Goal: Communication & Community: Share content

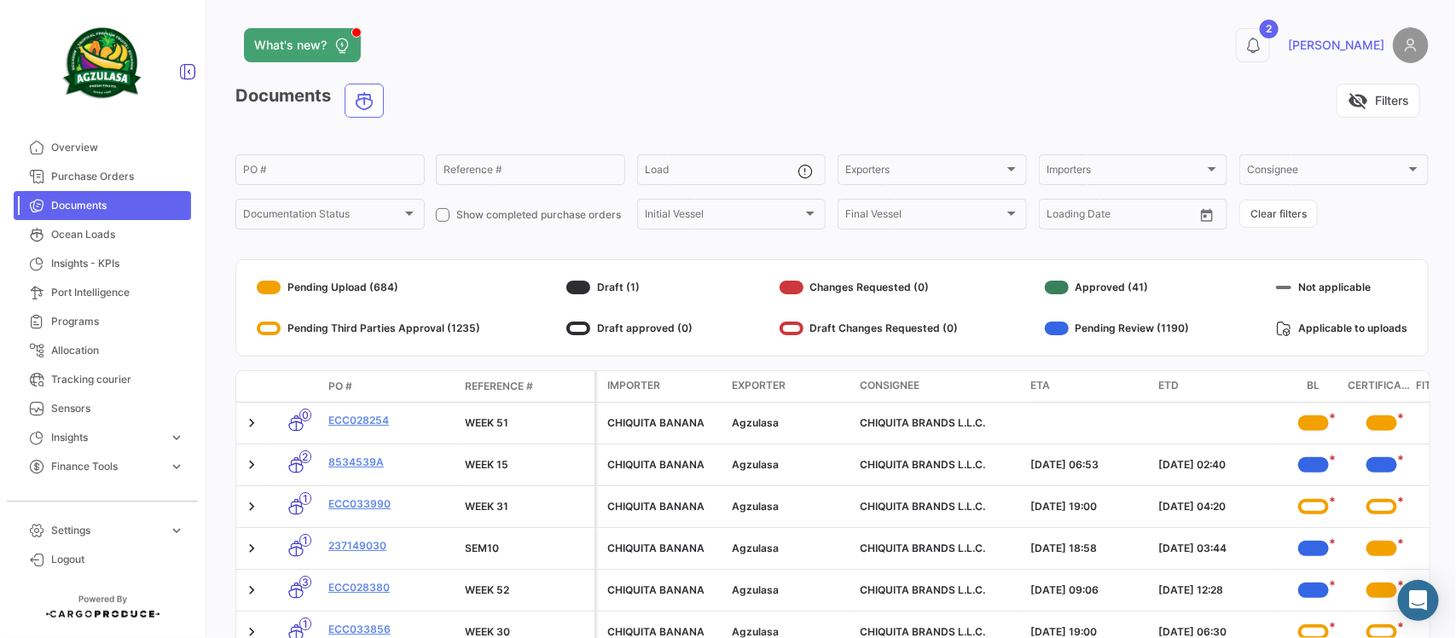
click at [182, 75] on icon at bounding box center [187, 71] width 17 height 17
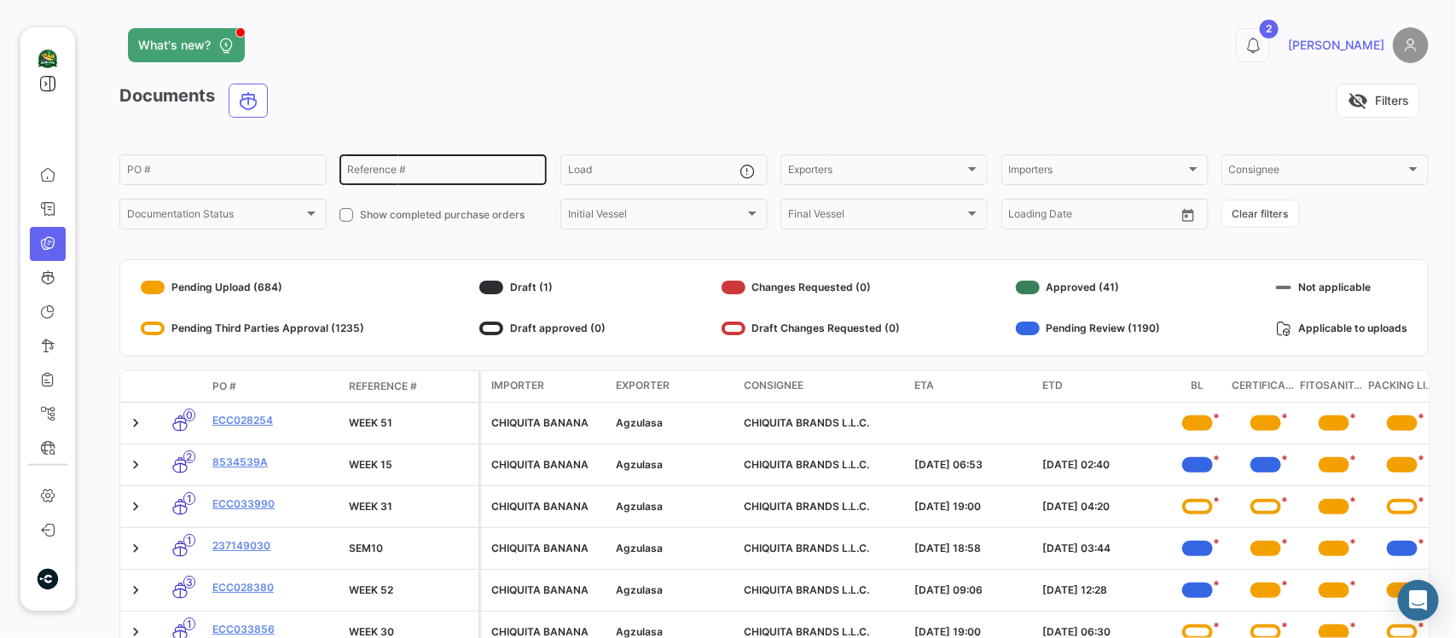
click at [446, 167] on input "Reference #" at bounding box center [443, 172] width 192 height 12
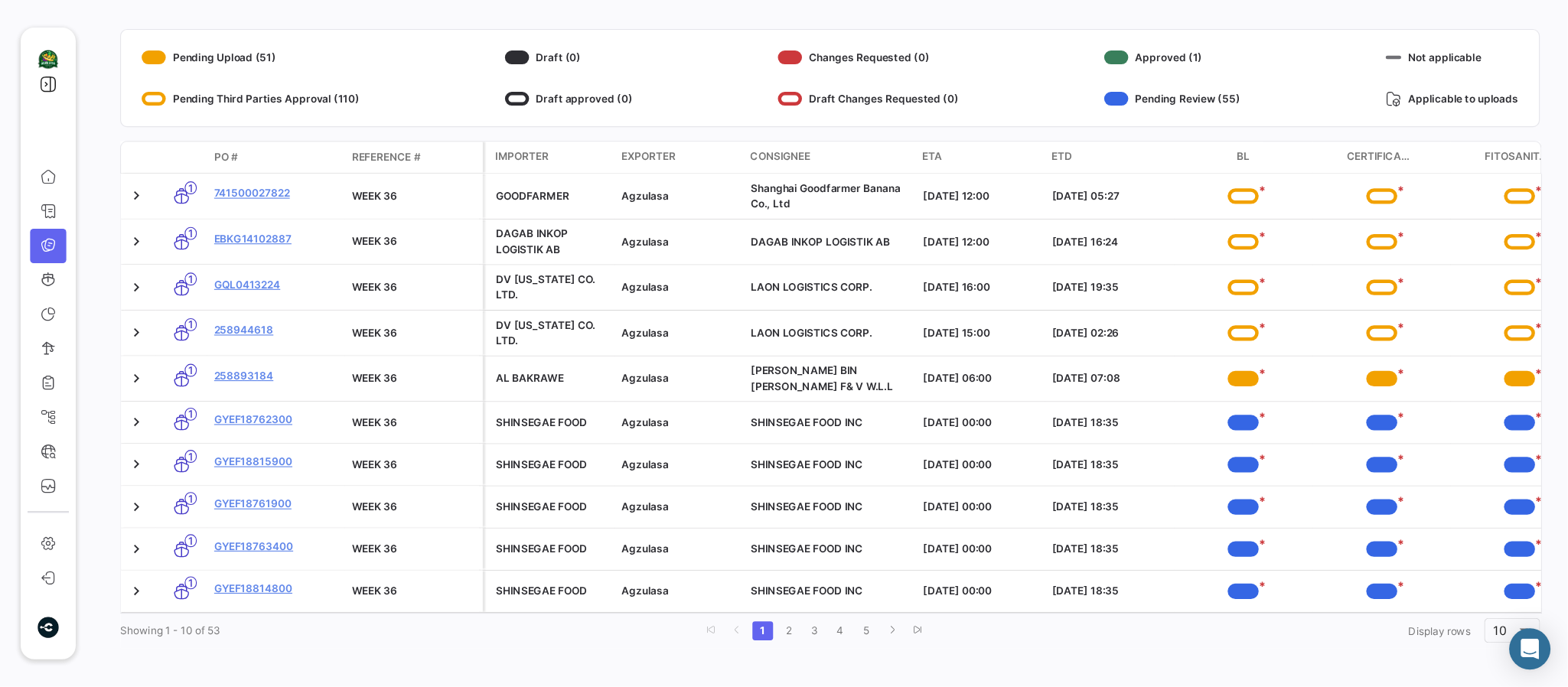
scroll to position [132, 0]
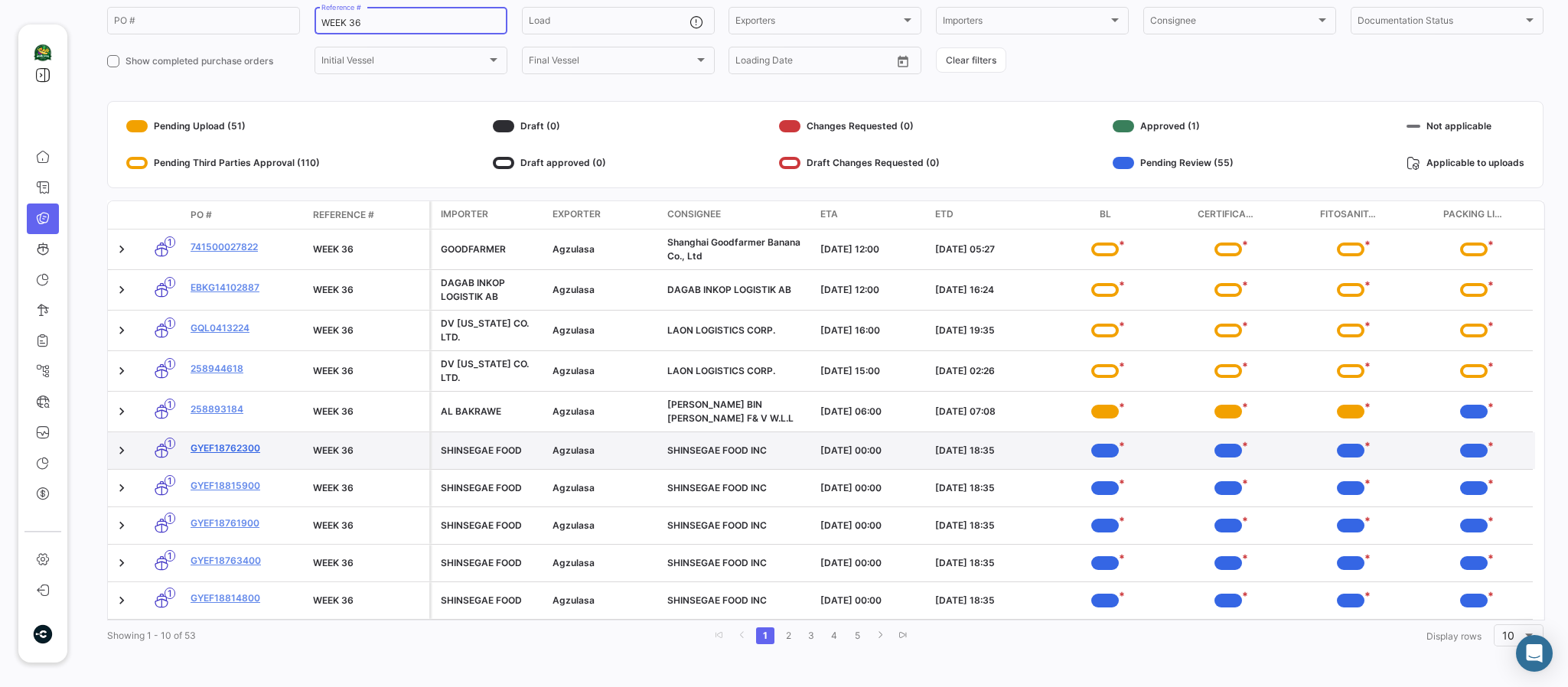
type input "WEEK 36"
click at [241, 452] on link "GYEF18762300" at bounding box center [245, 448] width 110 height 13
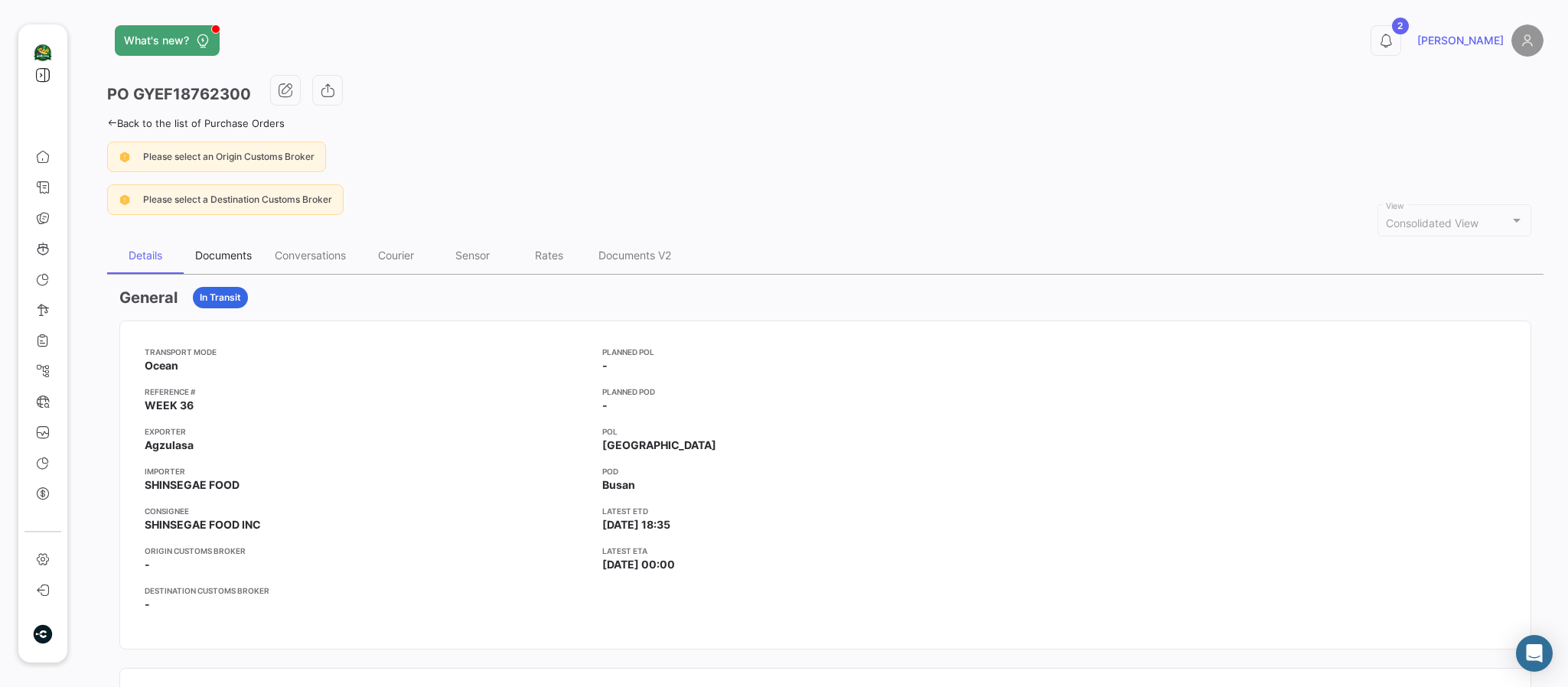
drag, startPoint x: 221, startPoint y: 255, endPoint x: 256, endPoint y: 255, distance: 35.0
click at [219, 255] on div "Documents" at bounding box center [223, 255] width 57 height 13
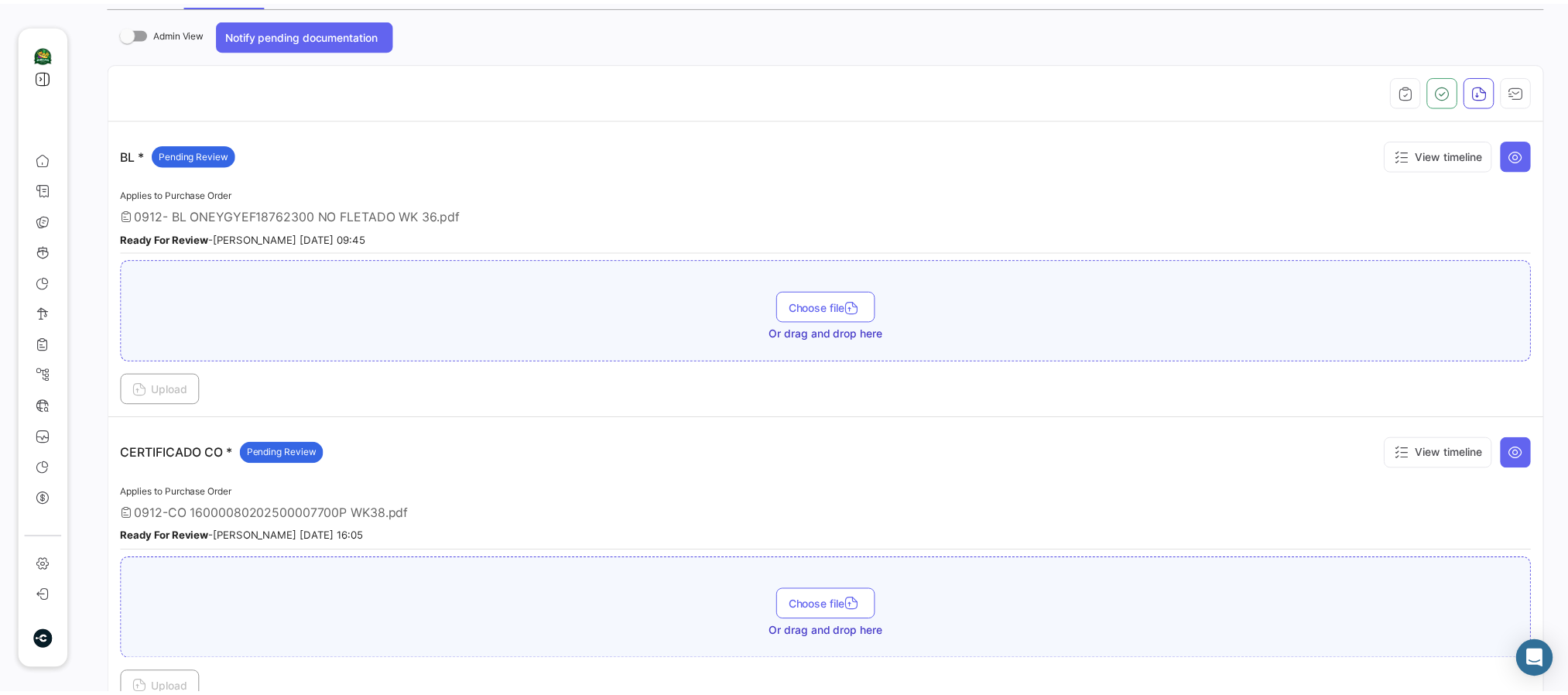
scroll to position [116, 0]
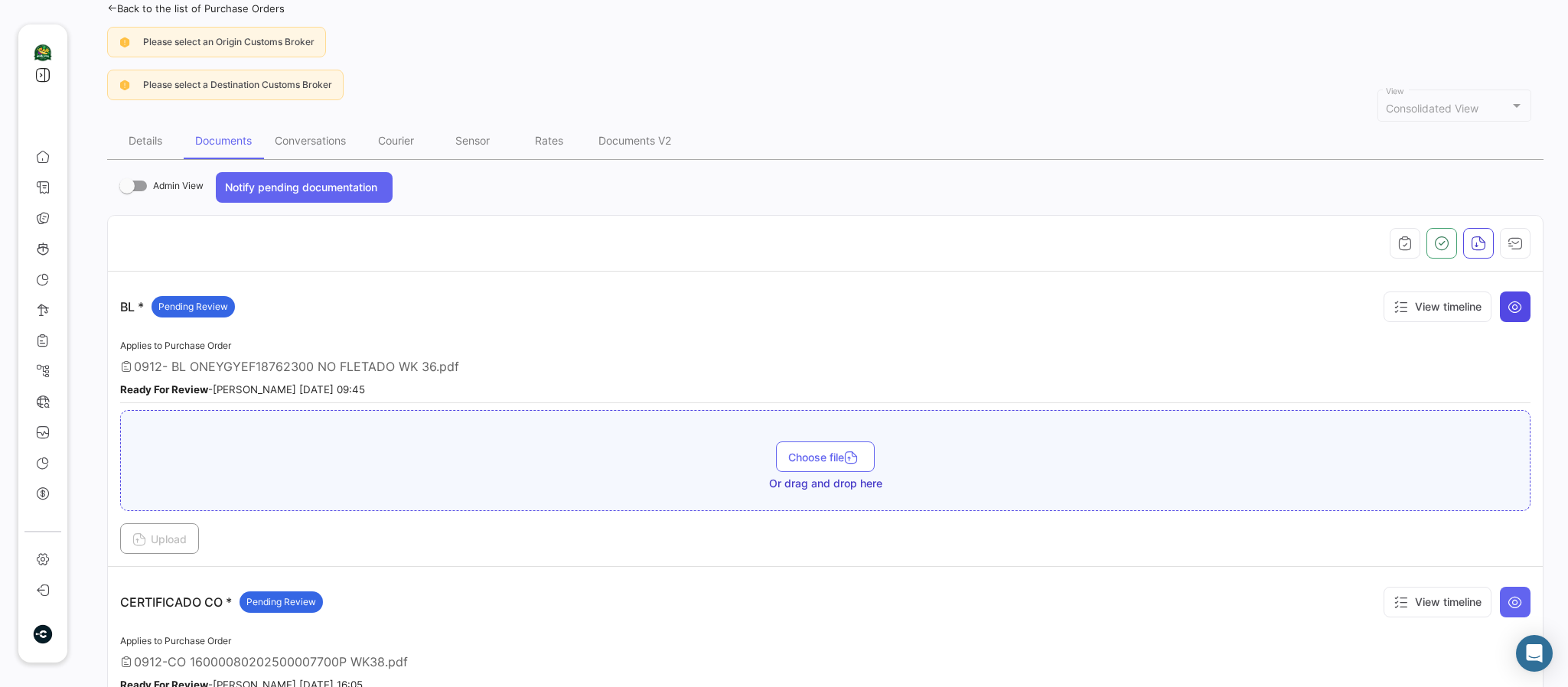
click at [1305, 310] on icon at bounding box center [1514, 307] width 15 height 15
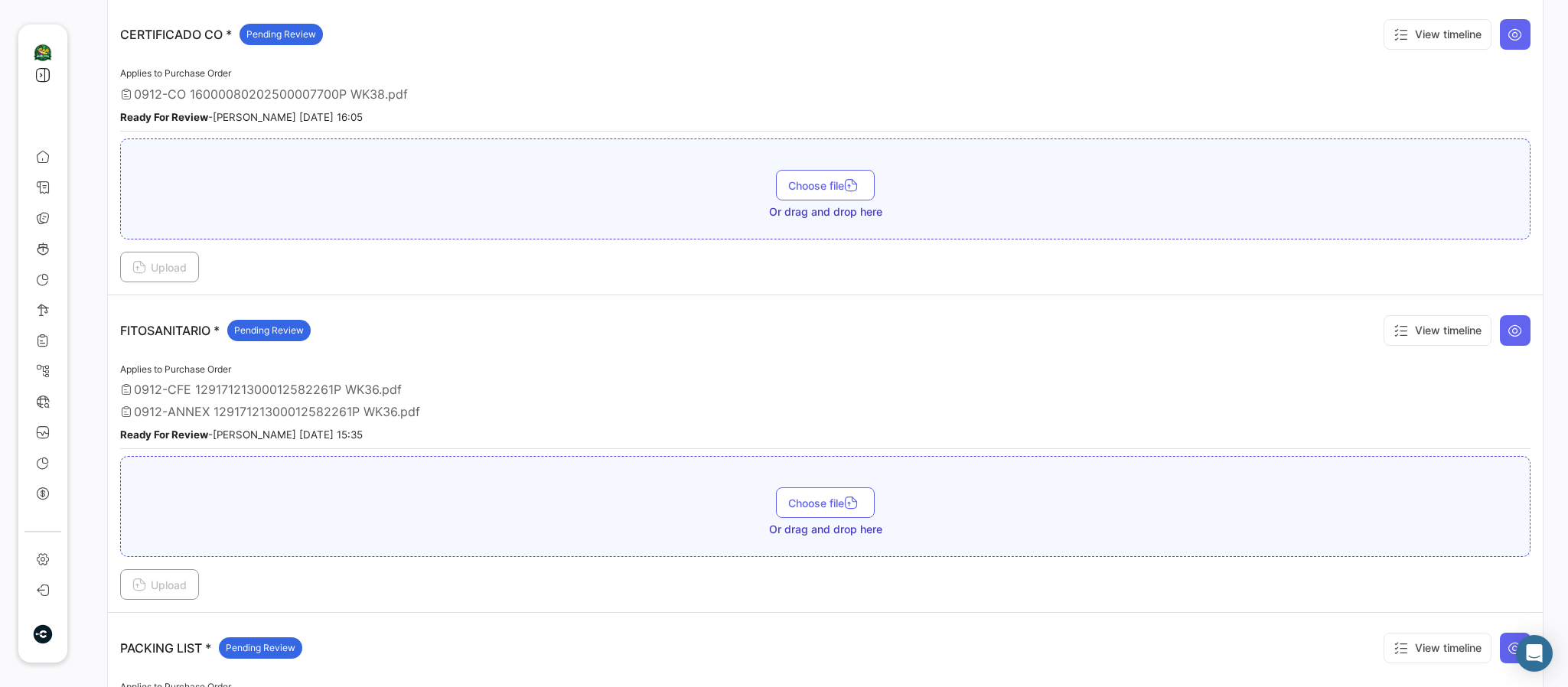
scroll to position [689, 0]
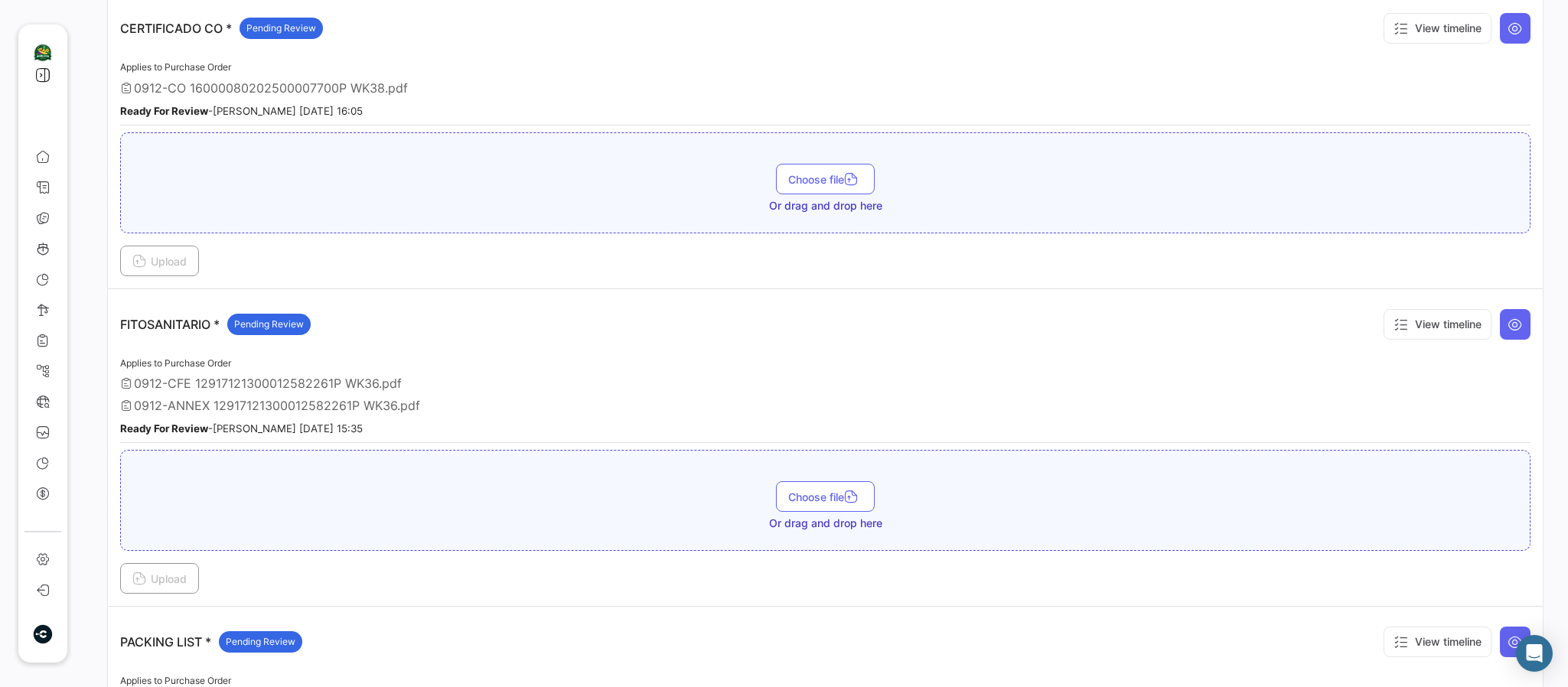
click at [256, 390] on span "0912-CFE 12917121300012582261P WK36.pdf" at bounding box center [267, 383] width 268 height 15
click at [257, 388] on span "0912-CFE 12917121300012582261P WK36.pdf" at bounding box center [267, 383] width 268 height 15
copy span "12917121300012582261P"
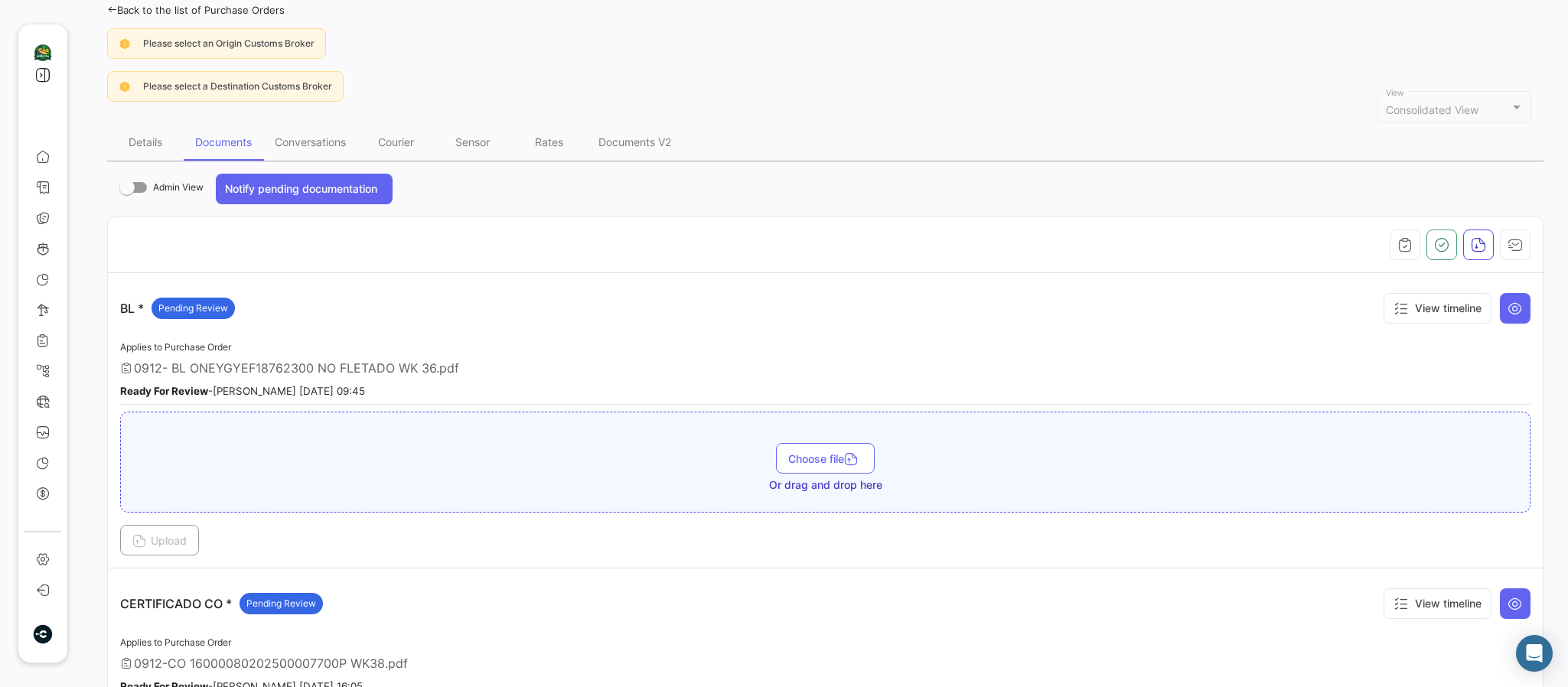
scroll to position [99, 0]
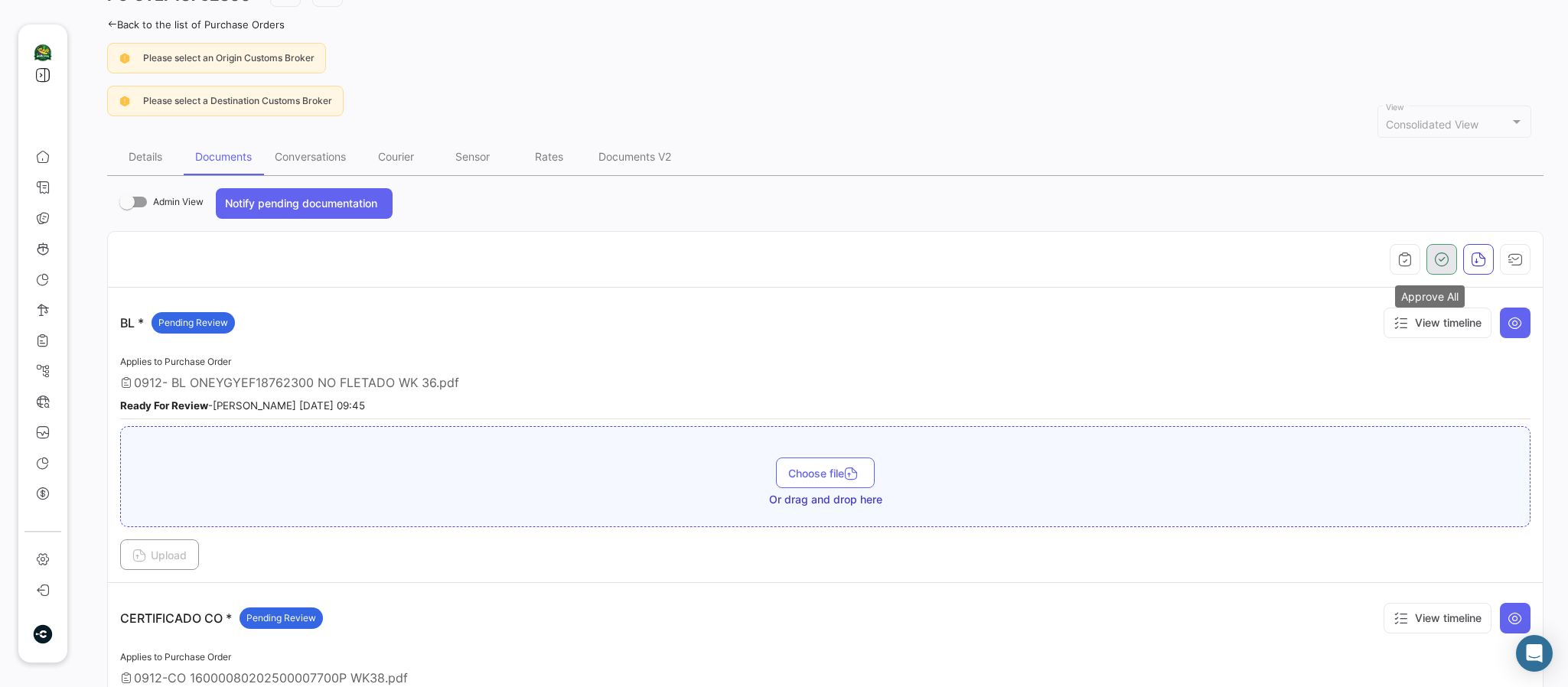
click at [1305, 257] on icon "button" at bounding box center [1442, 259] width 15 height 15
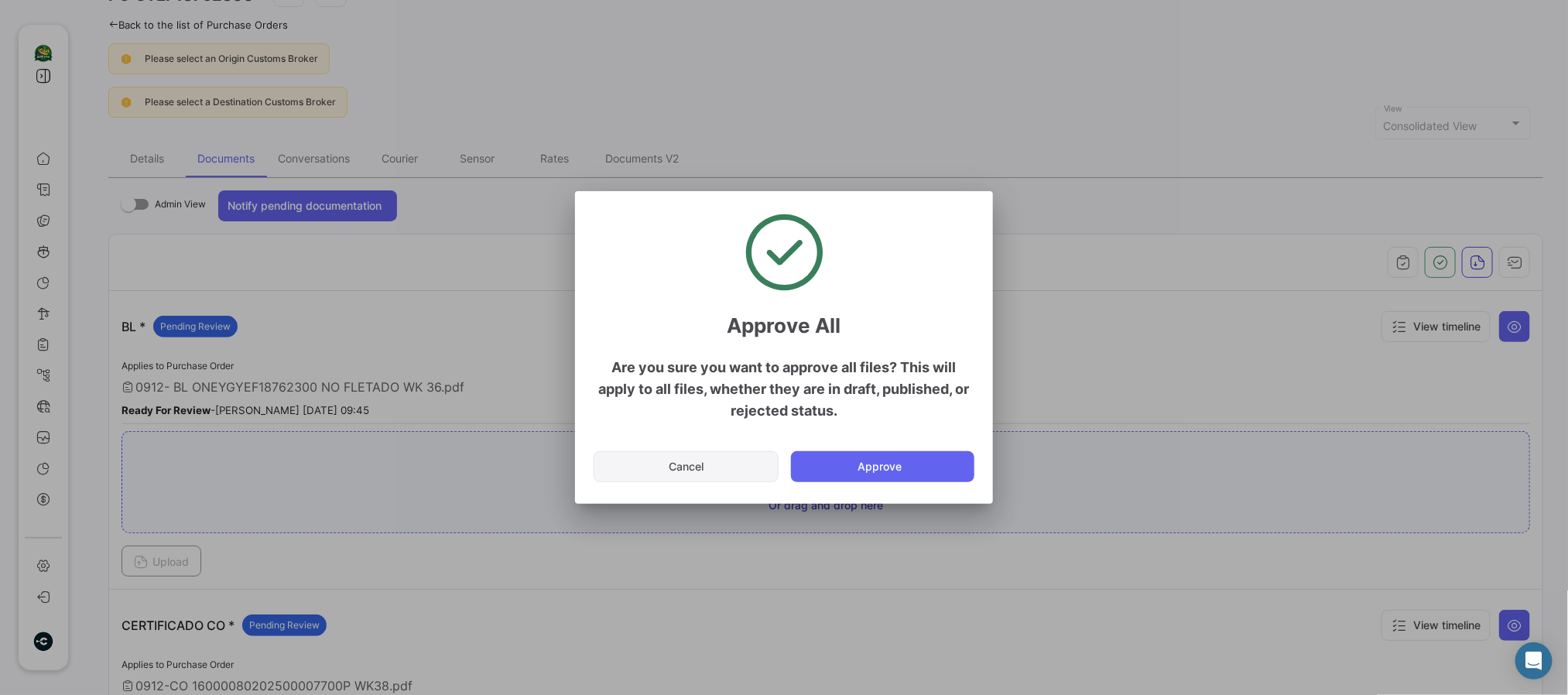
click at [662, 478] on button "Cancel" at bounding box center [686, 466] width 185 height 31
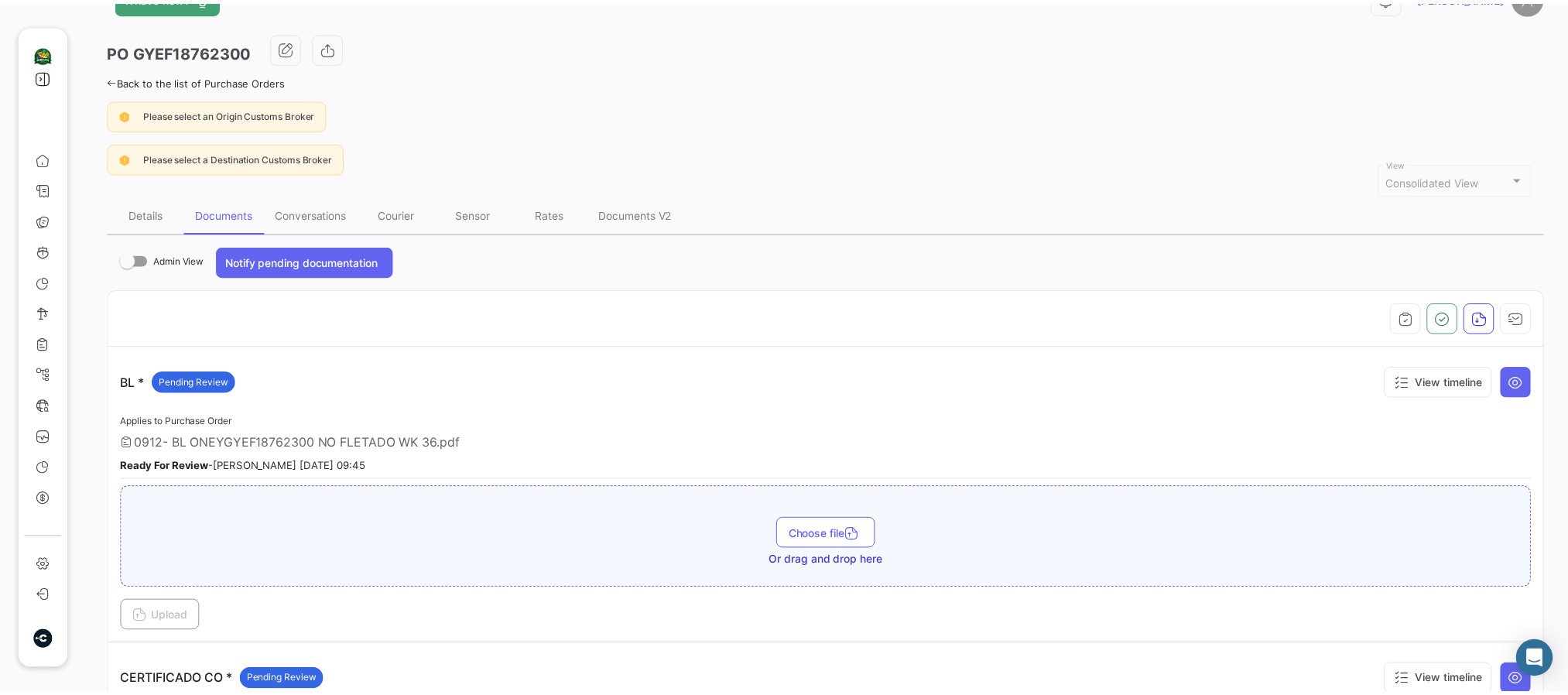
scroll to position [0, 0]
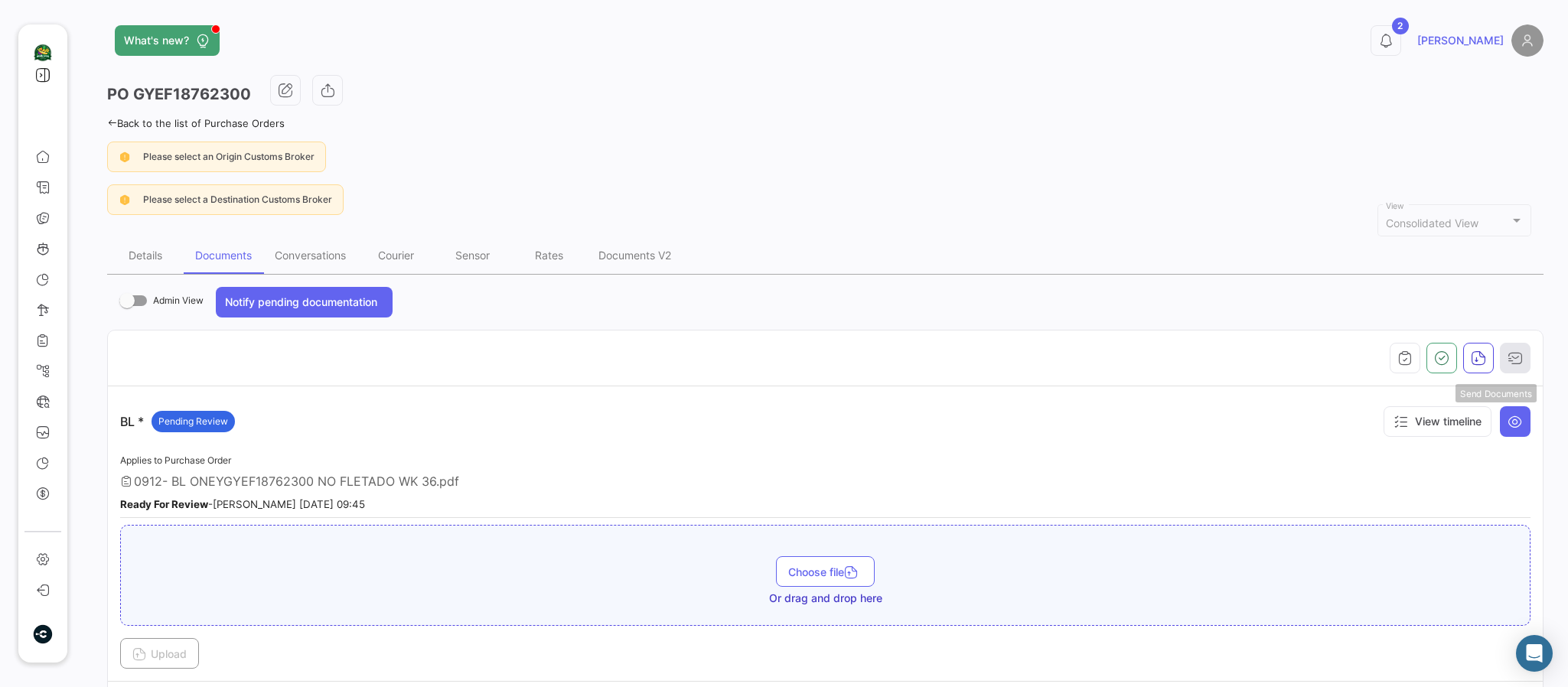
click at [1305, 361] on button "button" at bounding box center [1515, 358] width 30 height 30
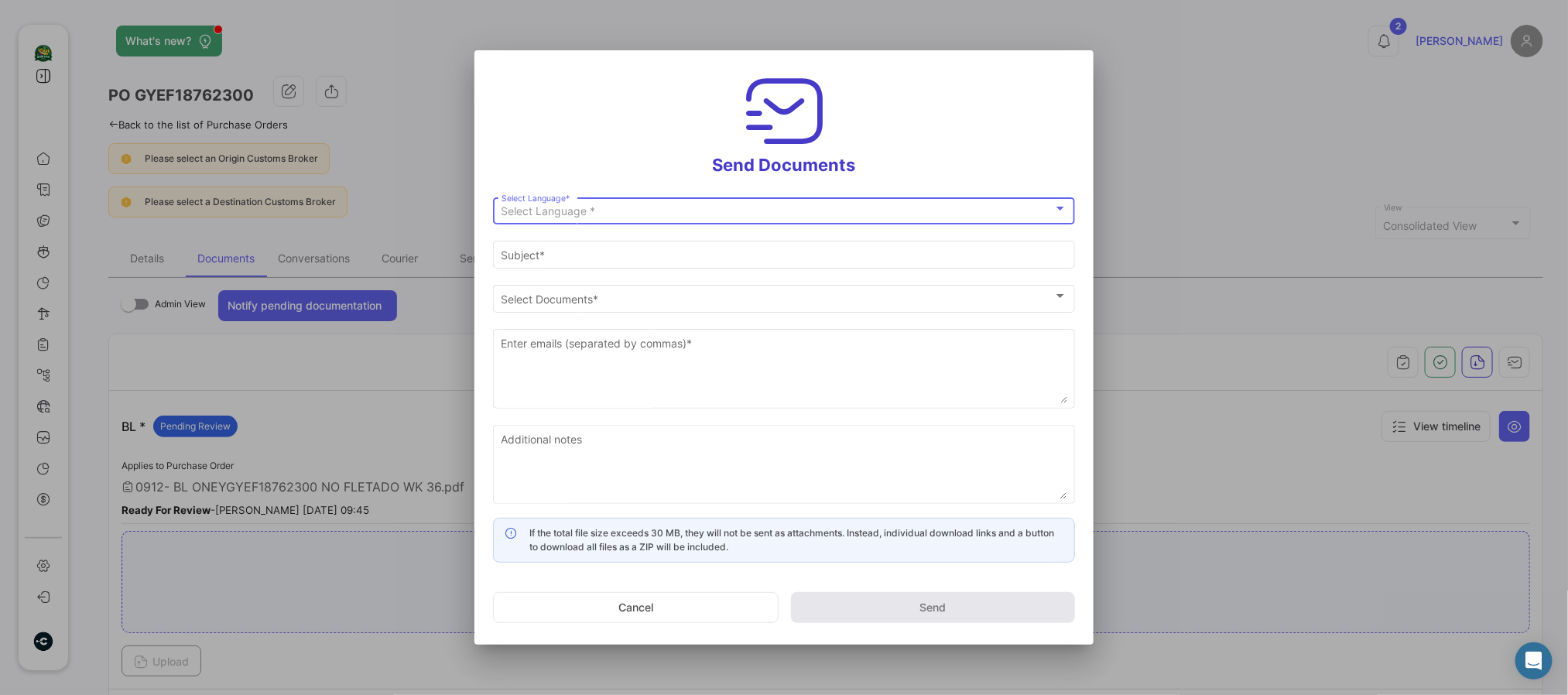
click at [803, 209] on div "Select Language *" at bounding box center [778, 211] width 552 height 14
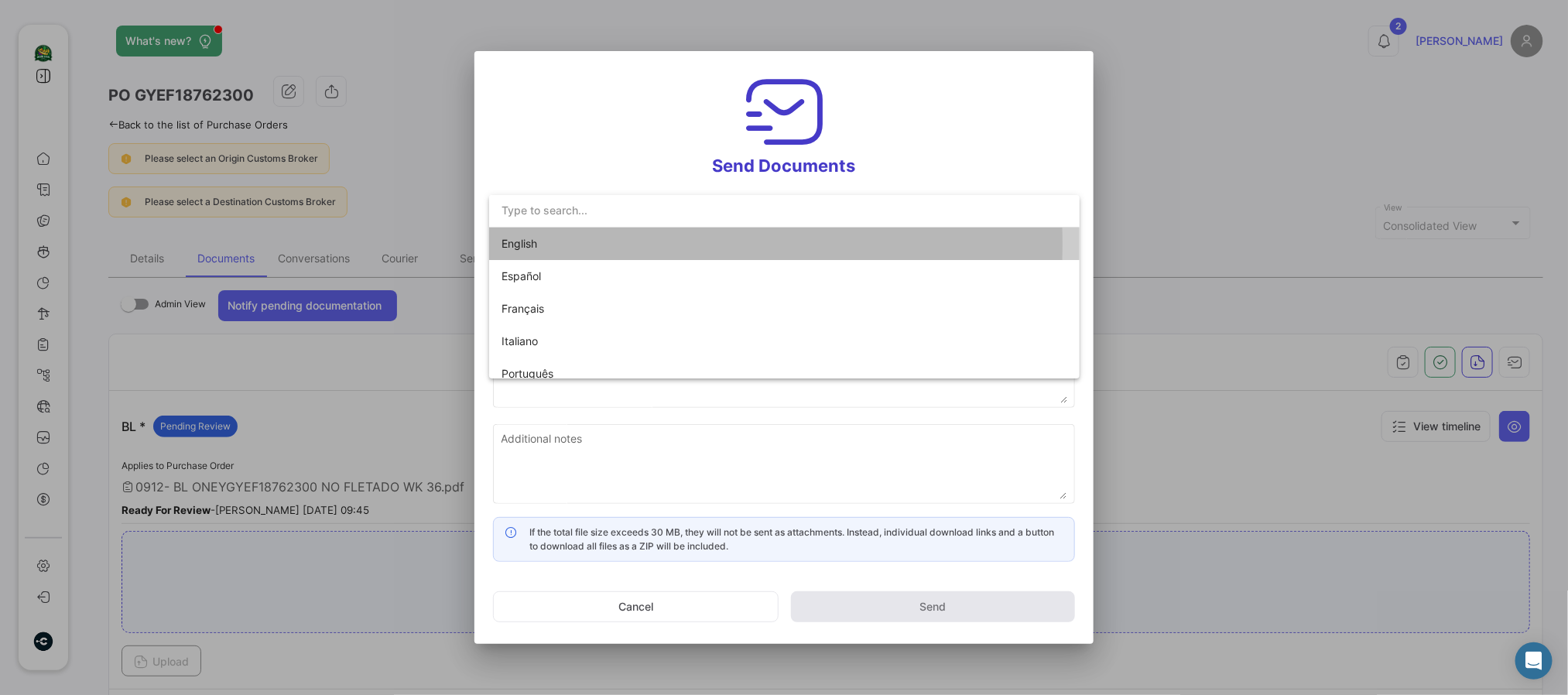
click at [545, 244] on span "English" at bounding box center [610, 244] width 217 height 33
type input "[PERSON_NAME] has shared the documents of PO # GYEF18762300 with you"
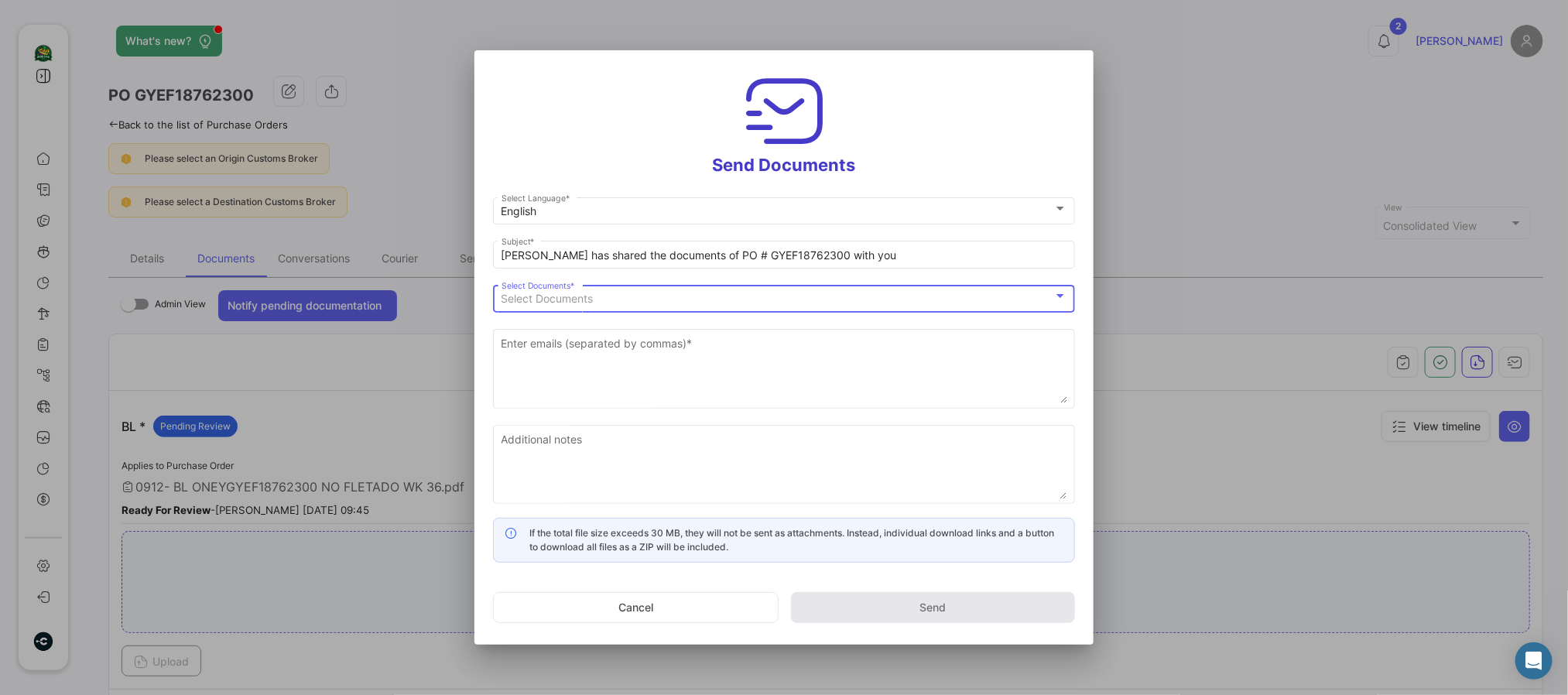
click at [582, 293] on span "Select Documents" at bounding box center [548, 299] width 93 height 14
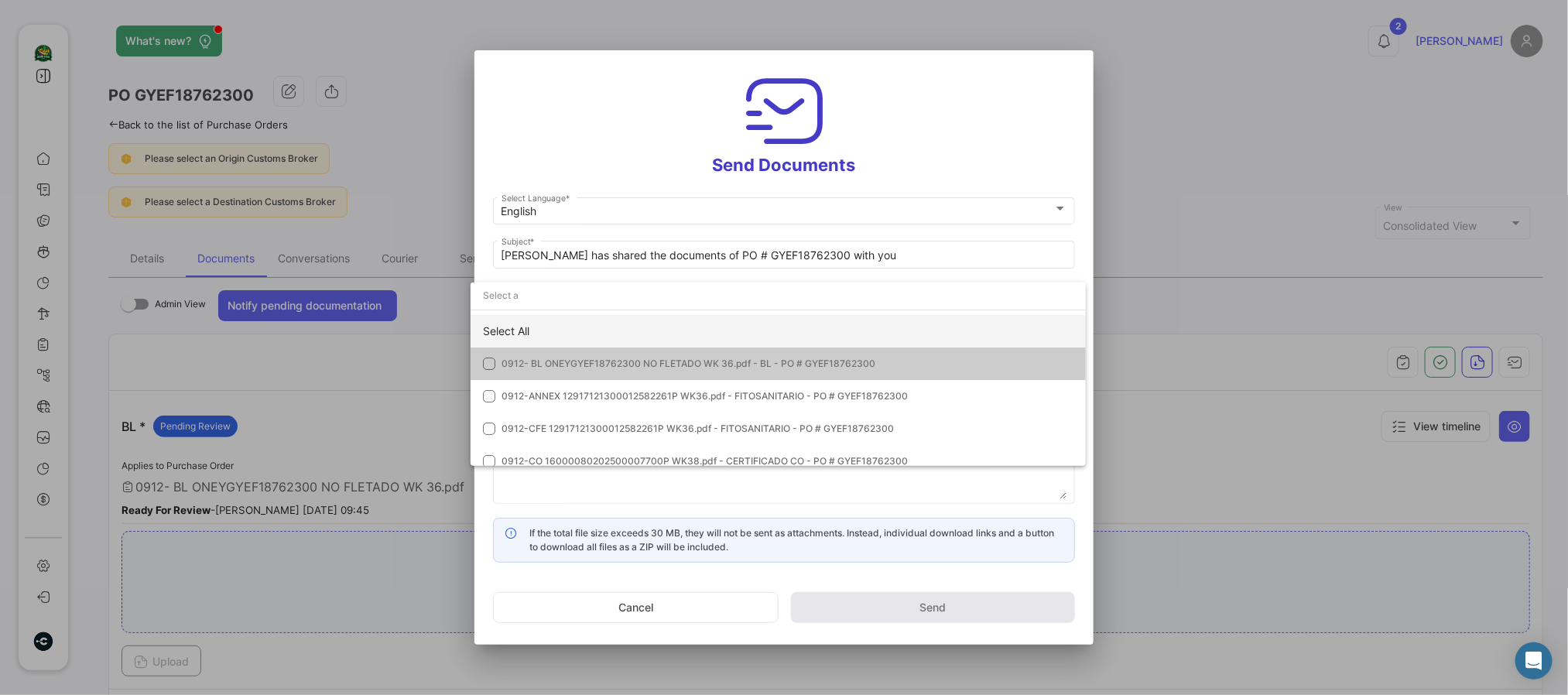
click at [576, 318] on div "Select All" at bounding box center [779, 331] width 615 height 33
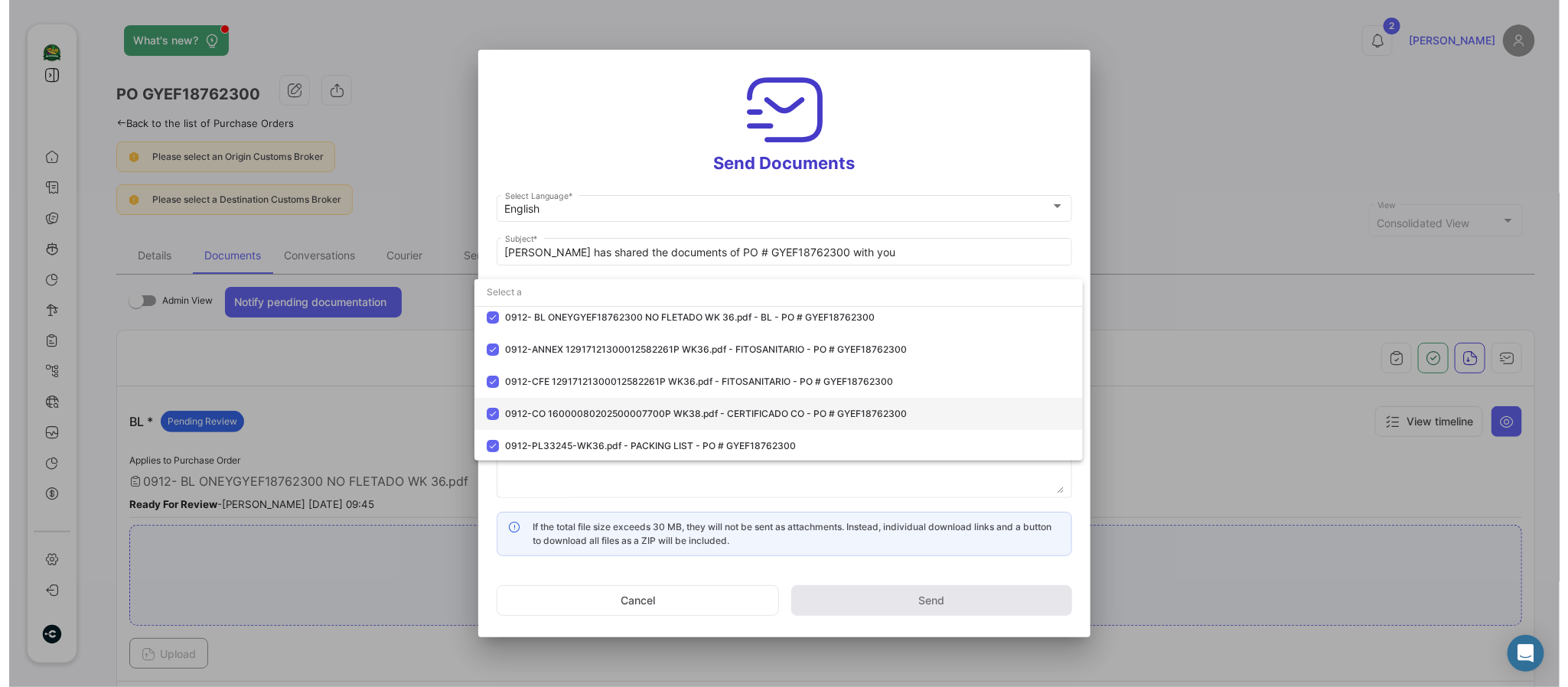
scroll to position [75, 0]
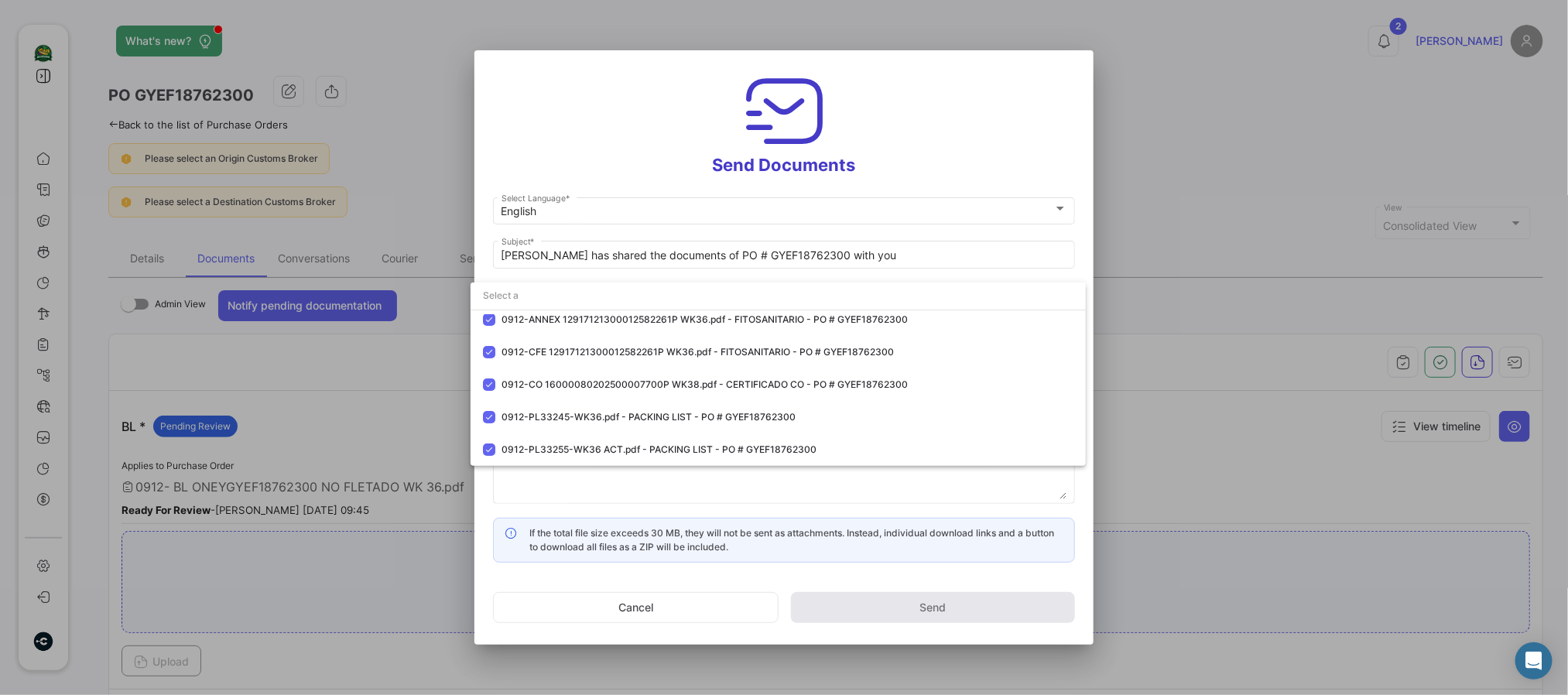
click at [599, 75] on div at bounding box center [784, 348] width 1568 height 695
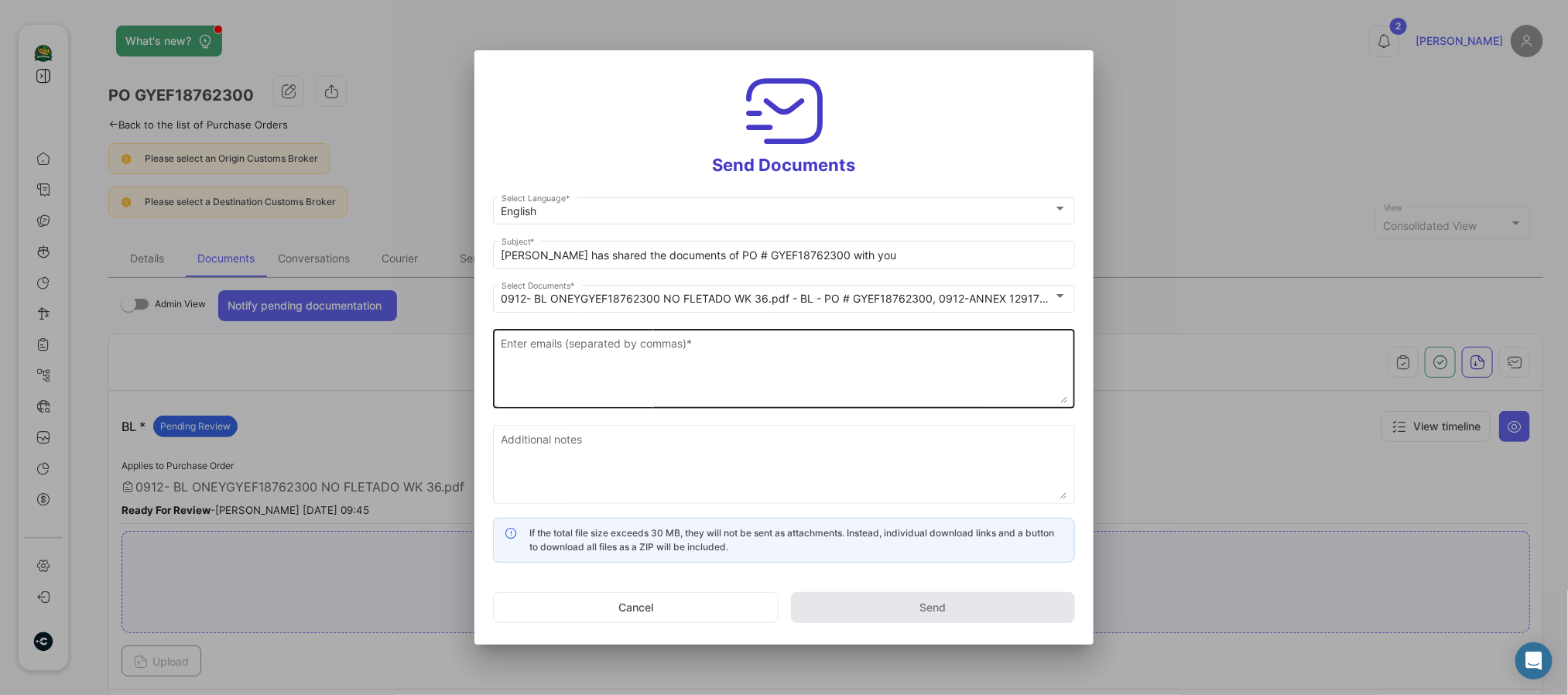
click at [669, 392] on textarea "Enter emails (separated by commas) *" at bounding box center [785, 368] width 566 height 68
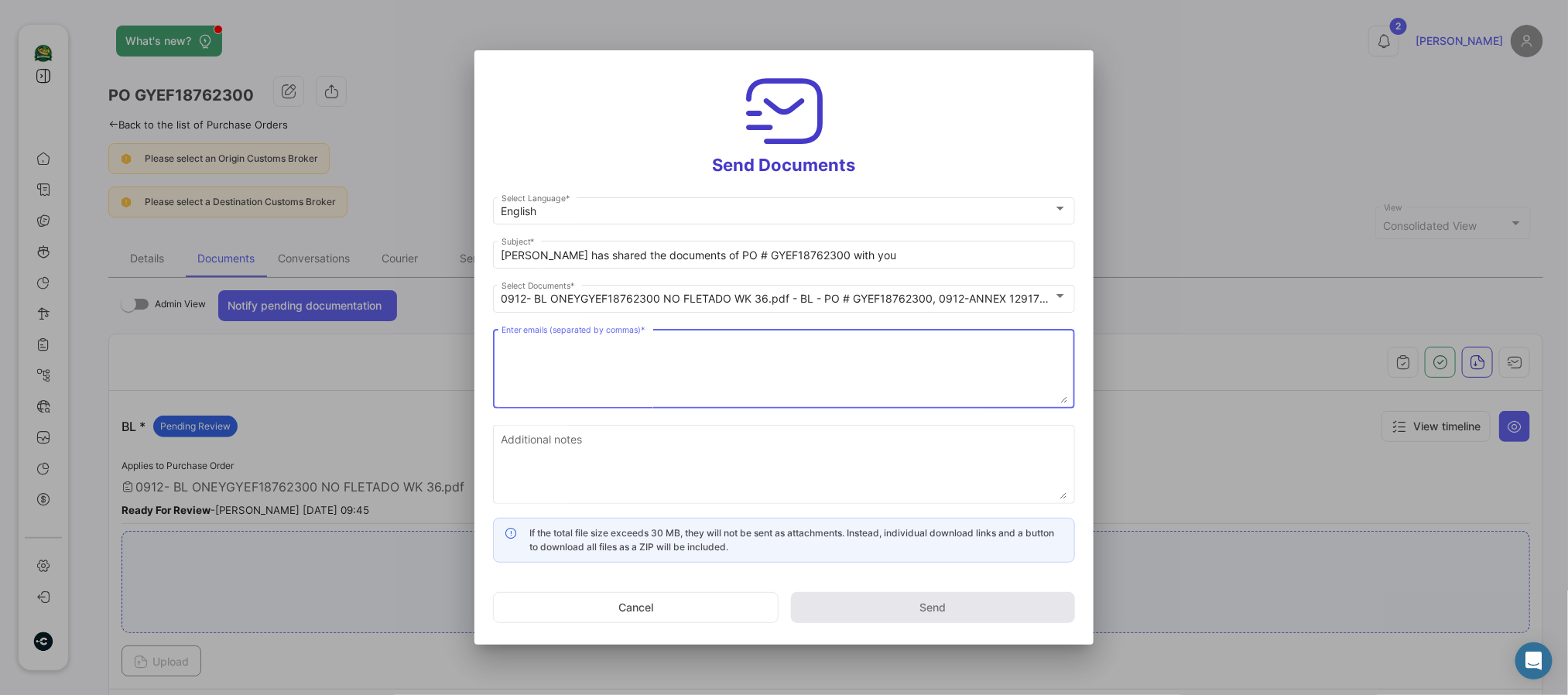
paste textarea "[EMAIL_ADDRESS][DOMAIN_NAME],[EMAIL_ADDRESS][DOMAIN_NAME],[EMAIL_ADDRESS][DOMAI…"
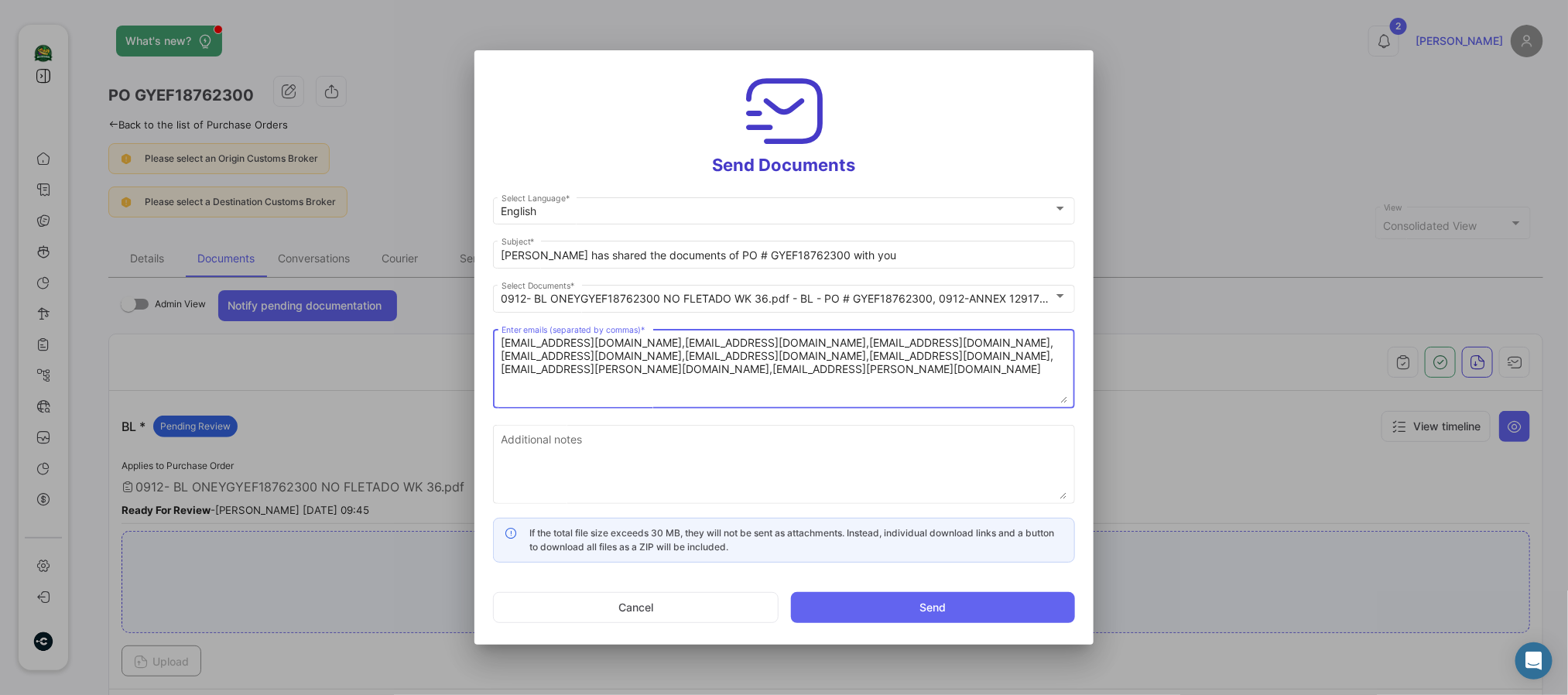
type textarea "[EMAIL_ADDRESS][DOMAIN_NAME],[EMAIL_ADDRESS][DOMAIN_NAME],[EMAIL_ADDRESS][DOMAI…"
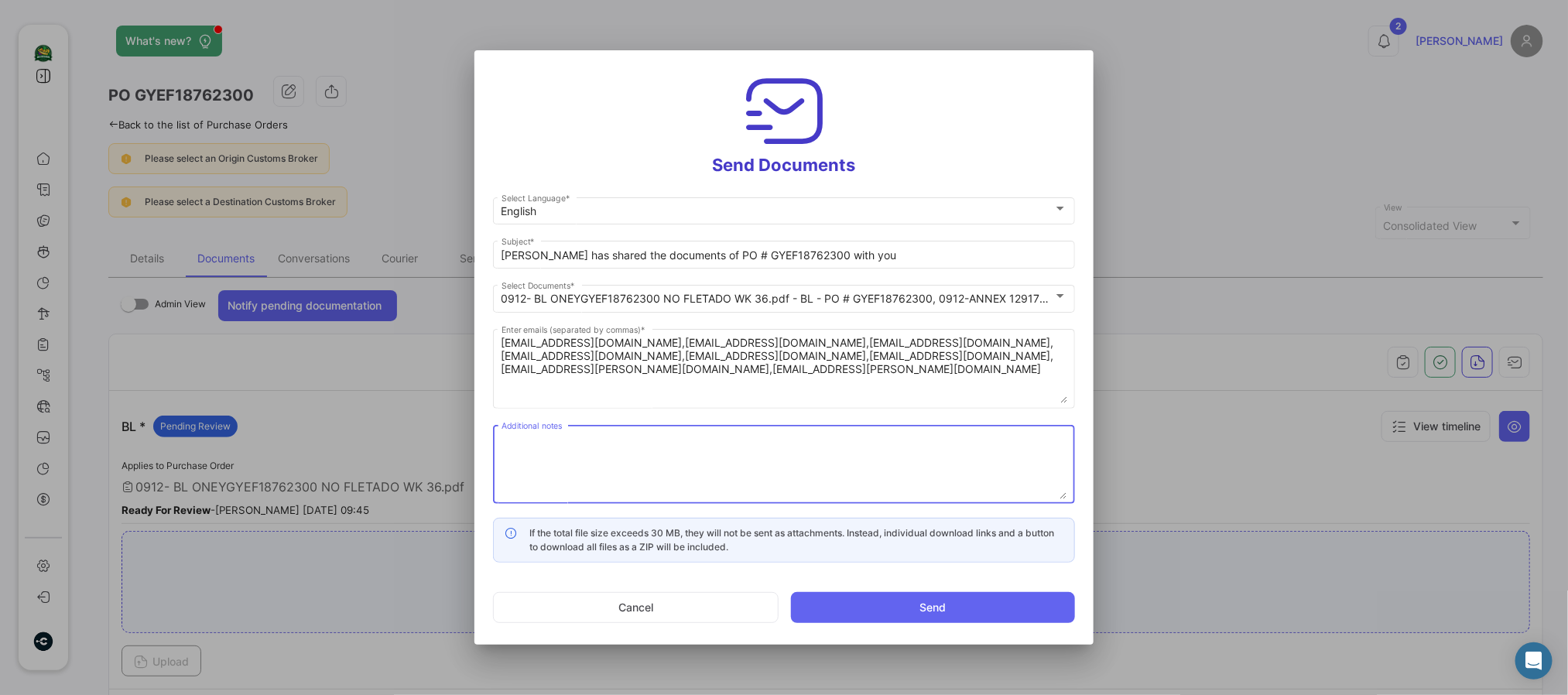
click at [560, 435] on textarea "Additional notes" at bounding box center [785, 465] width 566 height 68
paste textarea "↘️ You can download the documents here ↙️"
type textarea "↘️ You can download the documents here ↙️"
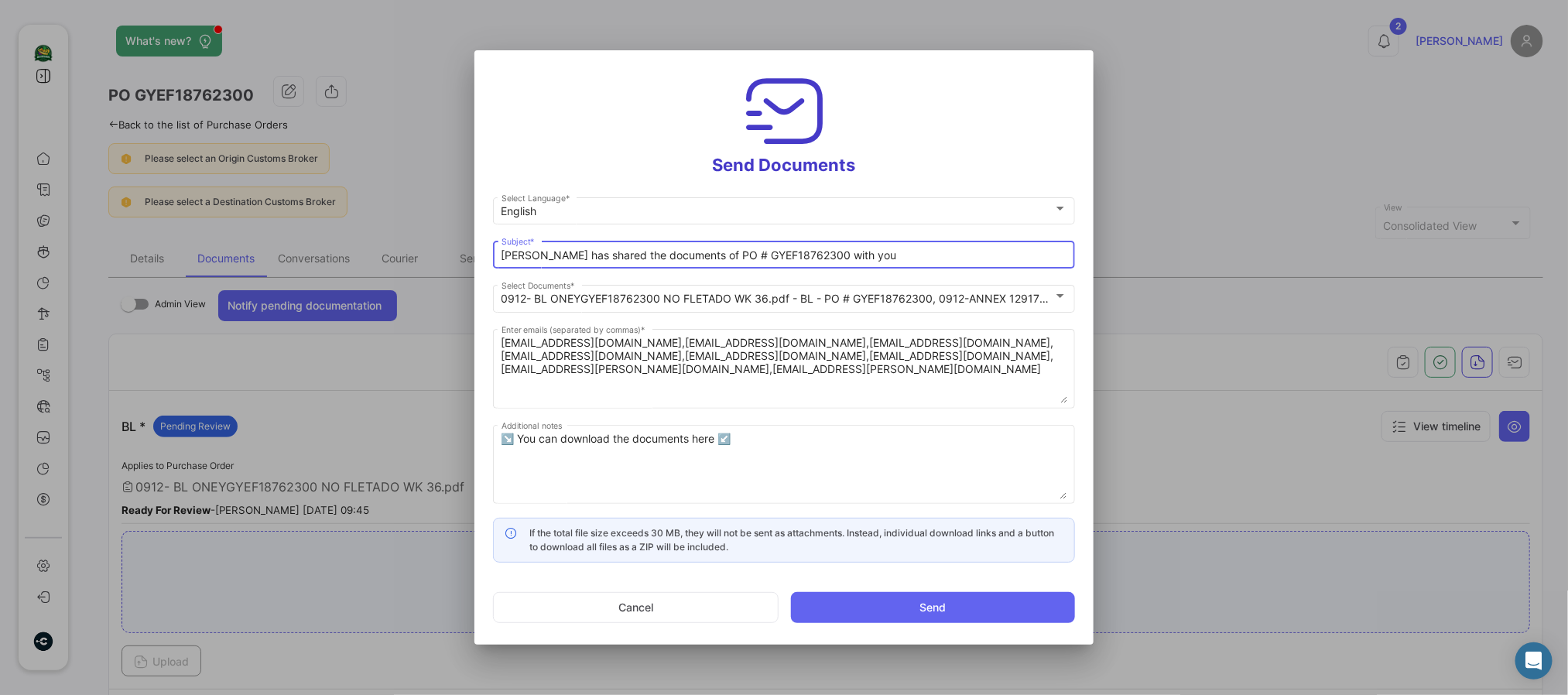
drag, startPoint x: 688, startPoint y: 253, endPoint x: 318, endPoint y: 254, distance: 370.0
click at [328, 253] on div "Send Documents English Select Language * [PERSON_NAME] has shared the documents…" at bounding box center [784, 348] width 1568 height 695
paste input "WK 35 - 2025 SHINSEGAE 📄"
click at [530, 256] on input "WK 35 - 2025 SHINSEGAE 📄 PO # GYEF18762300 with you" at bounding box center [785, 256] width 566 height 14
click at [765, 250] on input "WK 37 - 2025 SHINSEGAE 📄 PO # GYEF18762300 with you" at bounding box center [785, 256] width 566 height 14
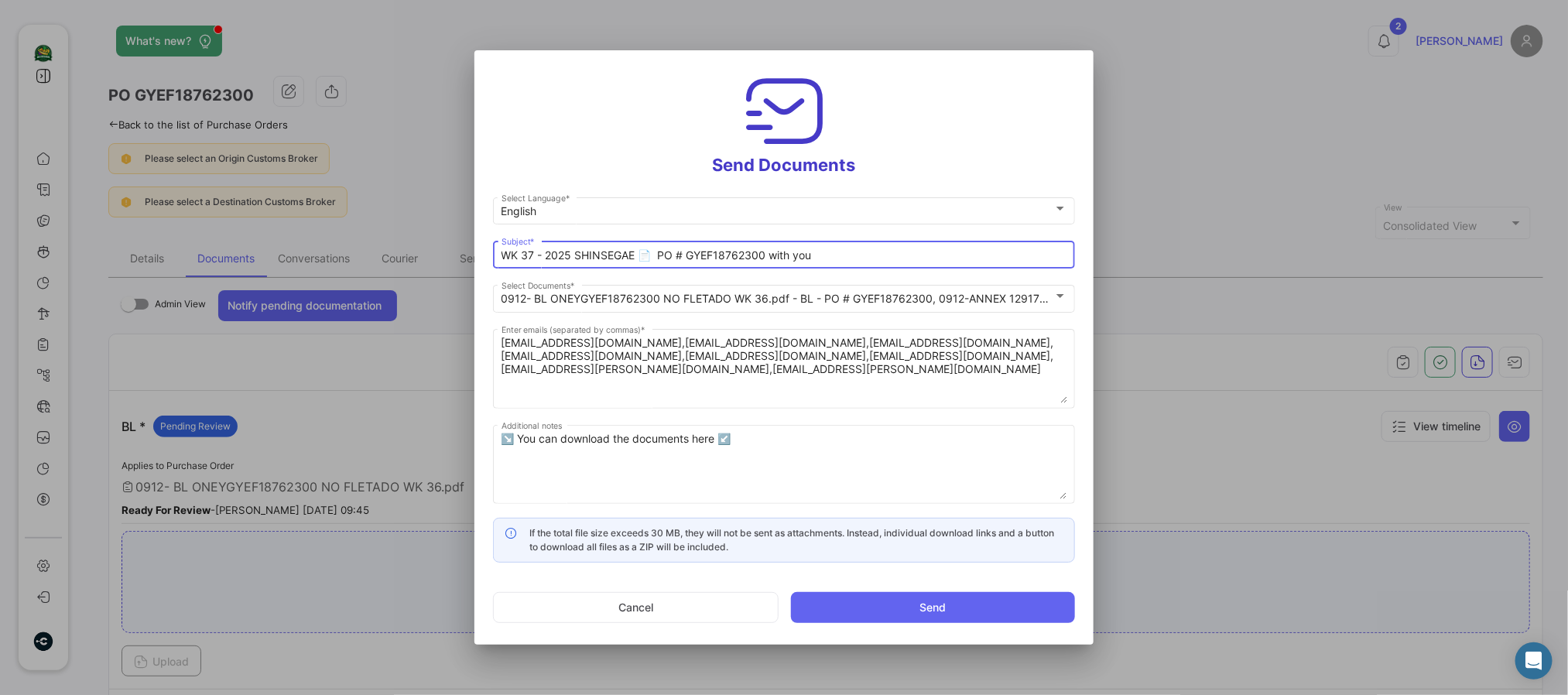
drag, startPoint x: 771, startPoint y: 249, endPoint x: 1160, endPoint y: 249, distance: 389.0
click at [1077, 249] on app-form-text-field "WK 37 - 2025 SHINSEGAE 📄 PO # GYEF18762300 with you Subject *" at bounding box center [789, 254] width 594 height 15
type input "WK 37 - 2025 SHINSEGAE 📄 PO # GYEF18762300"
click at [920, 578] on button "Send" at bounding box center [933, 608] width 284 height 31
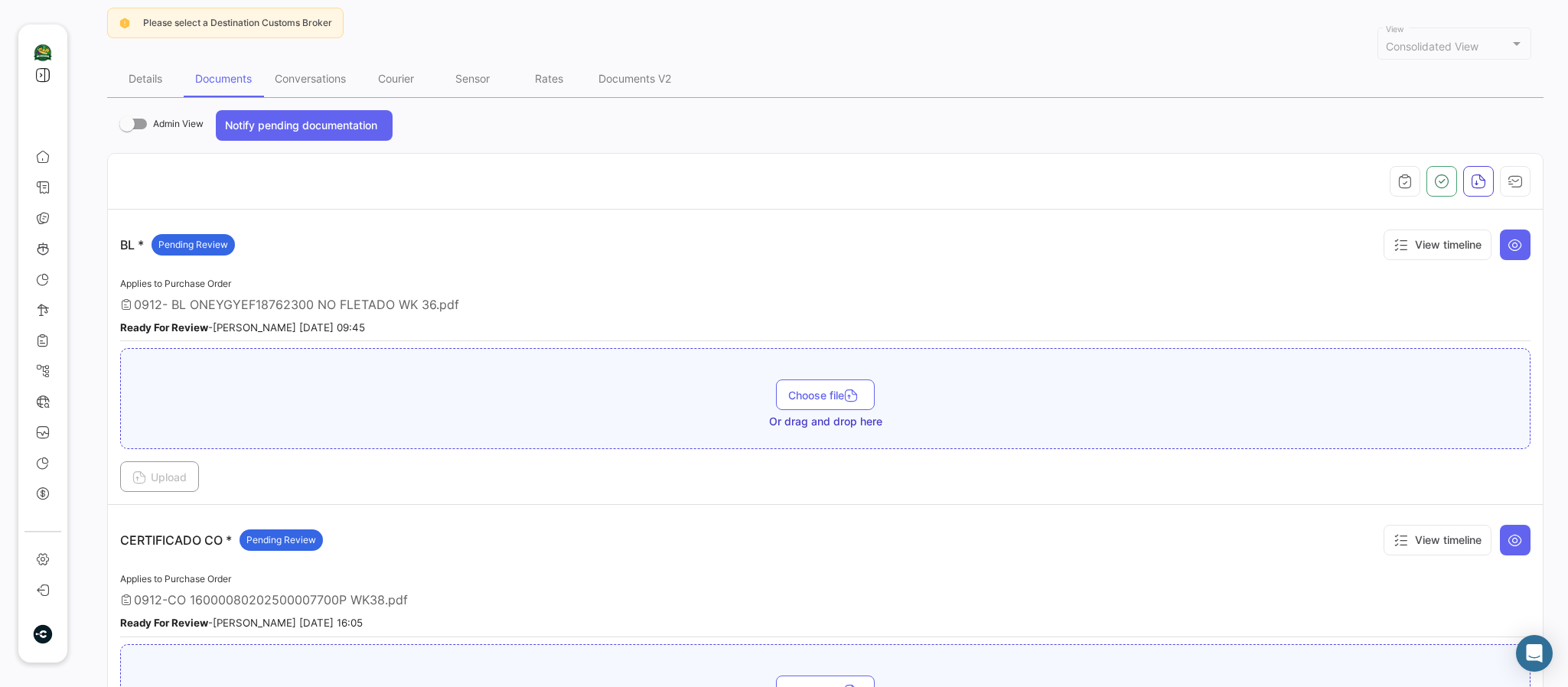
scroll to position [0, 0]
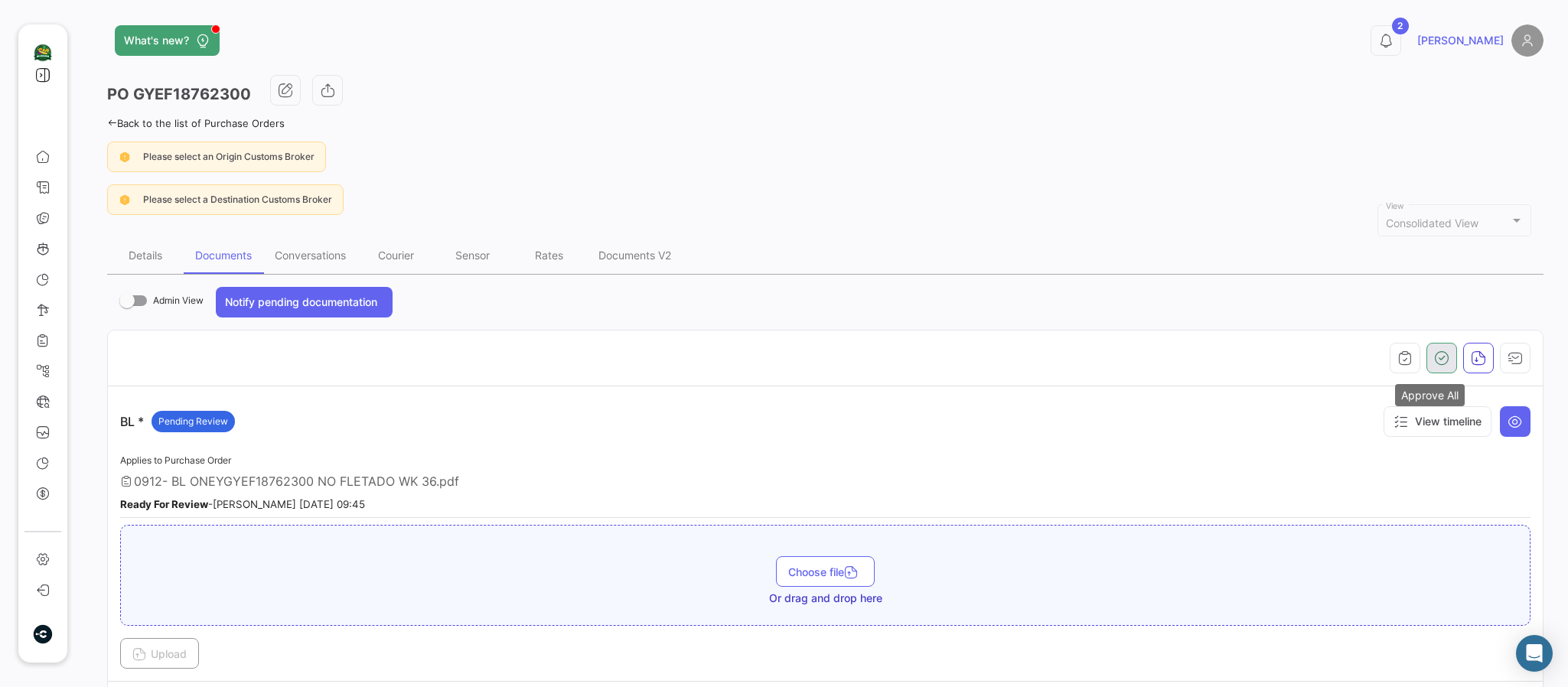
click at [1305, 353] on button "button" at bounding box center [1442, 358] width 30 height 30
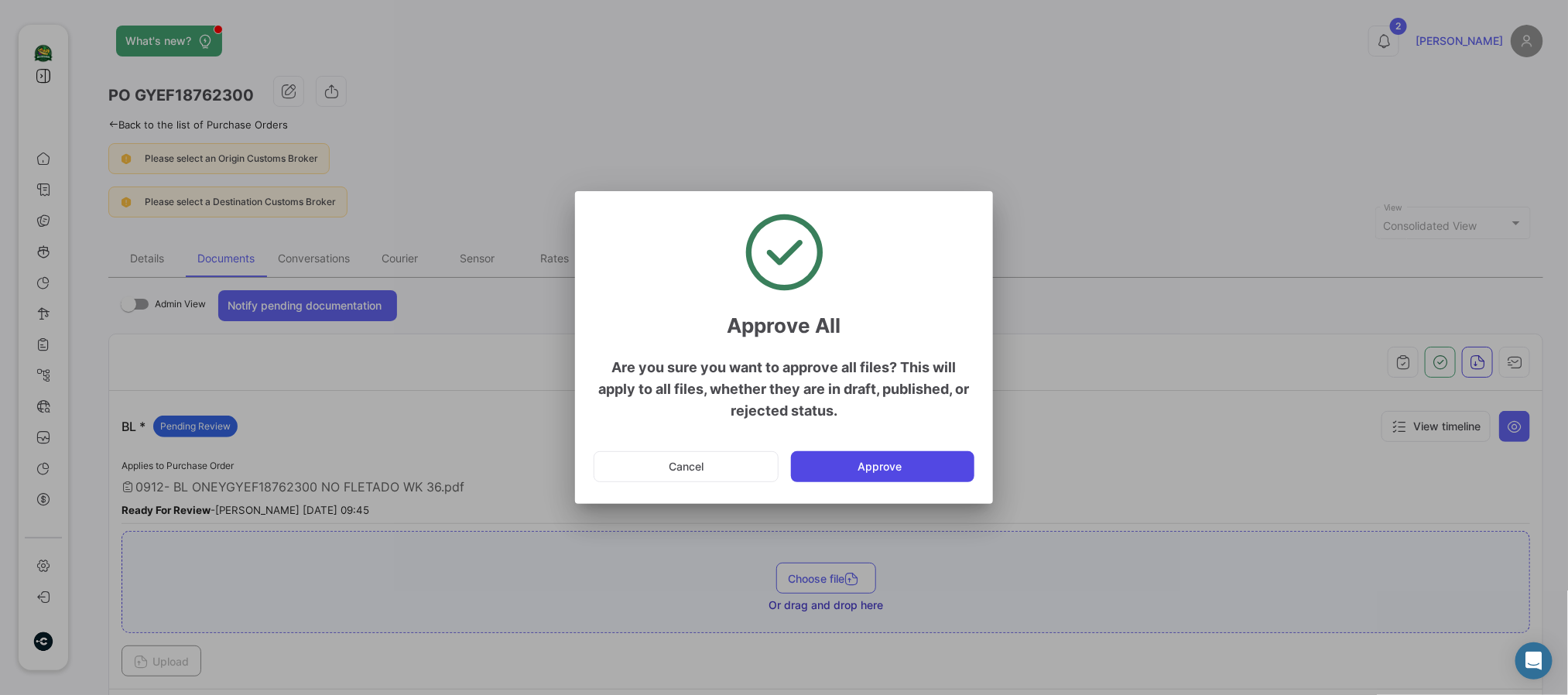
click at [924, 469] on button "Approve" at bounding box center [883, 466] width 183 height 31
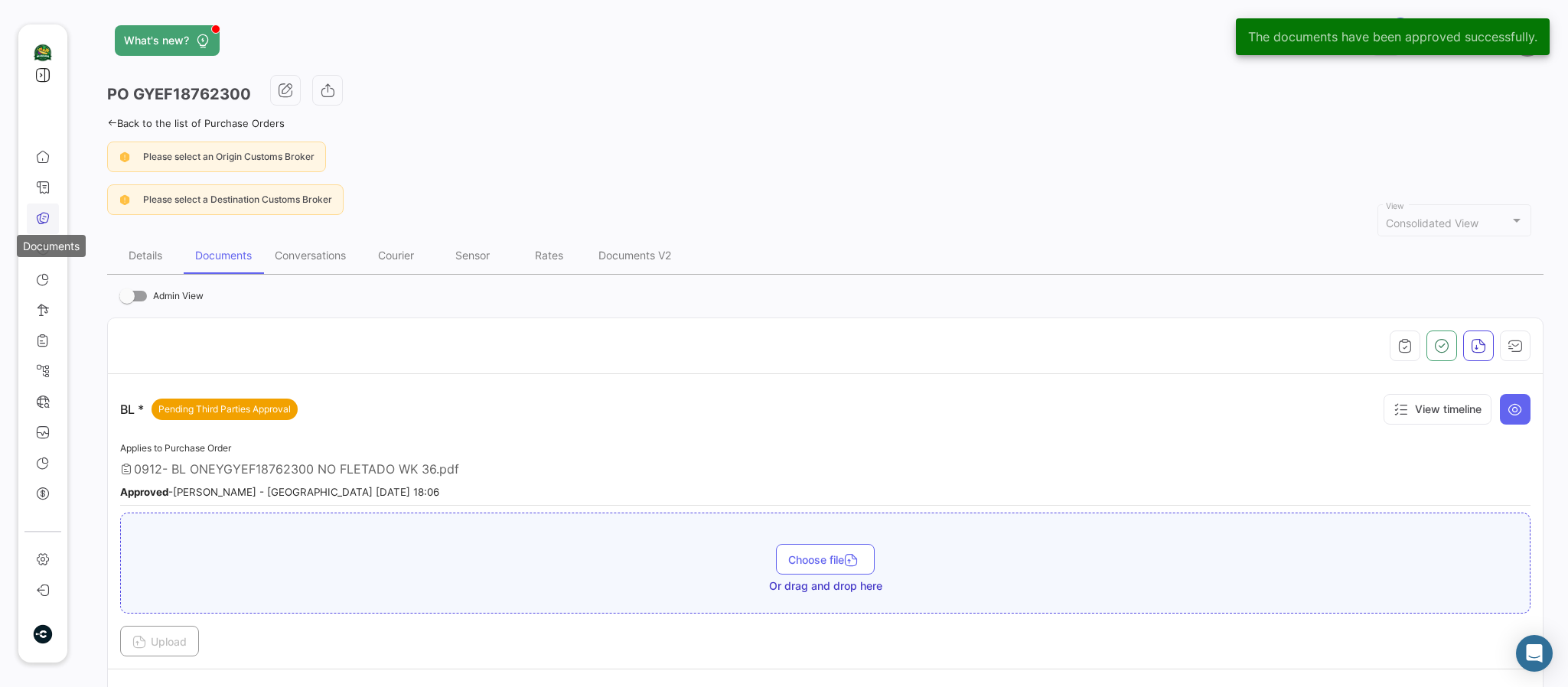
click at [47, 218] on icon at bounding box center [42, 217] width 13 height 13
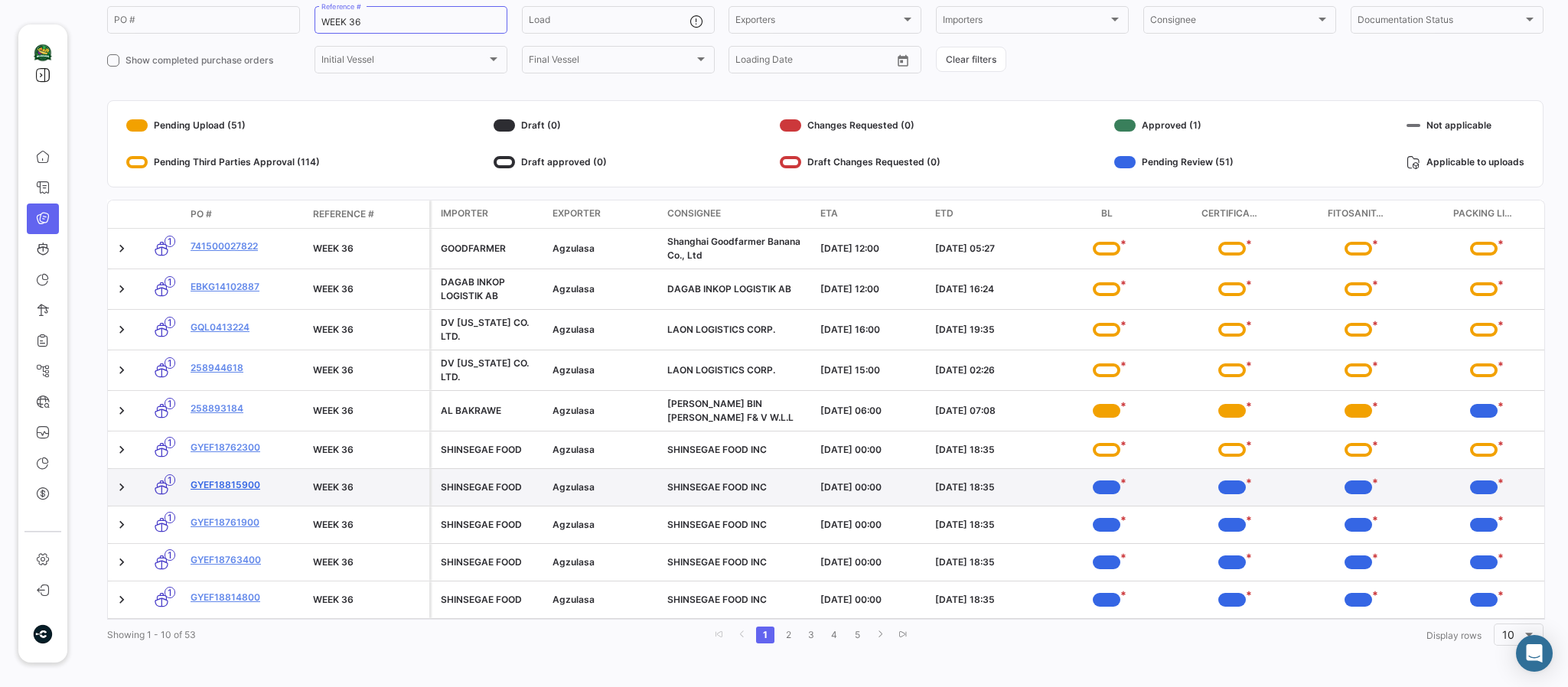
scroll to position [149, 0]
click at [227, 478] on link "GYEF18815900" at bounding box center [245, 484] width 110 height 13
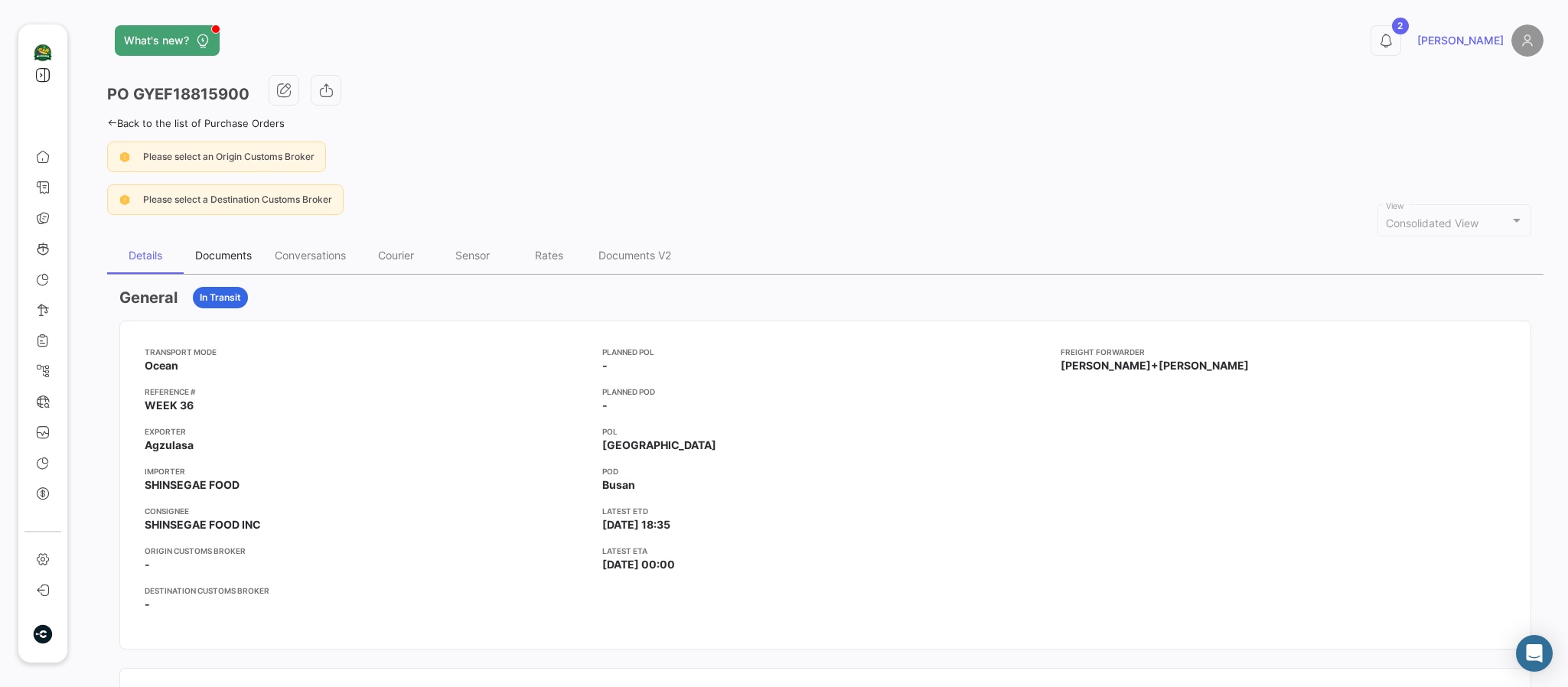
click at [237, 253] on div "Documents" at bounding box center [223, 255] width 57 height 13
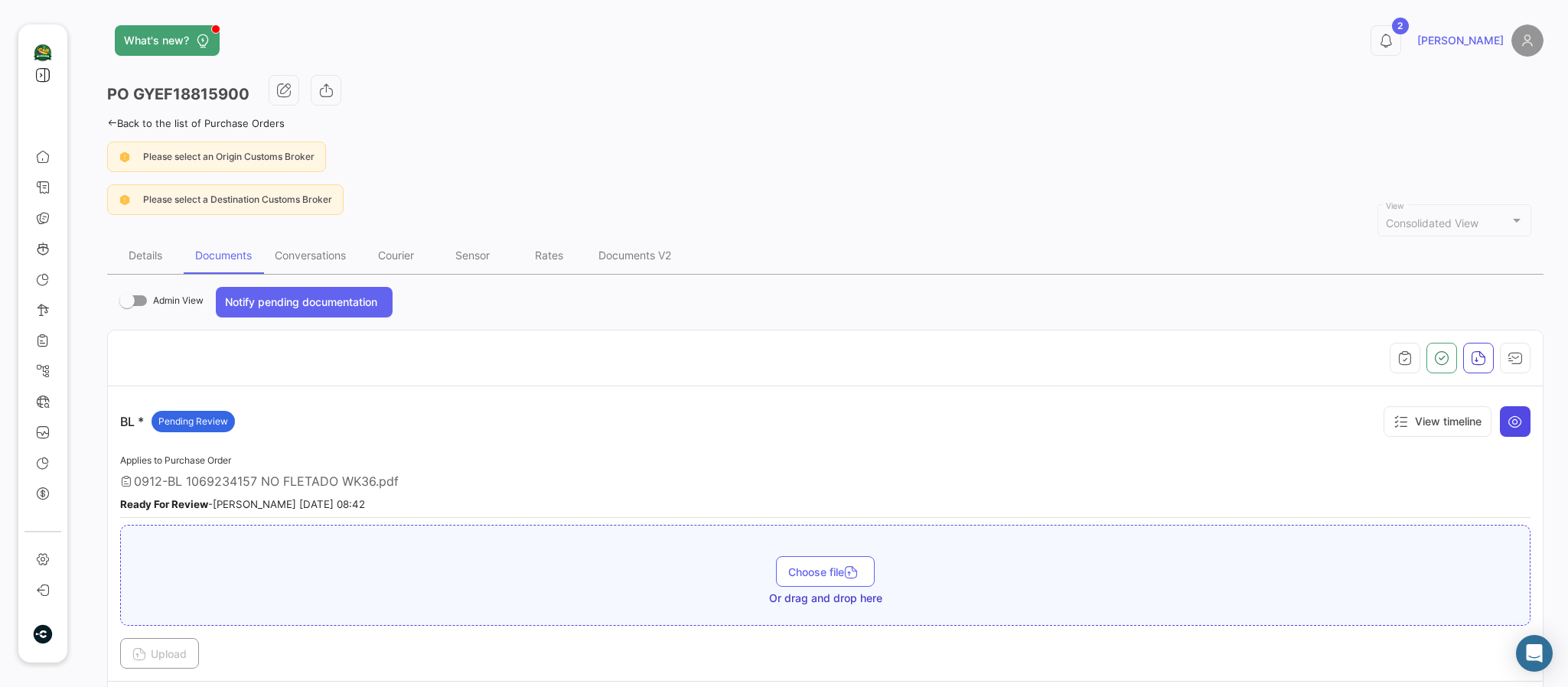
click at [1305, 425] on icon at bounding box center [1514, 421] width 15 height 15
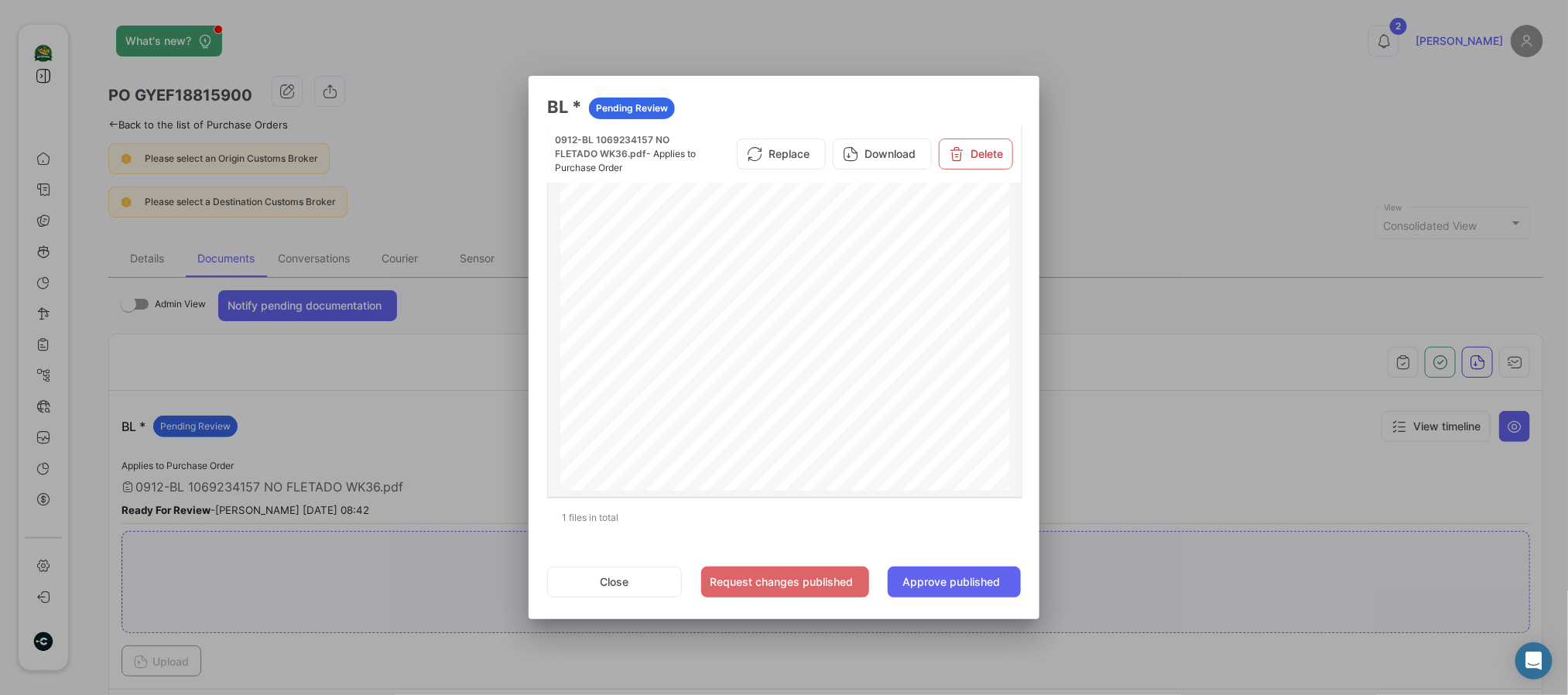
scroll to position [1614, 0]
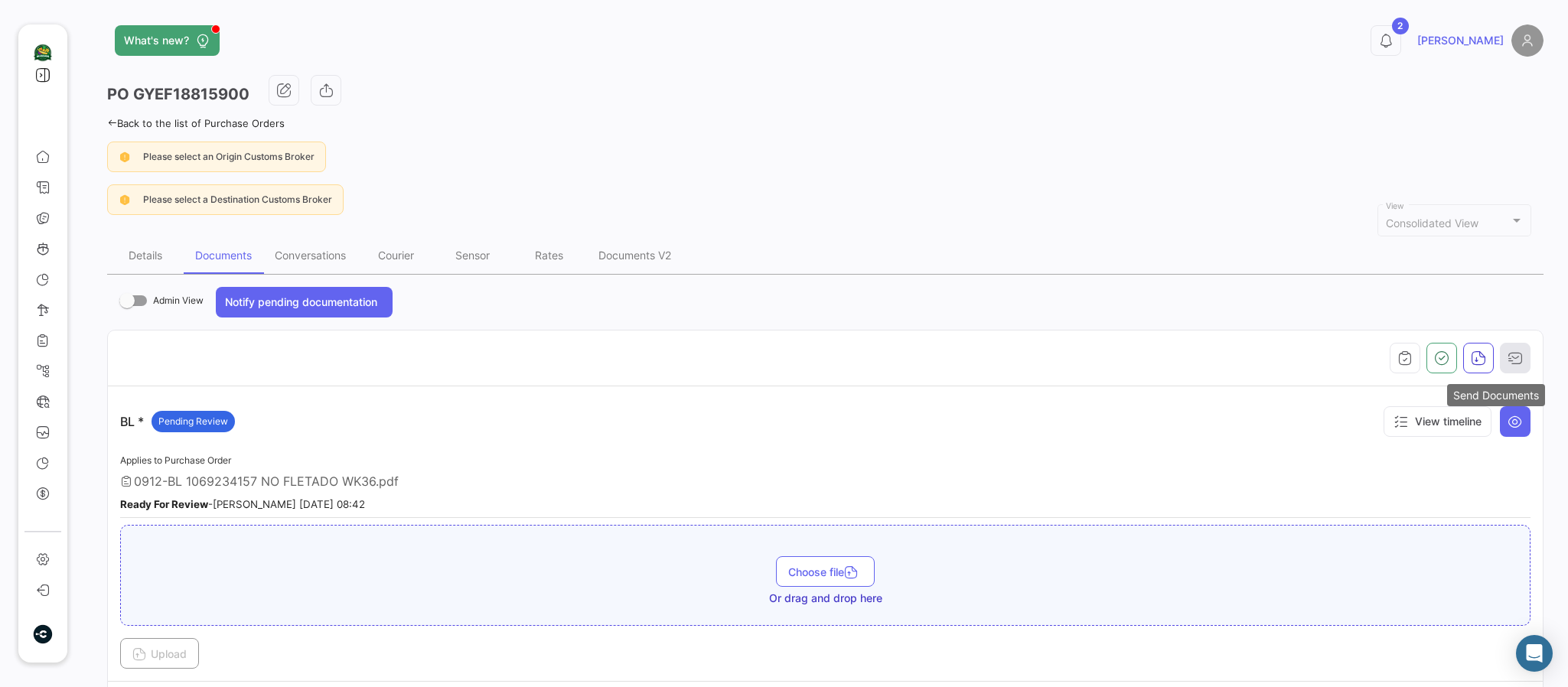
click at [1305, 362] on icon "button" at bounding box center [1514, 358] width 15 height 15
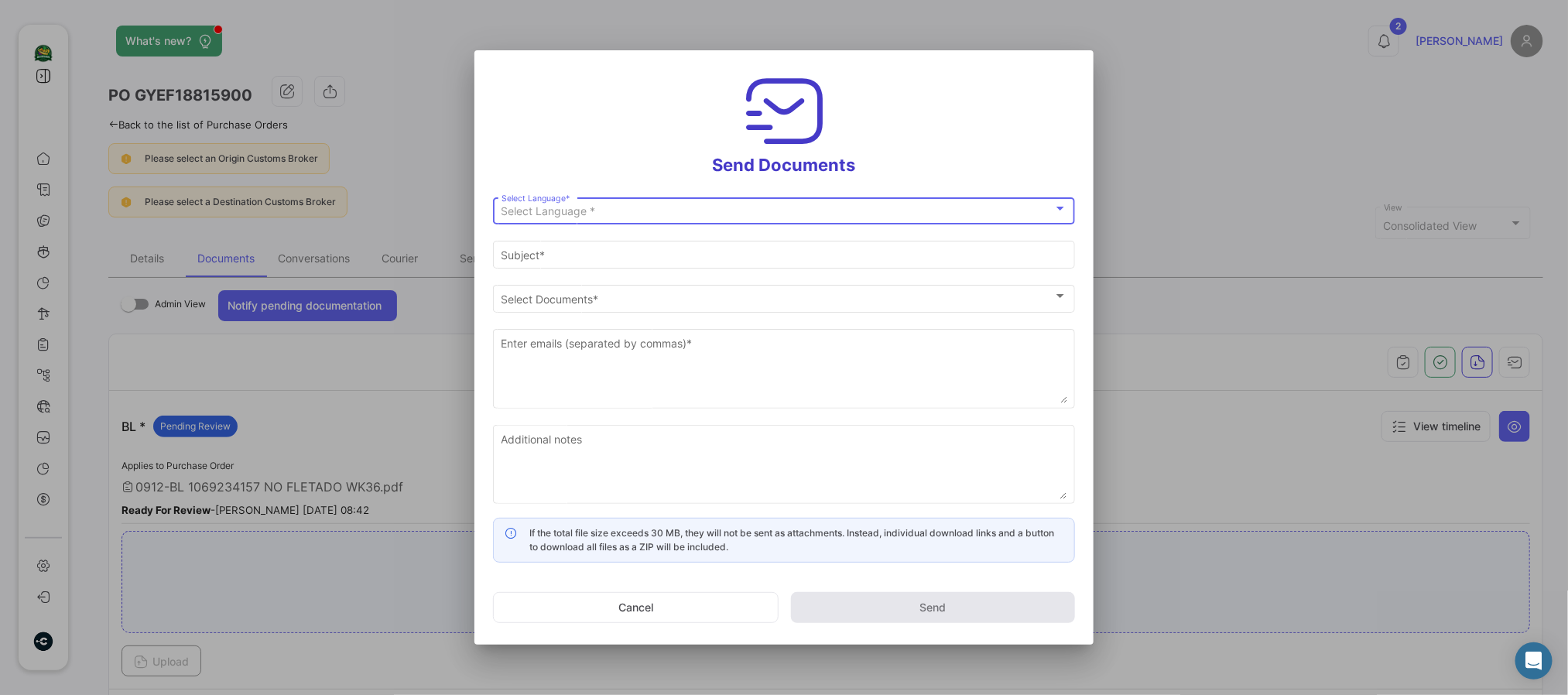
click at [673, 213] on div "Select Language *" at bounding box center [778, 211] width 552 height 14
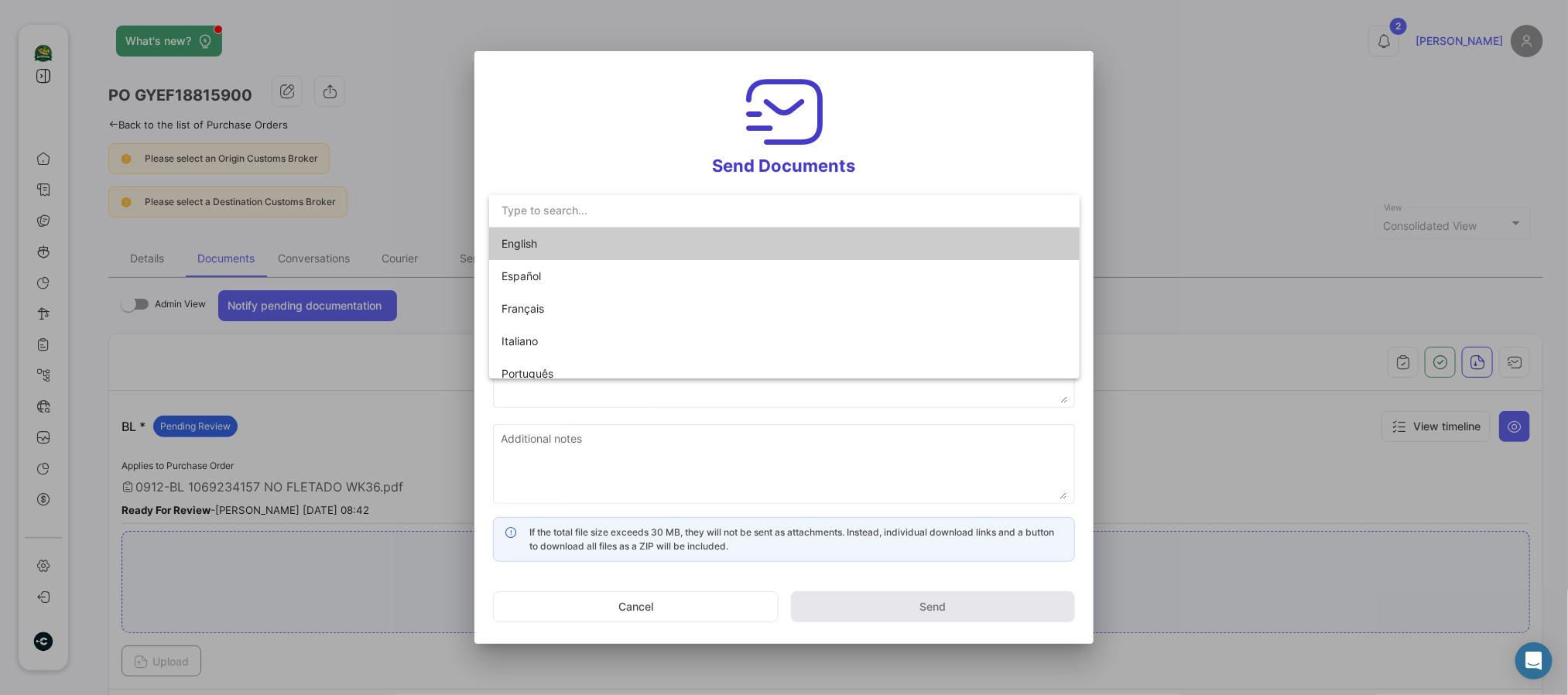
click at [563, 238] on span "English" at bounding box center [610, 244] width 217 height 33
type input "[PERSON_NAME] has shared the documents of PO # GYEF18815900 with you"
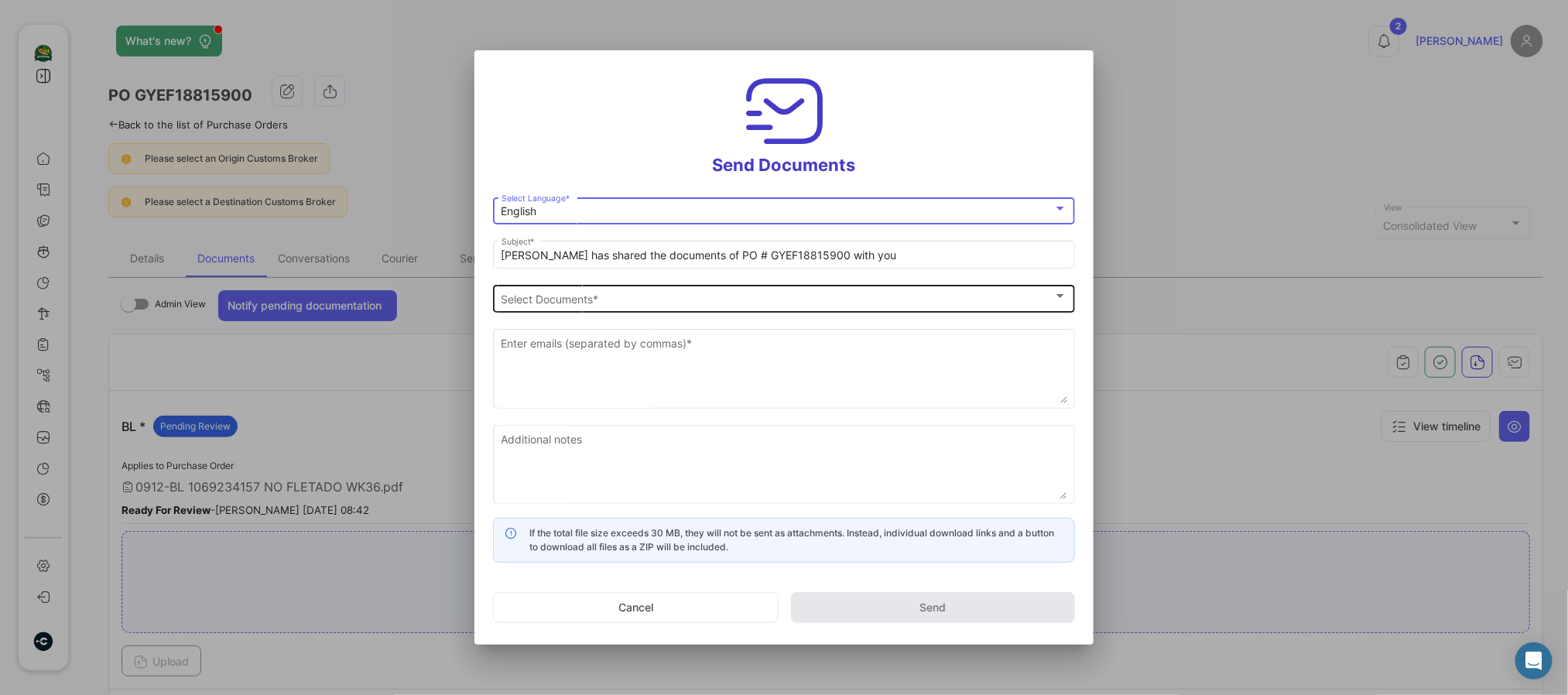
click at [551, 308] on div "Select Documents Select Documents *" at bounding box center [785, 296] width 566 height 30
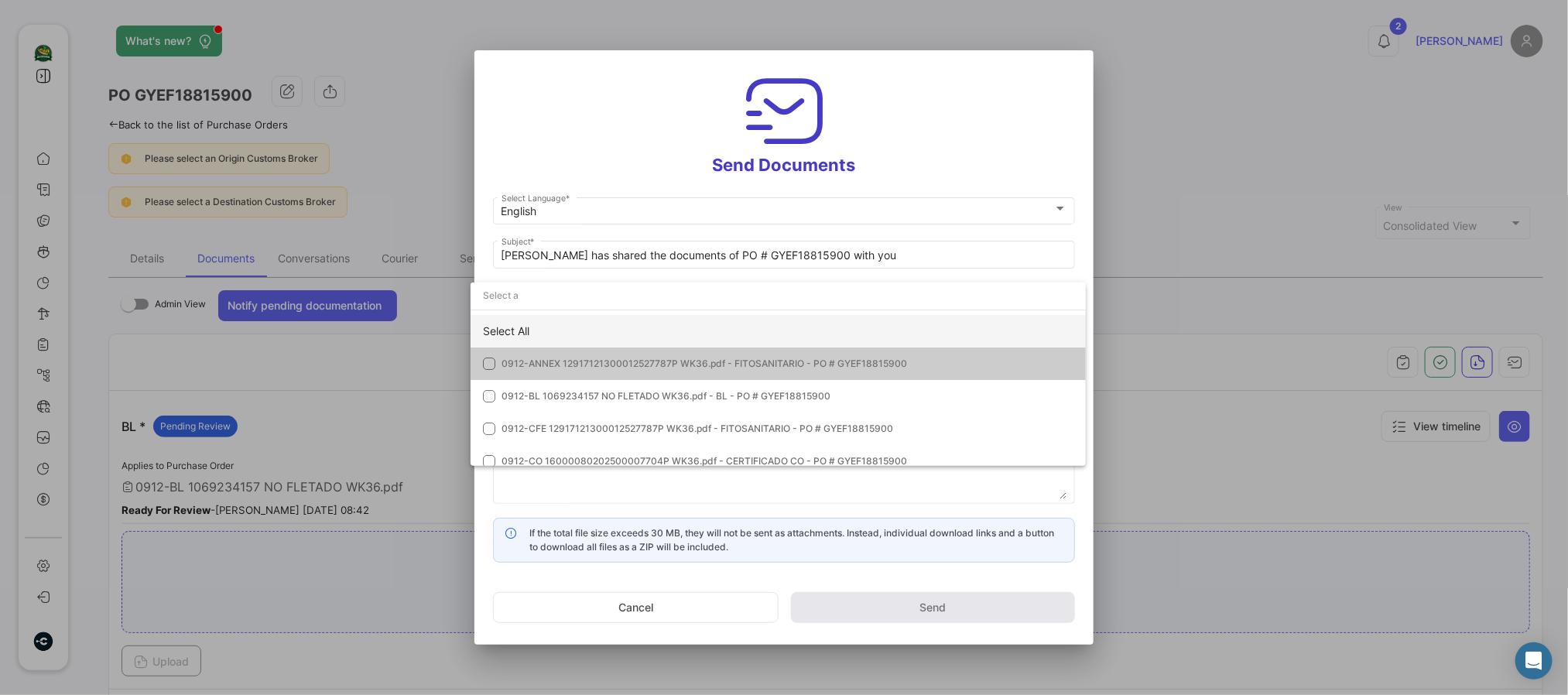
click at [511, 320] on div "Select All" at bounding box center [779, 331] width 615 height 33
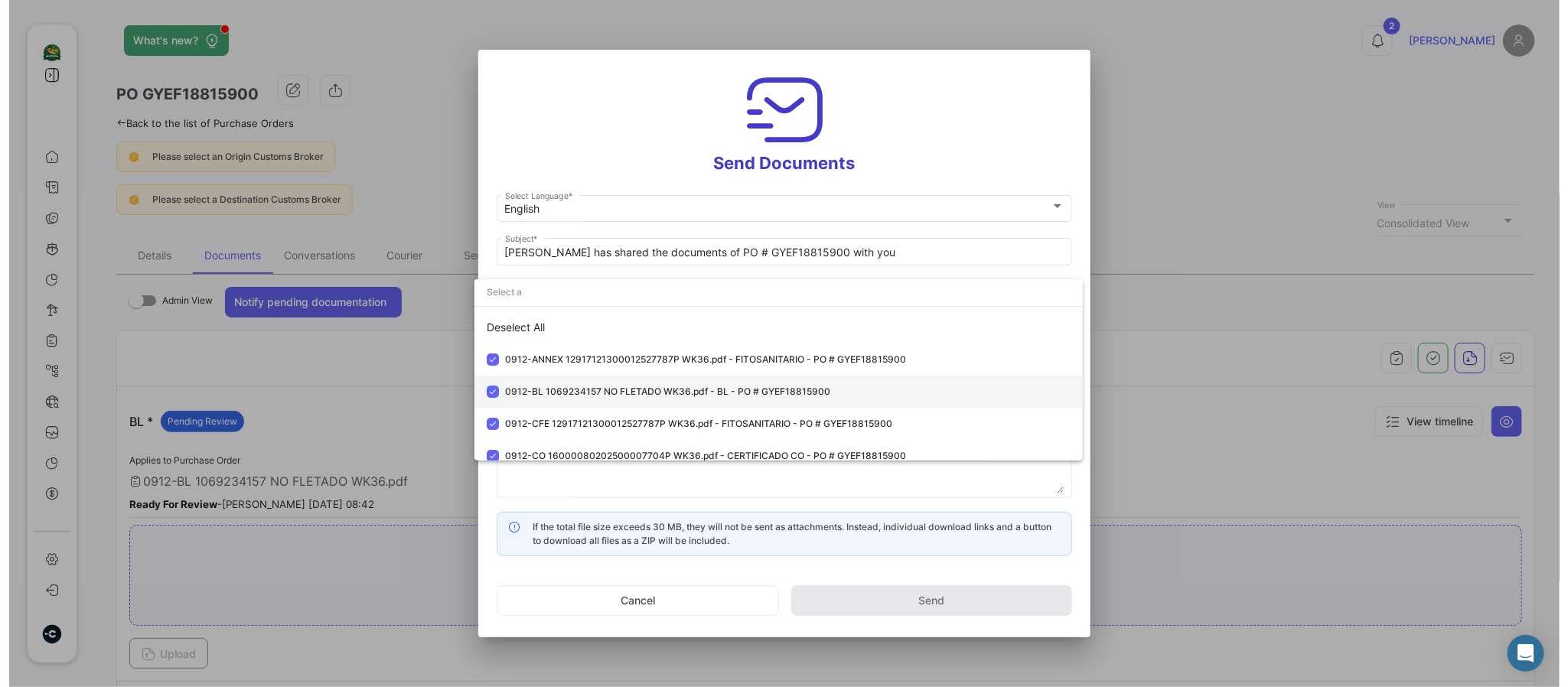
scroll to position [75, 0]
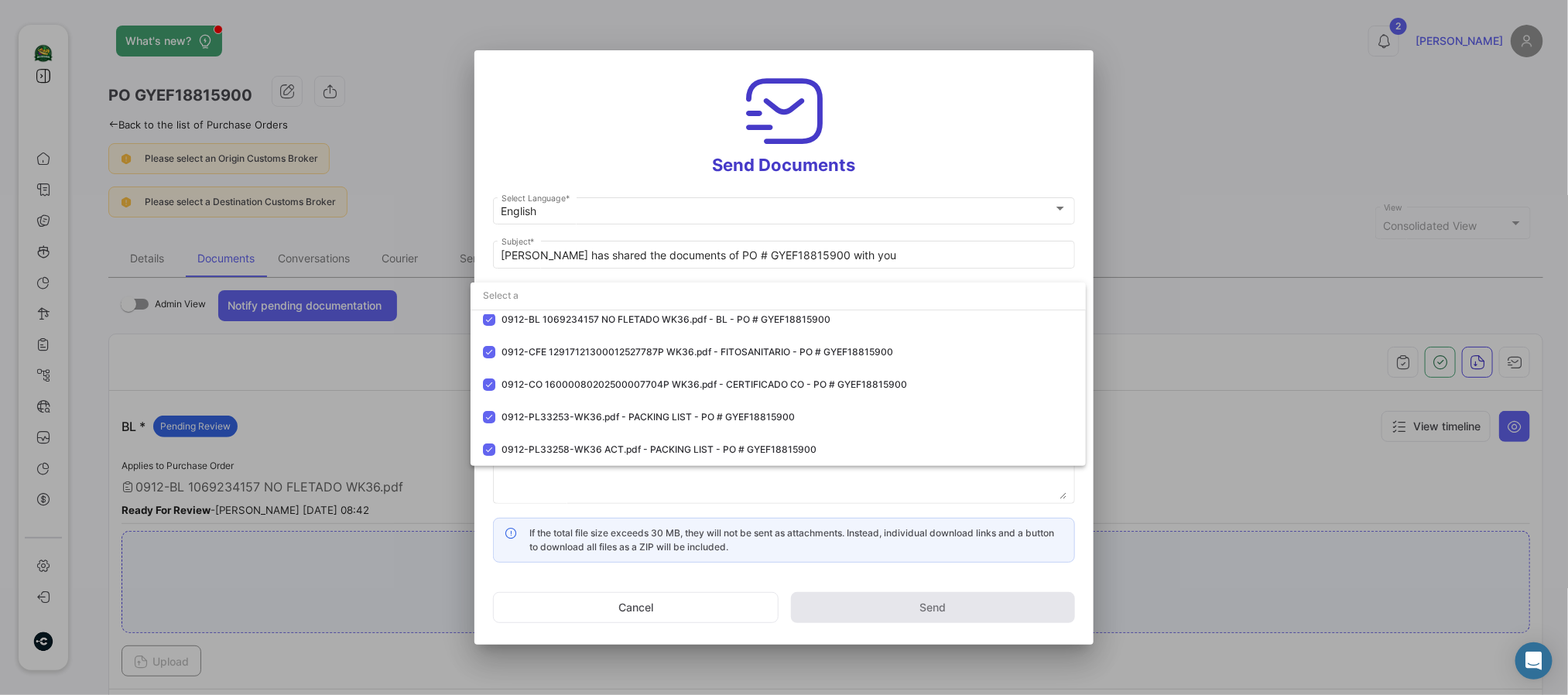
click at [578, 170] on div at bounding box center [784, 348] width 1568 height 695
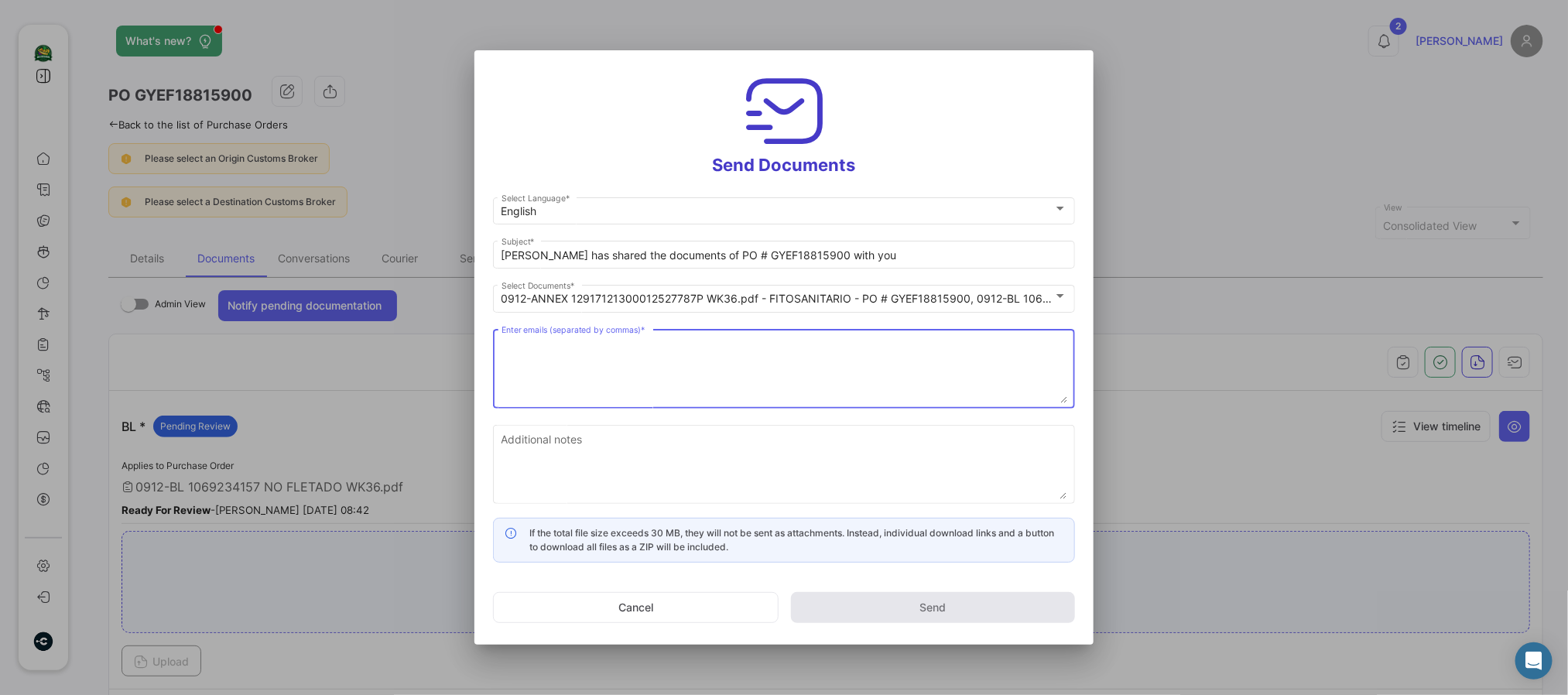
click at [590, 367] on textarea "Enter emails (separated by commas) *" at bounding box center [785, 368] width 566 height 68
paste textarea "[EMAIL_ADDRESS][DOMAIN_NAME],[EMAIL_ADDRESS][DOMAIN_NAME],[EMAIL_ADDRESS][DOMAI…"
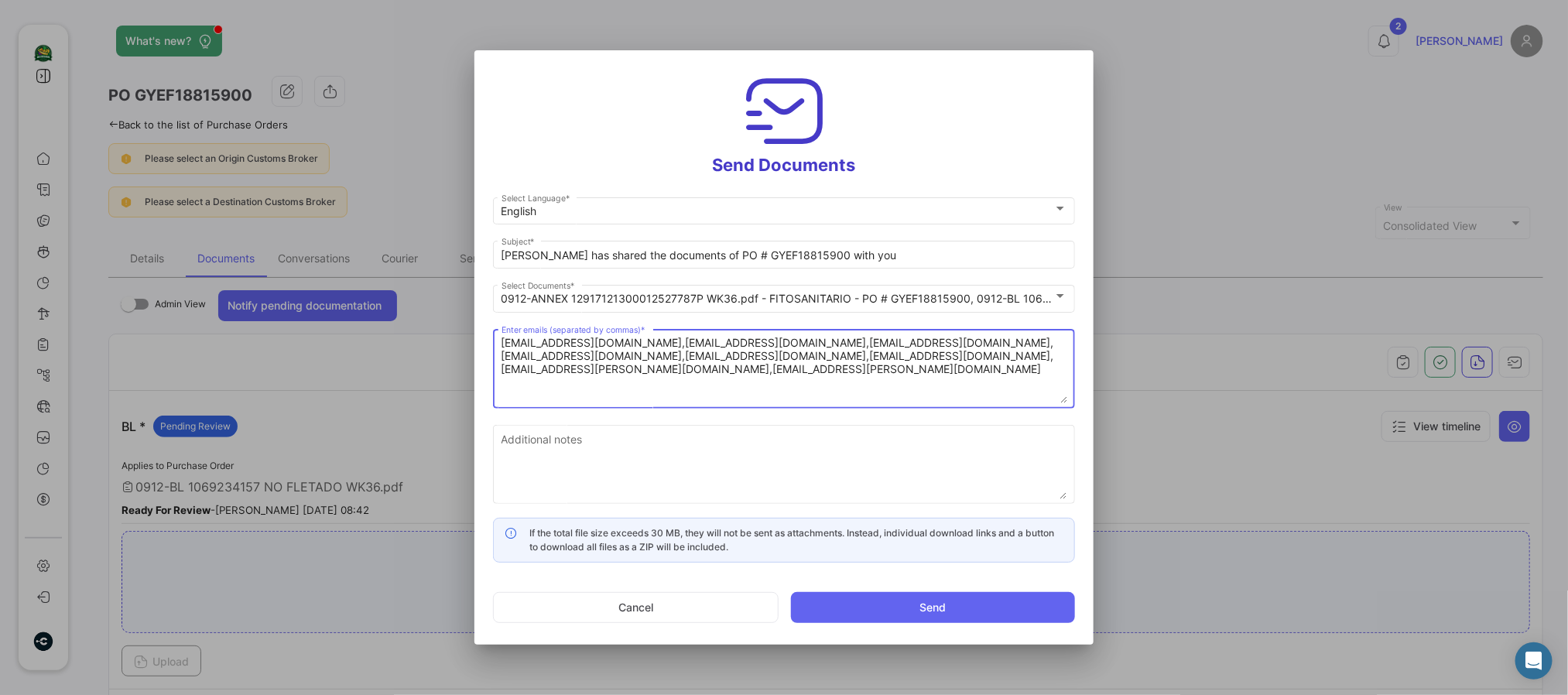
type textarea "[EMAIL_ADDRESS][DOMAIN_NAME],[EMAIL_ADDRESS][DOMAIN_NAME],[EMAIL_ADDRESS][DOMAI…"
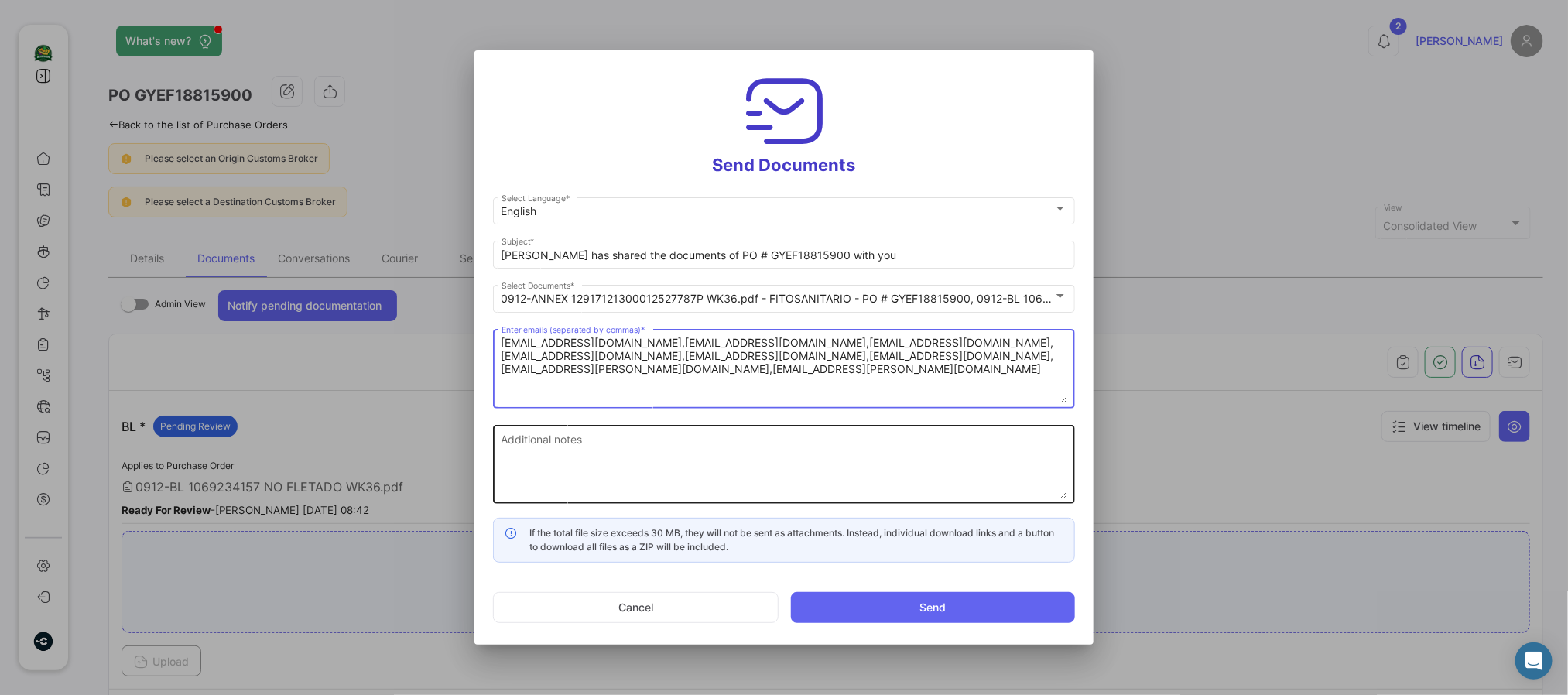
click at [539, 460] on textarea "Additional notes" at bounding box center [785, 465] width 566 height 68
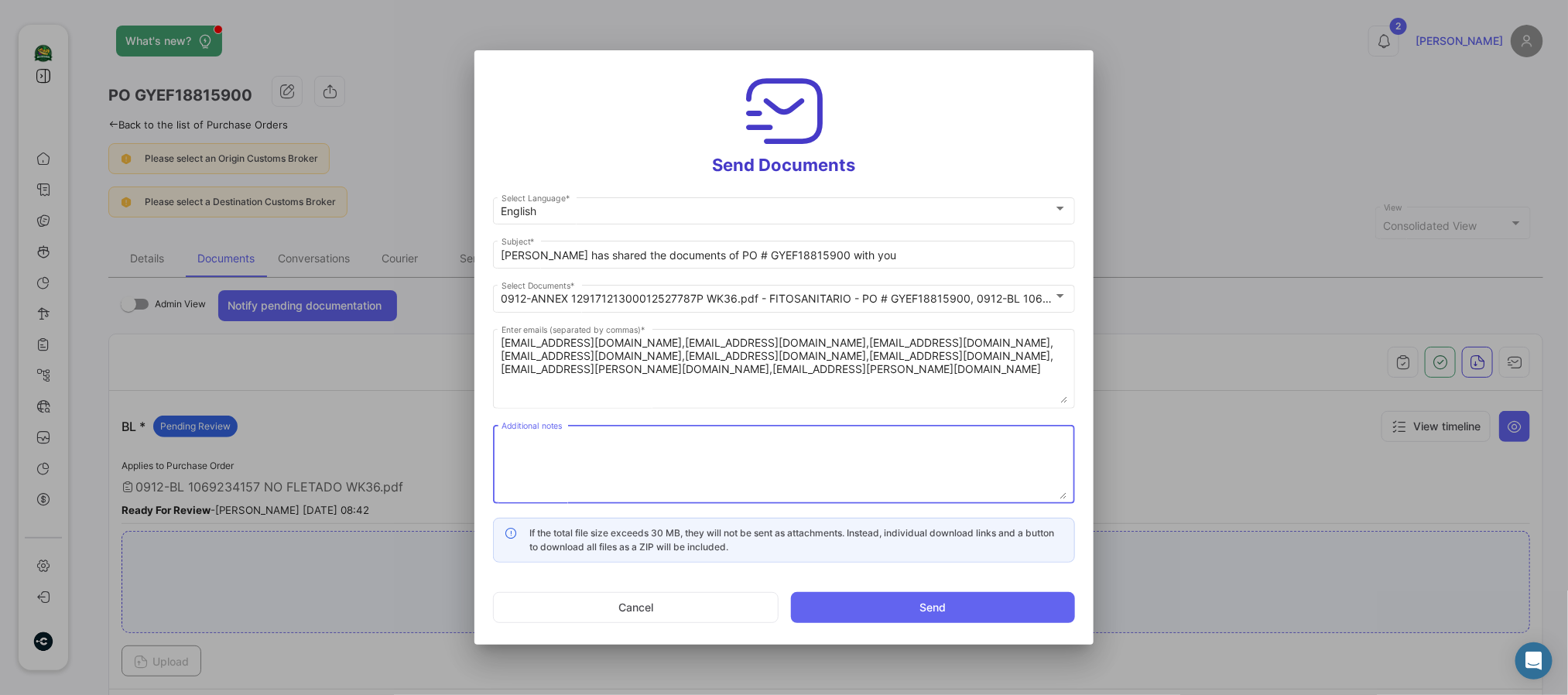
paste textarea "↘️ You can download the documents here ↙️"
type textarea "↘️ You can download the documents here ↙️"
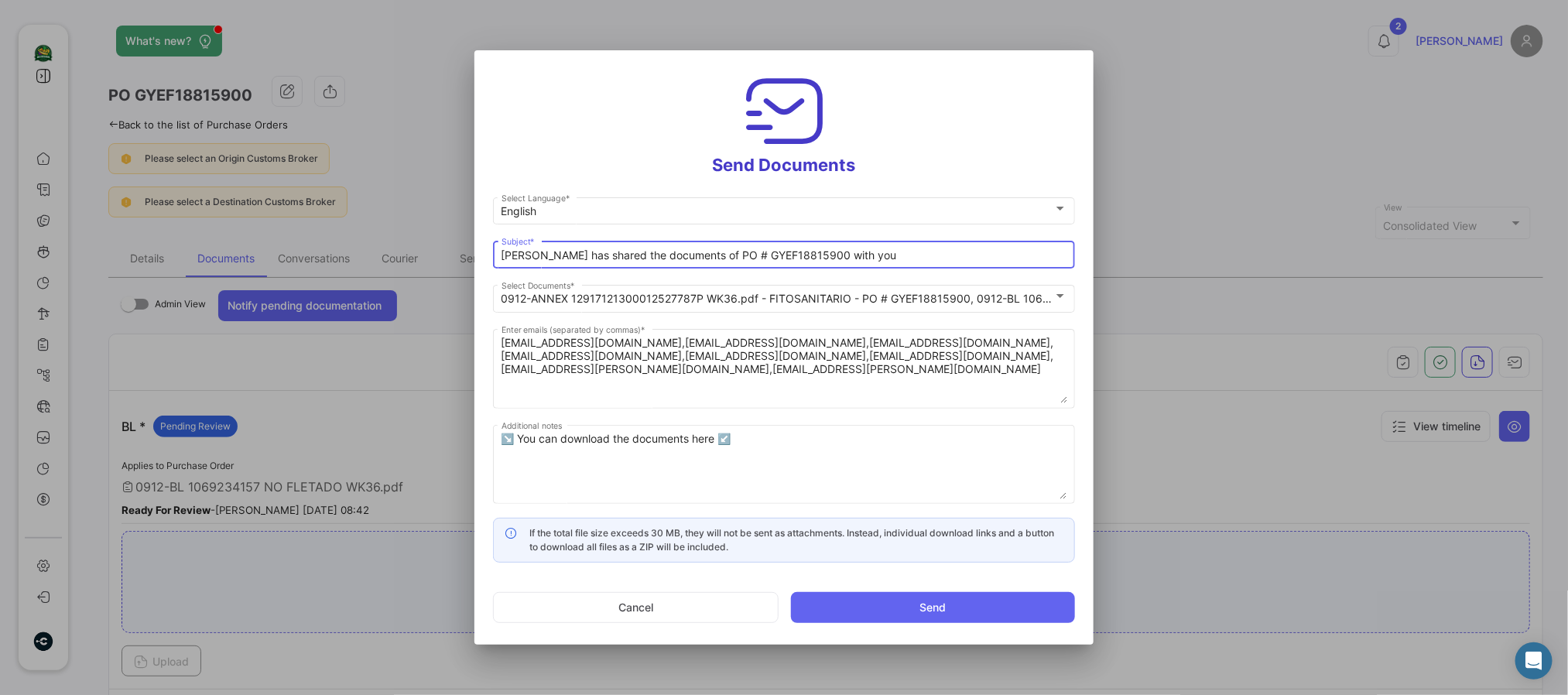
drag, startPoint x: 694, startPoint y: 250, endPoint x: 213, endPoint y: 226, distance: 481.6
click at [219, 226] on div "Send Documents English Select Language * [PERSON_NAME] has shared the documents…" at bounding box center [784, 348] width 1568 height 695
paste input "WK 35 - 2025 SHINSEGAE 📄"
click at [528, 254] on input "WK 35 - 2025 SHINSEGAE 📄 PO # GYEF18815900 with you" at bounding box center [785, 256] width 566 height 14
drag, startPoint x: 771, startPoint y: 251, endPoint x: 1229, endPoint y: 251, distance: 458.0
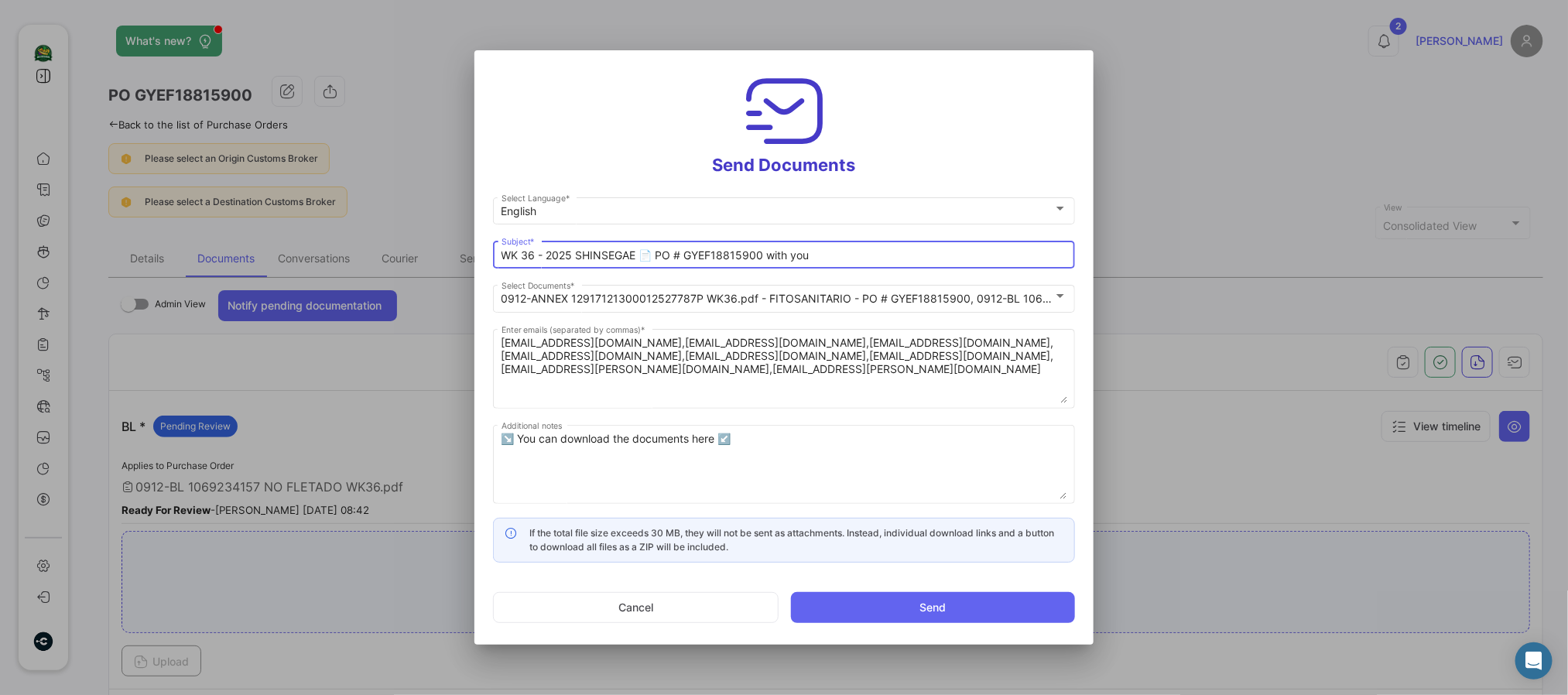
click at [1077, 251] on app-form-text-field "WK 36 - 2025 SHINSEGAE 📄 PO # GYEF18815900 with you Subject *" at bounding box center [789, 254] width 594 height 15
type input "WK 36 - 2025 SHINSEGAE 📄 PO # GYEF18815900"
click at [996, 578] on button "Send" at bounding box center [933, 608] width 284 height 31
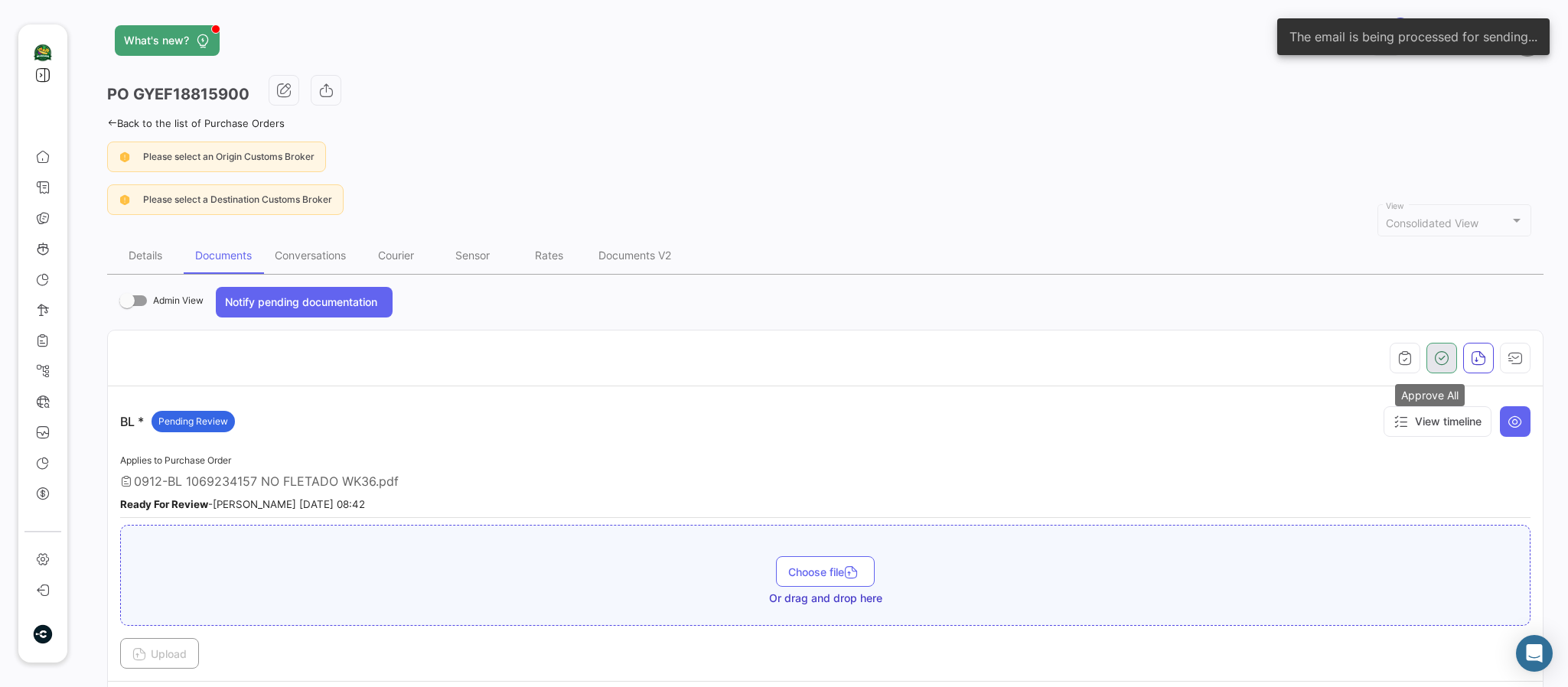
click at [1305, 361] on icon "button" at bounding box center [1442, 358] width 15 height 15
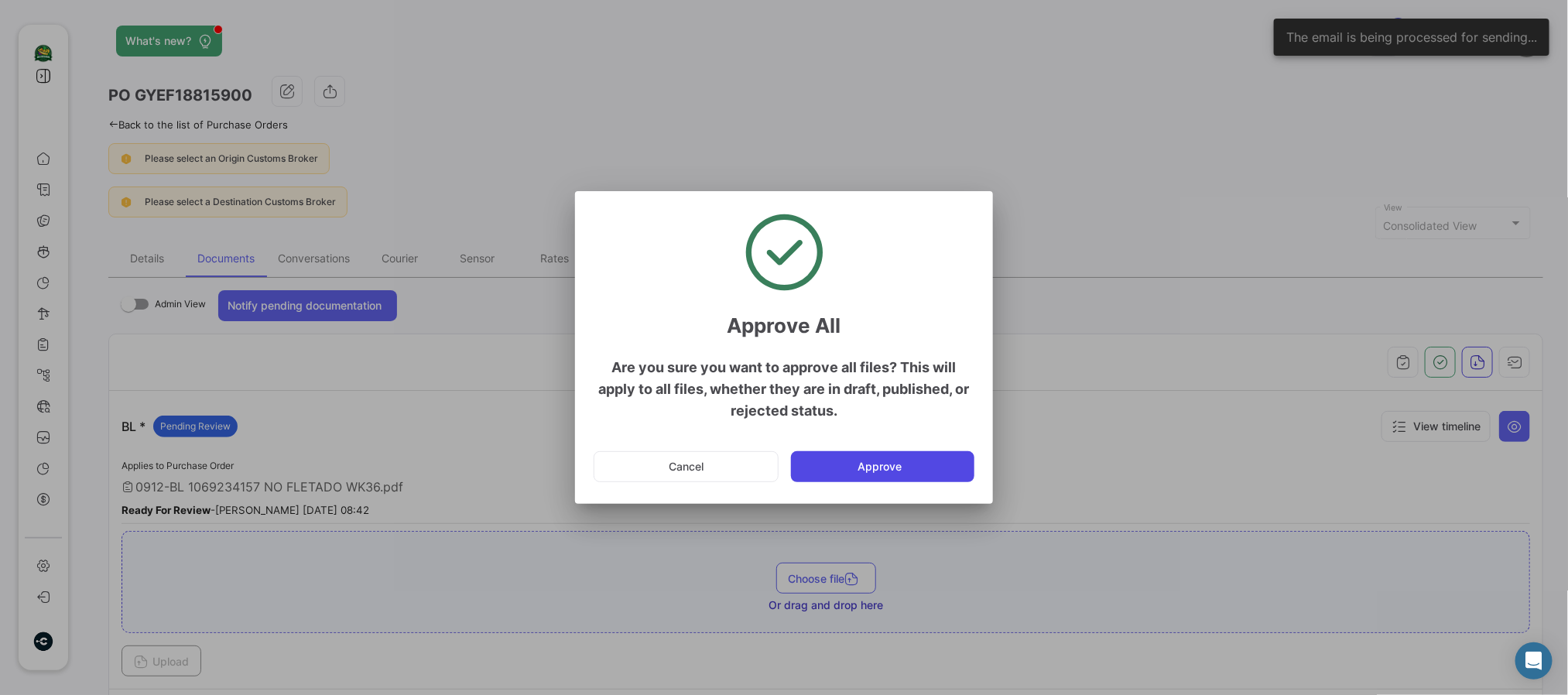
drag, startPoint x: 785, startPoint y: 469, endPoint x: 799, endPoint y: 467, distance: 14.1
click at [792, 467] on mat-dialog-actions "Cancel Approve" at bounding box center [784, 466] width 381 height 53
click at [808, 466] on button "Approve" at bounding box center [883, 466] width 183 height 31
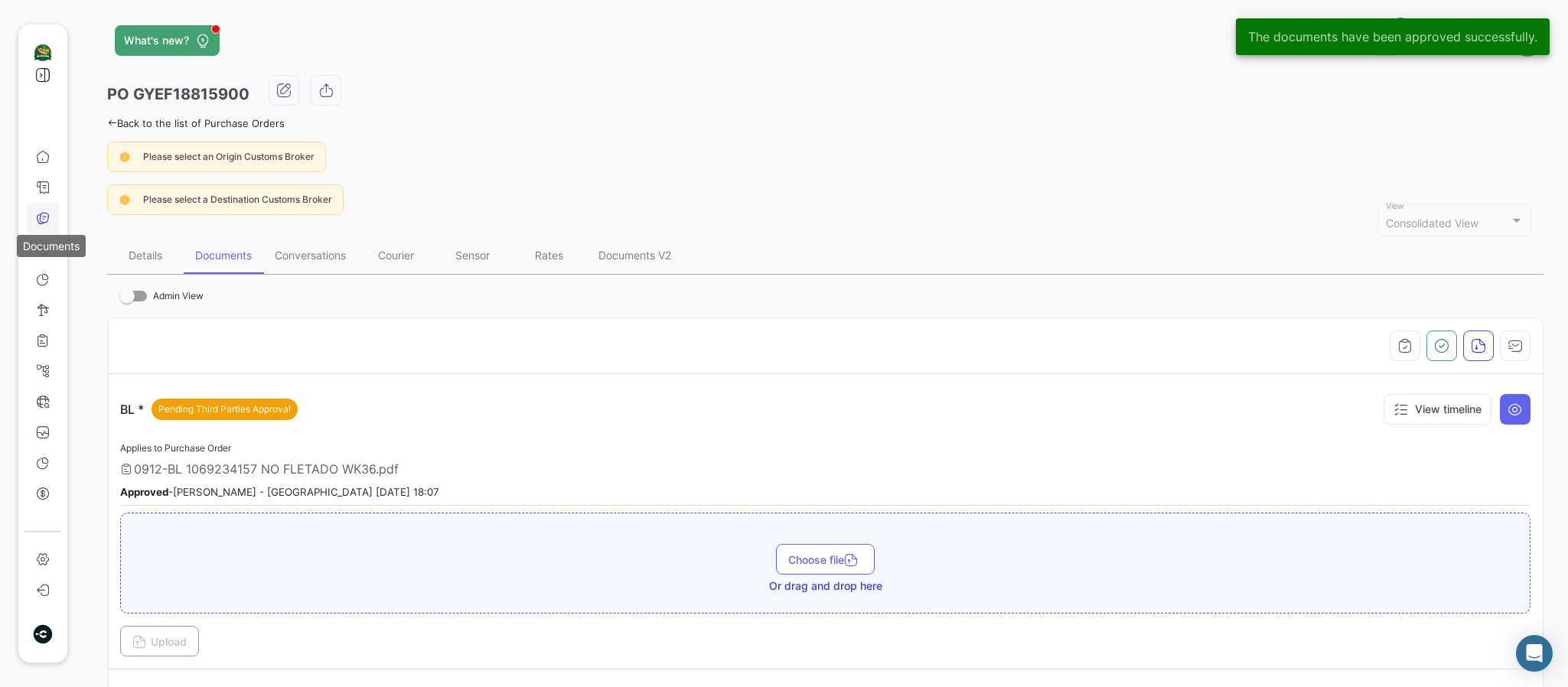
click at [42, 212] on icon at bounding box center [42, 217] width 13 height 13
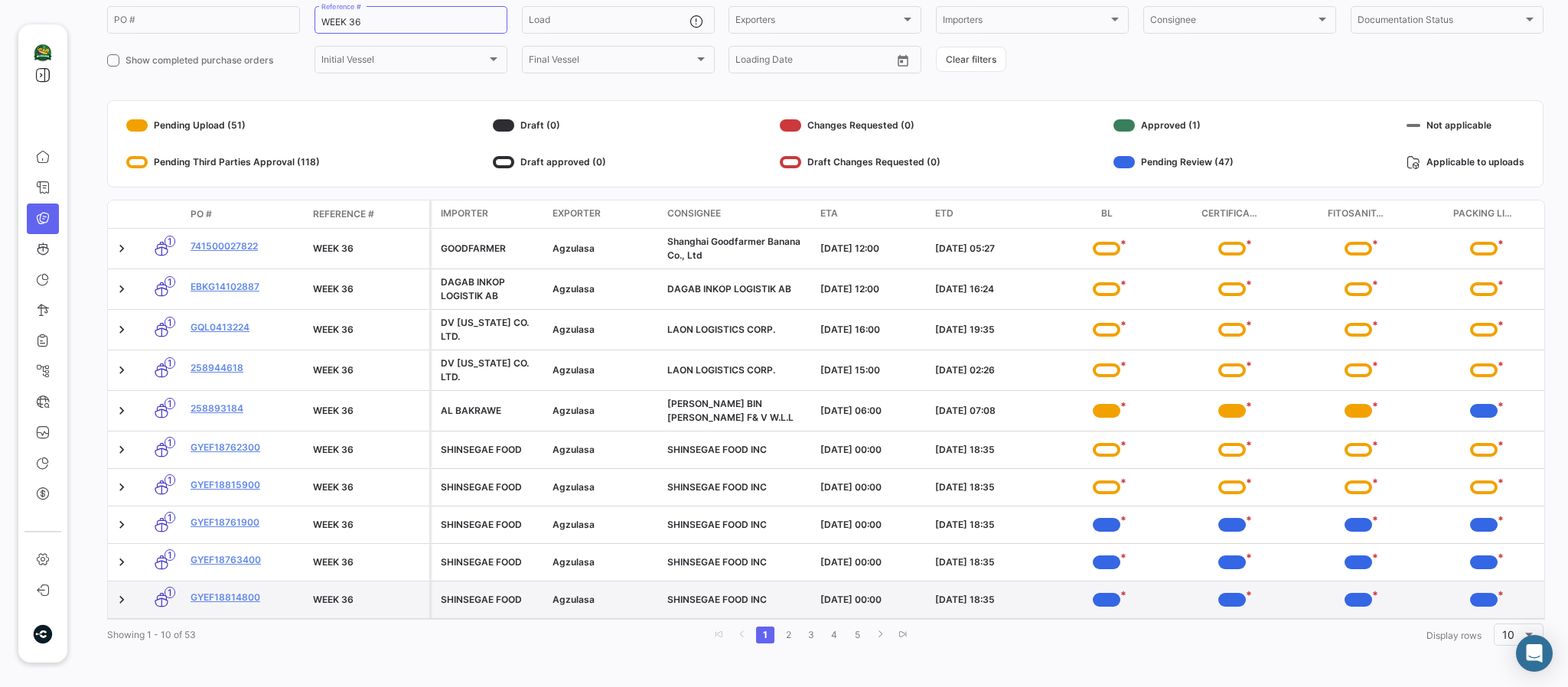
scroll to position [149, 0]
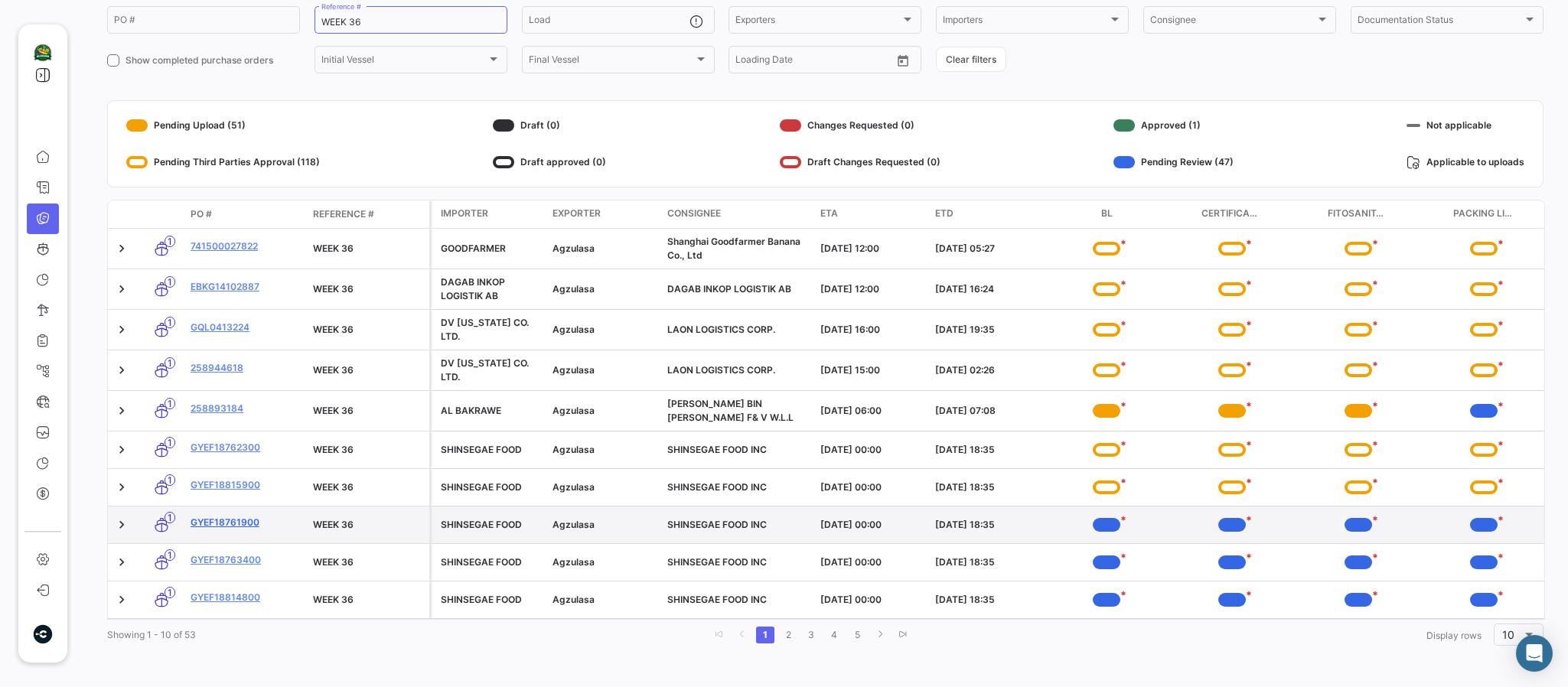
click at [248, 516] on link "GYEF18761900" at bounding box center [245, 522] width 110 height 13
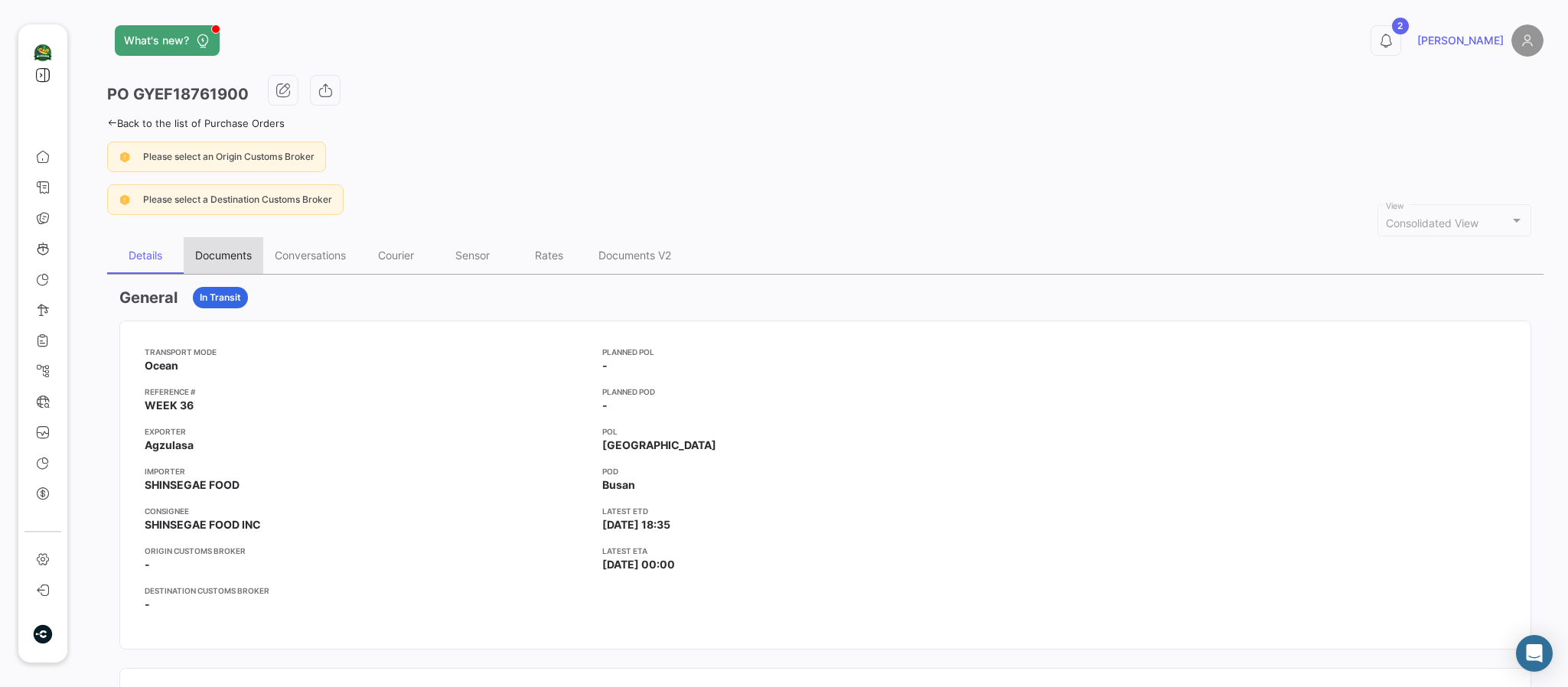
click at [227, 246] on div "Documents" at bounding box center [223, 255] width 80 height 37
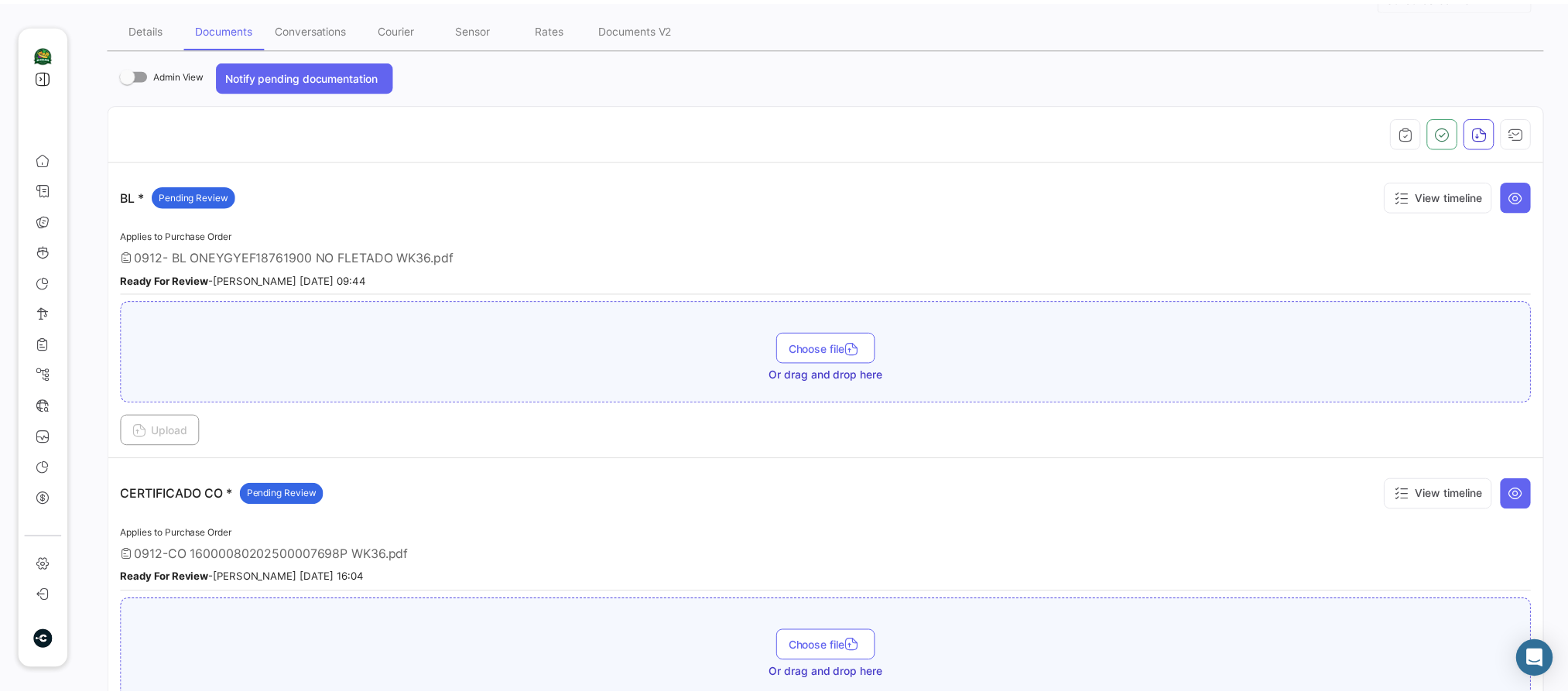
scroll to position [232, 0]
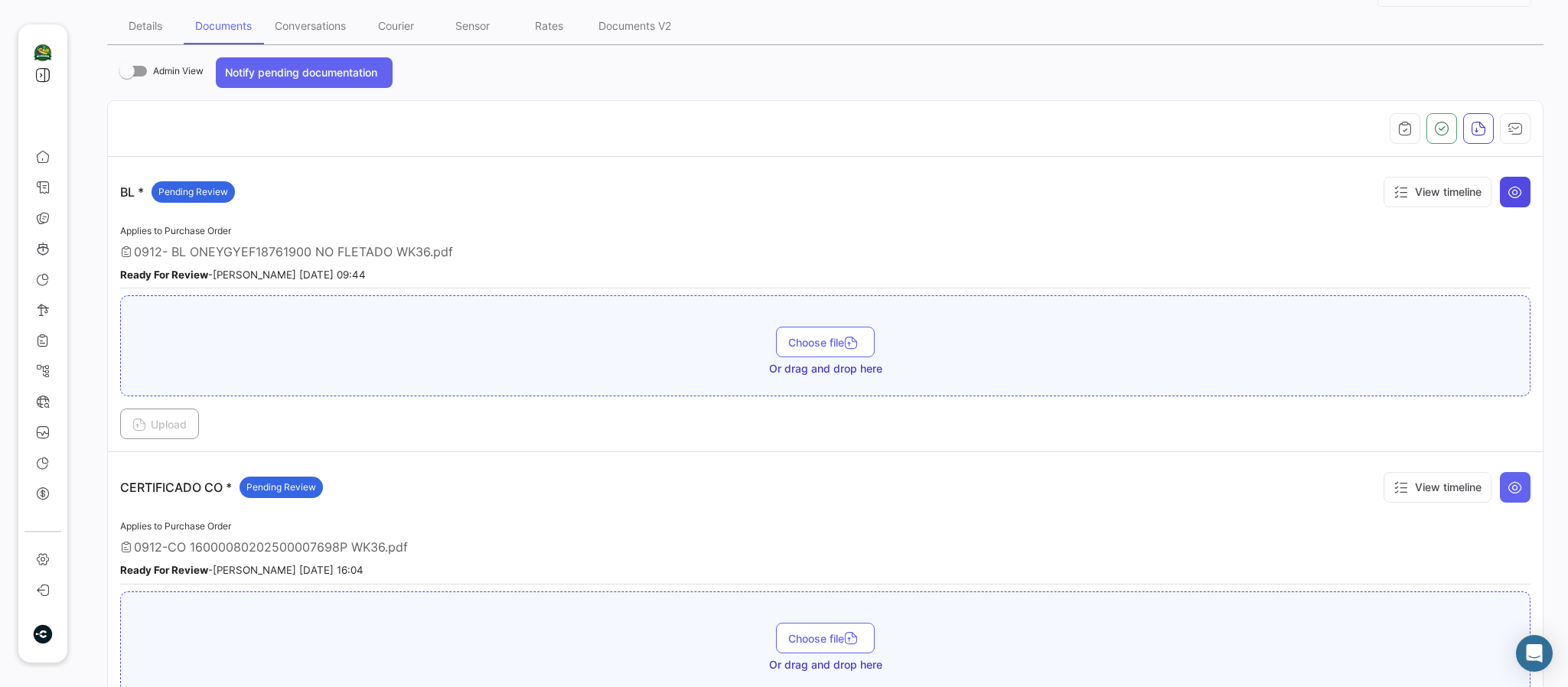
click at [1305, 191] on button at bounding box center [1515, 192] width 30 height 30
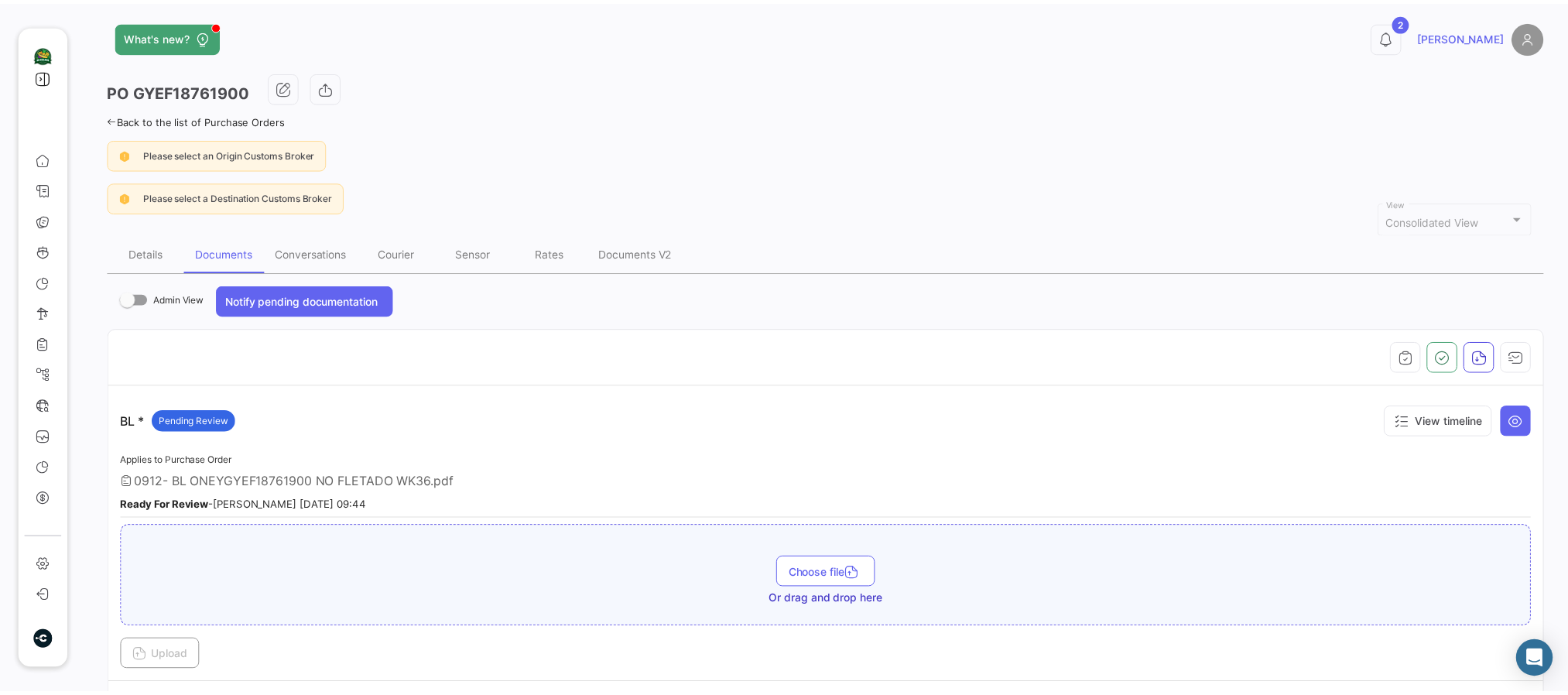
scroll to position [0, 0]
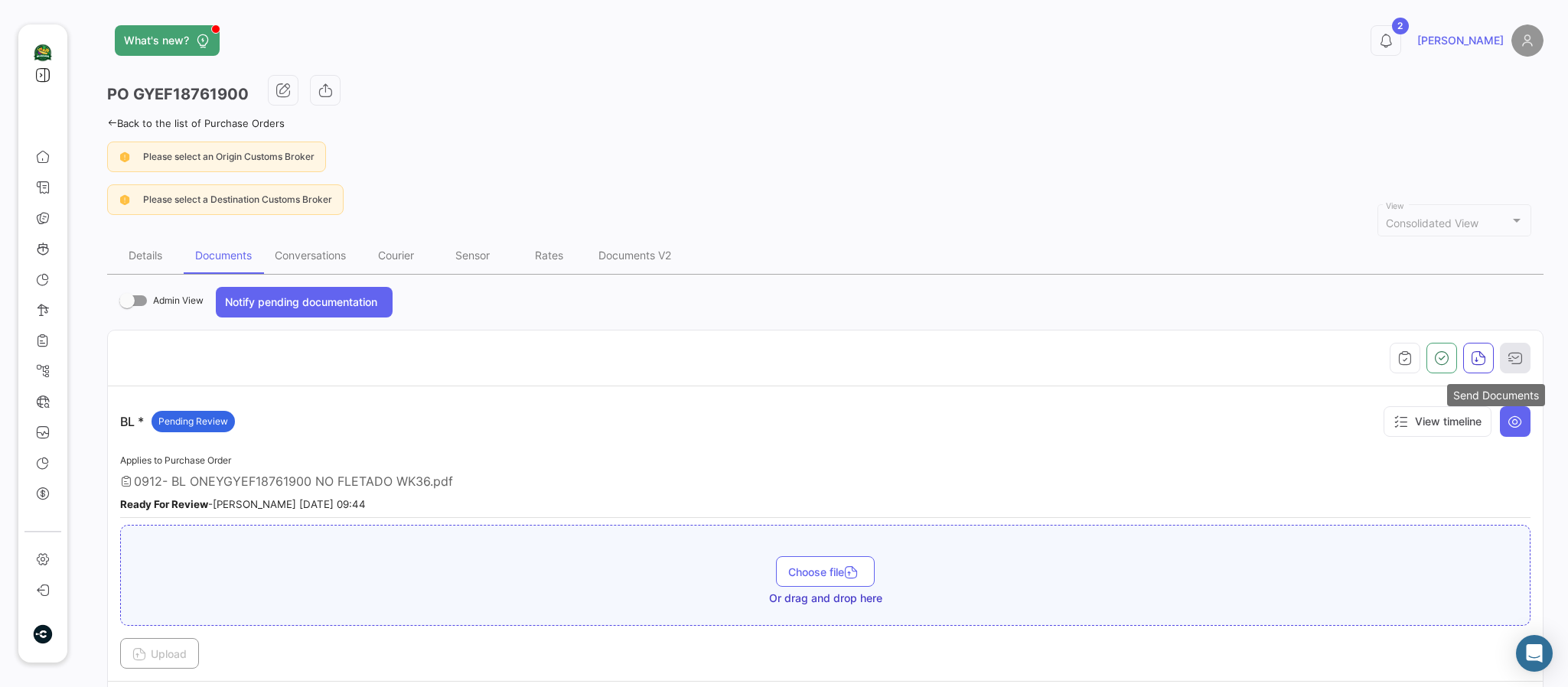
click at [1305, 365] on button "button" at bounding box center [1515, 358] width 30 height 30
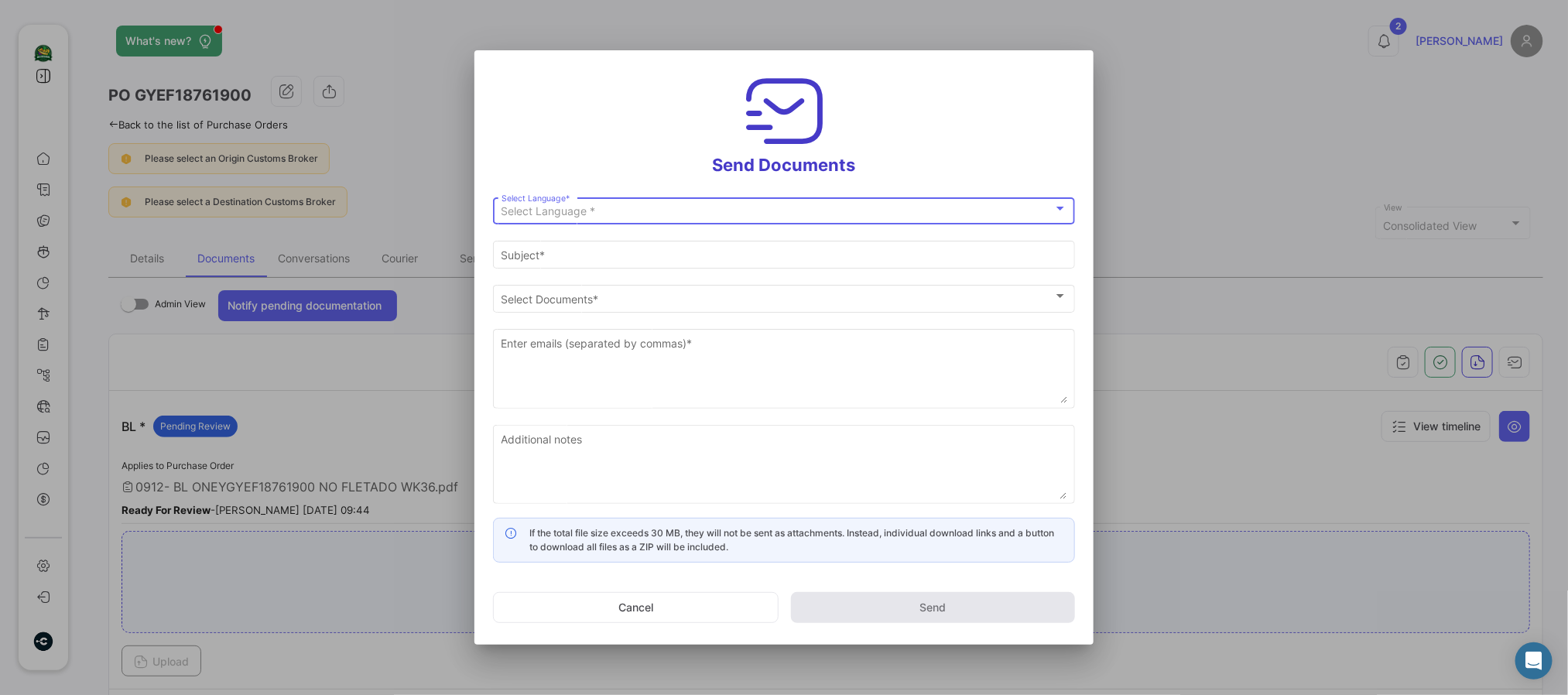
click at [549, 207] on span "Select Language *" at bounding box center [549, 210] width 94 height 14
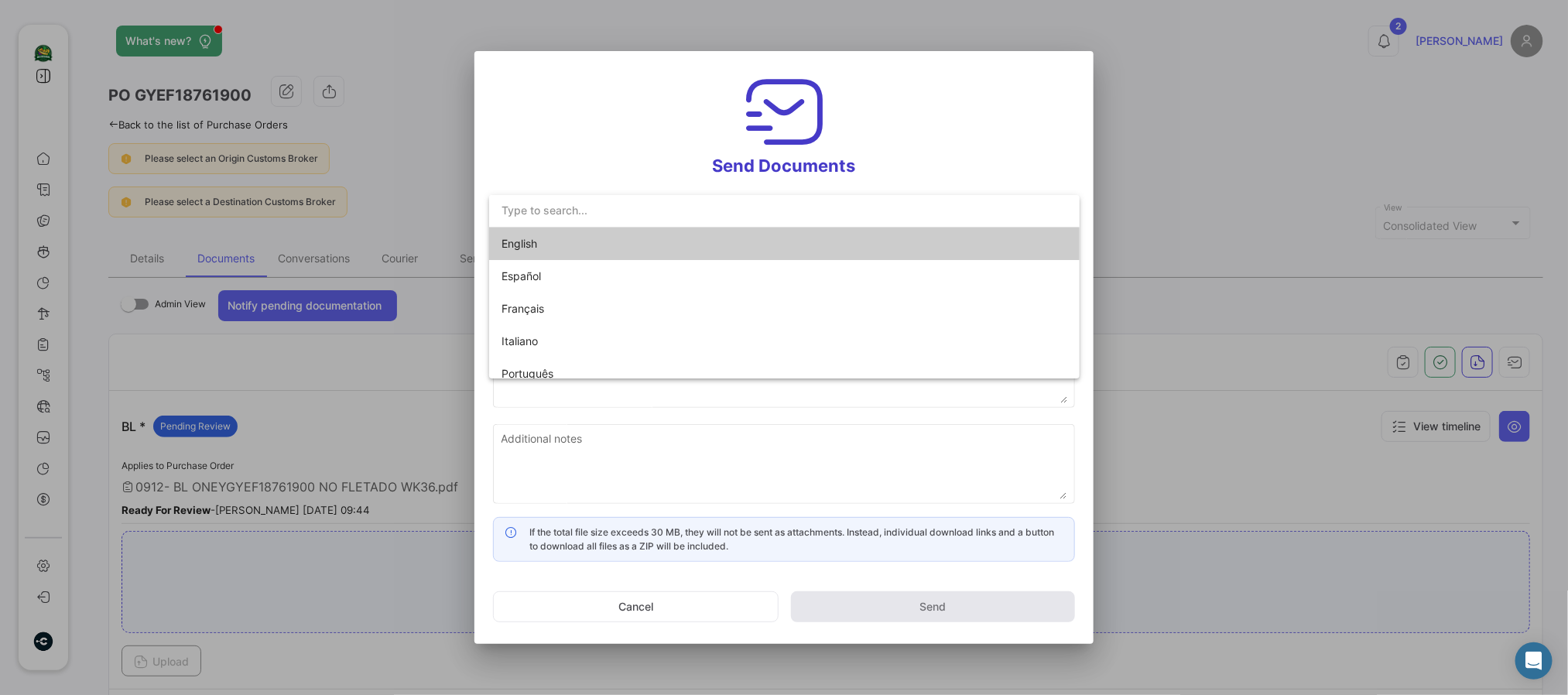
click at [540, 246] on span "English" at bounding box center [610, 244] width 217 height 33
type input "[PERSON_NAME] has shared the documents of PO # GYEF18761900 with you"
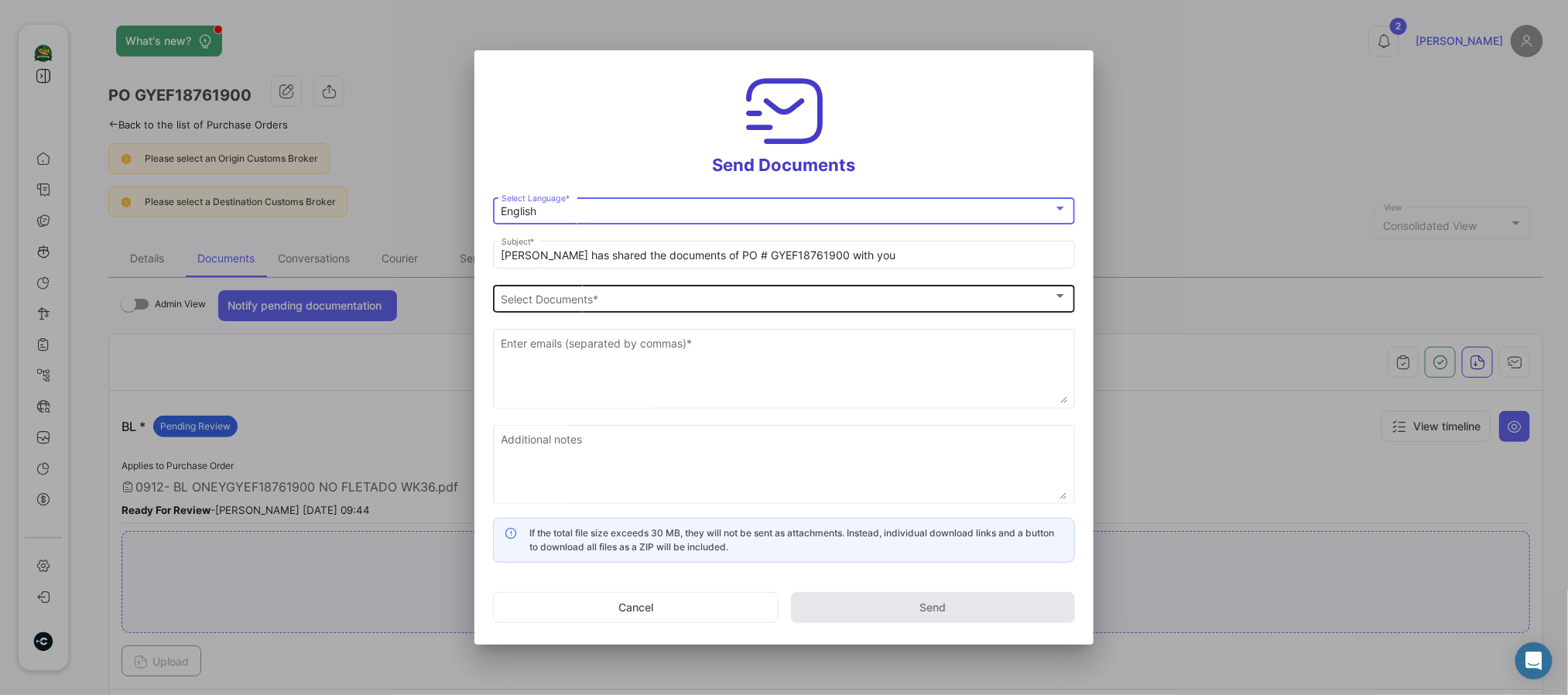
click at [563, 305] on span "Select Documents" at bounding box center [778, 299] width 552 height 14
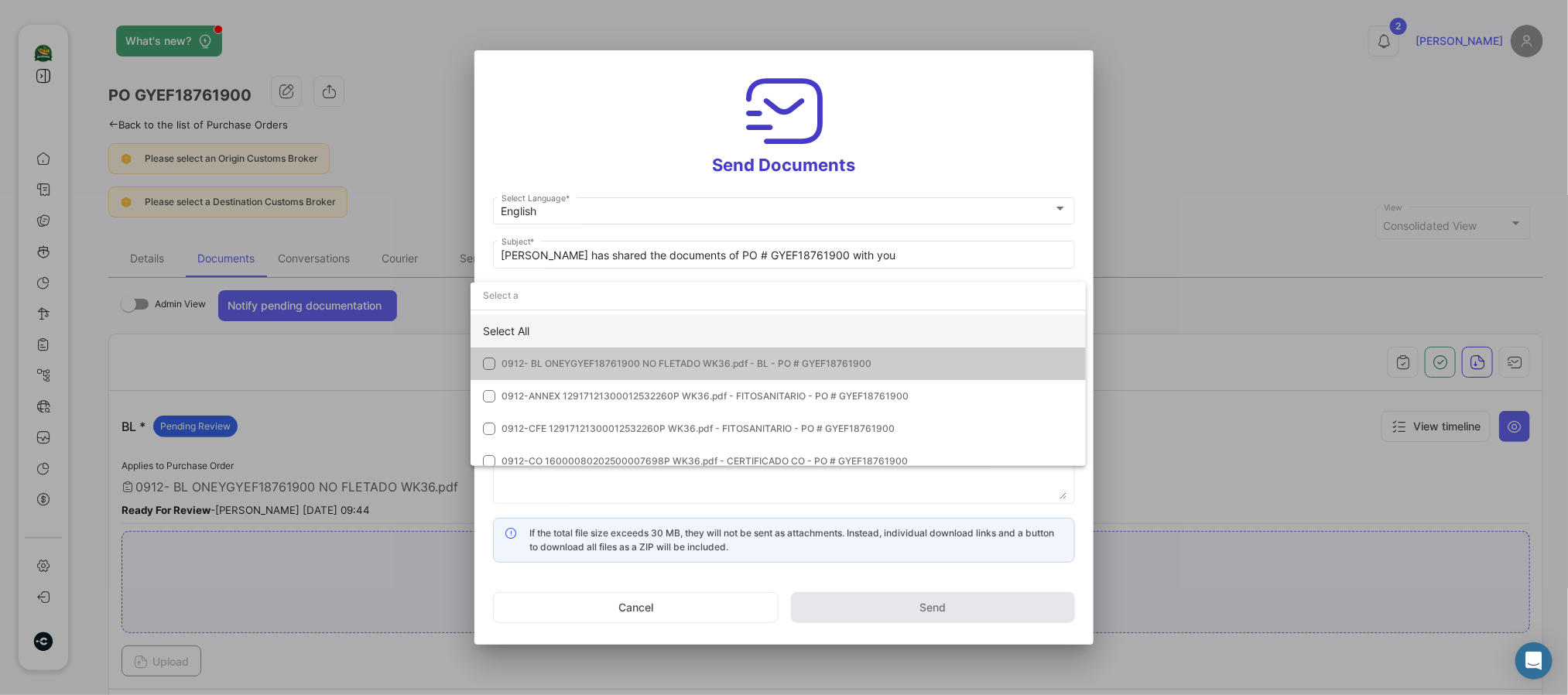
click at [533, 329] on div "Select All" at bounding box center [779, 331] width 615 height 33
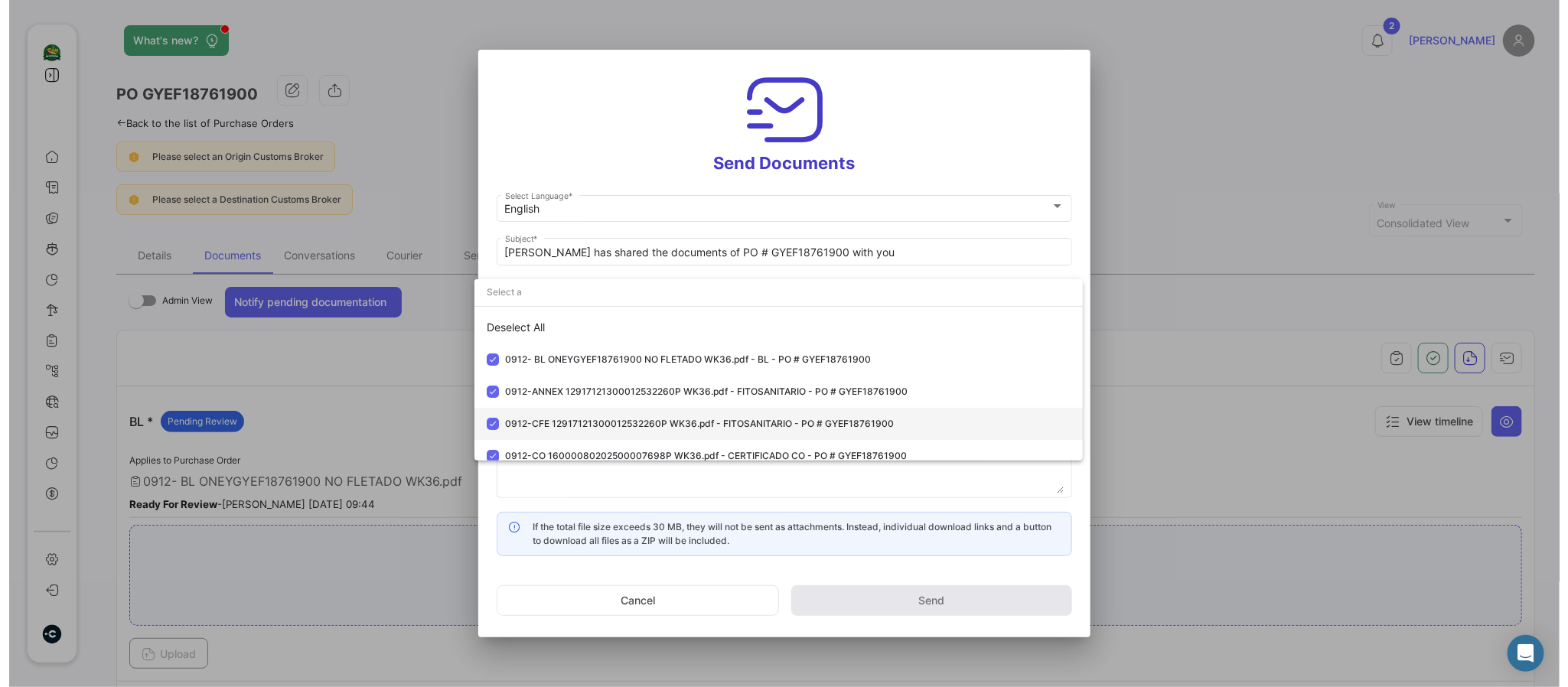
scroll to position [75, 0]
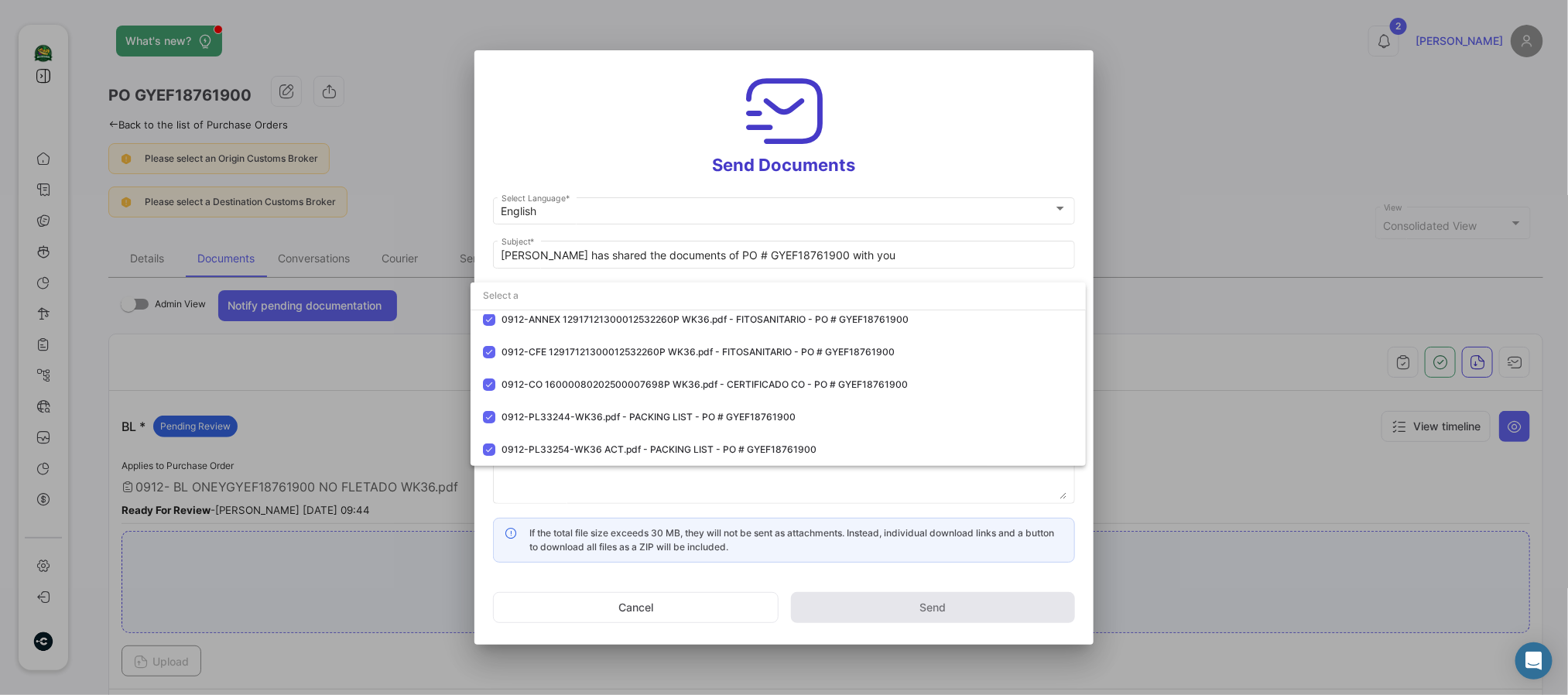
click at [603, 142] on div at bounding box center [784, 348] width 1568 height 695
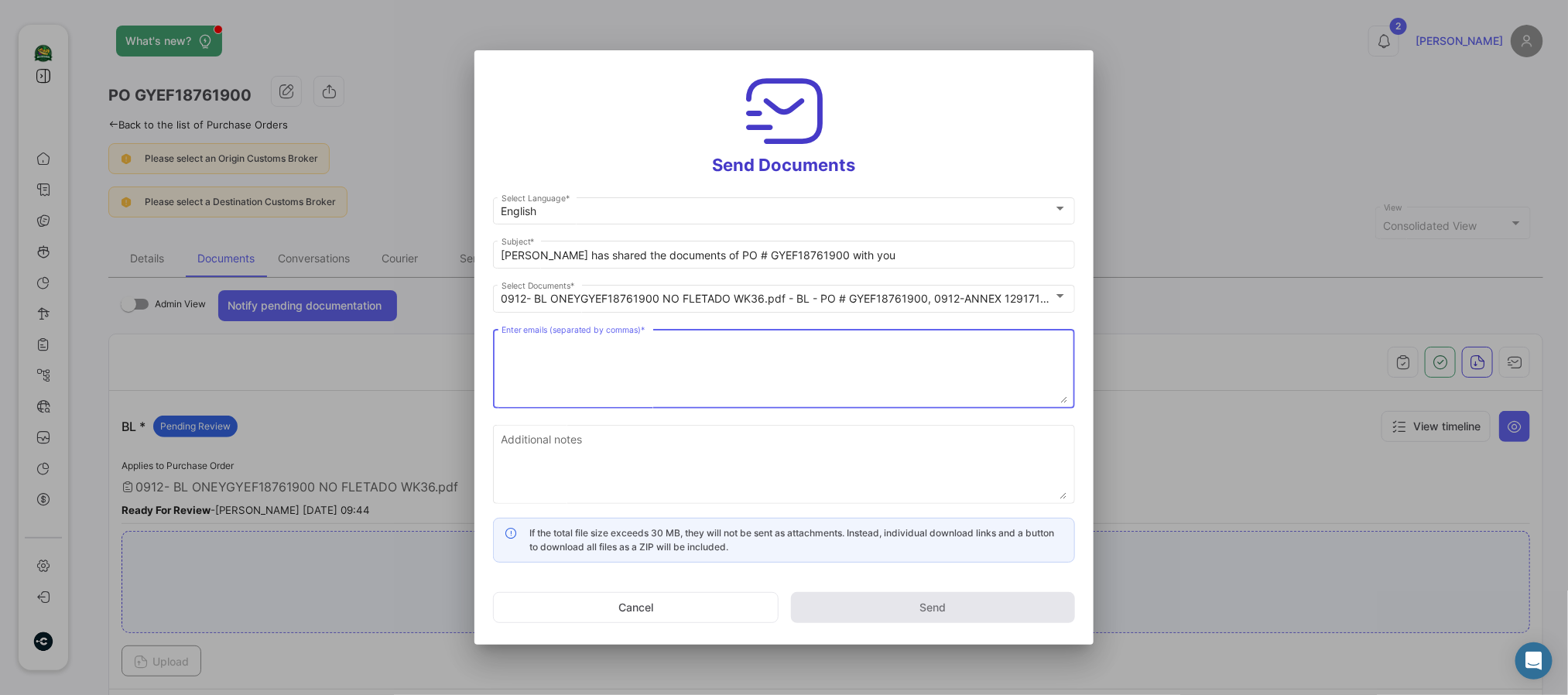
click at [643, 379] on textarea "Enter emails (separated by commas) *" at bounding box center [785, 368] width 566 height 68
paste textarea "[EMAIL_ADDRESS][DOMAIN_NAME],[EMAIL_ADDRESS][DOMAIN_NAME],[EMAIL_ADDRESS][DOMAI…"
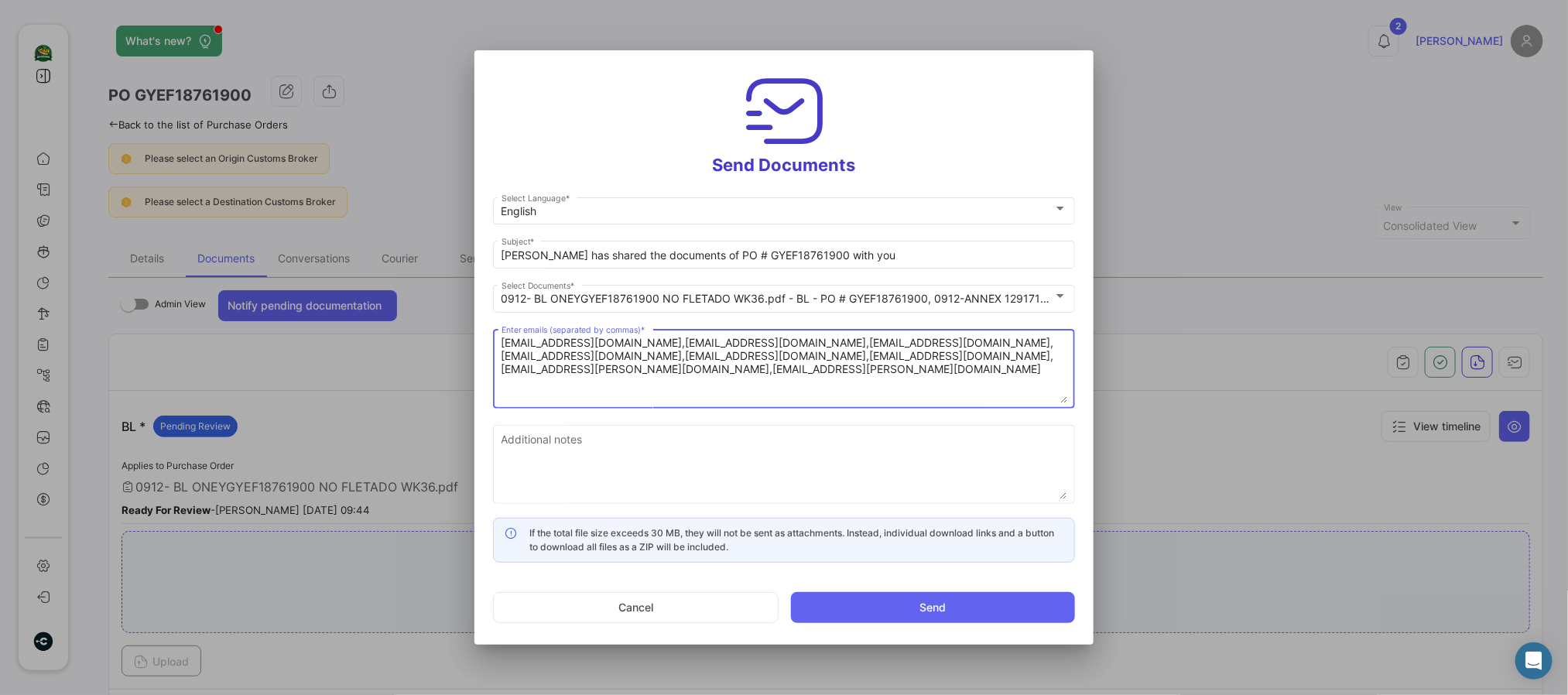
type textarea "[EMAIL_ADDRESS][DOMAIN_NAME],[EMAIL_ADDRESS][DOMAIN_NAME],[EMAIL_ADDRESS][DOMAI…"
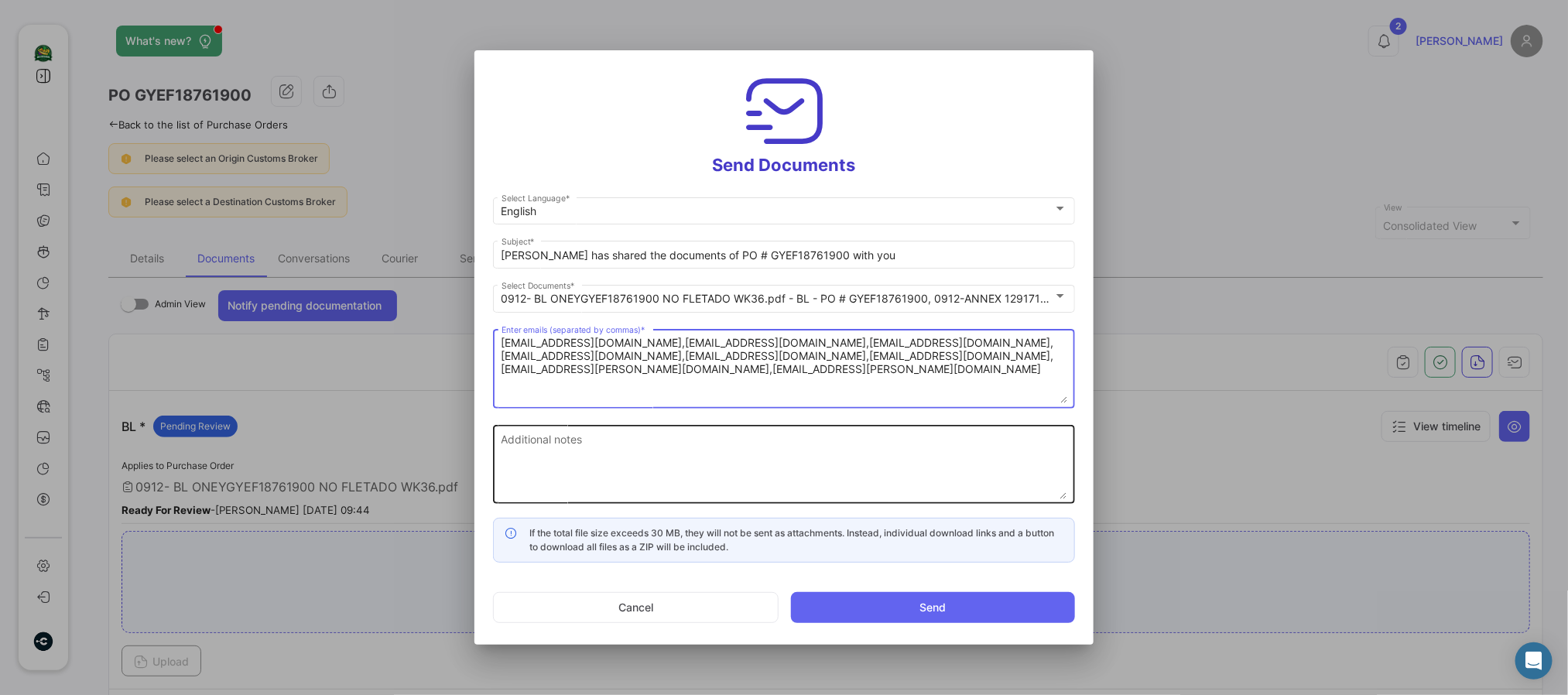
click at [549, 465] on textarea "Additional notes" at bounding box center [785, 465] width 566 height 68
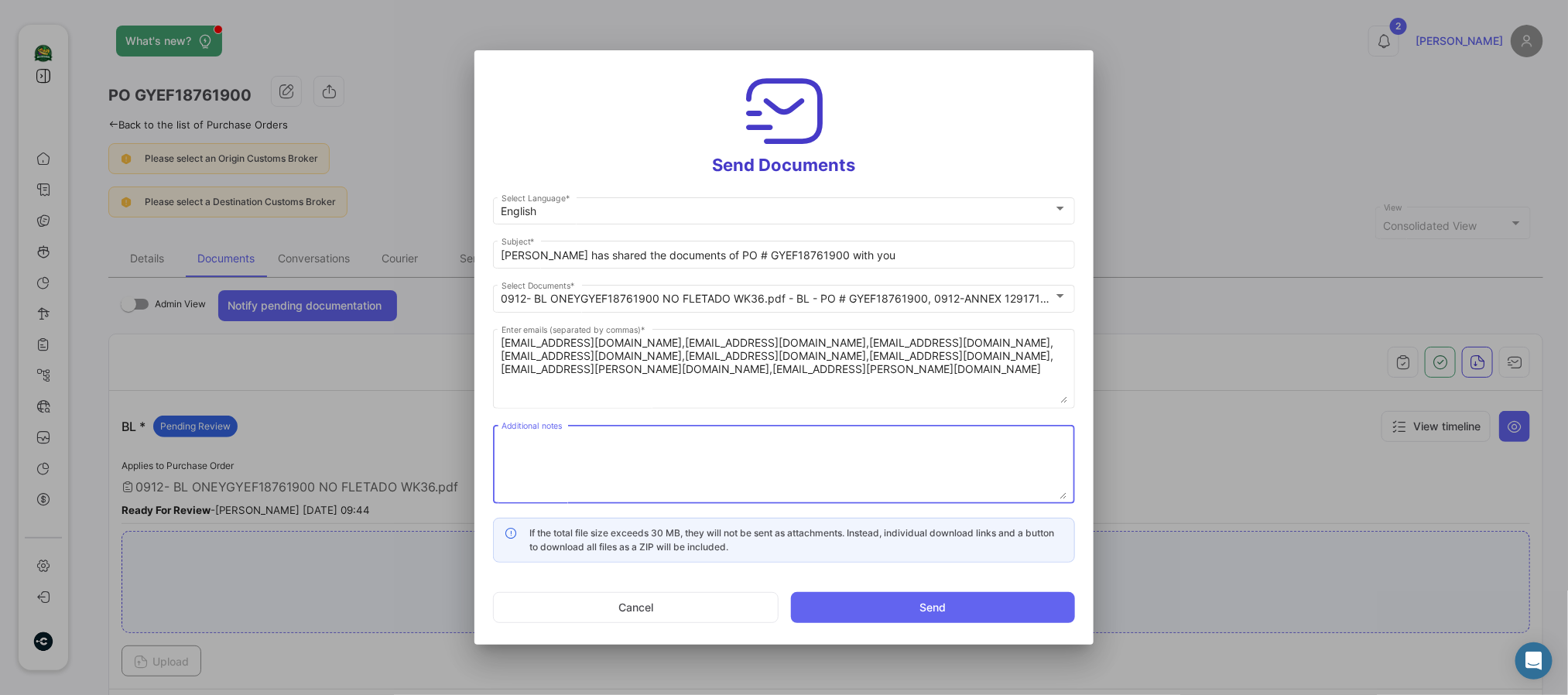
paste textarea "↘️ You can download the documents here ↙️"
type textarea "↘️ You can download the documents here ↙️"
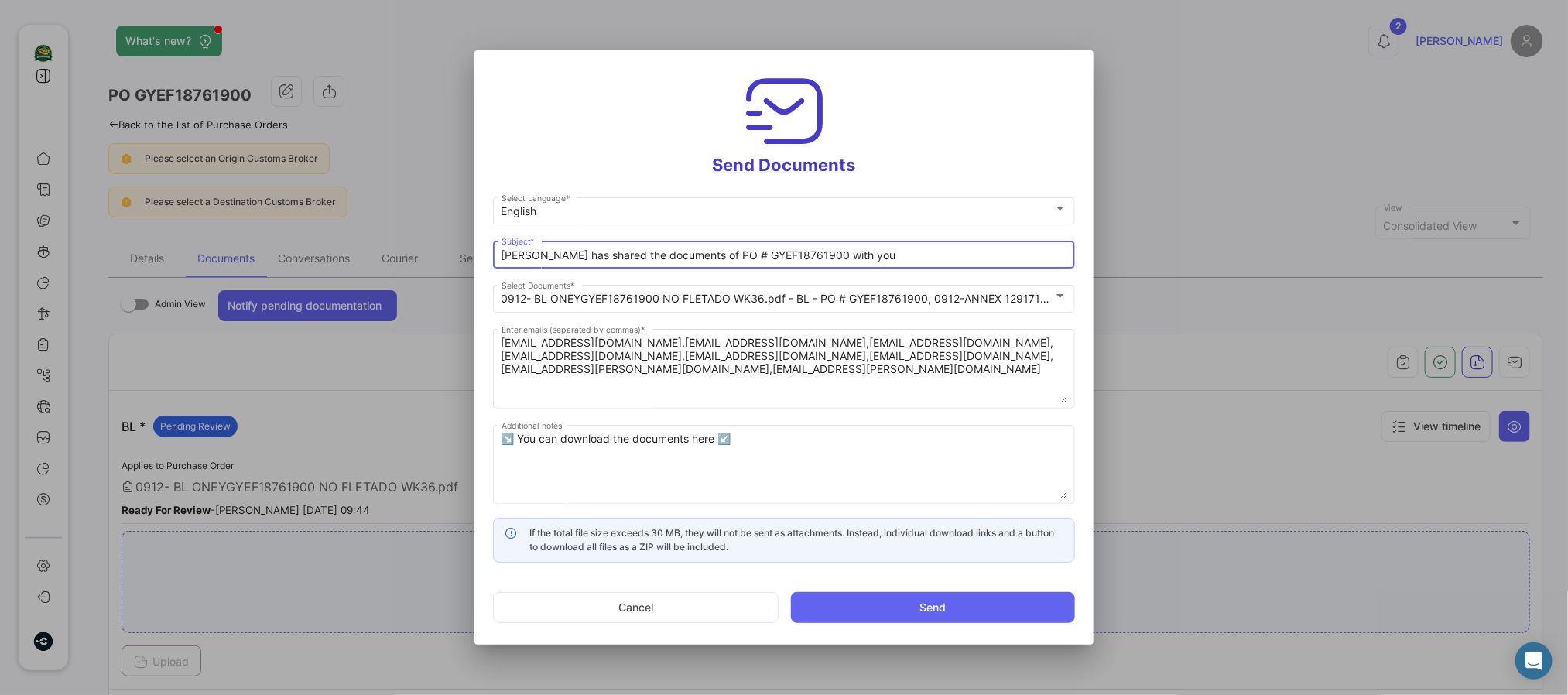
drag, startPoint x: 694, startPoint y: 254, endPoint x: 158, endPoint y: 214, distance: 537.5
click at [181, 214] on div "Send Documents English Select Language * [PERSON_NAME] has shared the documents…" at bounding box center [784, 348] width 1568 height 695
paste input "WK 35 - 2025 SHINSEGAE 📄"
drag, startPoint x: 769, startPoint y: 255, endPoint x: 1108, endPoint y: 251, distance: 339.0
click at [1036, 253] on input "WK 35 - 2025 SHINSEGAE 📄 PO # GYEF18761900 with you" at bounding box center [785, 256] width 566 height 14
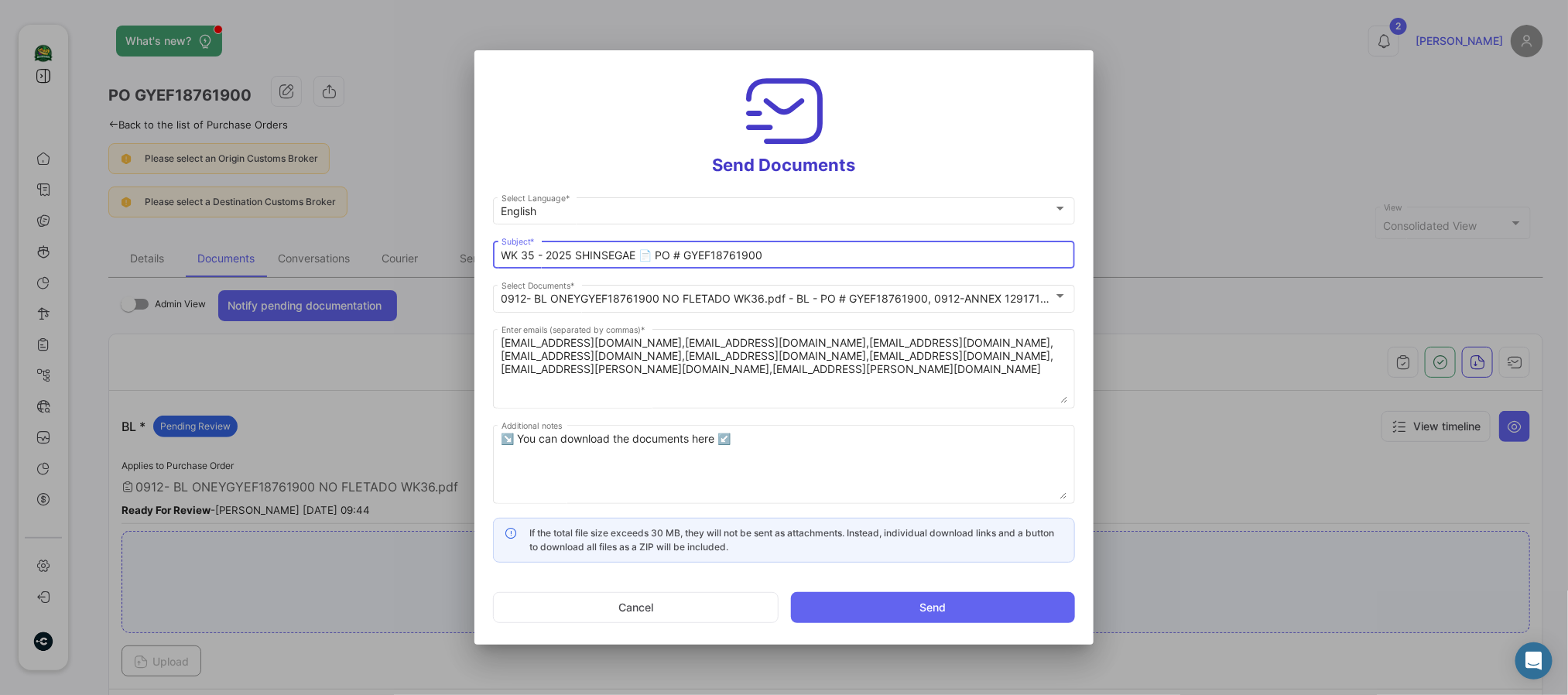
click at [533, 254] on input "WK 35 - 2025 SHINSEGAE 📄 PO # GYEF18761900" at bounding box center [785, 256] width 566 height 14
type input "WK 36 - 2025 SHINSEGAE 📄 PO # GYEF18761900"
click at [938, 578] on button "Send" at bounding box center [933, 608] width 284 height 31
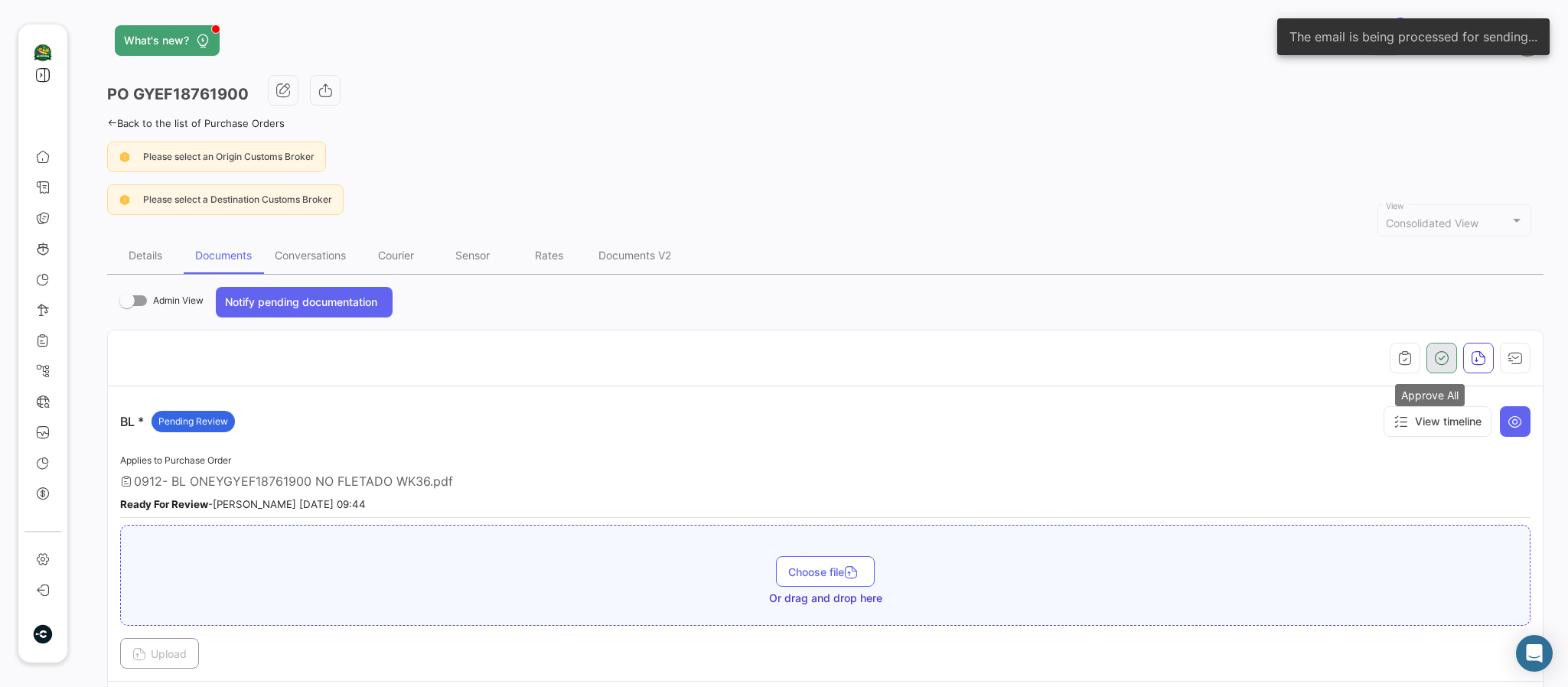
click at [1305, 350] on button "button" at bounding box center [1442, 358] width 30 height 30
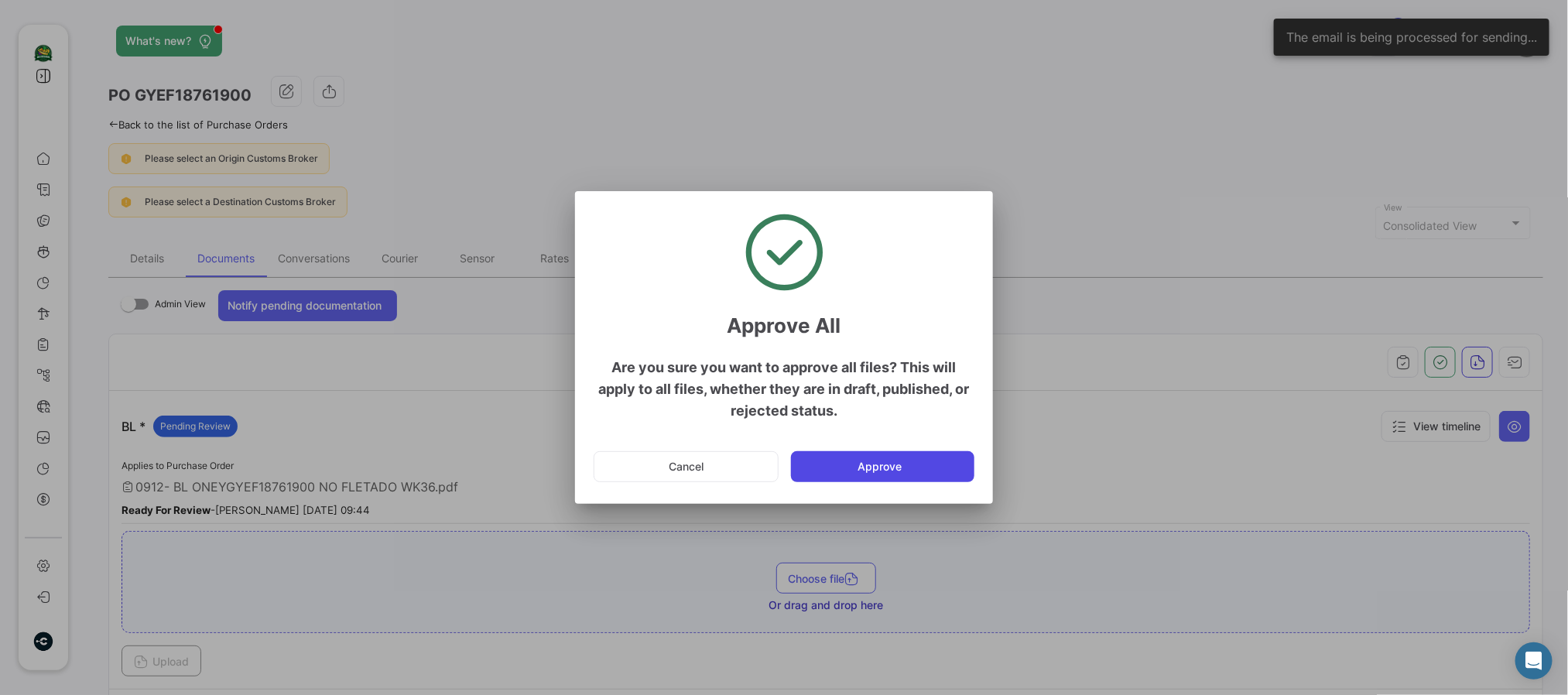
click at [943, 462] on button "Approve" at bounding box center [883, 466] width 183 height 31
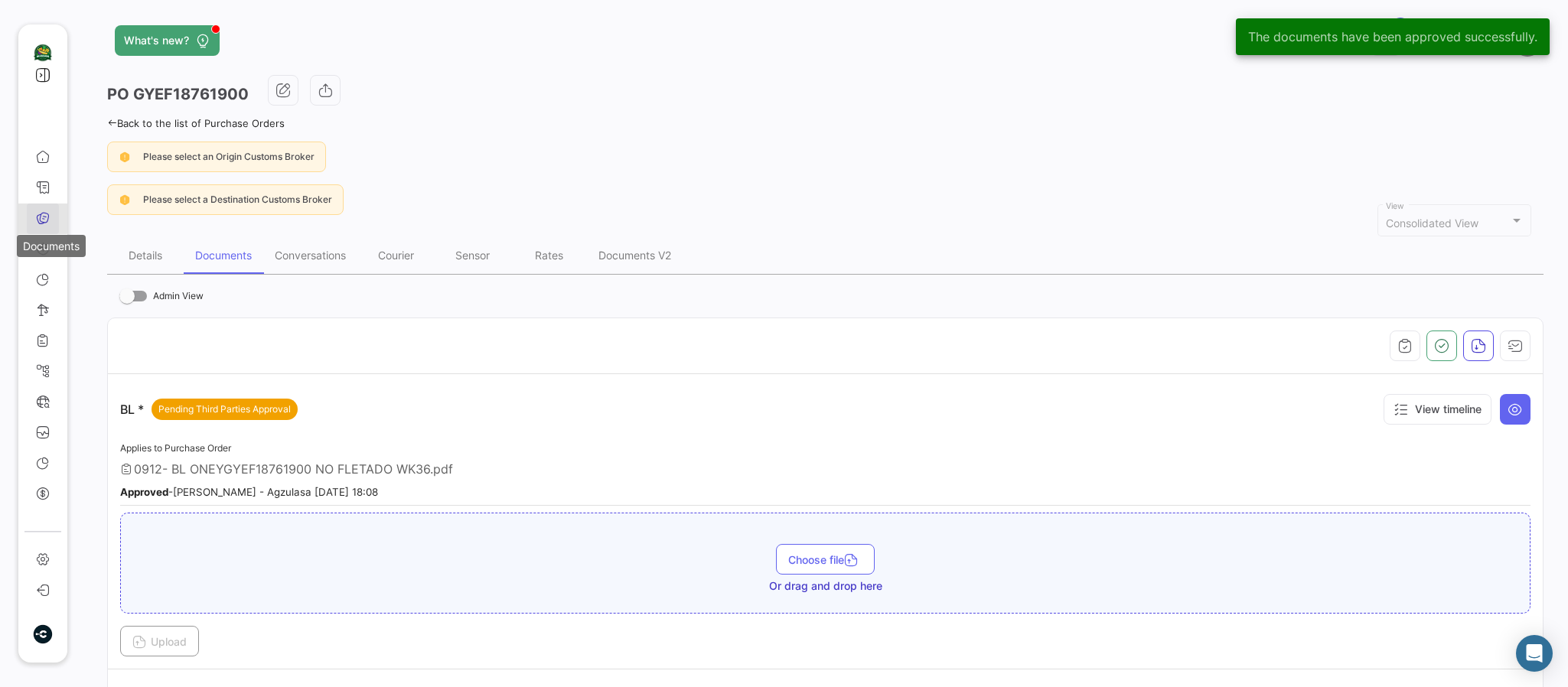
click at [36, 218] on icon at bounding box center [42, 217] width 13 height 13
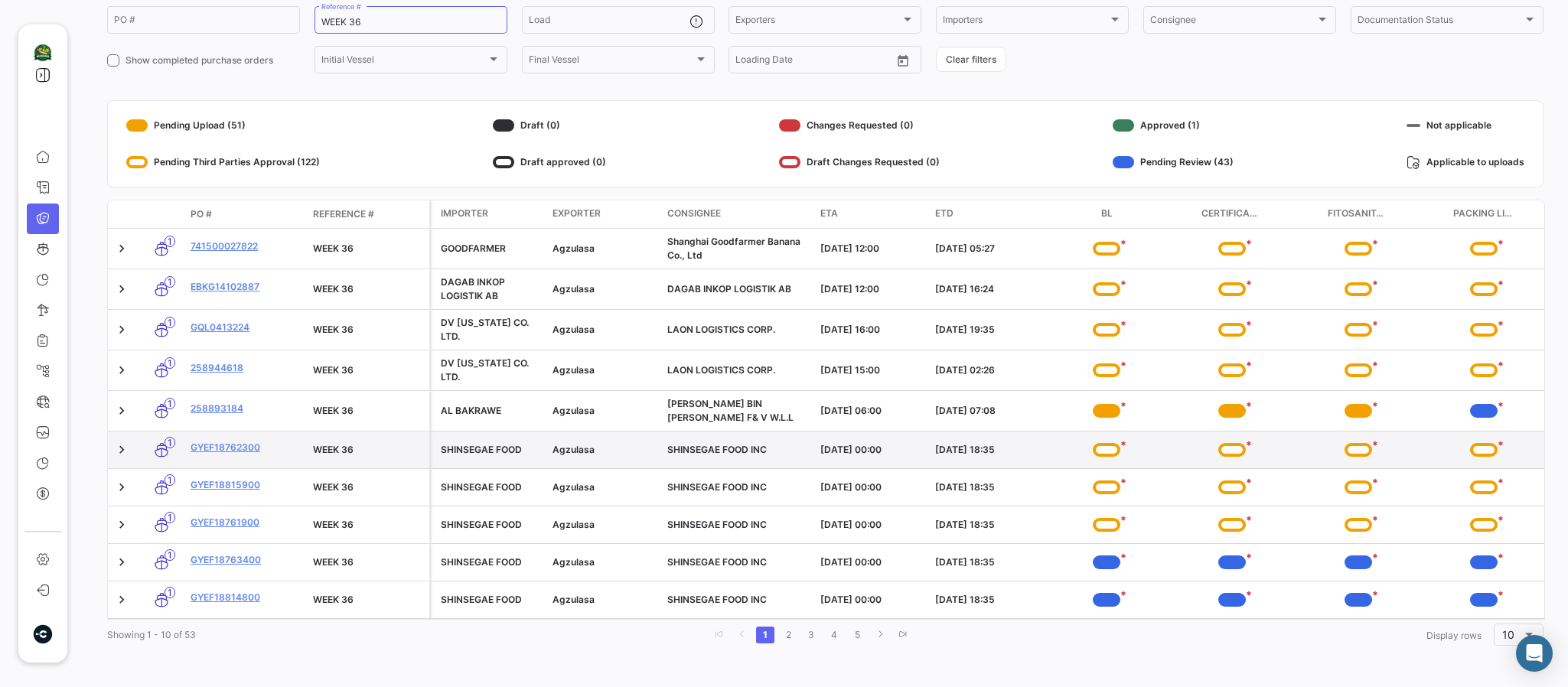
scroll to position [149, 0]
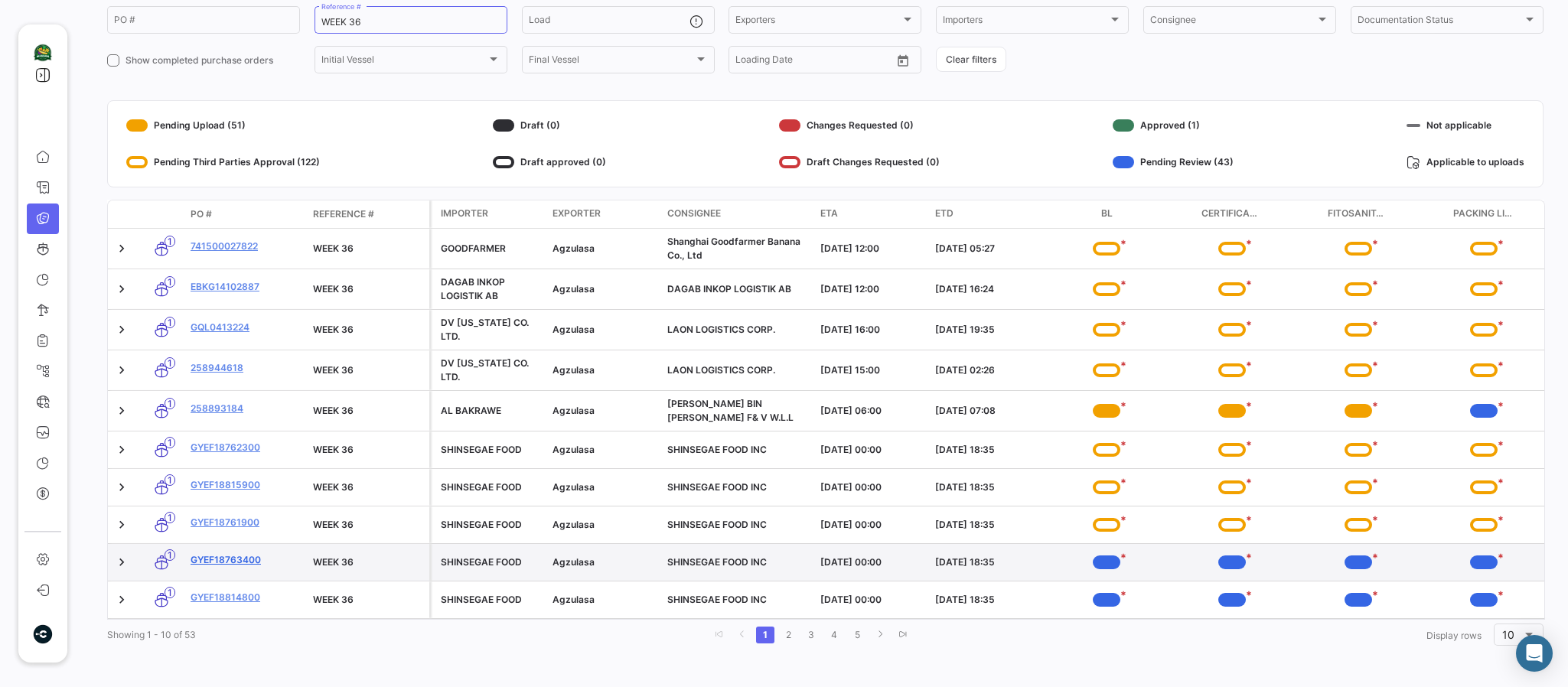
click at [212, 553] on link "GYEF18763400" at bounding box center [245, 560] width 110 height 13
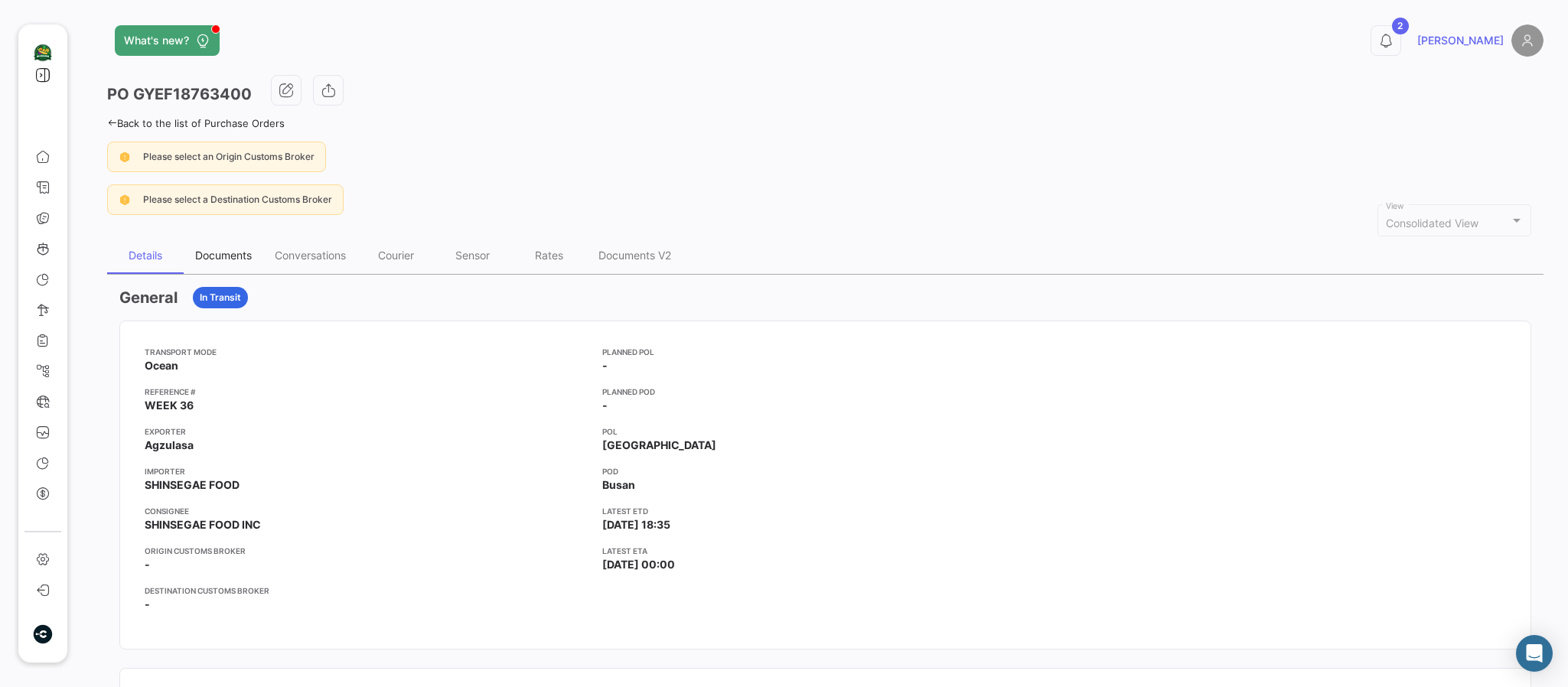
click at [246, 251] on div "Documents" at bounding box center [223, 255] width 57 height 13
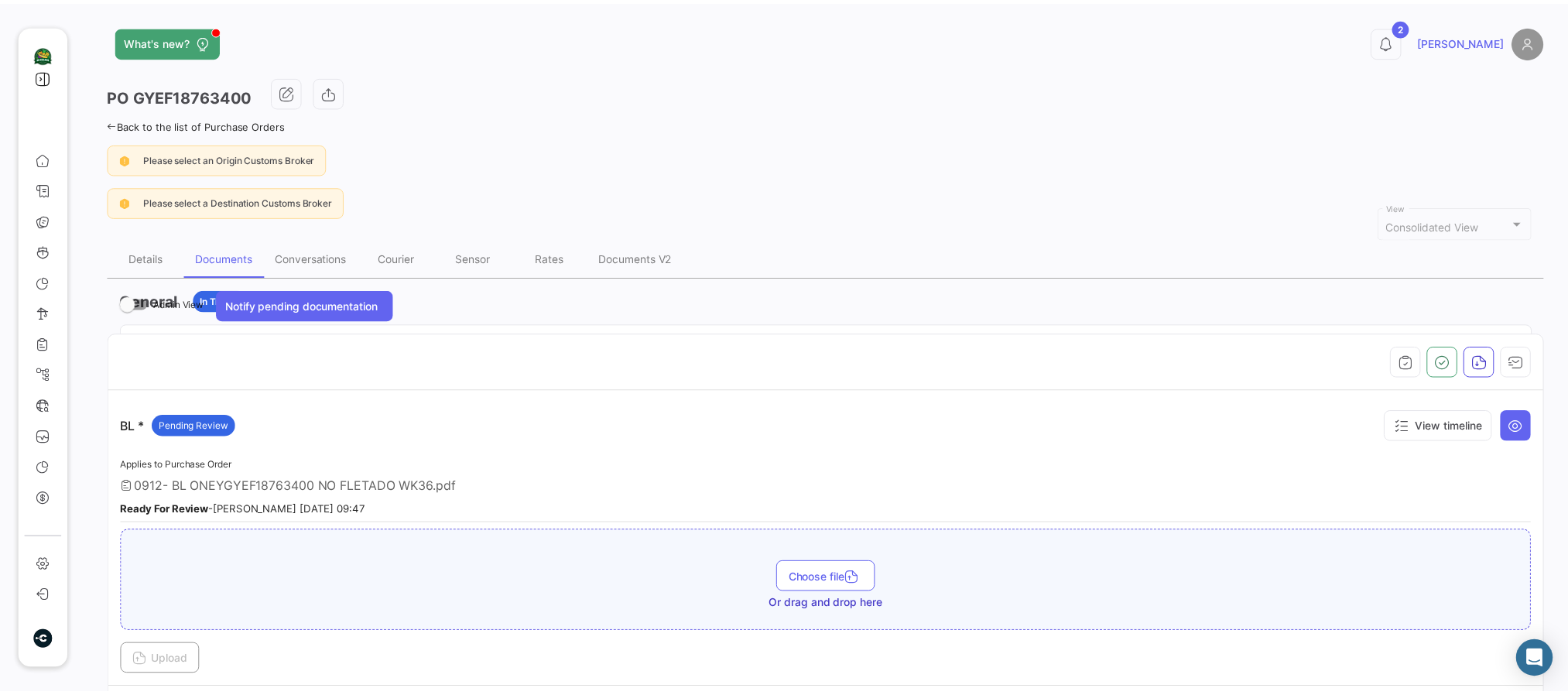
scroll to position [348, 0]
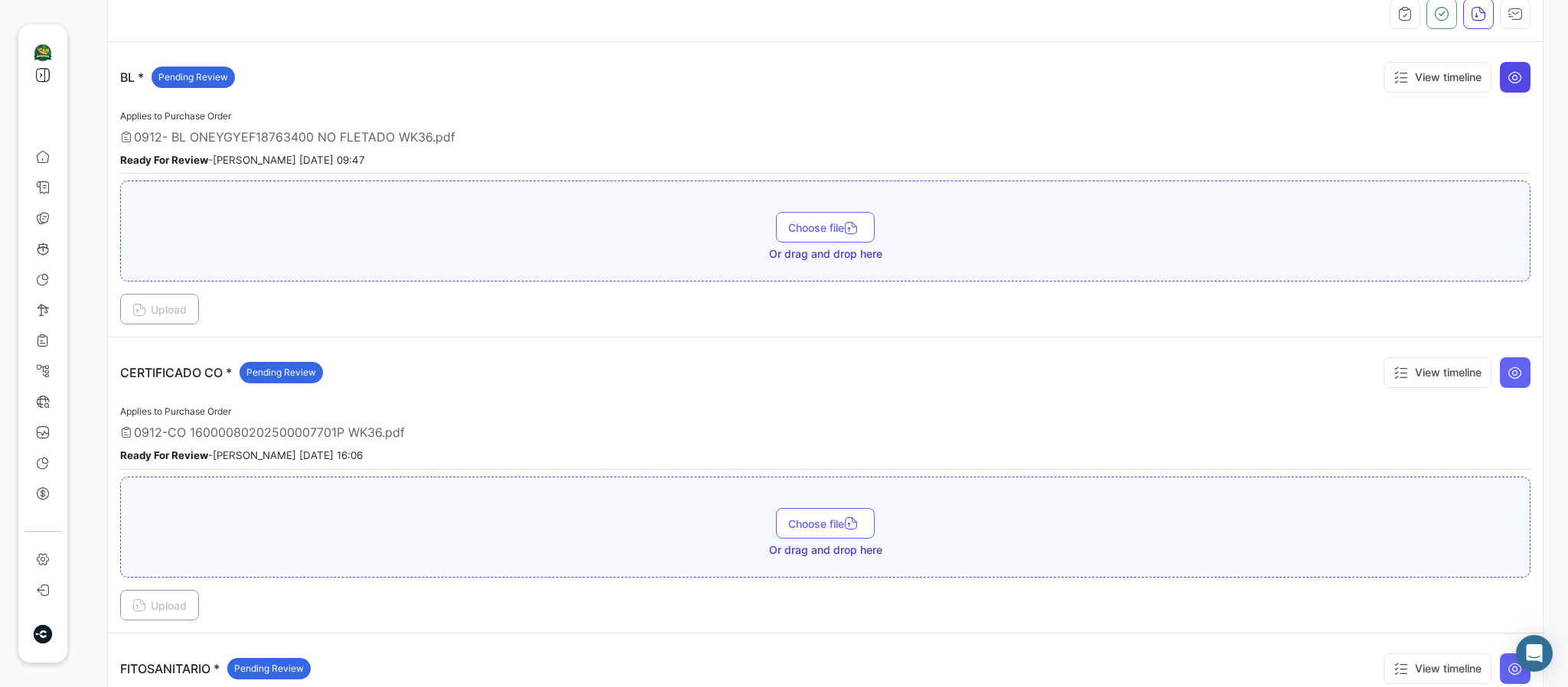
click at [1305, 81] on button at bounding box center [1515, 77] width 30 height 30
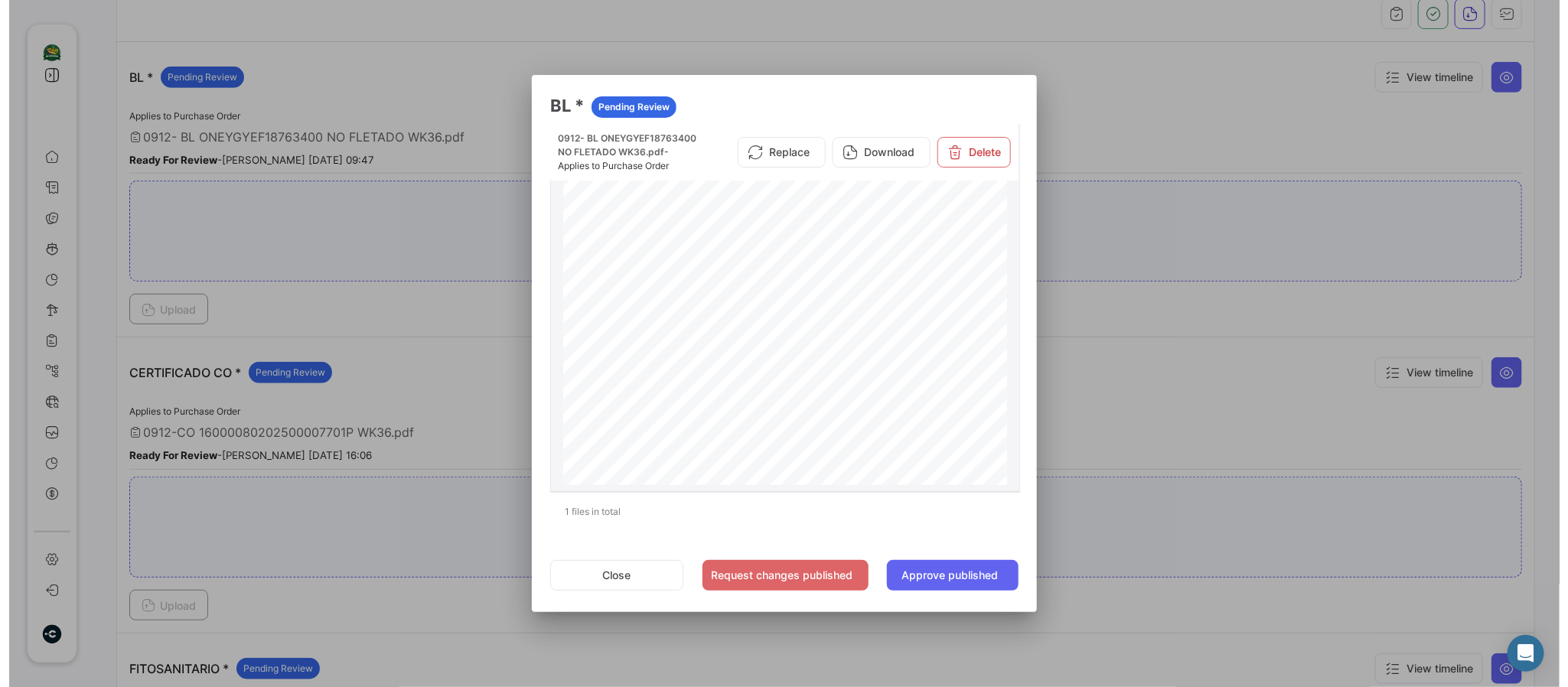
scroll to position [958, 0]
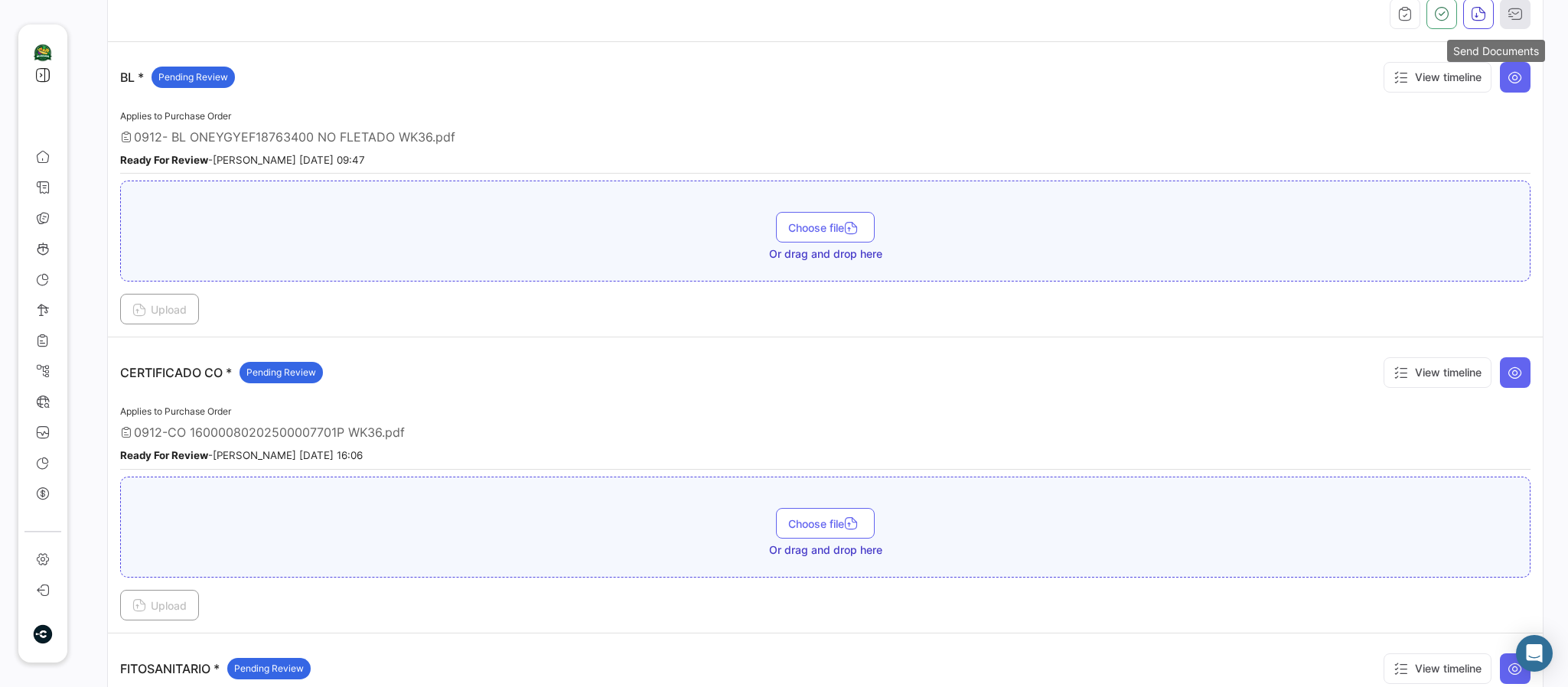
click at [1305, 4] on button "button" at bounding box center [1515, 13] width 30 height 30
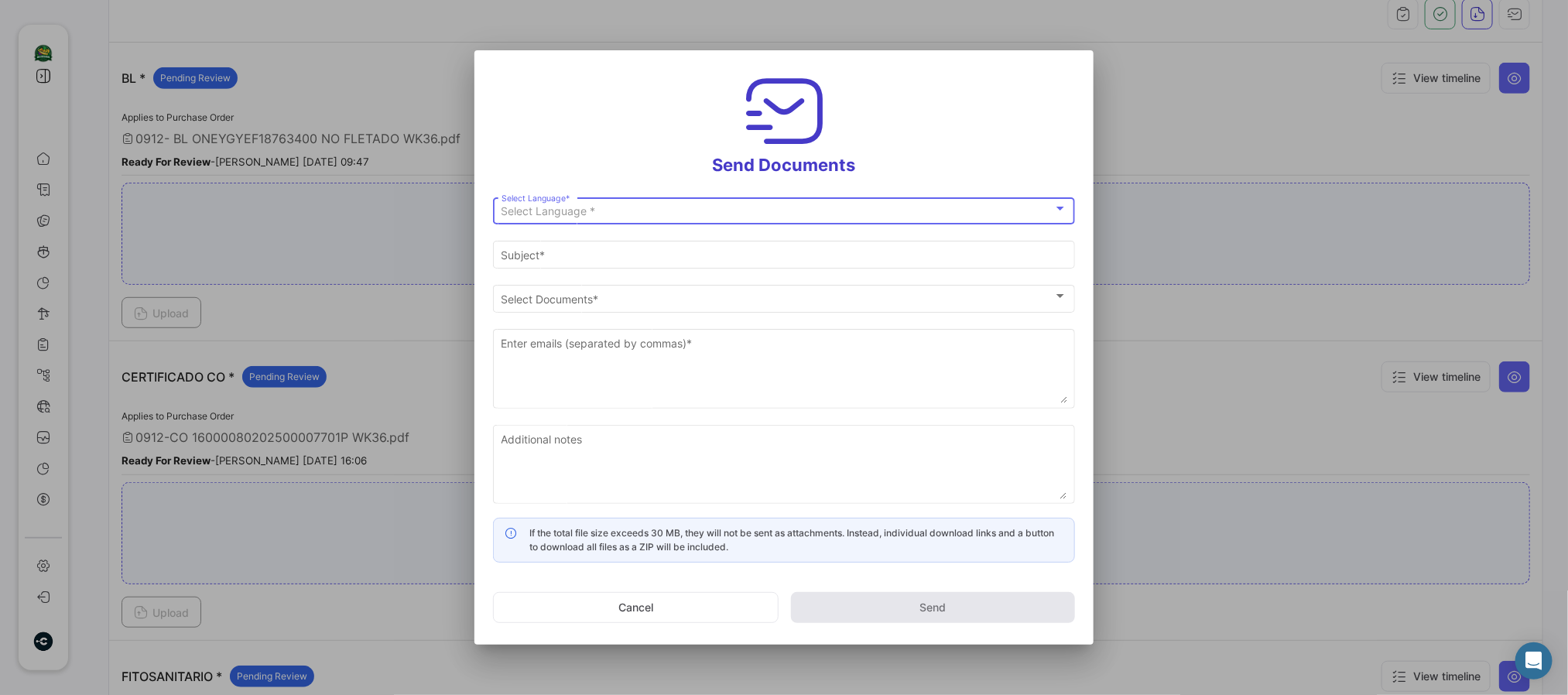
click at [613, 205] on div "Select Language *" at bounding box center [778, 211] width 552 height 14
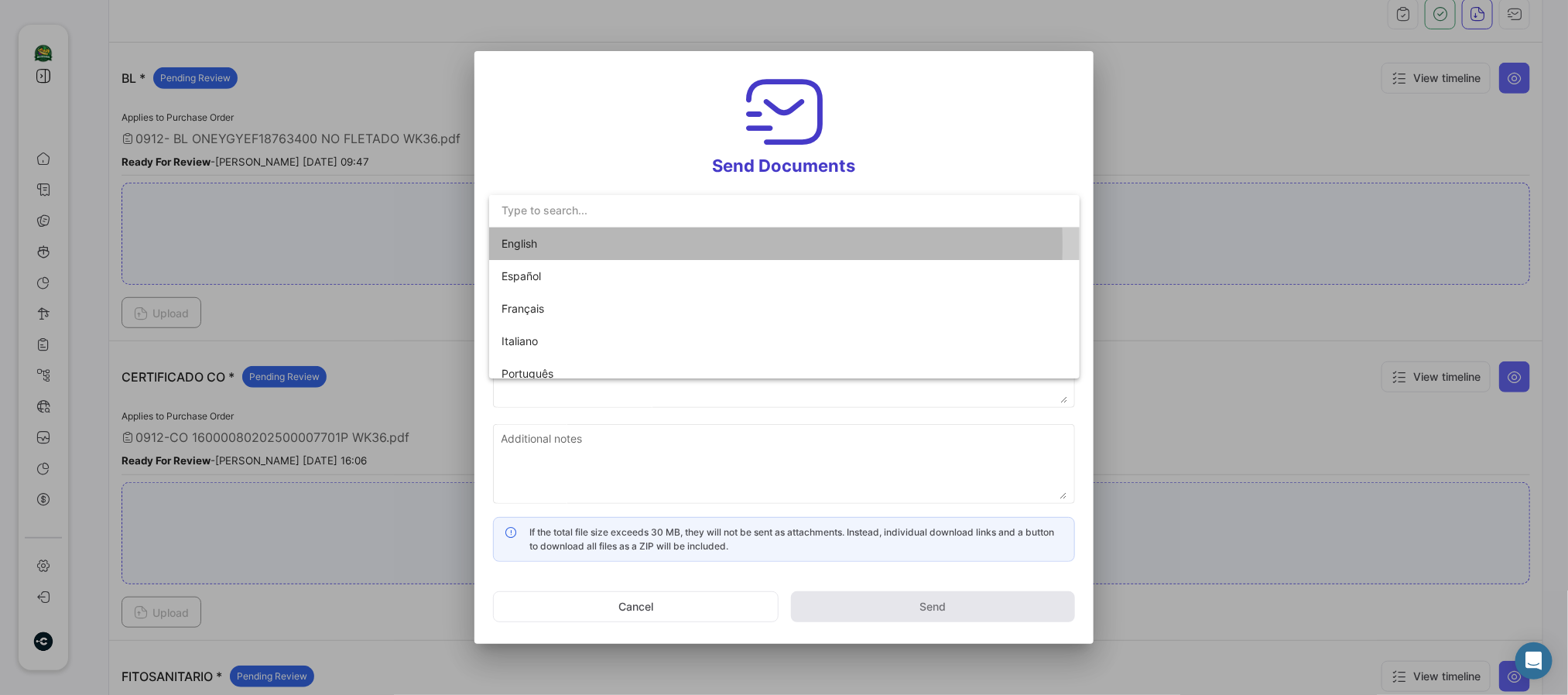
click at [551, 245] on span "English" at bounding box center [610, 244] width 217 height 33
type input "[PERSON_NAME] has shared the documents of PO # GYEF18763400 with you"
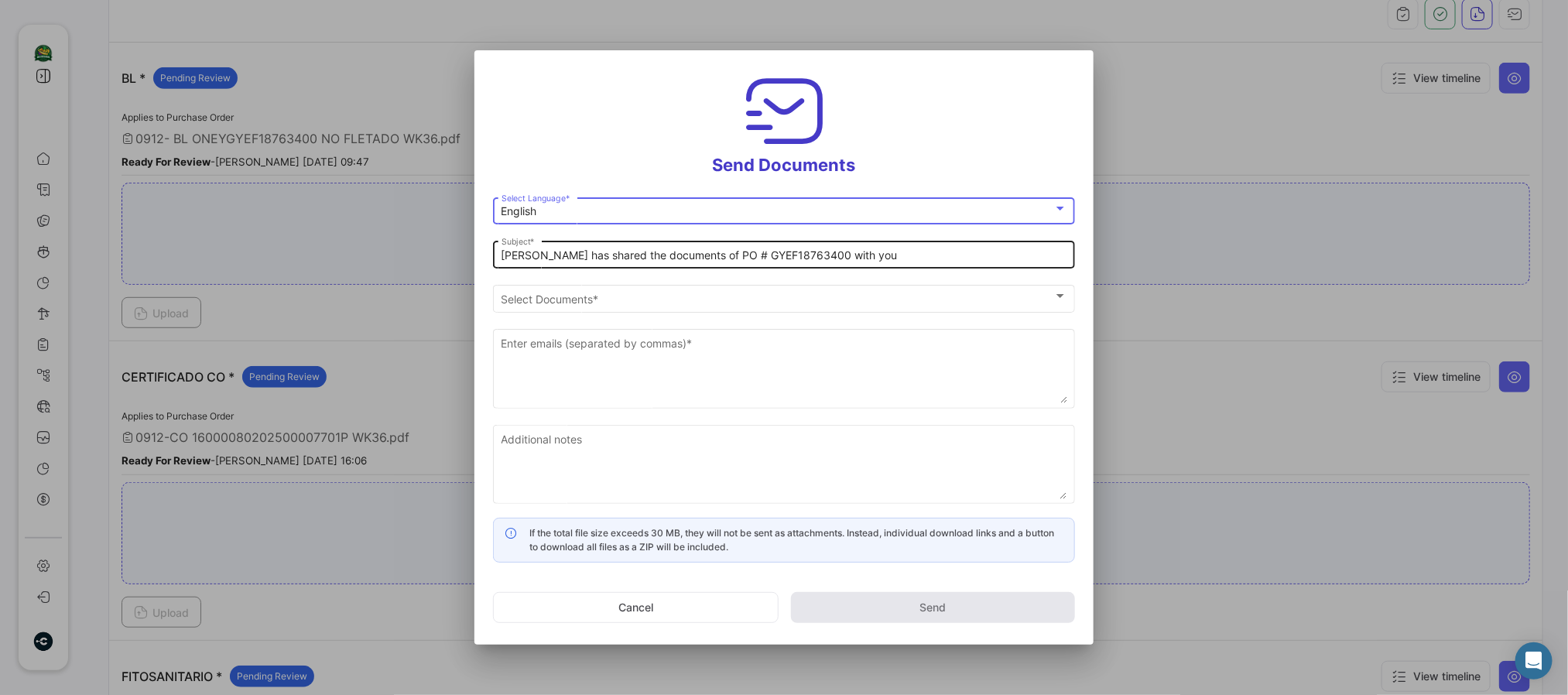
click at [641, 265] on div "[PERSON_NAME] has shared the documents of PO # GYEF18763400 with you Subject *" at bounding box center [785, 253] width 566 height 30
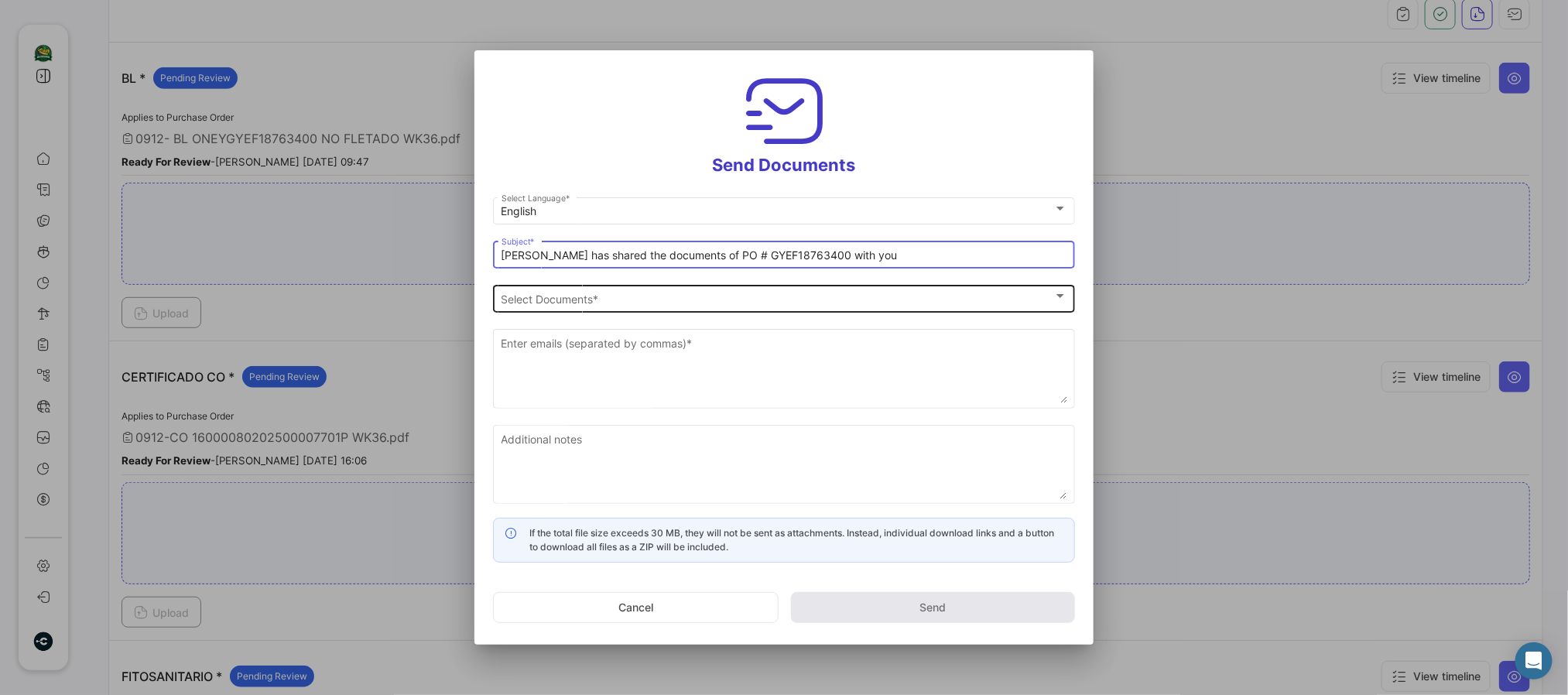
click at [595, 308] on div "Select Documents Select Documents *" at bounding box center [785, 296] width 566 height 30
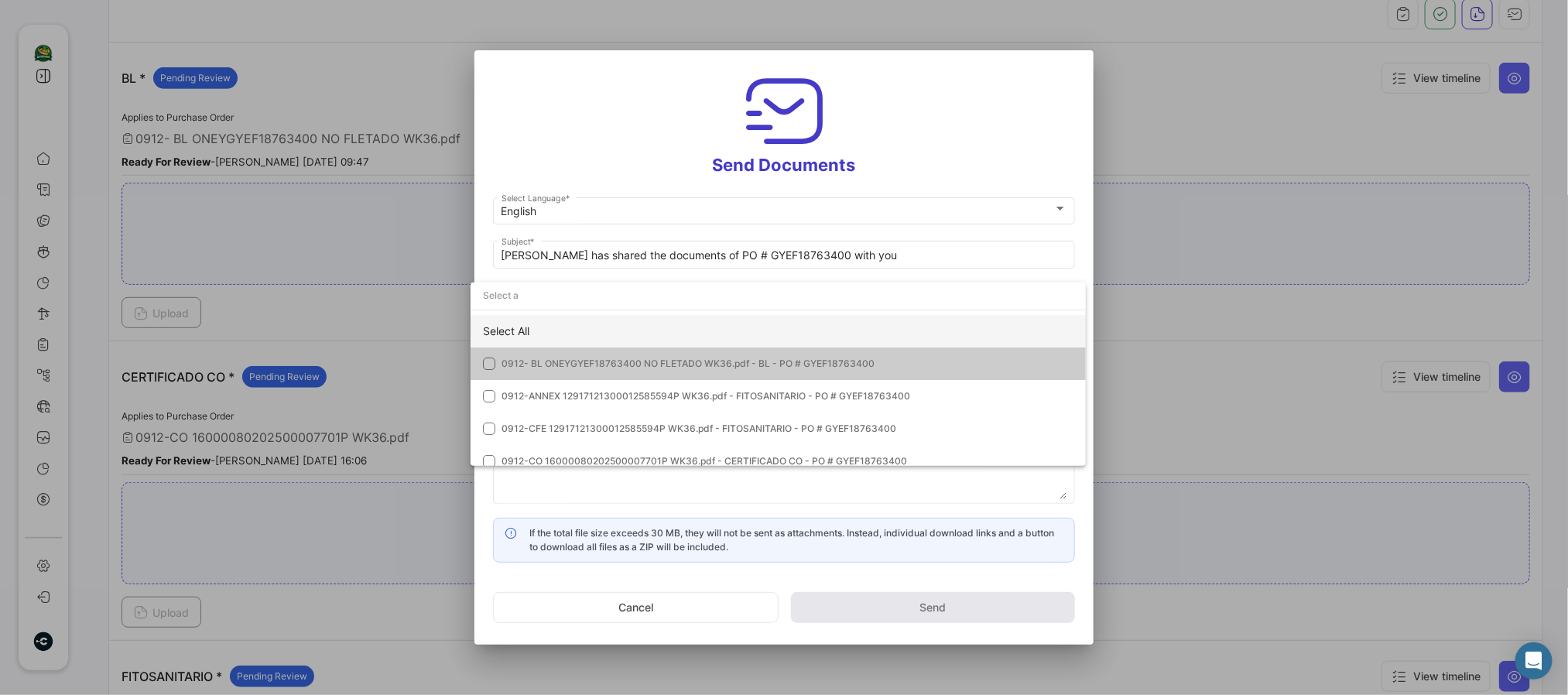
click at [550, 328] on div "Select All" at bounding box center [779, 331] width 615 height 33
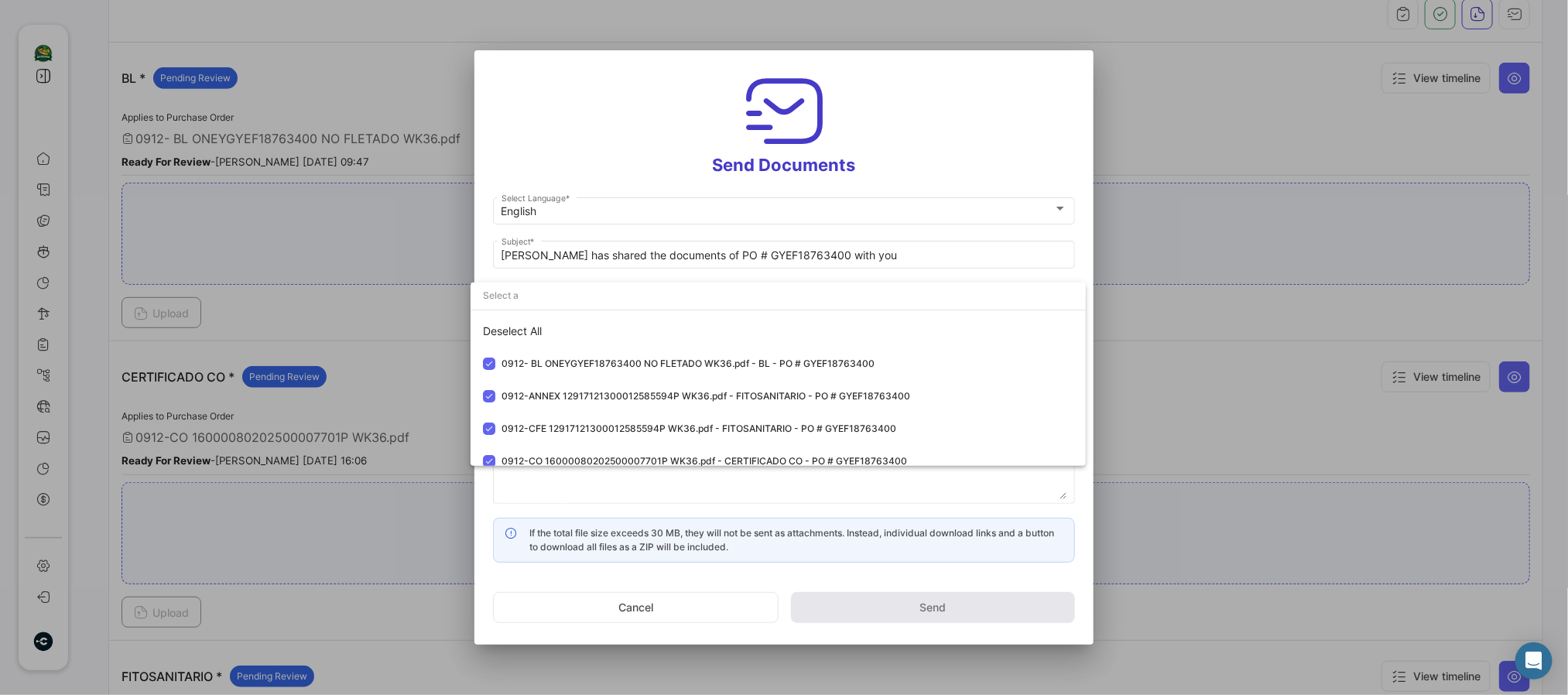
click at [576, 144] on div at bounding box center [784, 348] width 1568 height 695
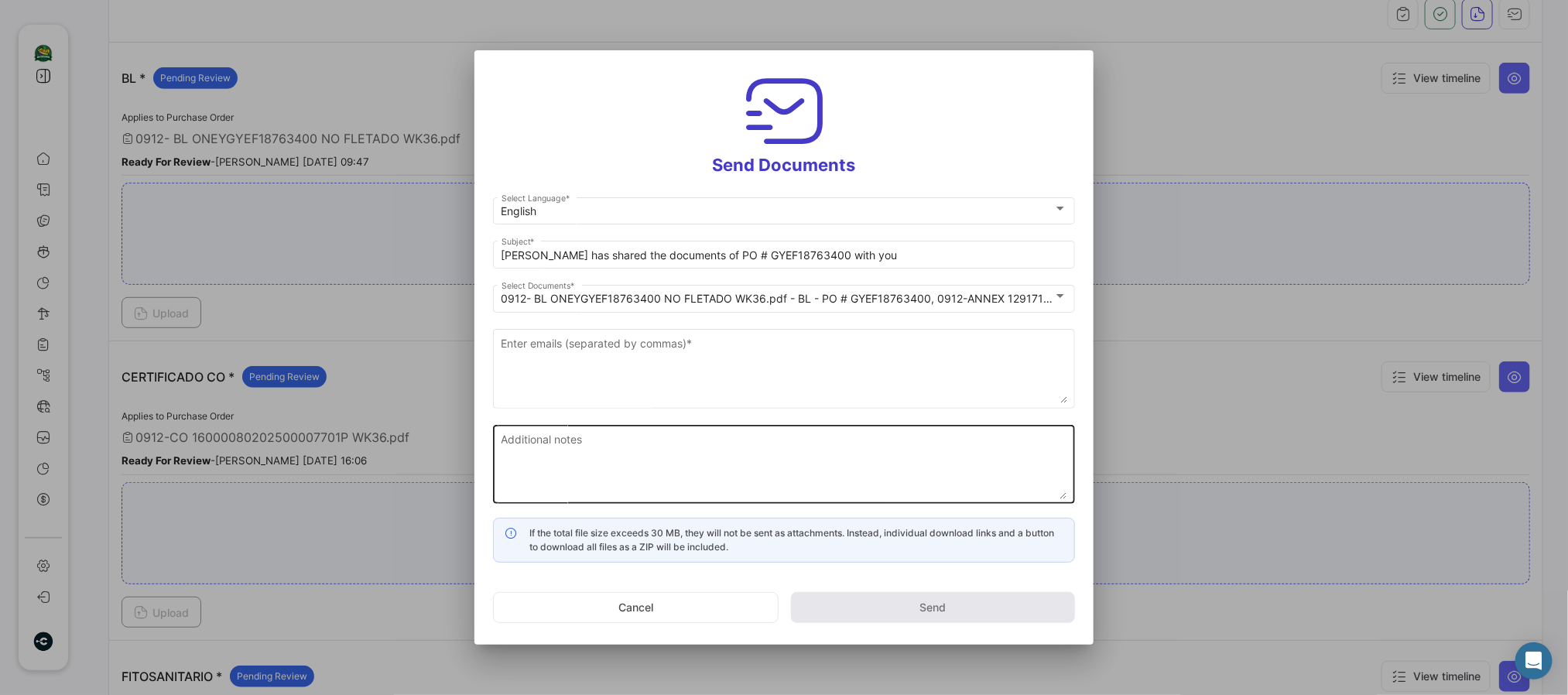
click at [623, 422] on div "Additional notes" at bounding box center [785, 463] width 566 height 82
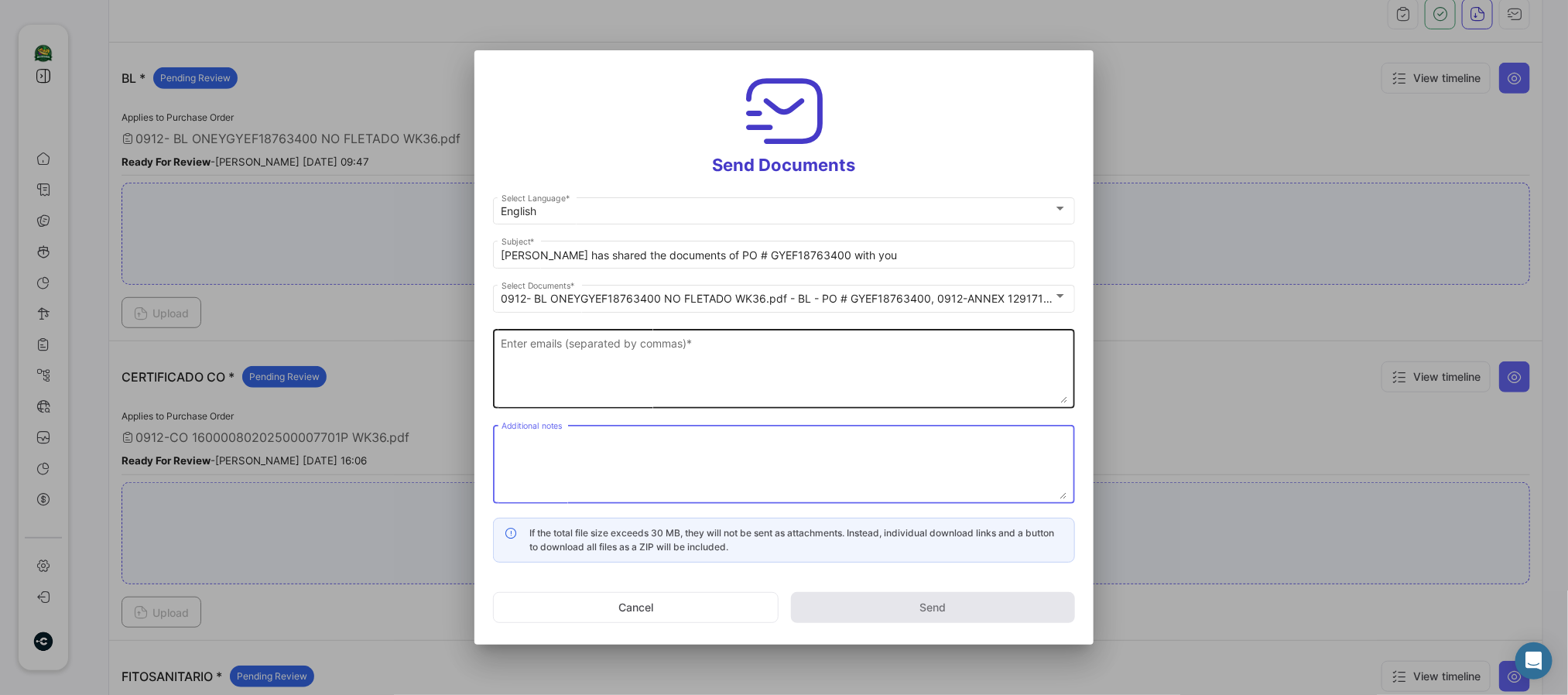
click at [615, 367] on textarea "Enter emails (separated by commas) *" at bounding box center [785, 368] width 566 height 68
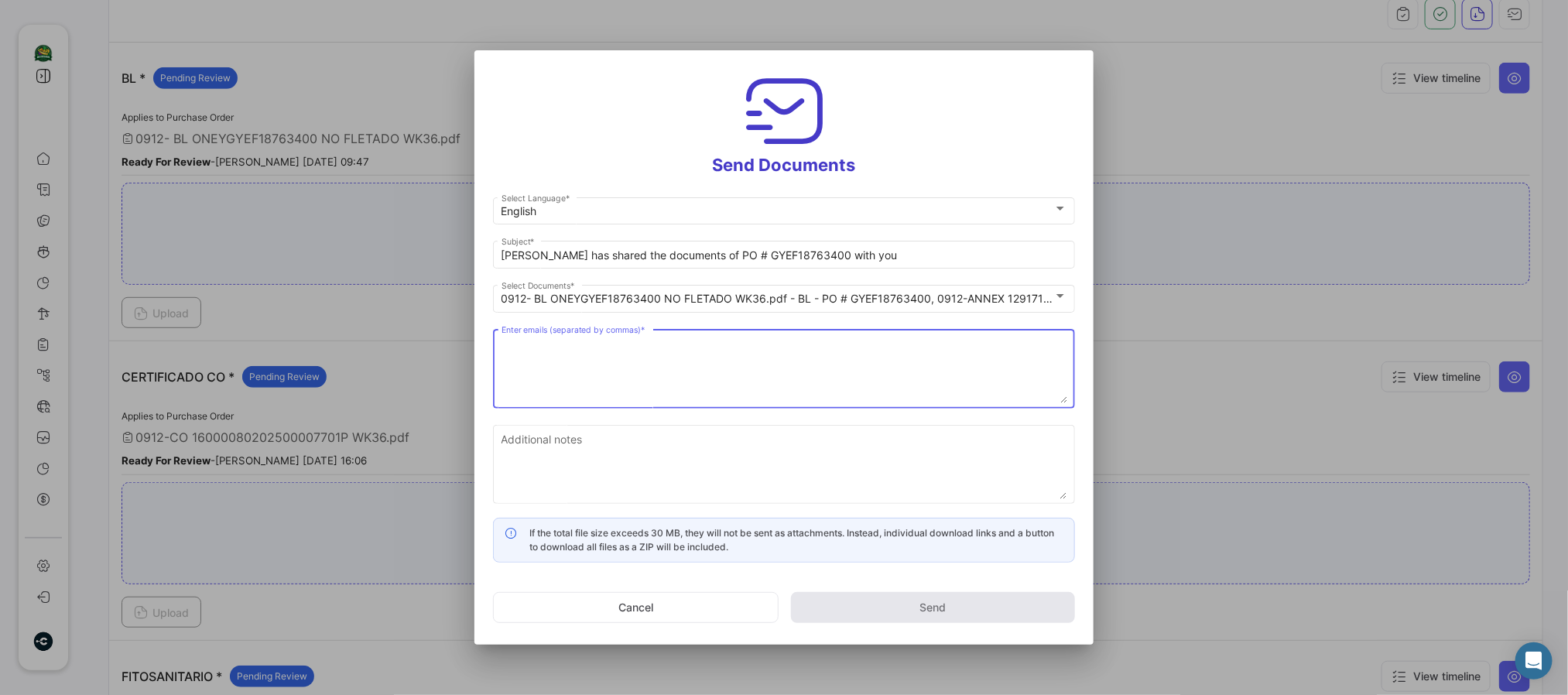
paste textarea "[EMAIL_ADDRESS][DOMAIN_NAME],[EMAIL_ADDRESS][DOMAIN_NAME],[EMAIL_ADDRESS][DOMAI…"
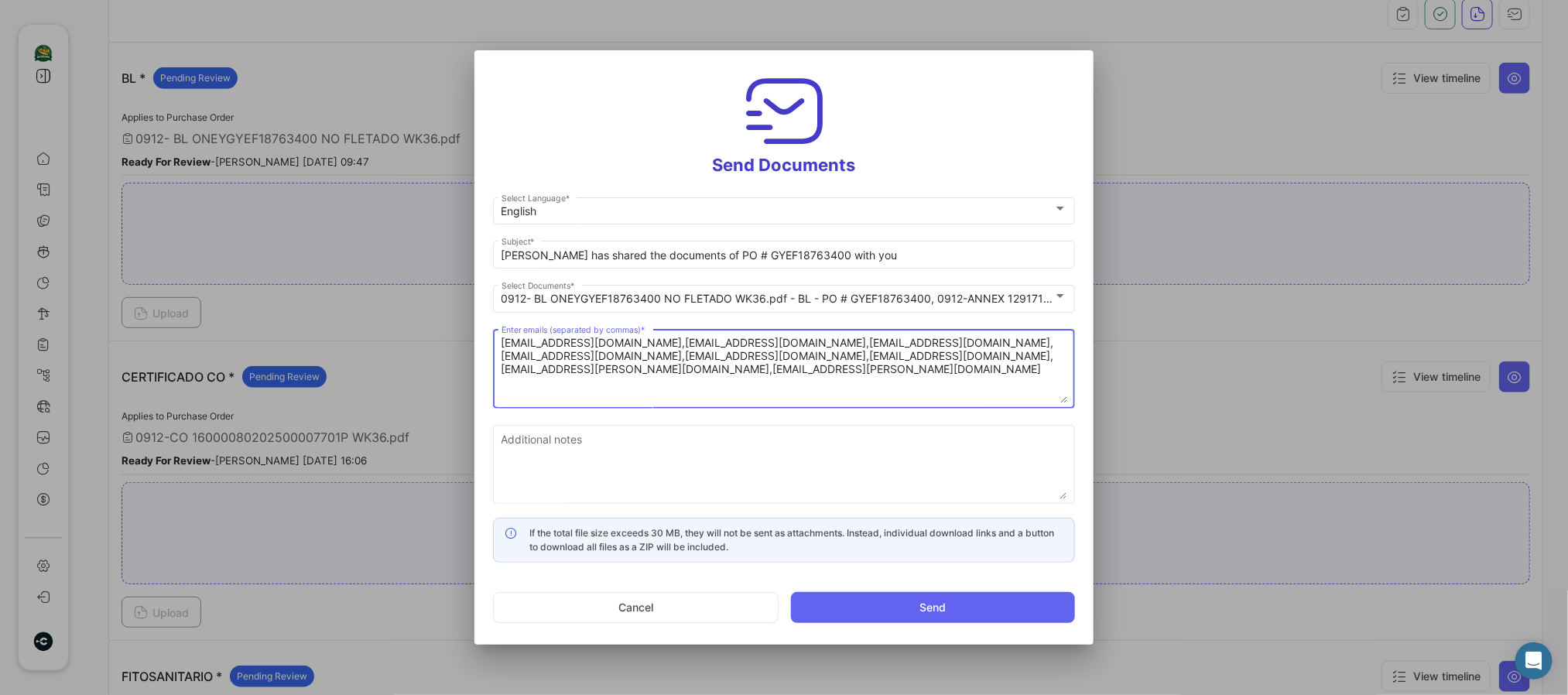
type textarea "[EMAIL_ADDRESS][DOMAIN_NAME],[EMAIL_ADDRESS][DOMAIN_NAME],[EMAIL_ADDRESS][DOMAI…"
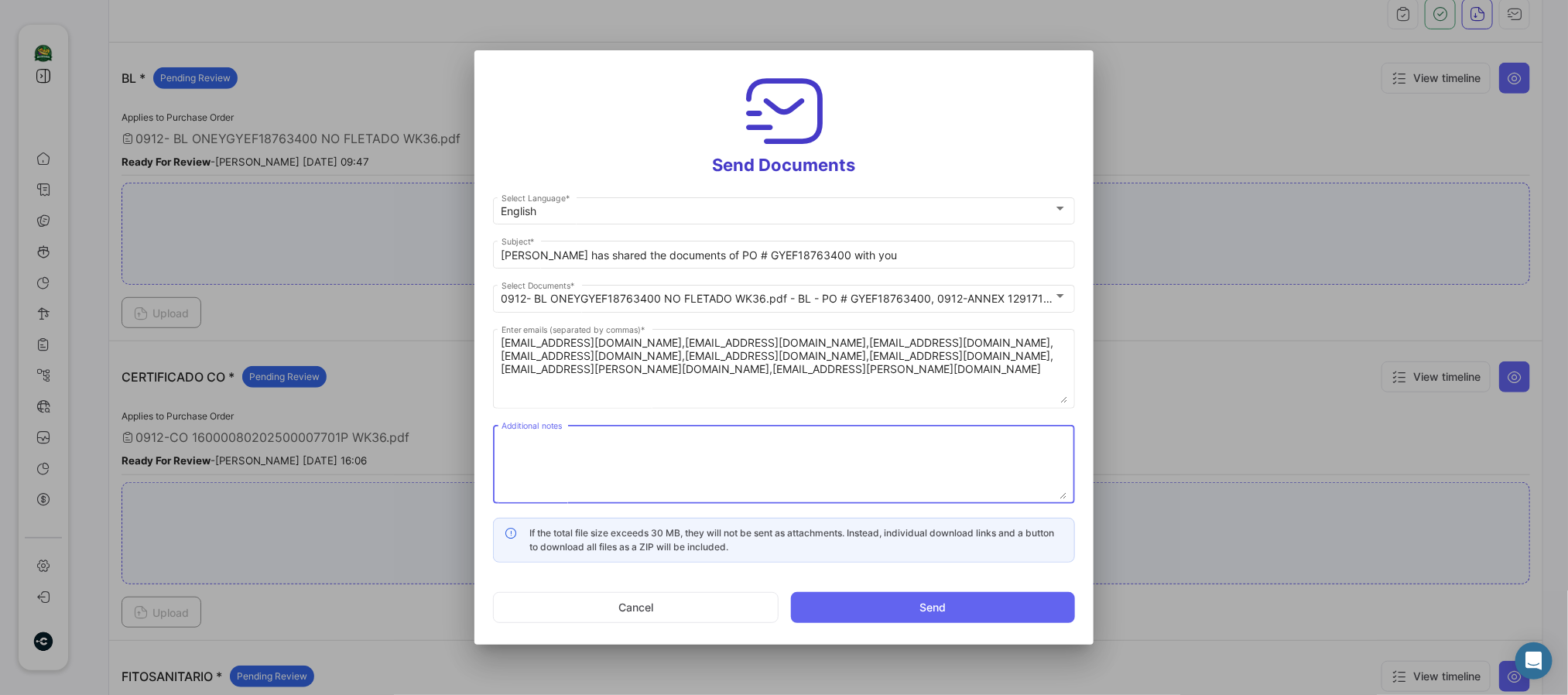
click at [600, 451] on textarea "Additional notes" at bounding box center [785, 465] width 566 height 68
paste textarea "↘️ You can download the documents here ↙️"
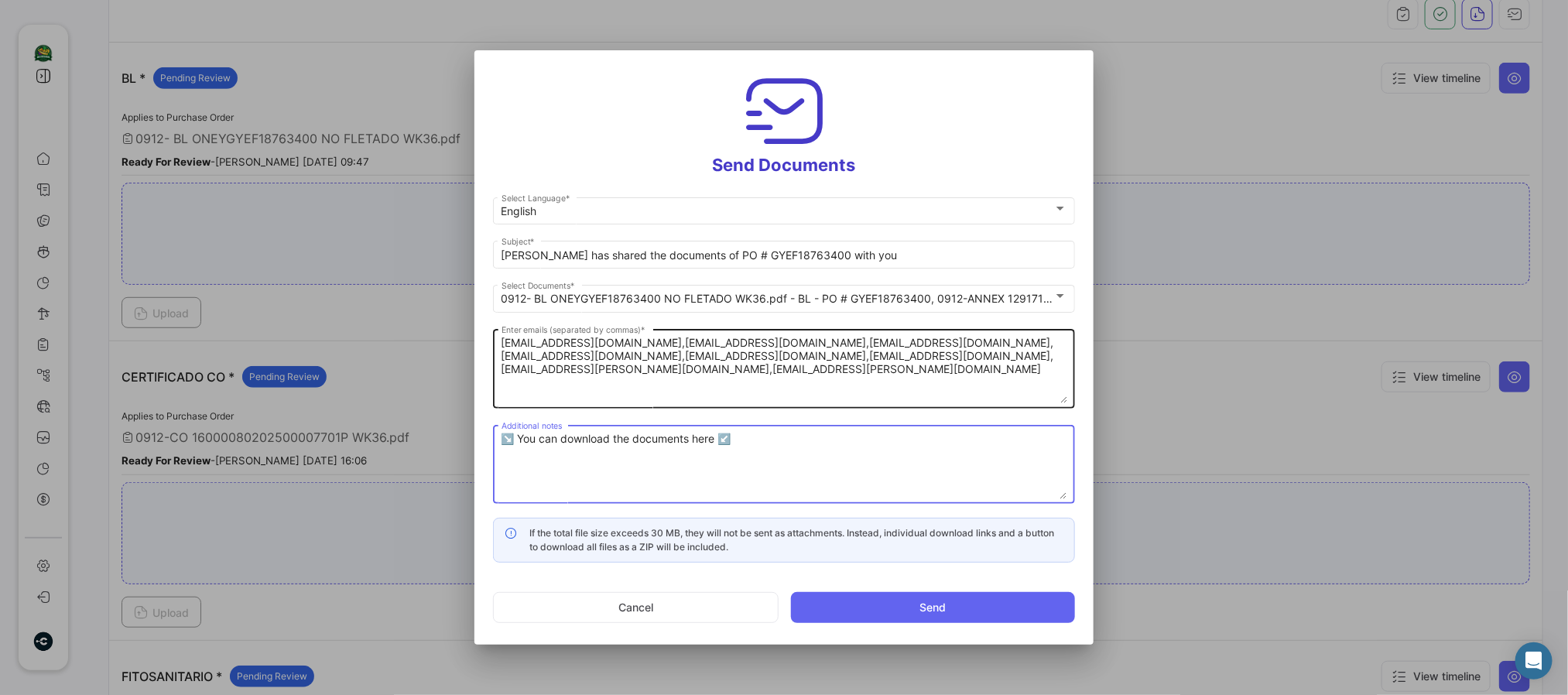
type textarea "↘️ You can download the documents here ↙️"
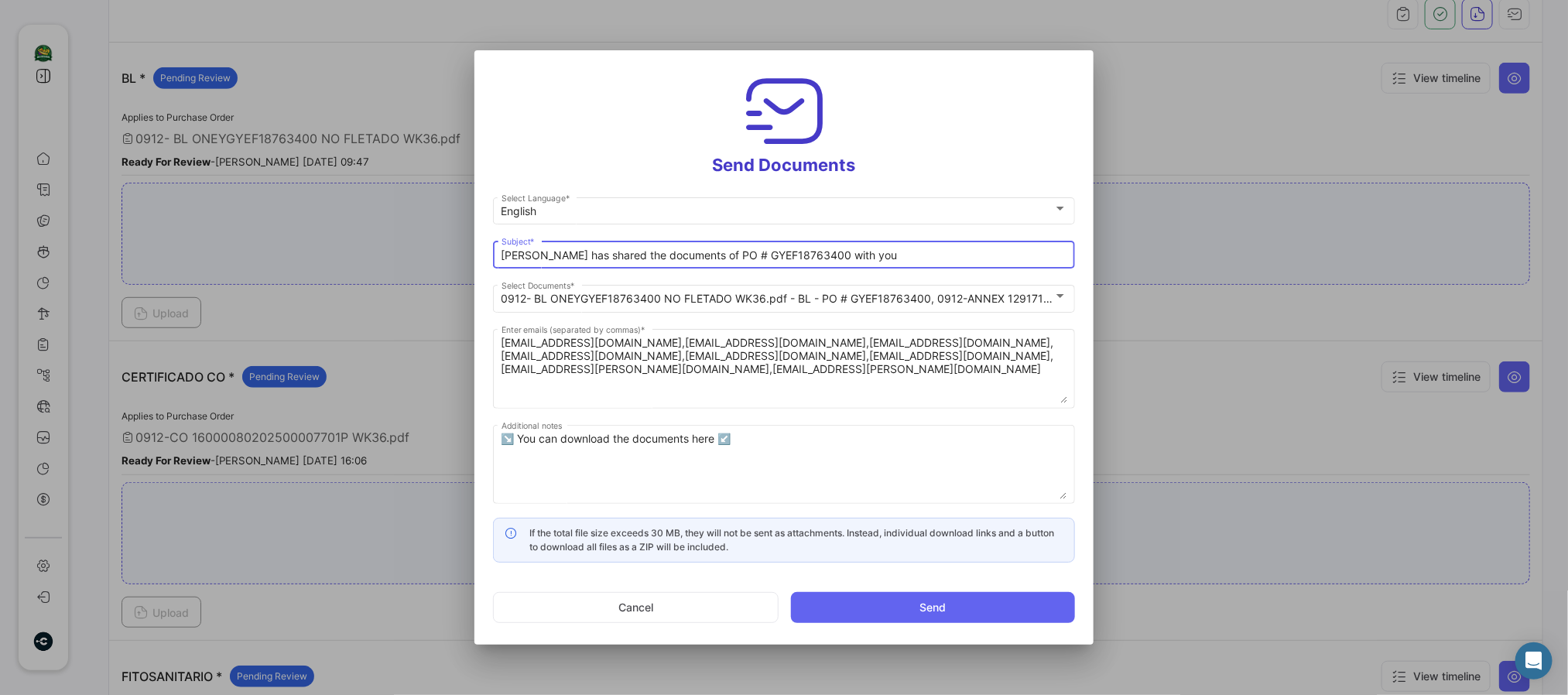
drag, startPoint x: 682, startPoint y: 253, endPoint x: 103, endPoint y: 228, distance: 579.5
click at [109, 228] on div "Send Documents English Select Language * [PERSON_NAME] has shared the documents…" at bounding box center [784, 348] width 1568 height 695
paste input "WK 35 - 2025 SHINSEGAE 📄"
click at [662, 250] on input "WK 35 - 2025 SHINSEGAE 📄 of PO # GYEF18763400 with you" at bounding box center [785, 256] width 566 height 14
drag, startPoint x: 527, startPoint y: 253, endPoint x: 579, endPoint y: 254, distance: 52.0
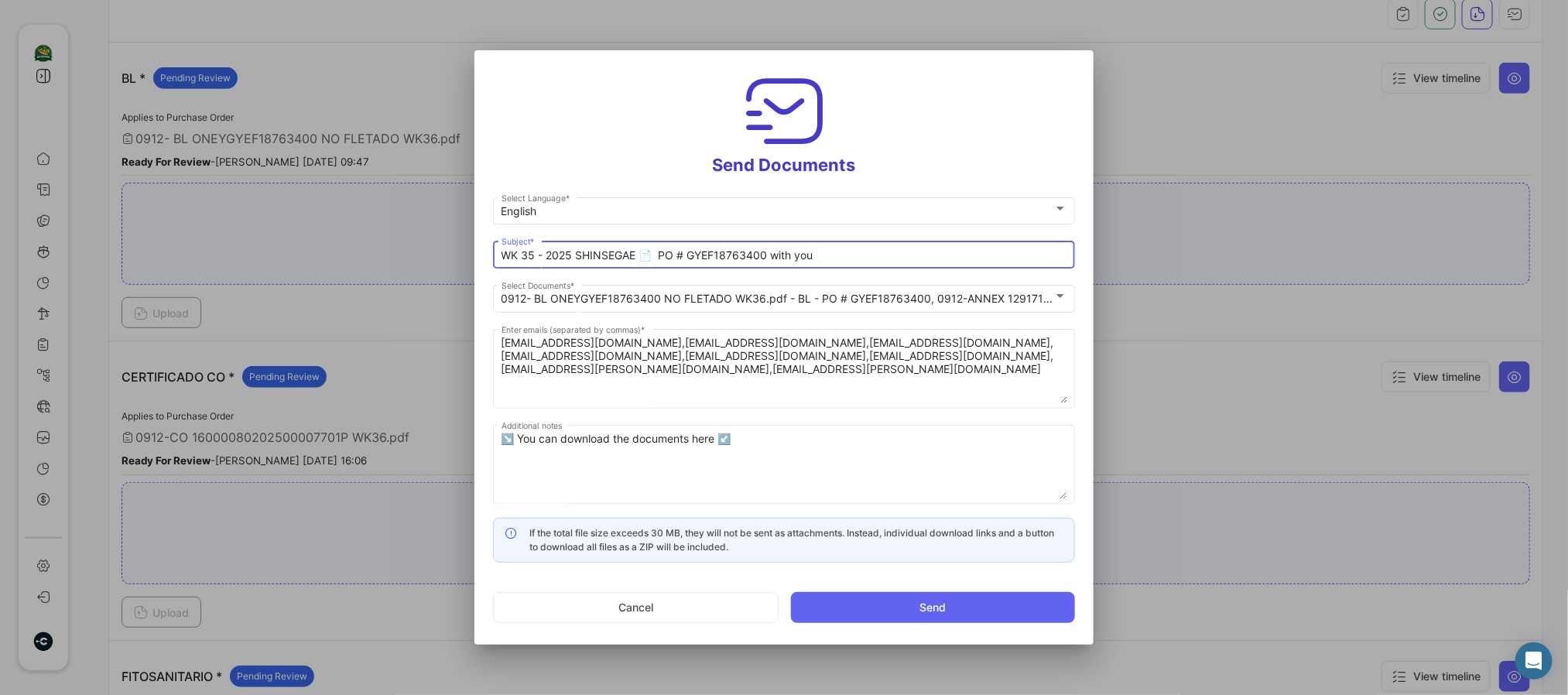
click at [528, 253] on input "WK 35 - 2025 SHINSEGAE 📄 PO # GYEF18763400 with you" at bounding box center [785, 256] width 566 height 14
drag, startPoint x: 771, startPoint y: 259, endPoint x: 1164, endPoint y: 255, distance: 393.0
click at [1152, 256] on div "Send Documents English Select Language * WK 36 - 2025 SHINSEGAE 📄 PO # GYEF1876…" at bounding box center [784, 348] width 1568 height 695
type input "WK 36 - 2025 SHINSEGAE 📄 PO # GYEF18763400"
click at [953, 578] on mat-dialog-actions "Cancel Send" at bounding box center [783, 608] width 582 height 53
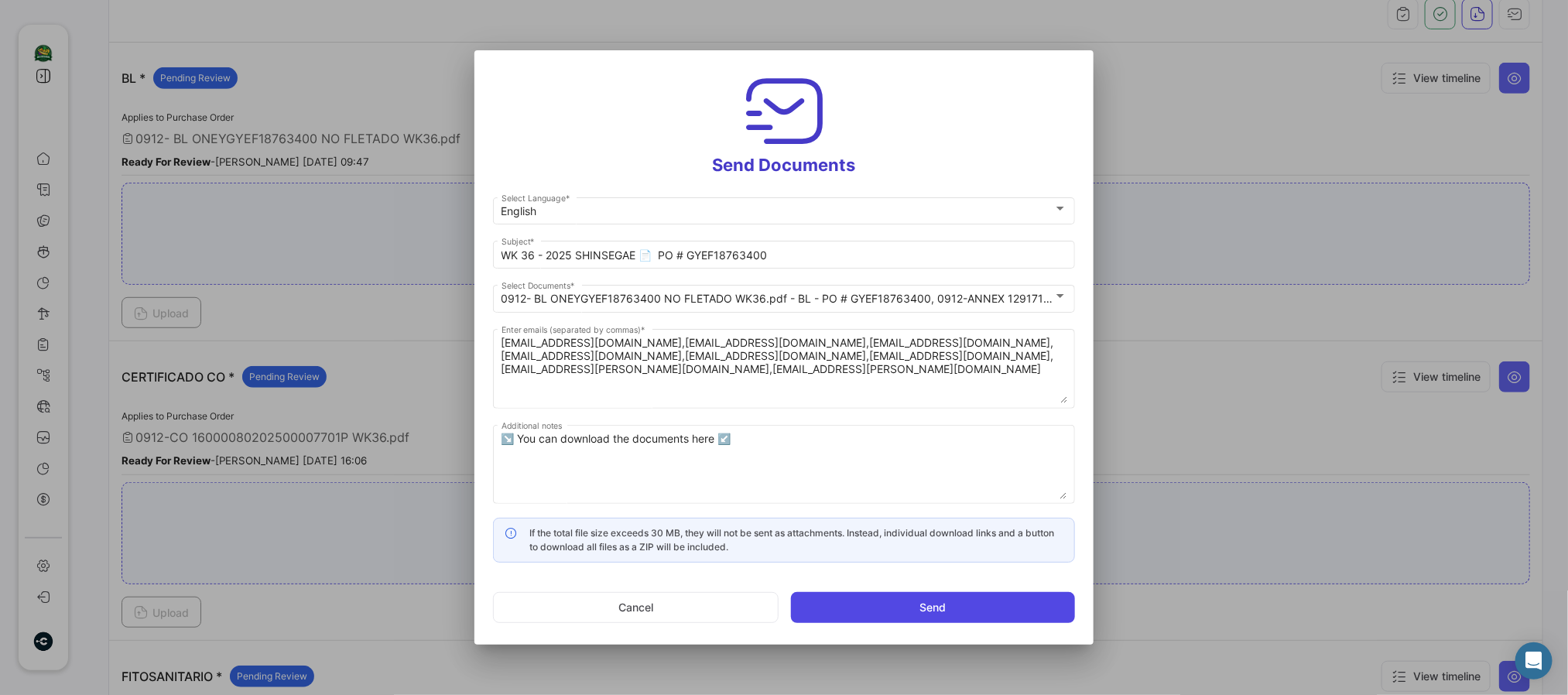
click at [914, 578] on button "Send" at bounding box center [933, 608] width 284 height 31
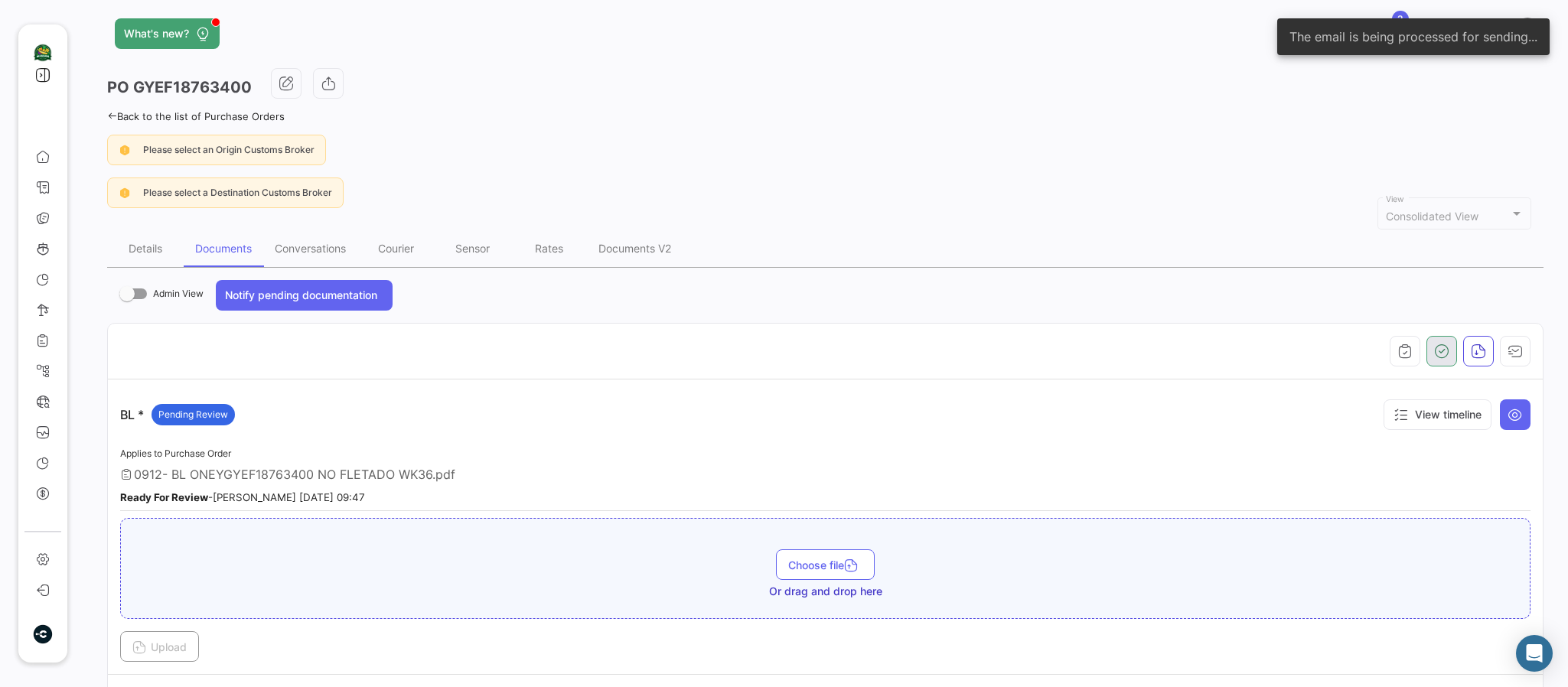
scroll to position [0, 0]
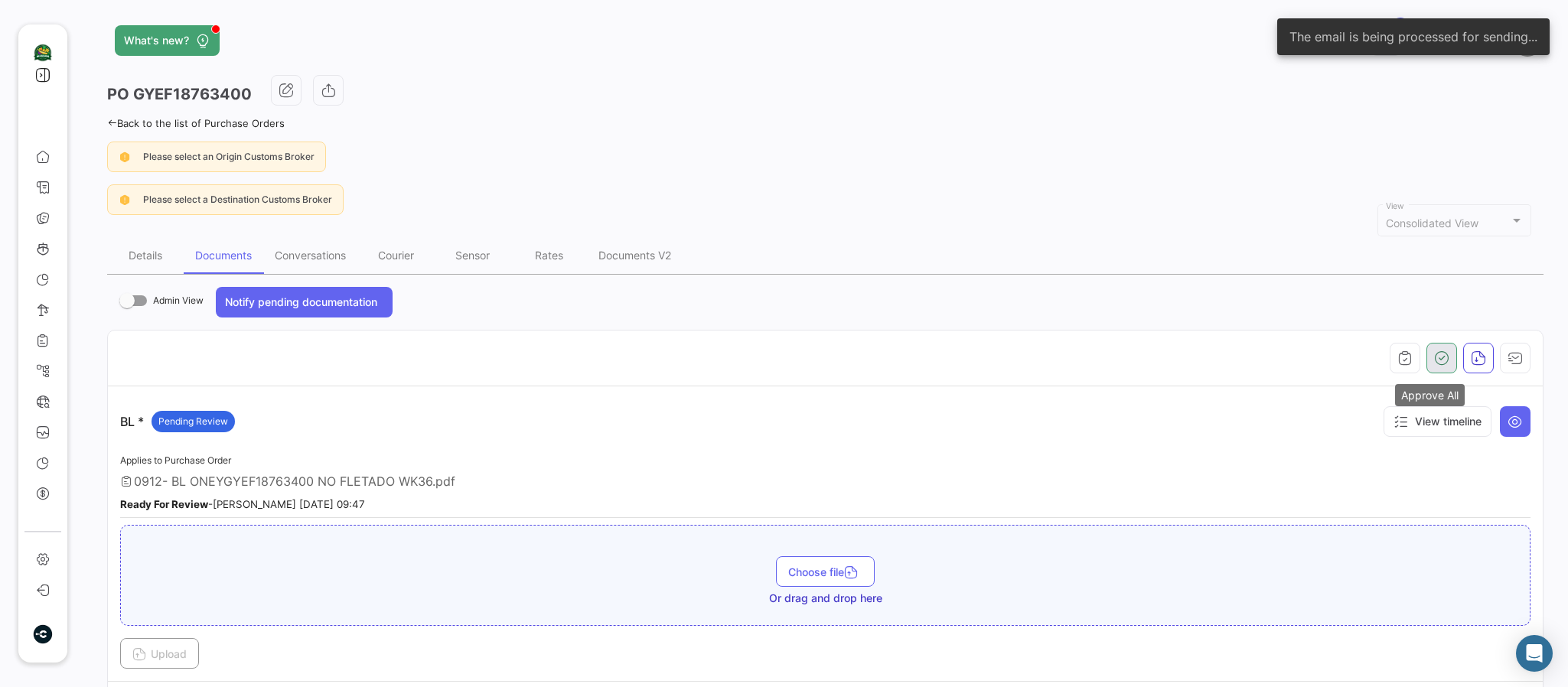
click at [1305, 367] on button "button" at bounding box center [1442, 358] width 30 height 30
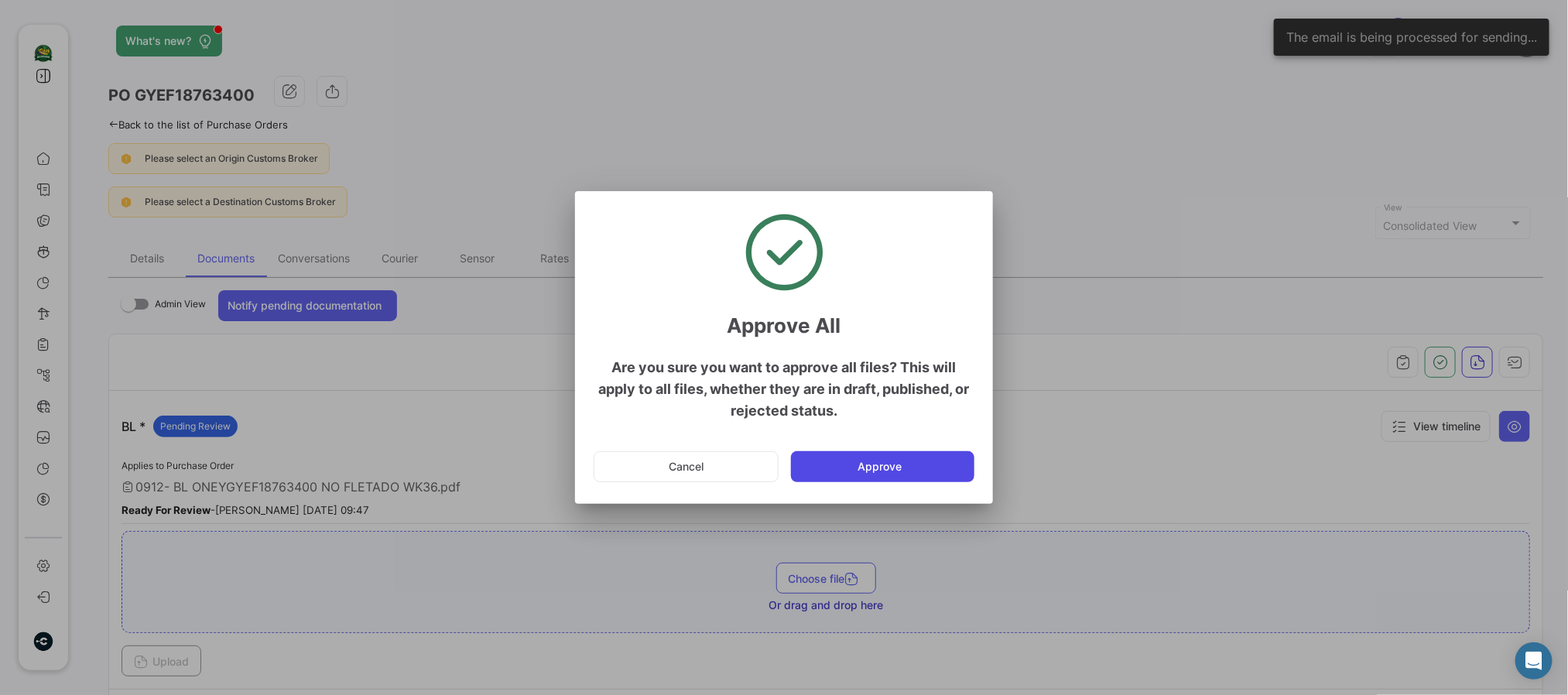
click at [965, 465] on button "Approve" at bounding box center [883, 466] width 183 height 31
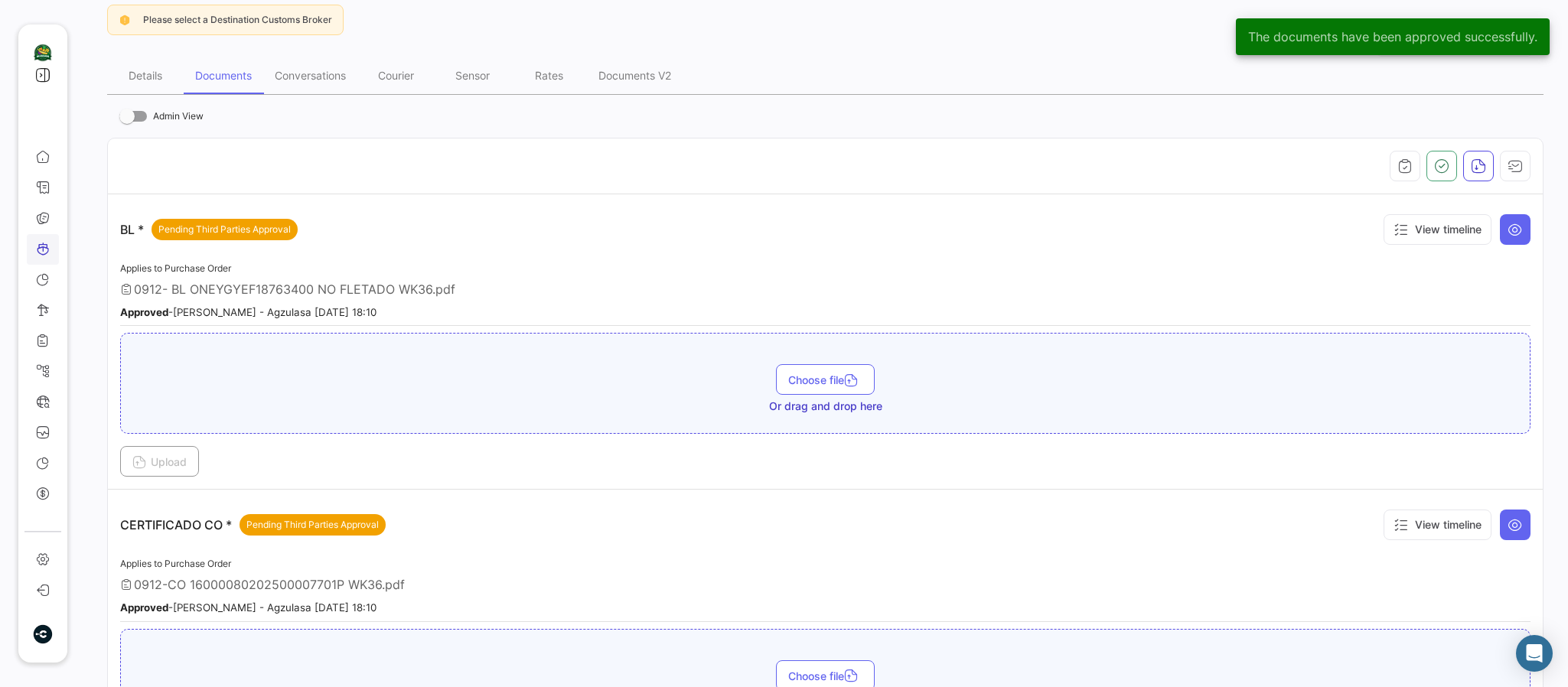
scroll to position [115, 0]
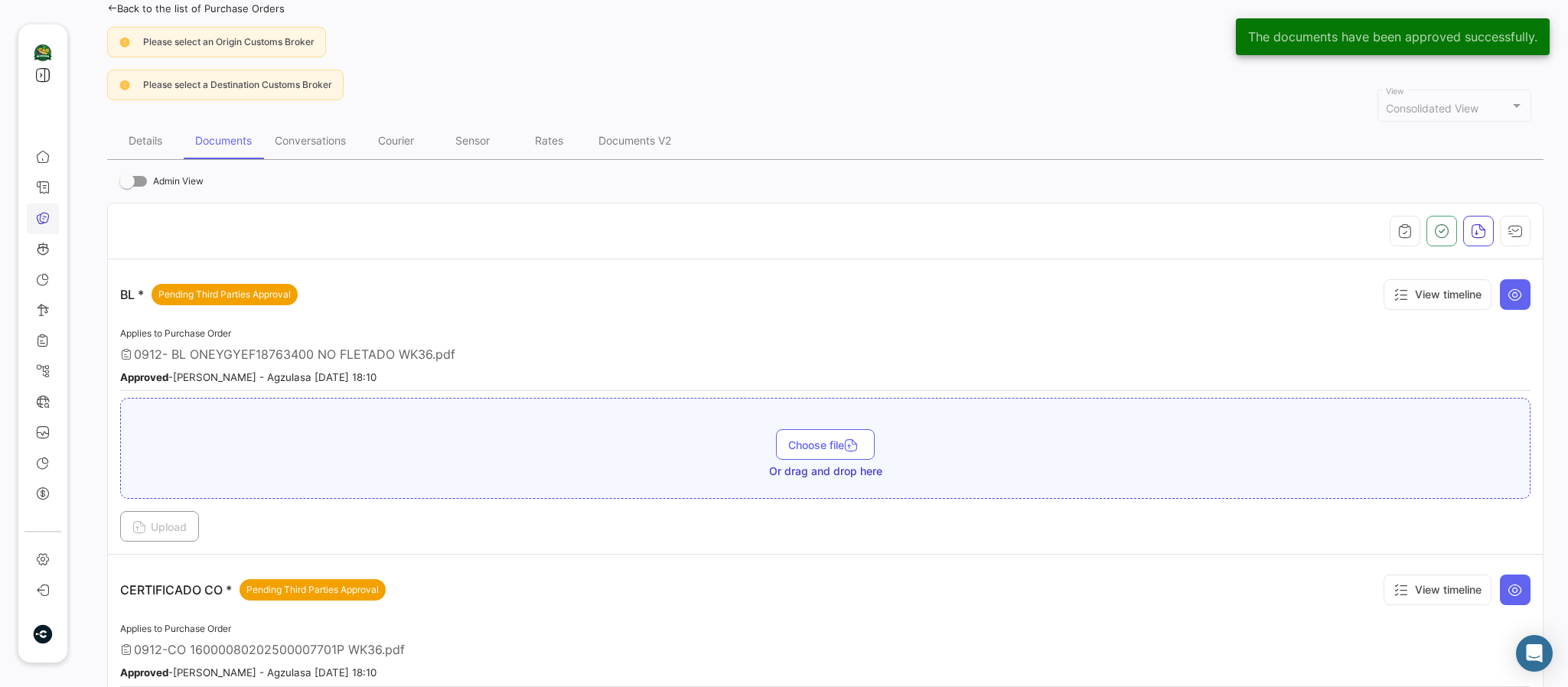
click at [42, 222] on icon at bounding box center [42, 217] width 13 height 13
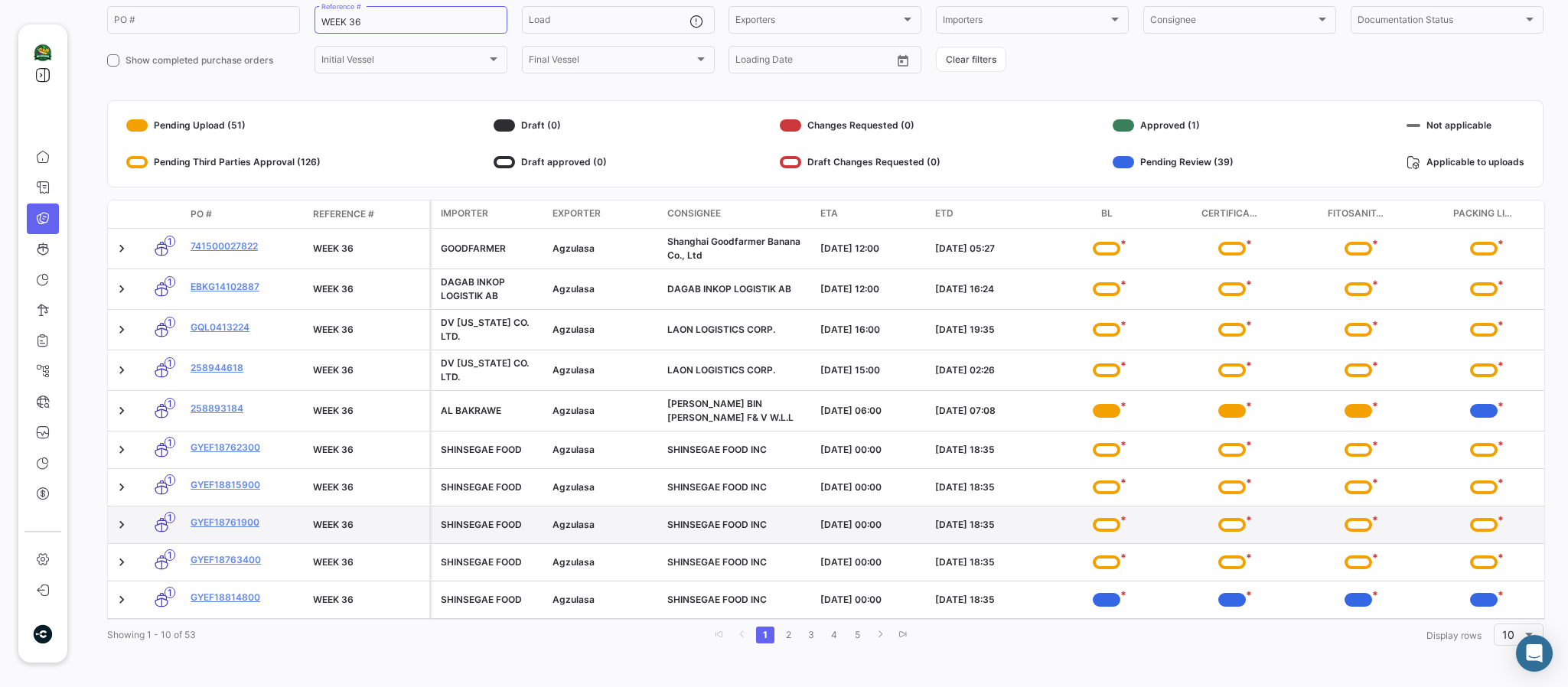
scroll to position [149, 0]
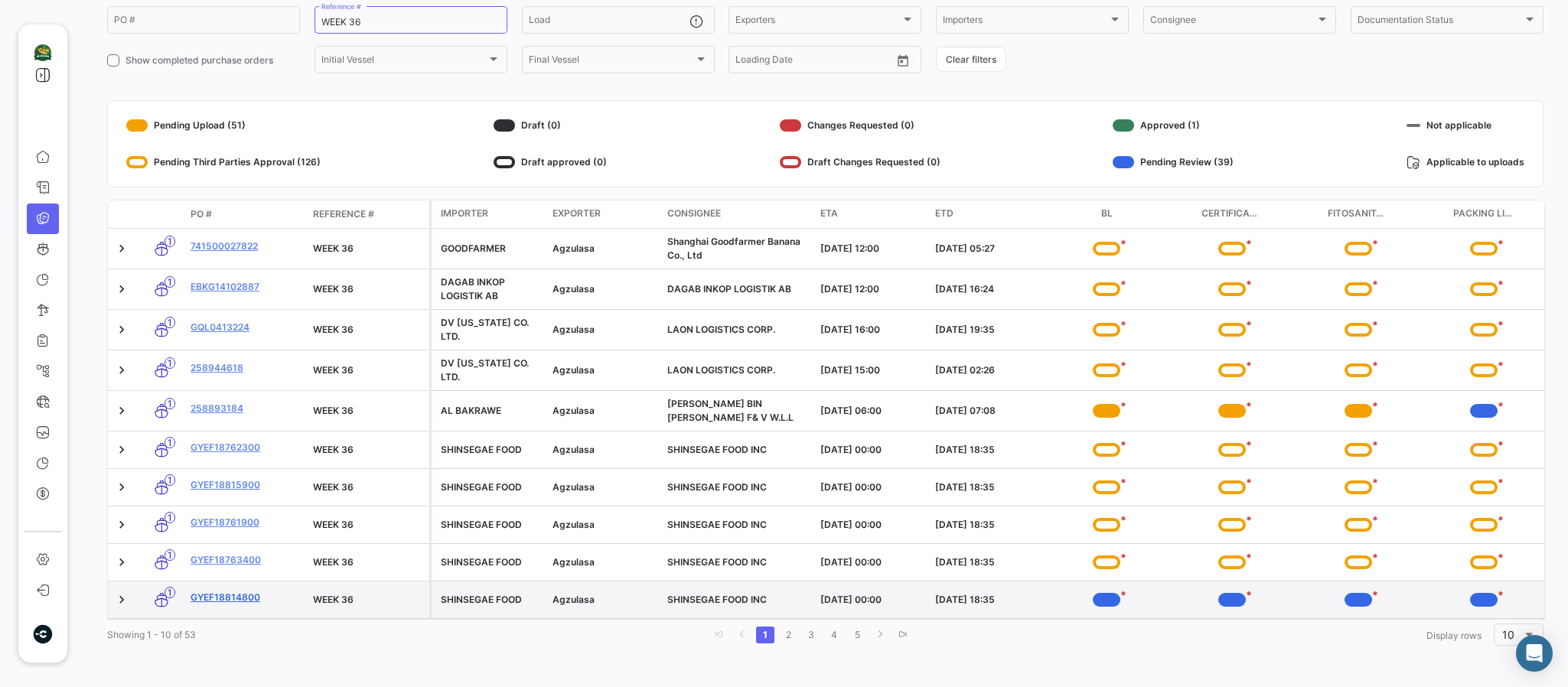
click at [200, 571] on link "GYEF18814800" at bounding box center [245, 597] width 110 height 13
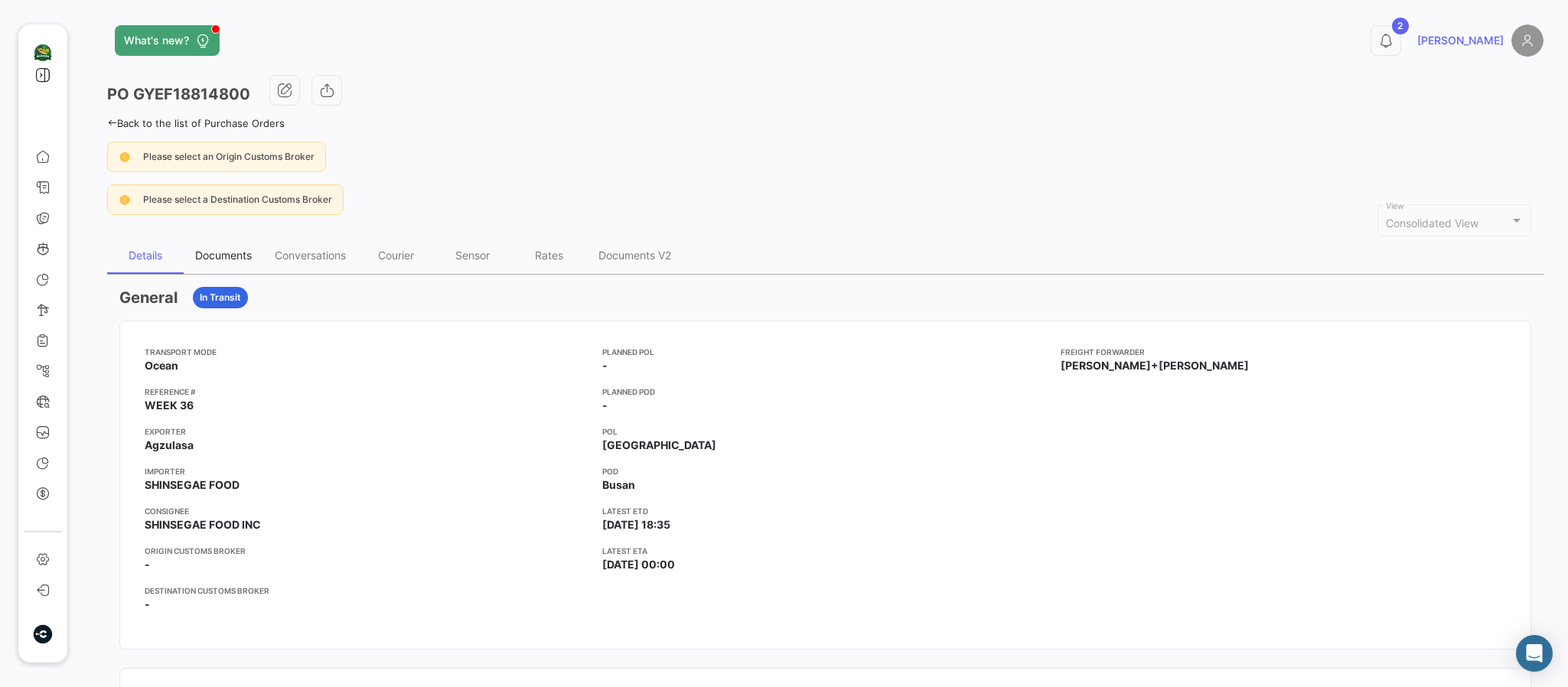
click at [205, 250] on div "Documents" at bounding box center [223, 255] width 57 height 13
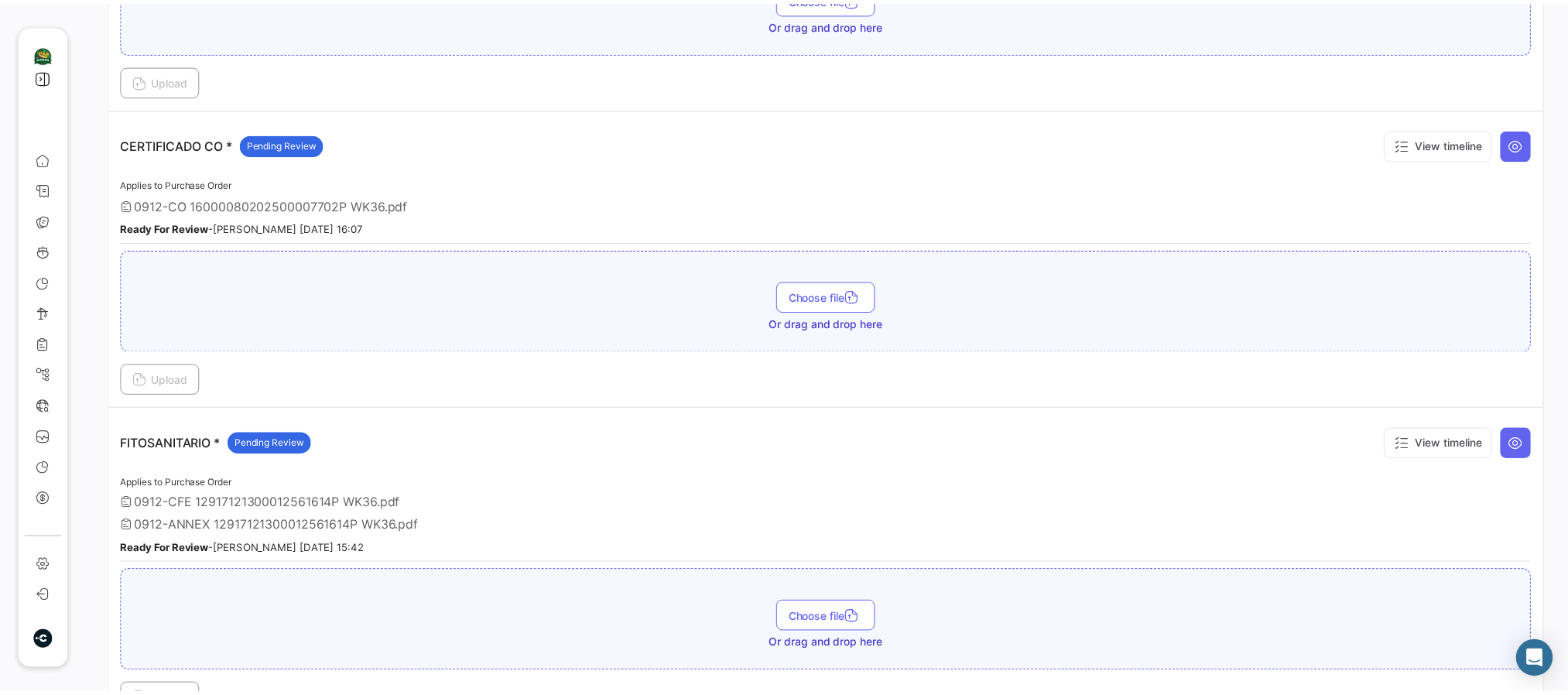
scroll to position [348, 0]
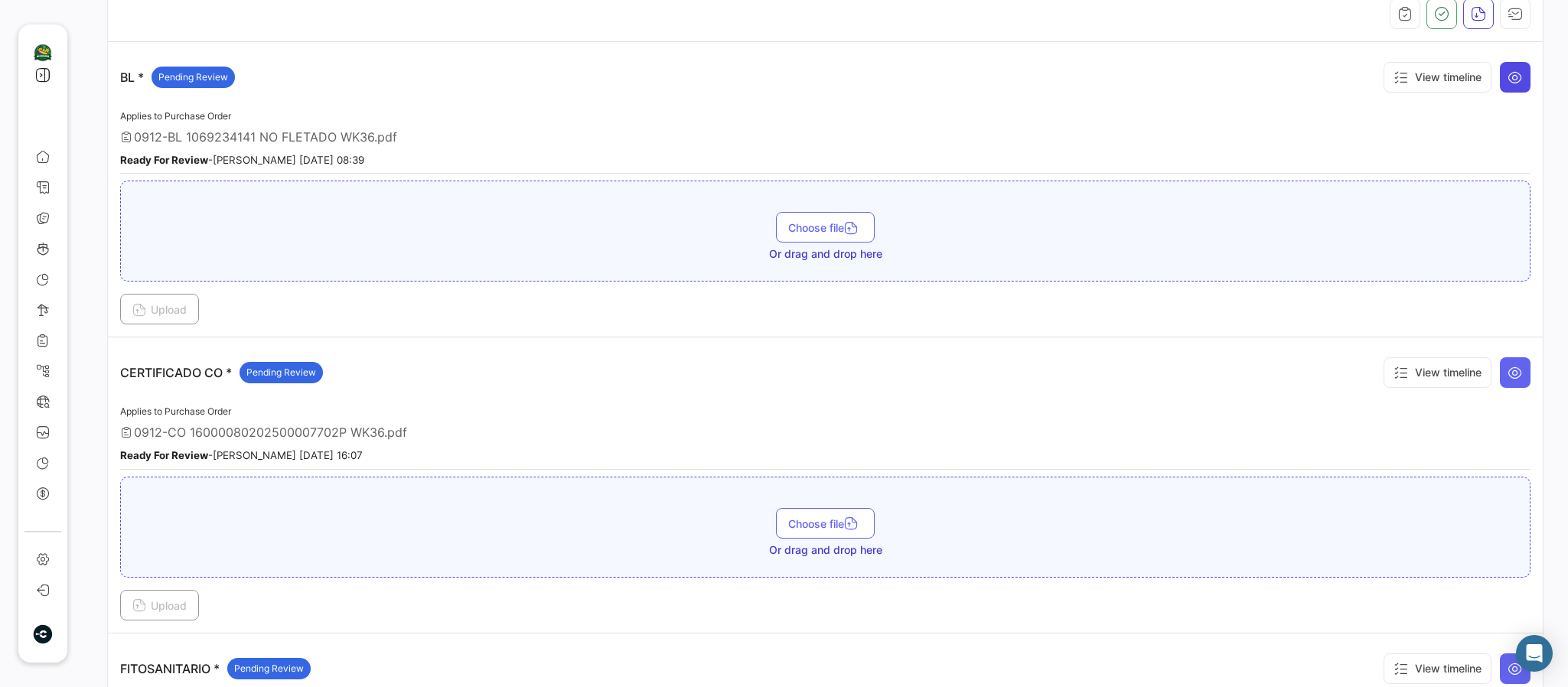
click at [1305, 85] on icon at bounding box center [1514, 77] width 15 height 15
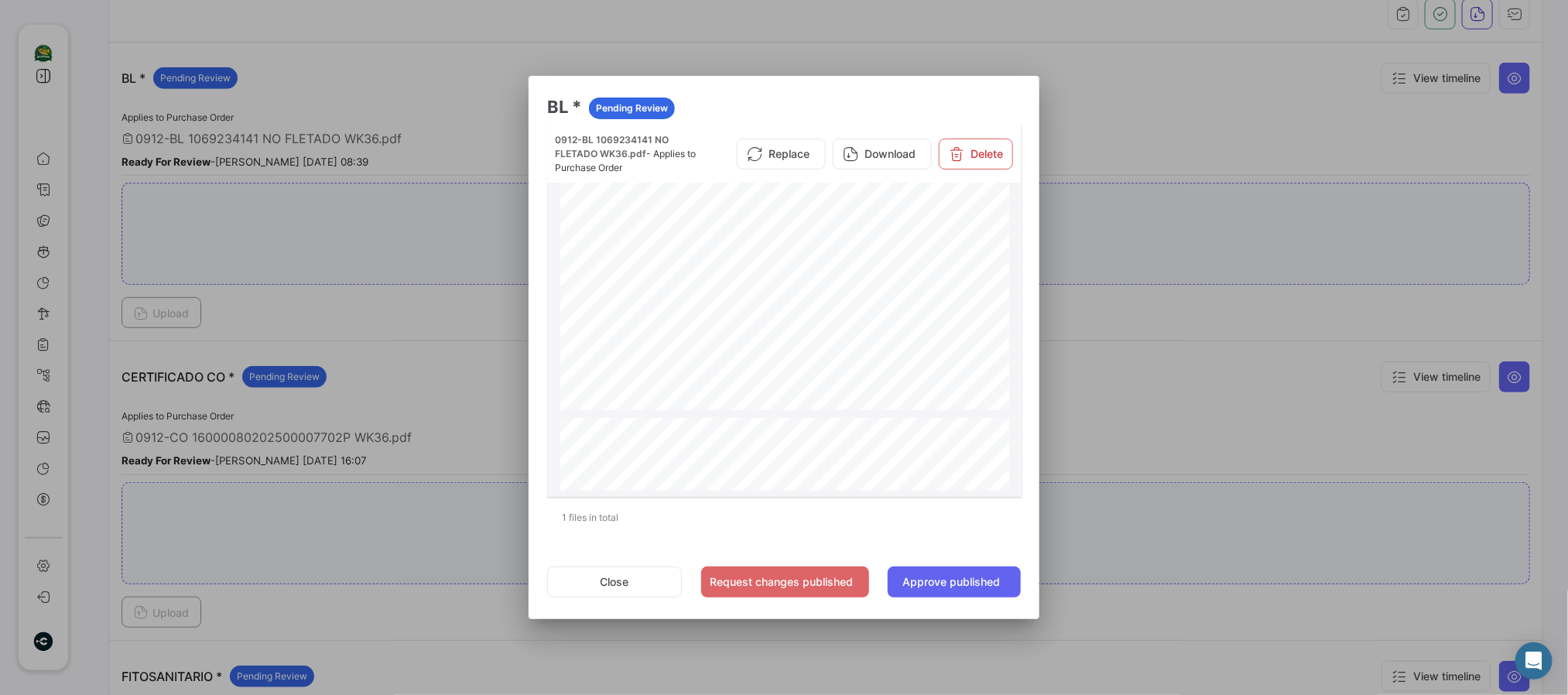
scroll to position [1614, 0]
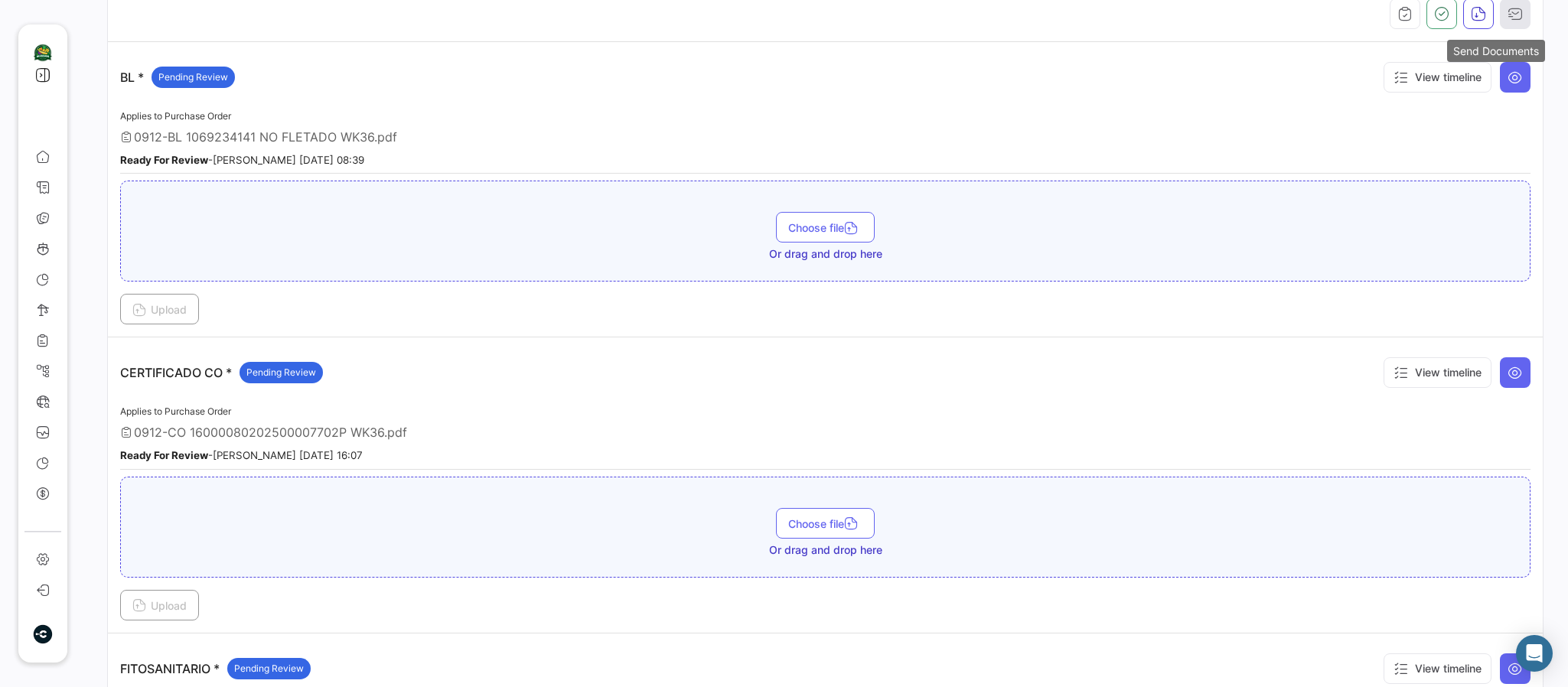
click at [1305, 7] on icon "button" at bounding box center [1514, 13] width 15 height 15
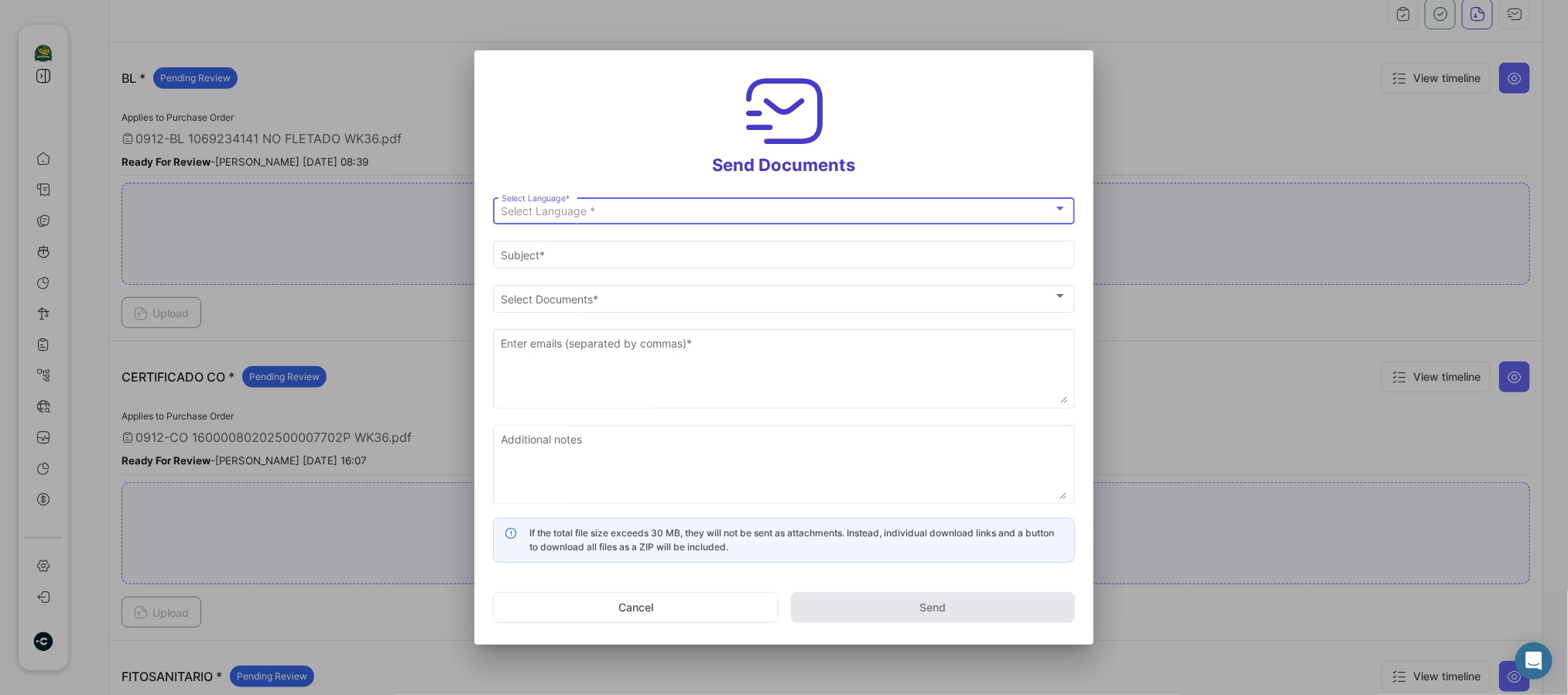
click at [758, 220] on div "Select Language * Select Language *" at bounding box center [785, 209] width 566 height 30
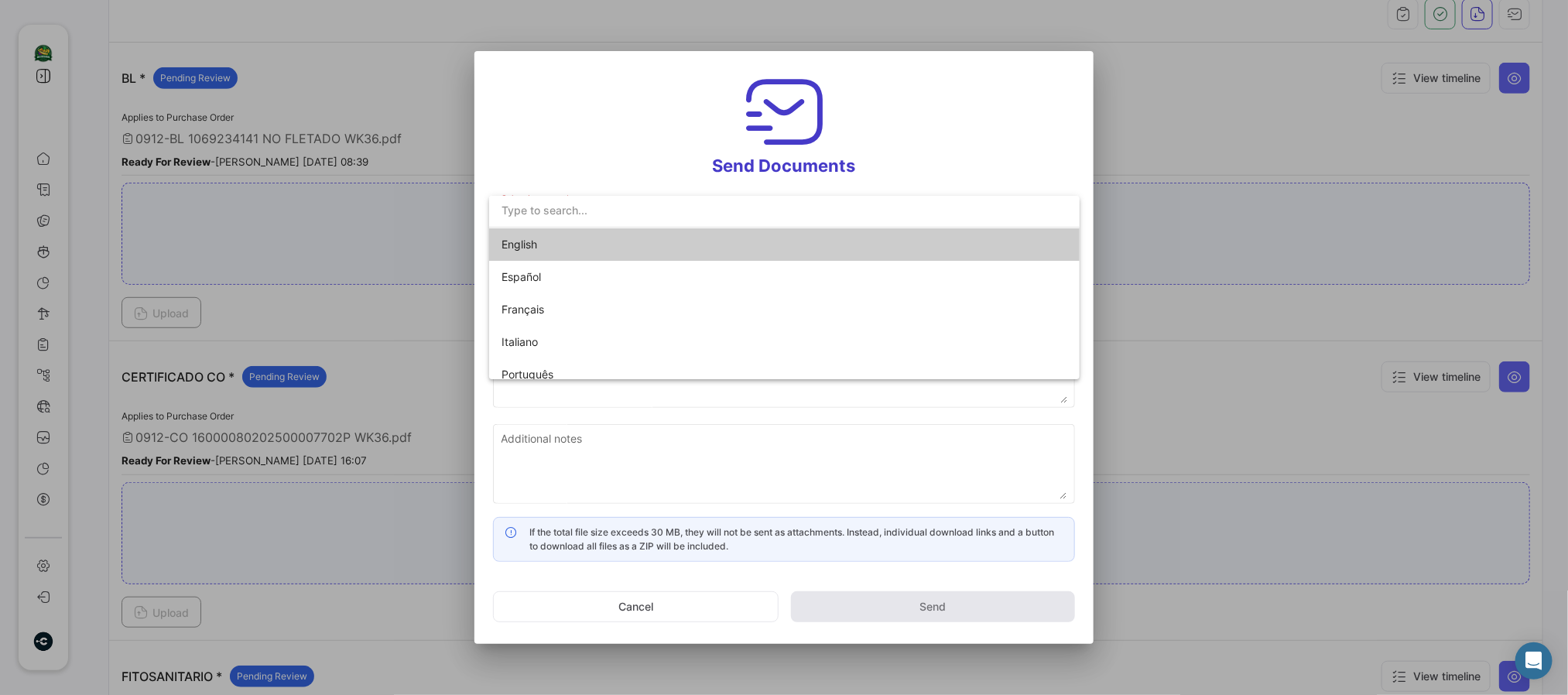
click at [607, 246] on span "English" at bounding box center [610, 245] width 217 height 33
type input "[PERSON_NAME] has shared the documents of PO # GYEF18814800 with you"
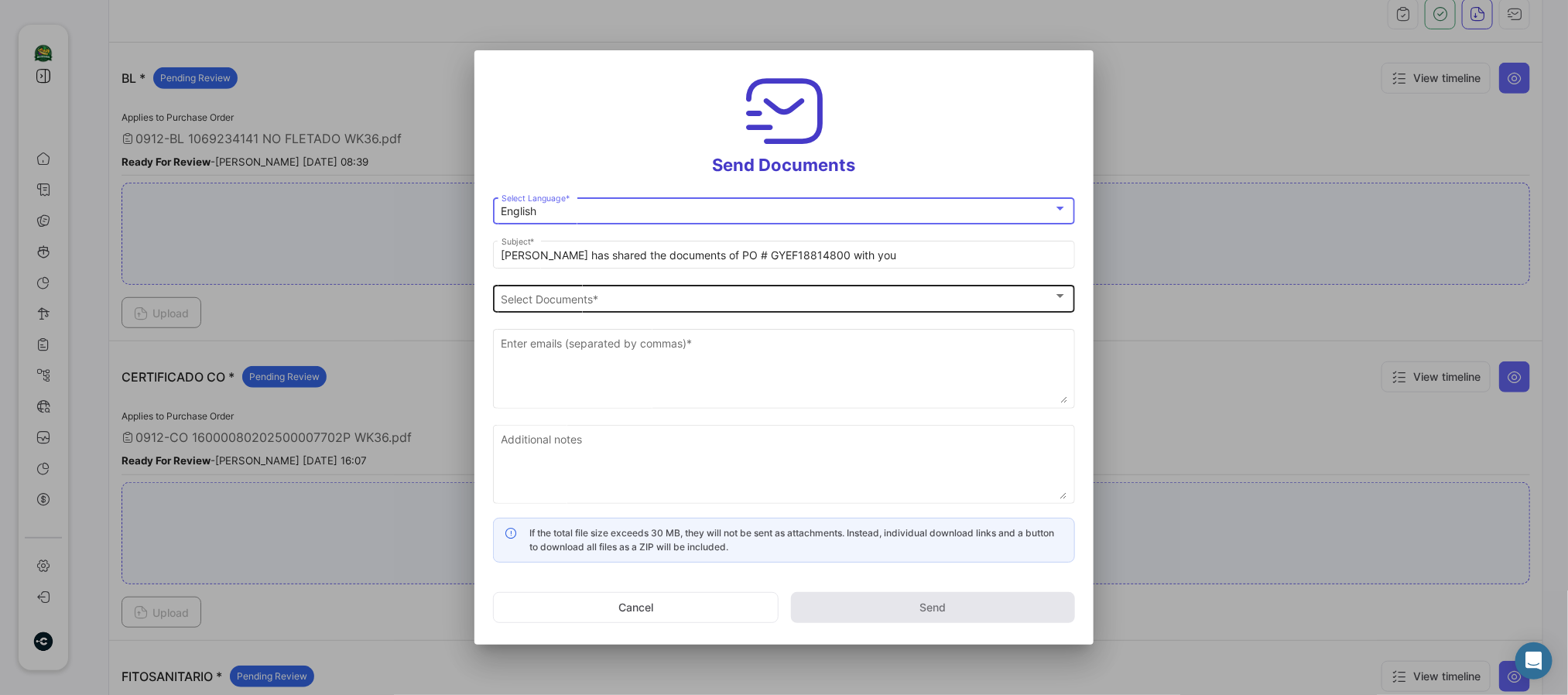
click at [593, 299] on span "Select Documents" at bounding box center [778, 299] width 552 height 14
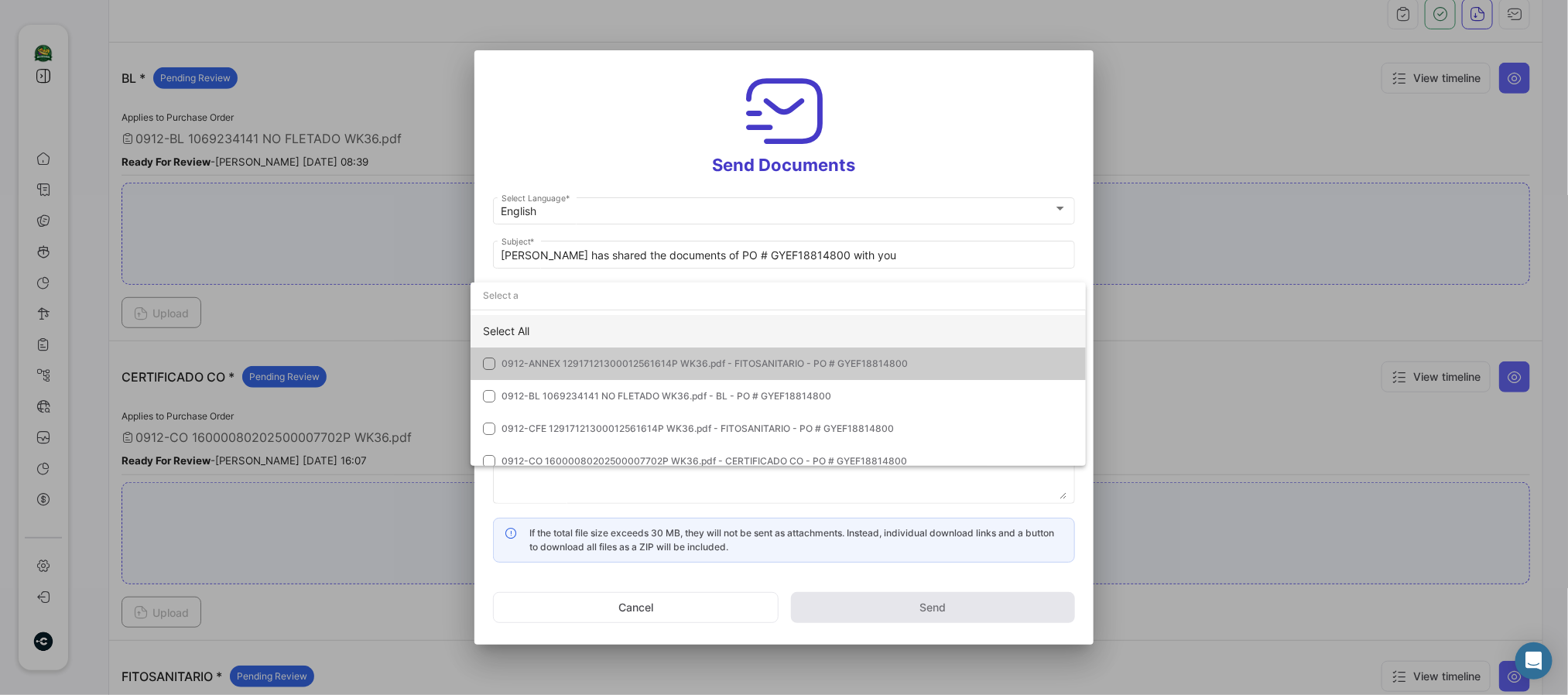
click at [564, 316] on div "Select All" at bounding box center [779, 331] width 615 height 33
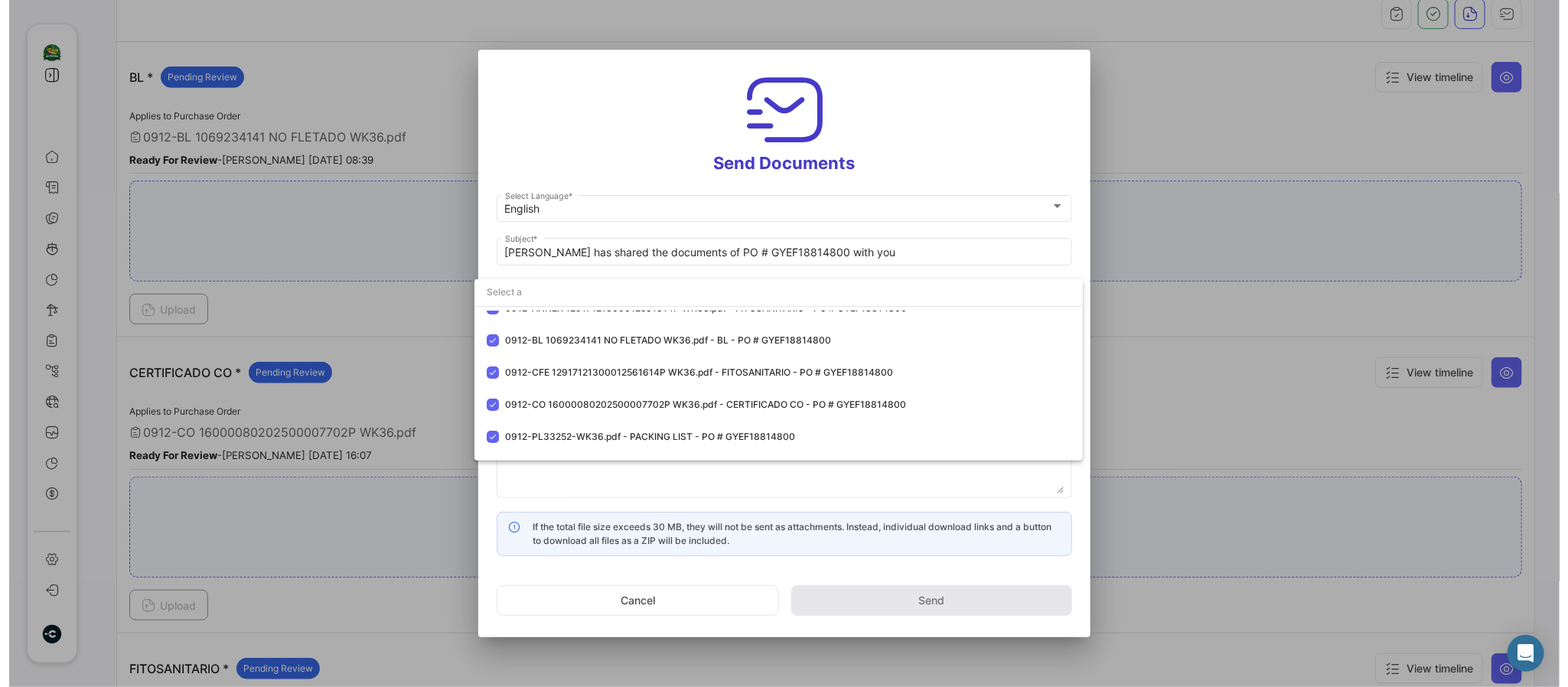
scroll to position [75, 0]
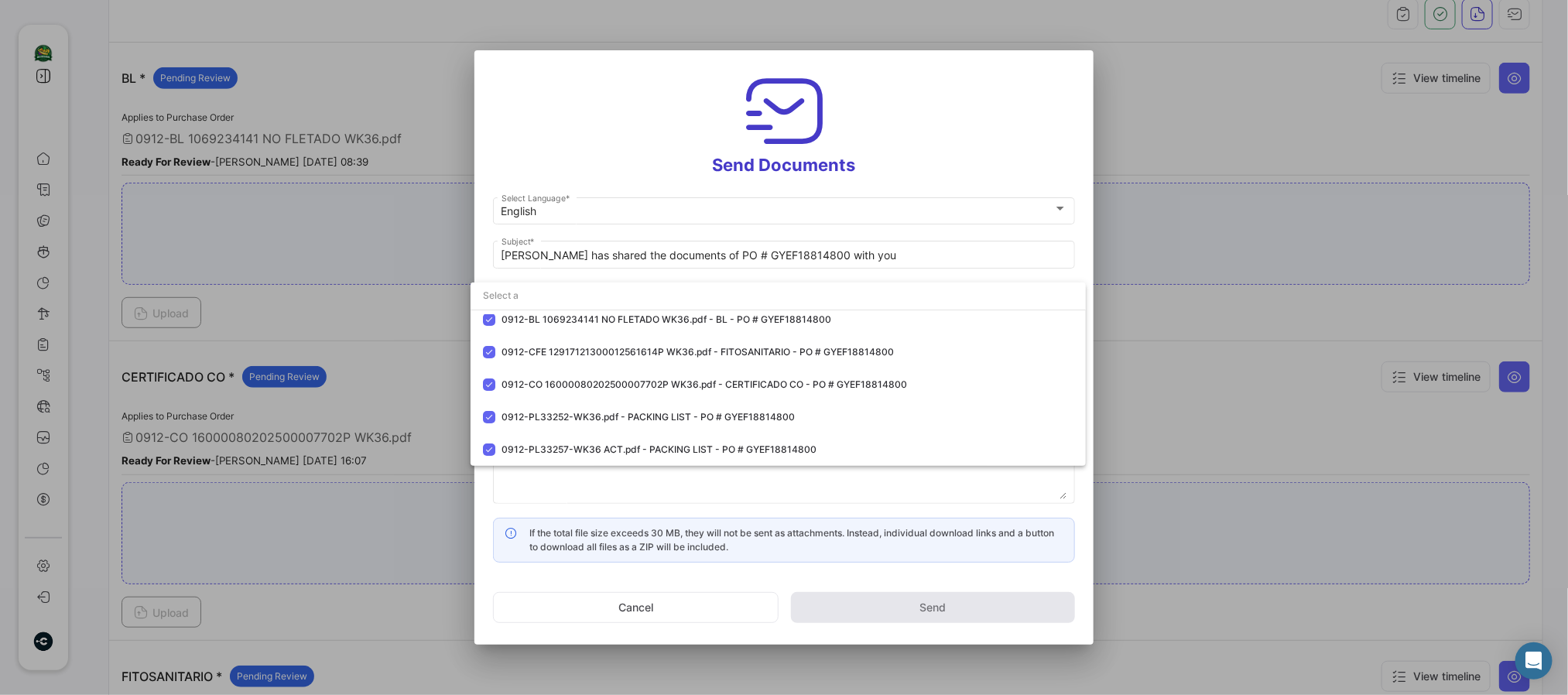
click at [576, 116] on div at bounding box center [784, 348] width 1568 height 695
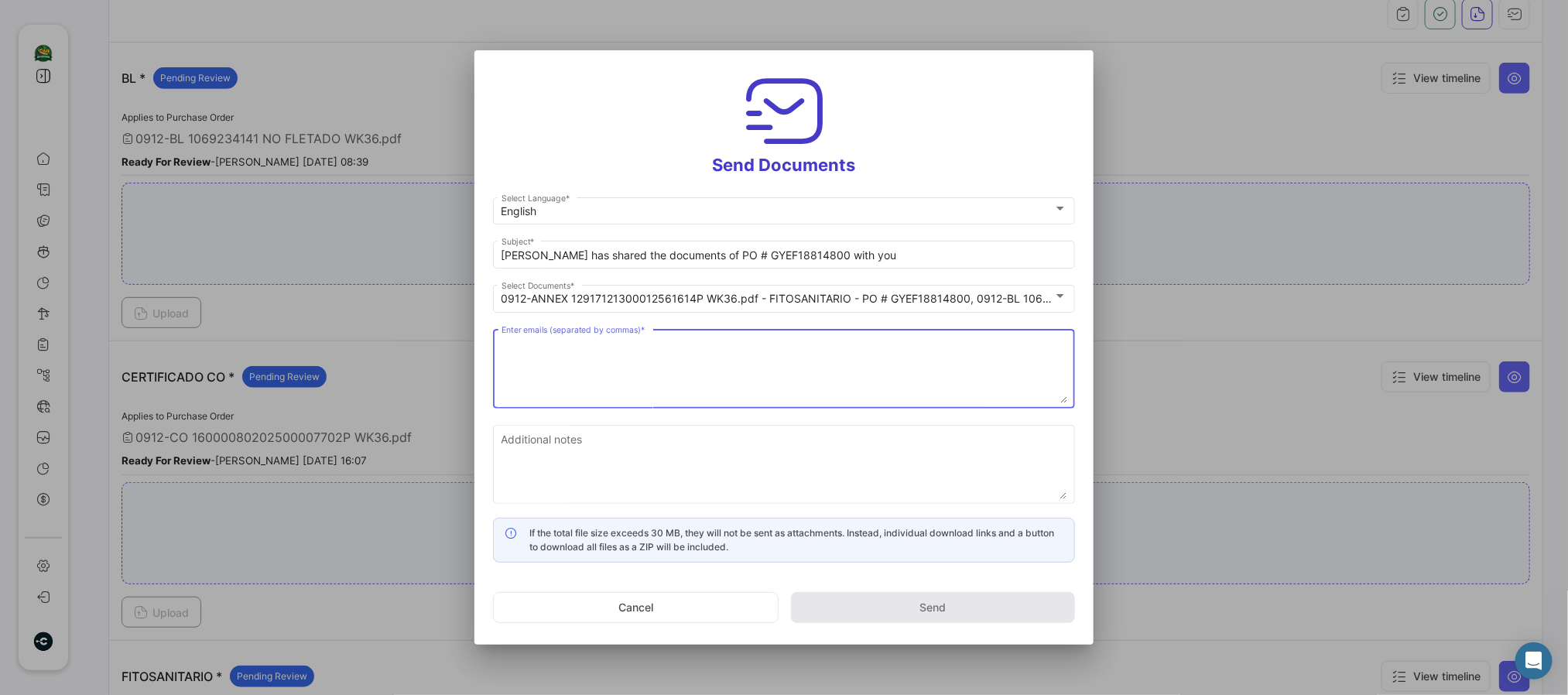
click at [583, 347] on textarea "Enter emails (separated by commas) *" at bounding box center [785, 368] width 566 height 68
paste textarea "[EMAIL_ADDRESS][DOMAIN_NAME],[EMAIL_ADDRESS][DOMAIN_NAME],[EMAIL_ADDRESS][DOMAI…"
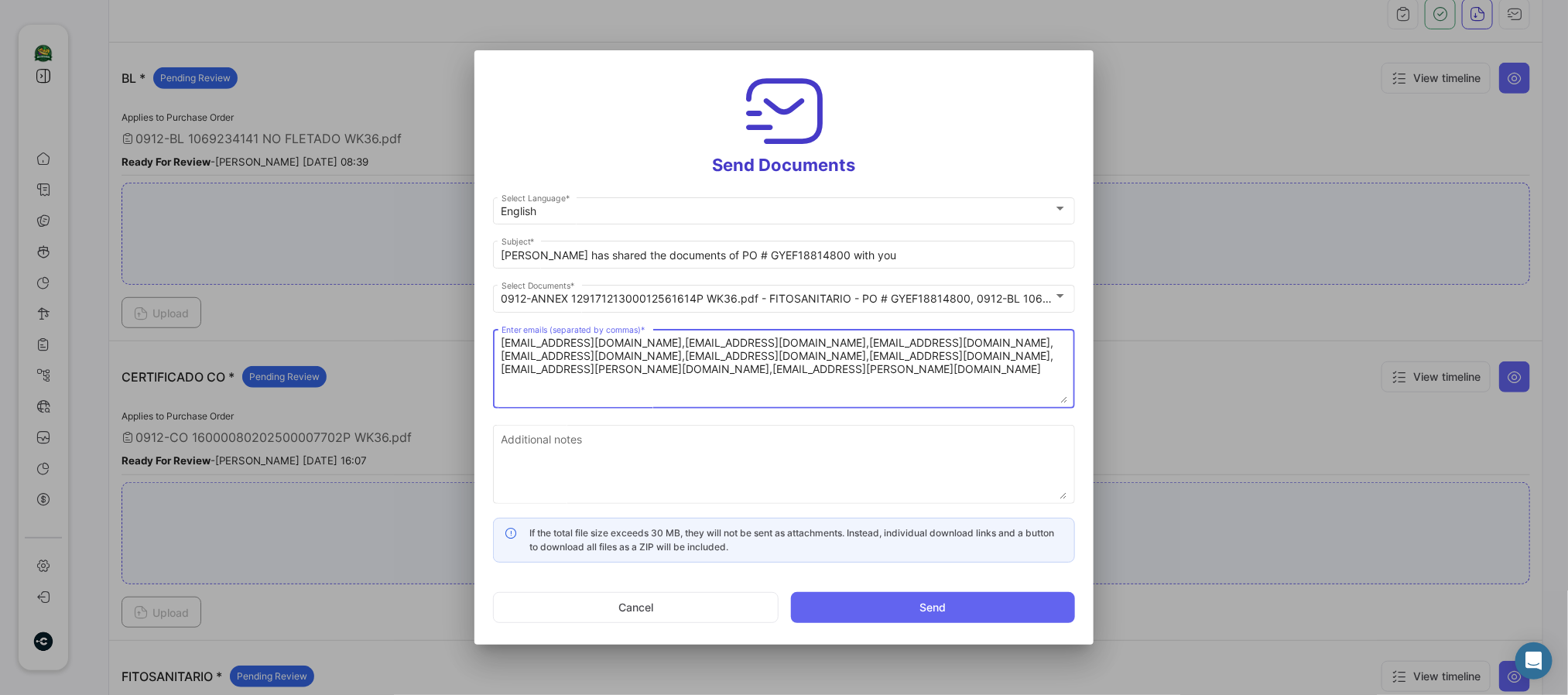
type textarea "[EMAIL_ADDRESS][DOMAIN_NAME],[EMAIL_ADDRESS][DOMAIN_NAME],[EMAIL_ADDRESS][DOMAI…"
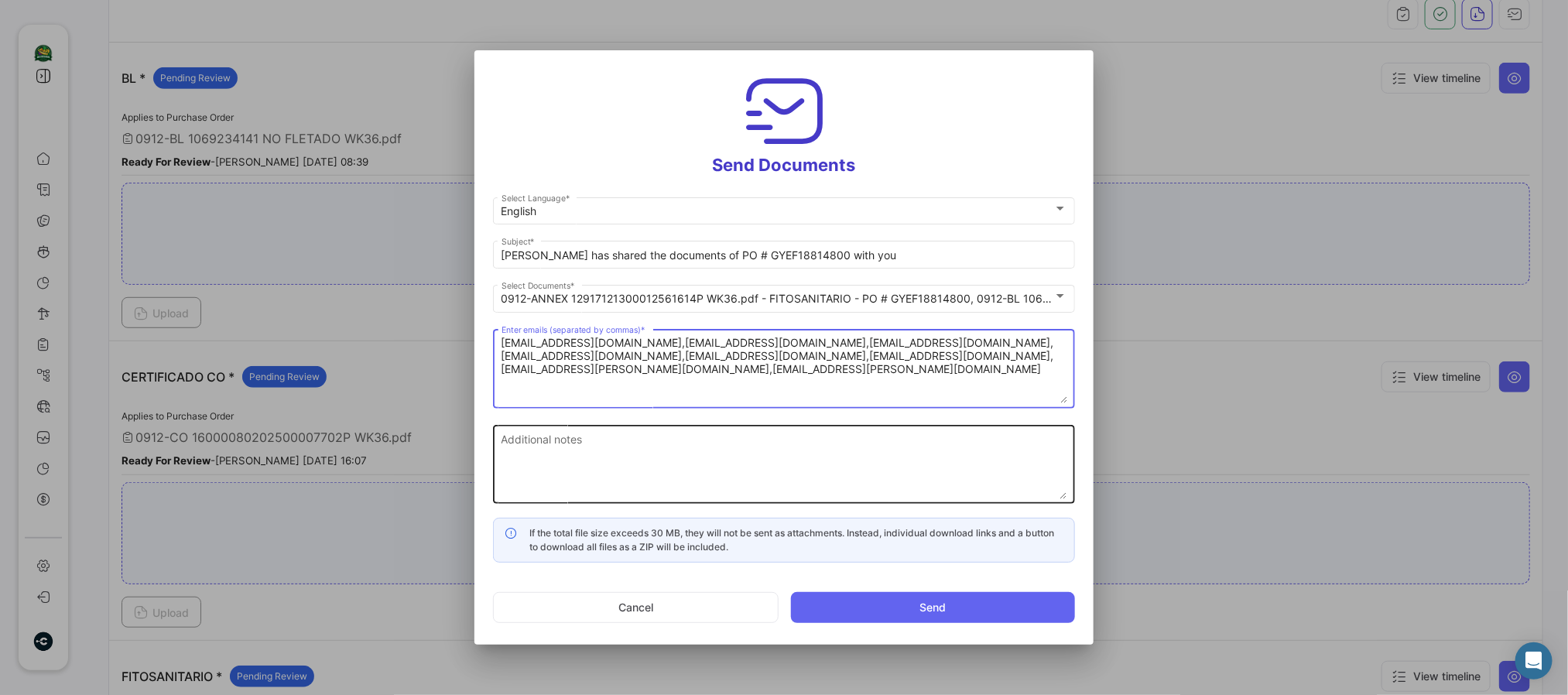
click at [553, 444] on textarea "Additional notes" at bounding box center [785, 465] width 566 height 68
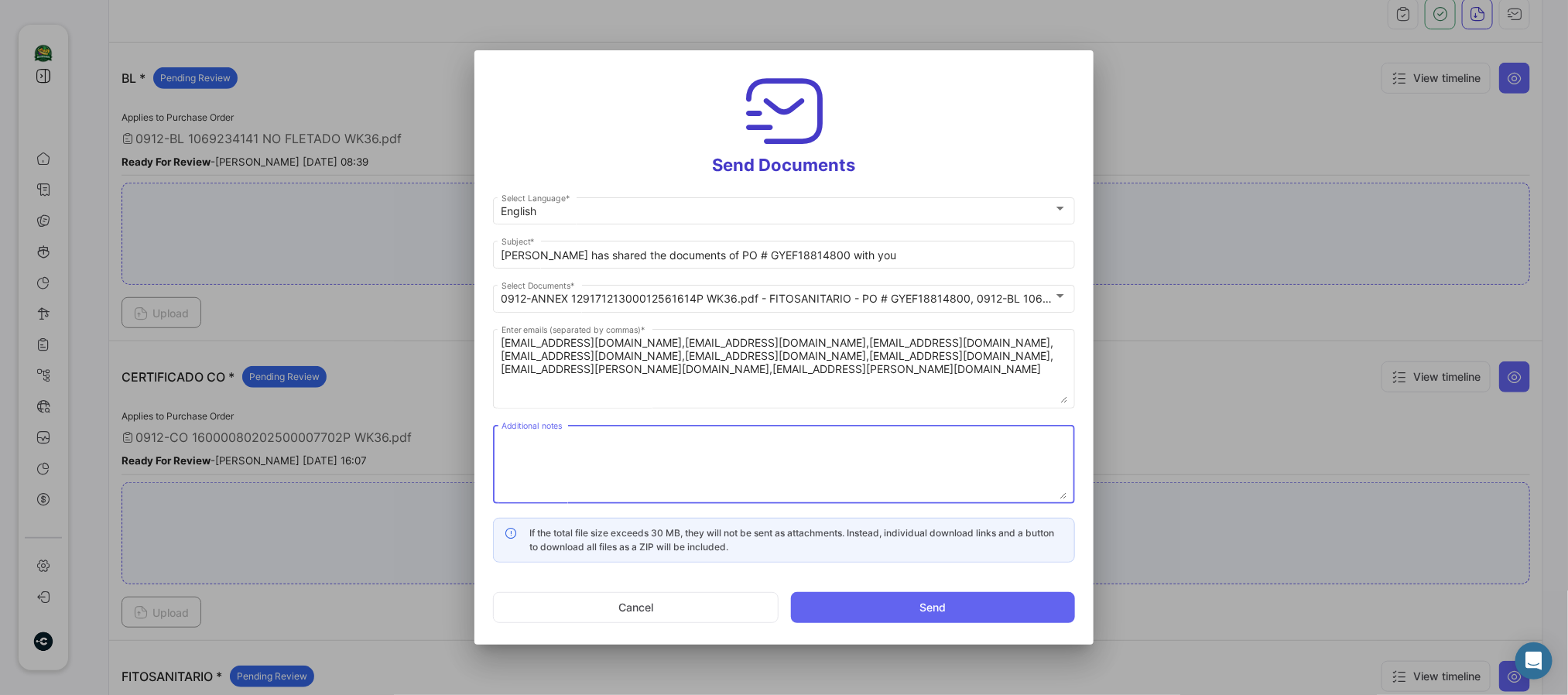
paste textarea "↘️ You can download the documents here ↙️"
type textarea "↘️ You can download the documents here ↙️"
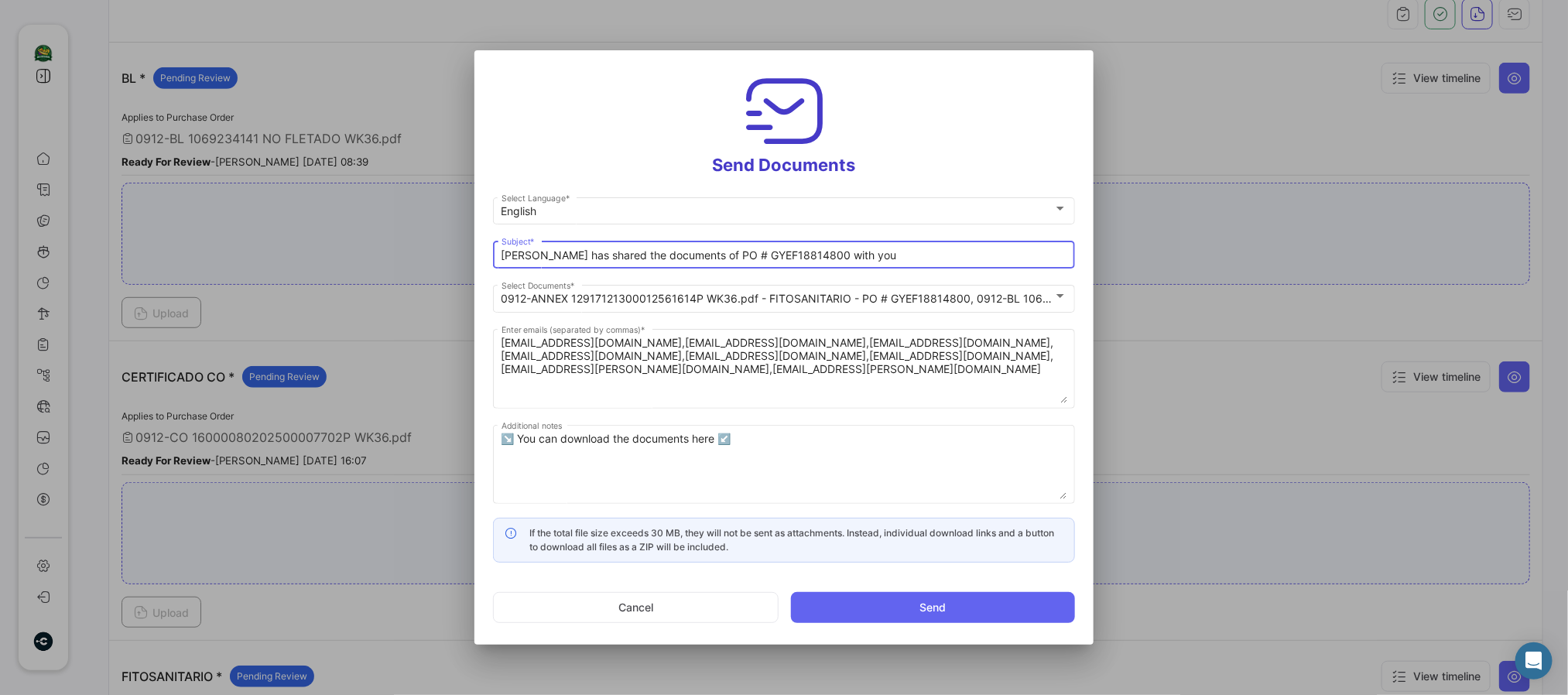
drag, startPoint x: 692, startPoint y: 253, endPoint x: 329, endPoint y: 234, distance: 363.5
click at [339, 237] on div "Send Documents English Select Language * [PERSON_NAME] has shared the documents…" at bounding box center [784, 348] width 1568 height 695
paste input "WK 35 - 2025 SHINSEGAE 📄"
drag, startPoint x: 780, startPoint y: 255, endPoint x: 936, endPoint y: 256, distance: 156.0
click at [903, 256] on input "WK 35 - 2025 SHINSEGAE 📄 PO # GYEF18814800 with you" at bounding box center [785, 256] width 566 height 14
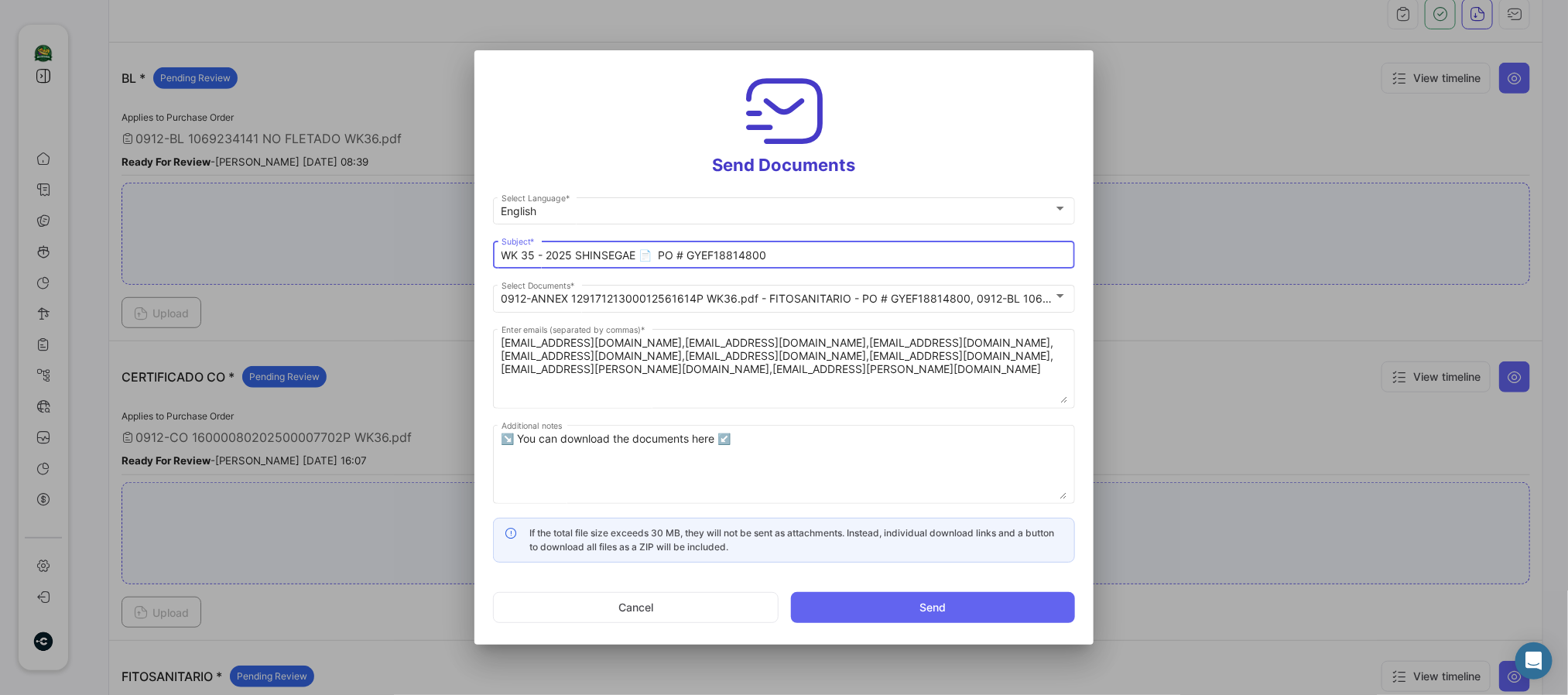
click at [532, 253] on input "WK 35 - 2025 SHINSEGAE 📄 PO # GYEF18814800" at bounding box center [785, 256] width 566 height 14
type input "WK 36 - 2025 SHINSEGAE 📄 PO # GYEF18814800"
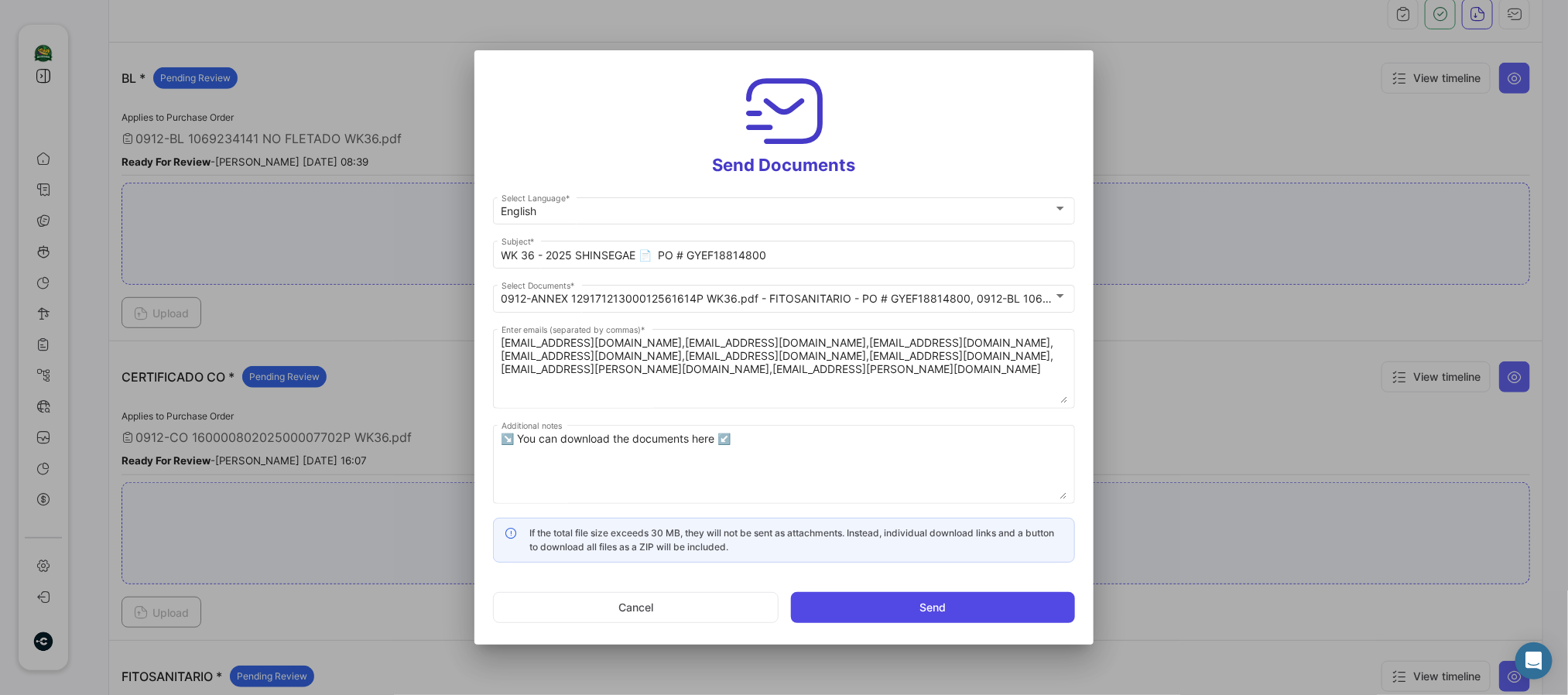
click at [920, 578] on button "Send" at bounding box center [933, 608] width 284 height 31
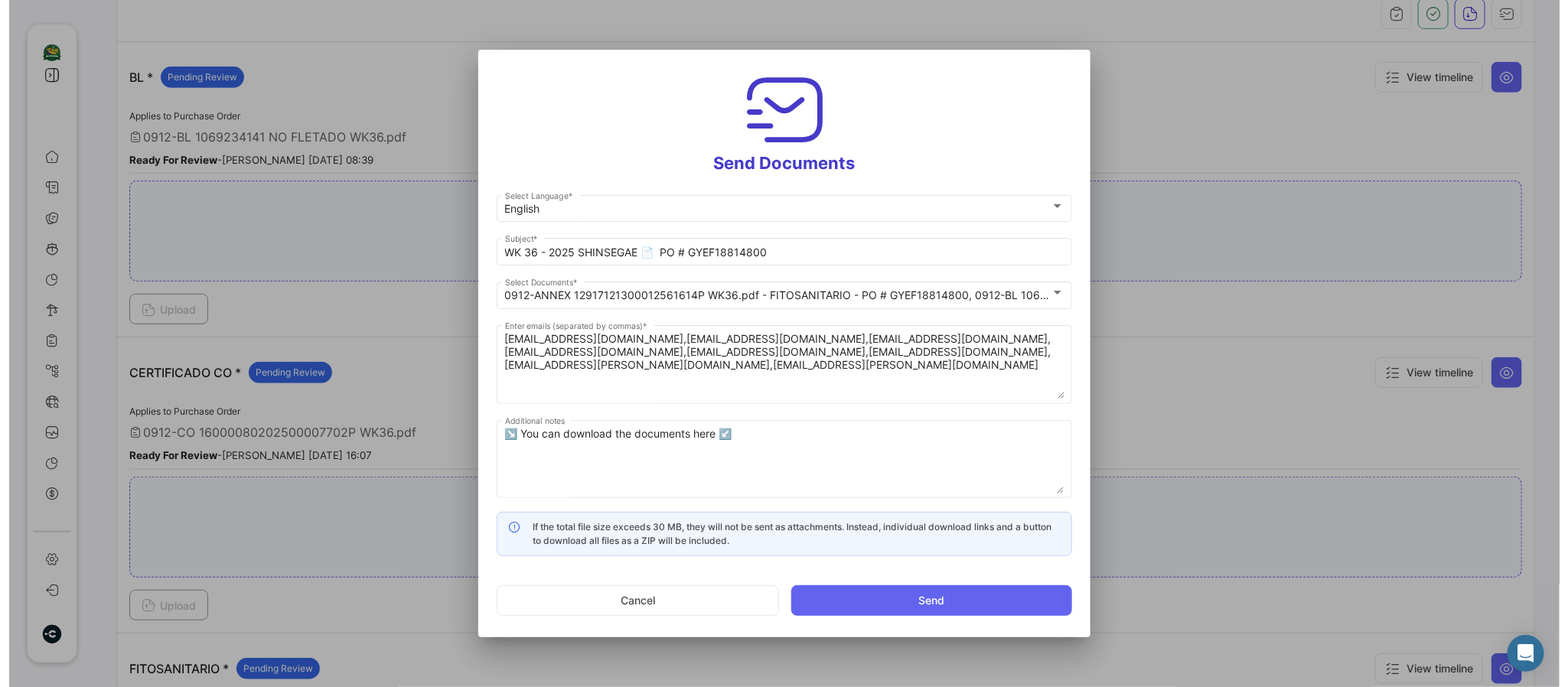
scroll to position [343, 0]
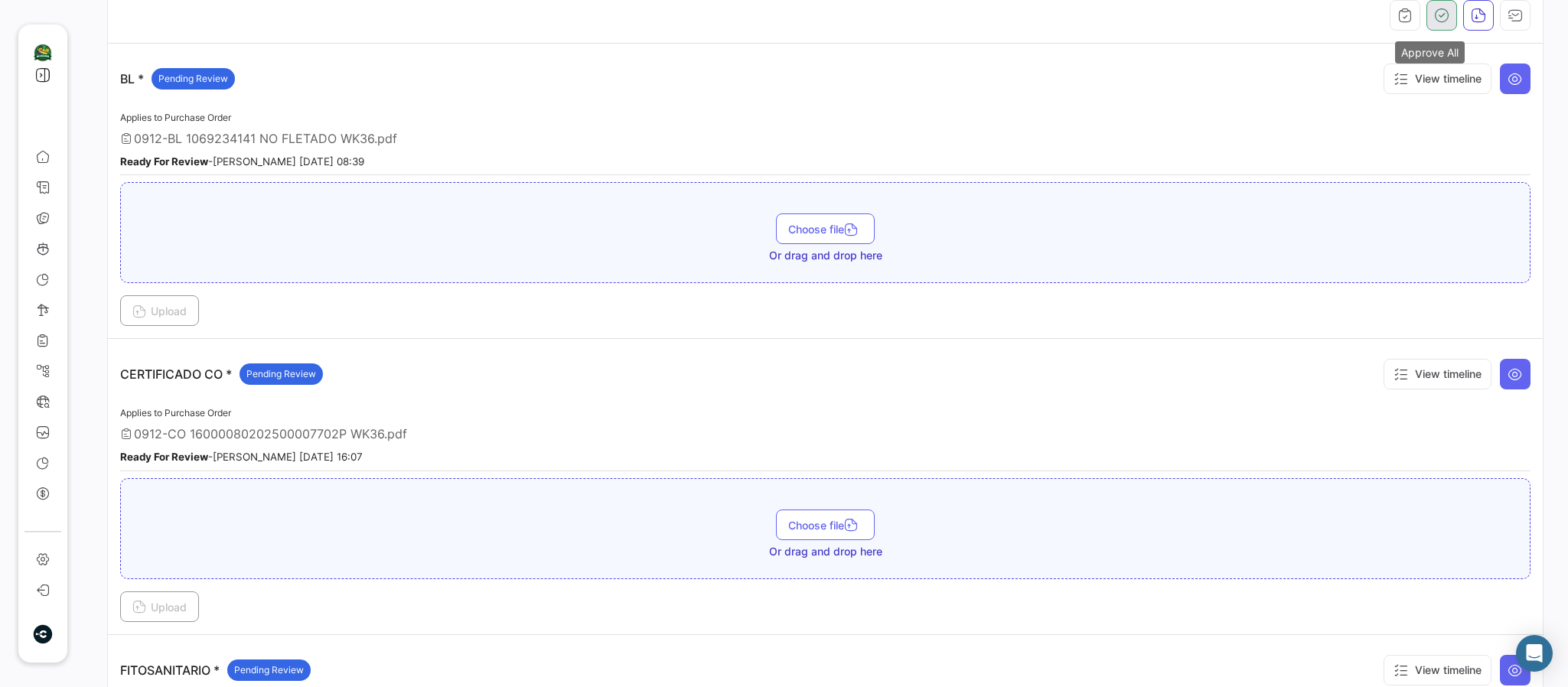
click at [1305, 13] on button "button" at bounding box center [1442, 15] width 30 height 30
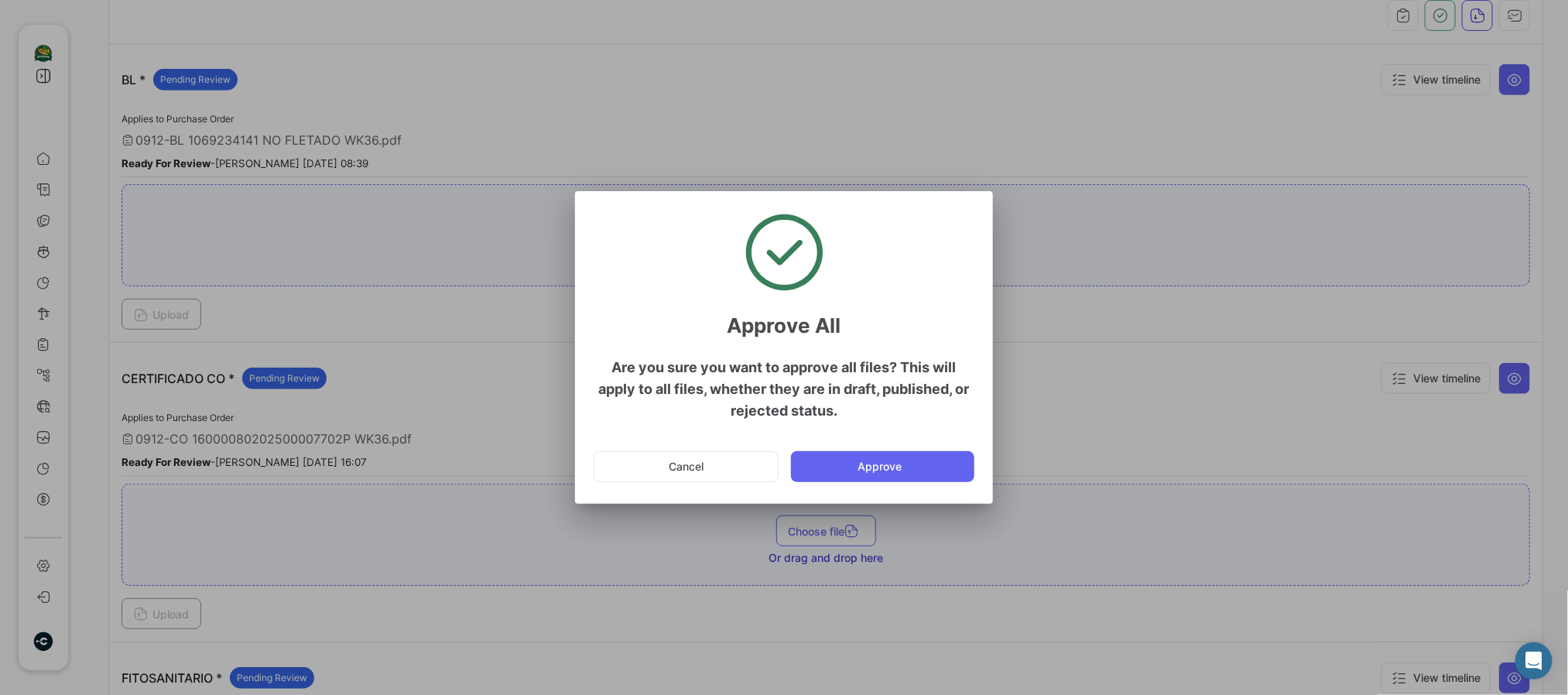
click at [836, 486] on mat-dialog-actions "Cancel Approve" at bounding box center [784, 466] width 381 height 53
click at [869, 474] on button "Approve" at bounding box center [883, 466] width 183 height 31
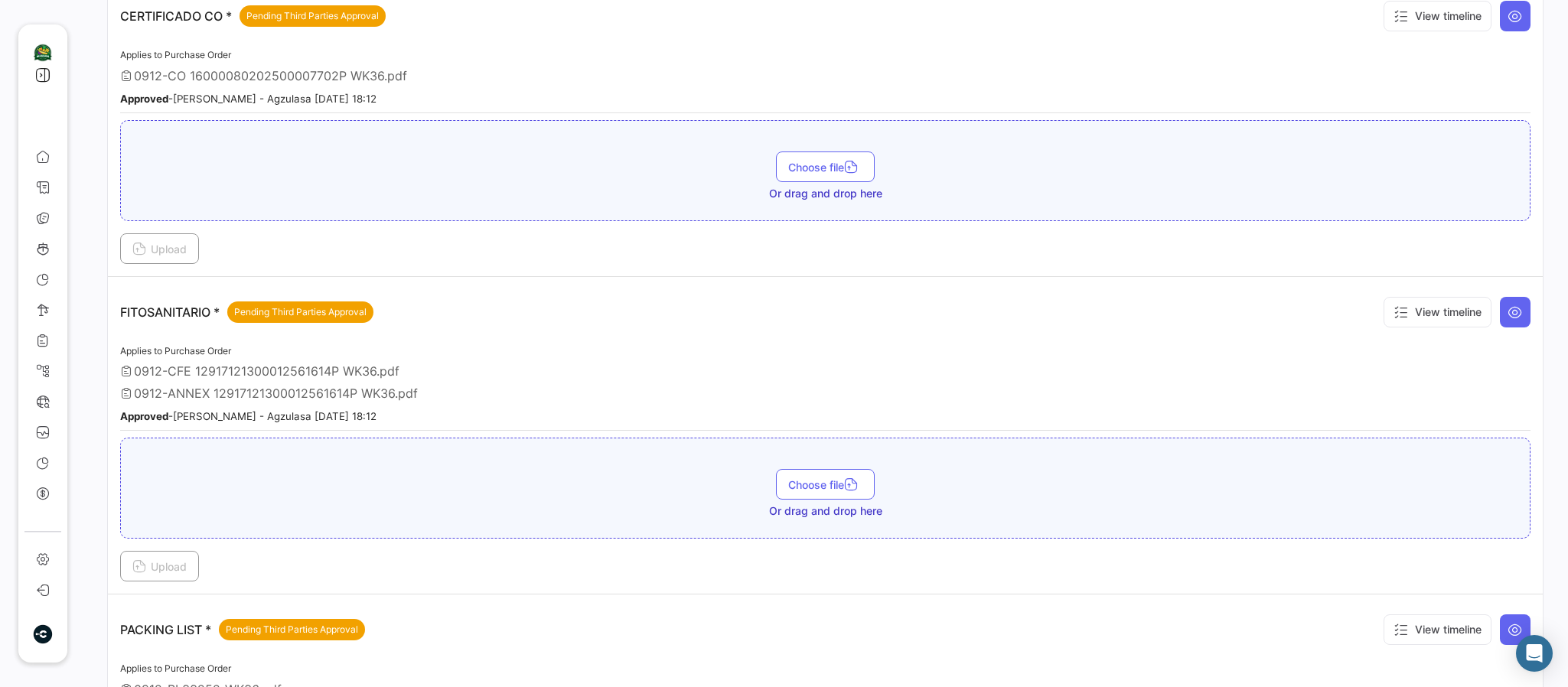
scroll to position [804, 0]
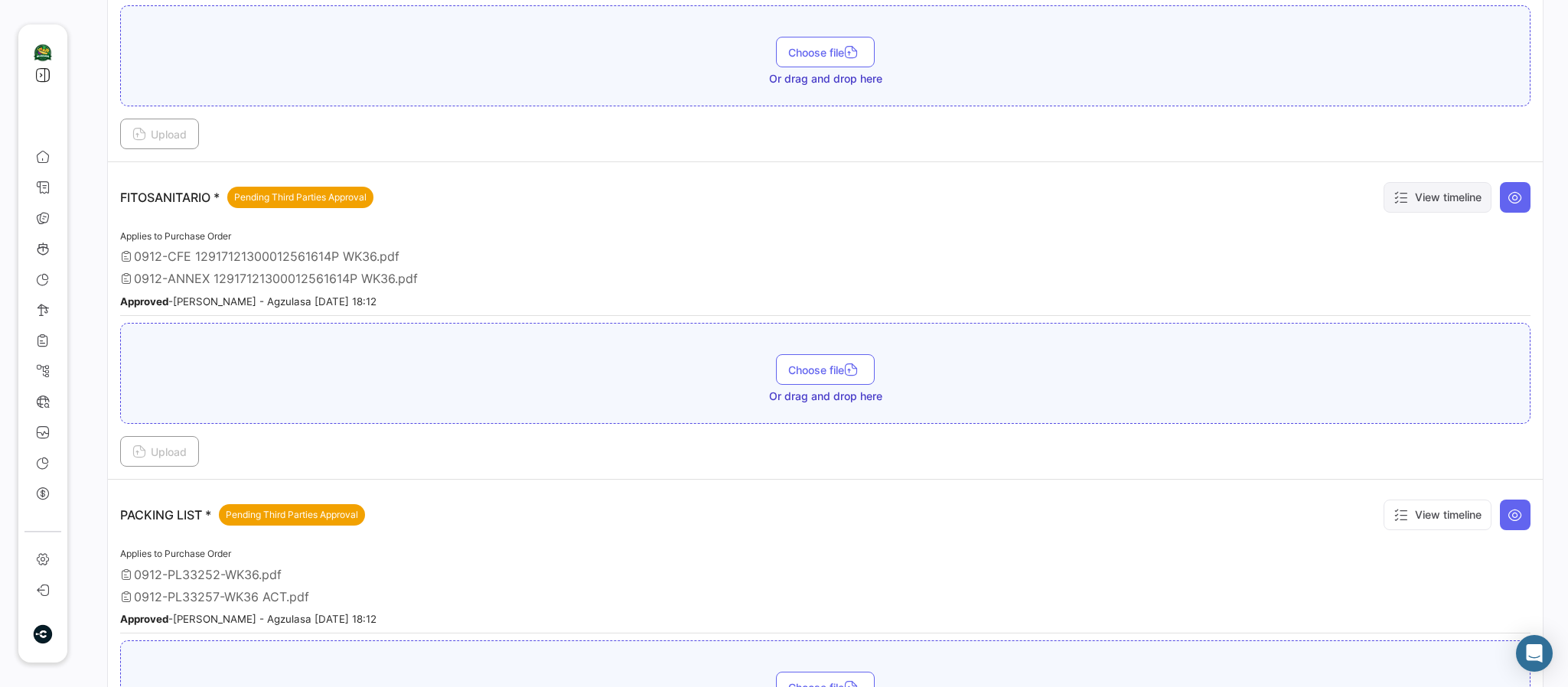
click at [1305, 200] on button "View timeline" at bounding box center [1437, 197] width 108 height 30
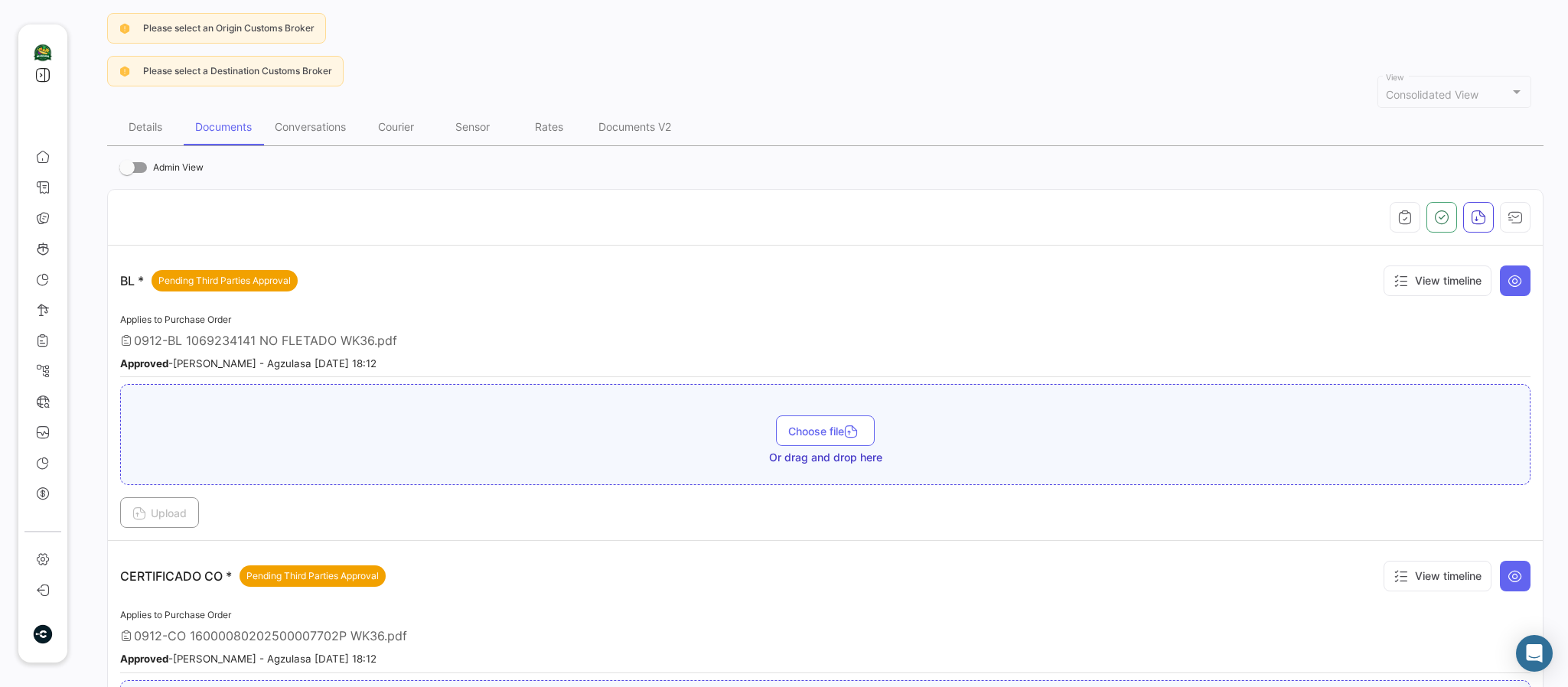
scroll to position [115, 0]
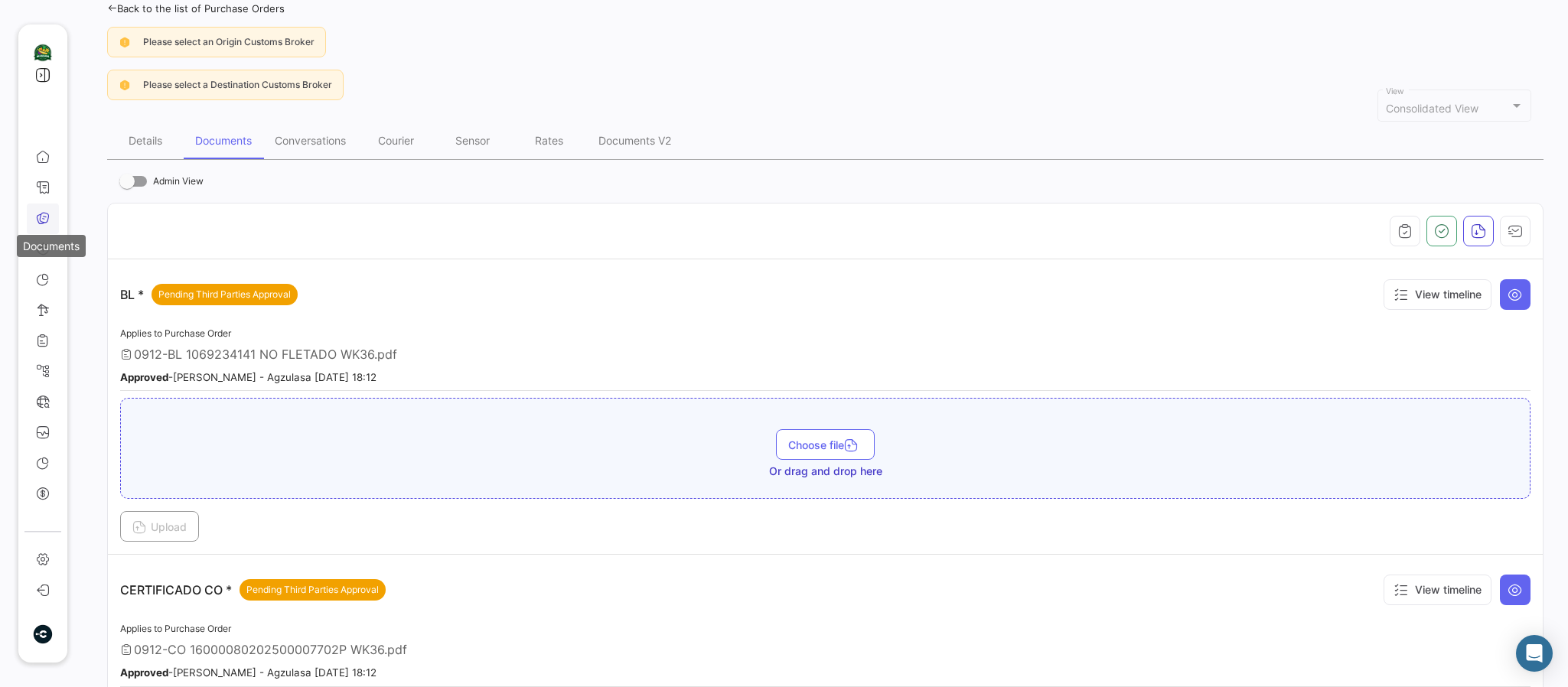
click at [44, 213] on icon at bounding box center [42, 217] width 13 height 13
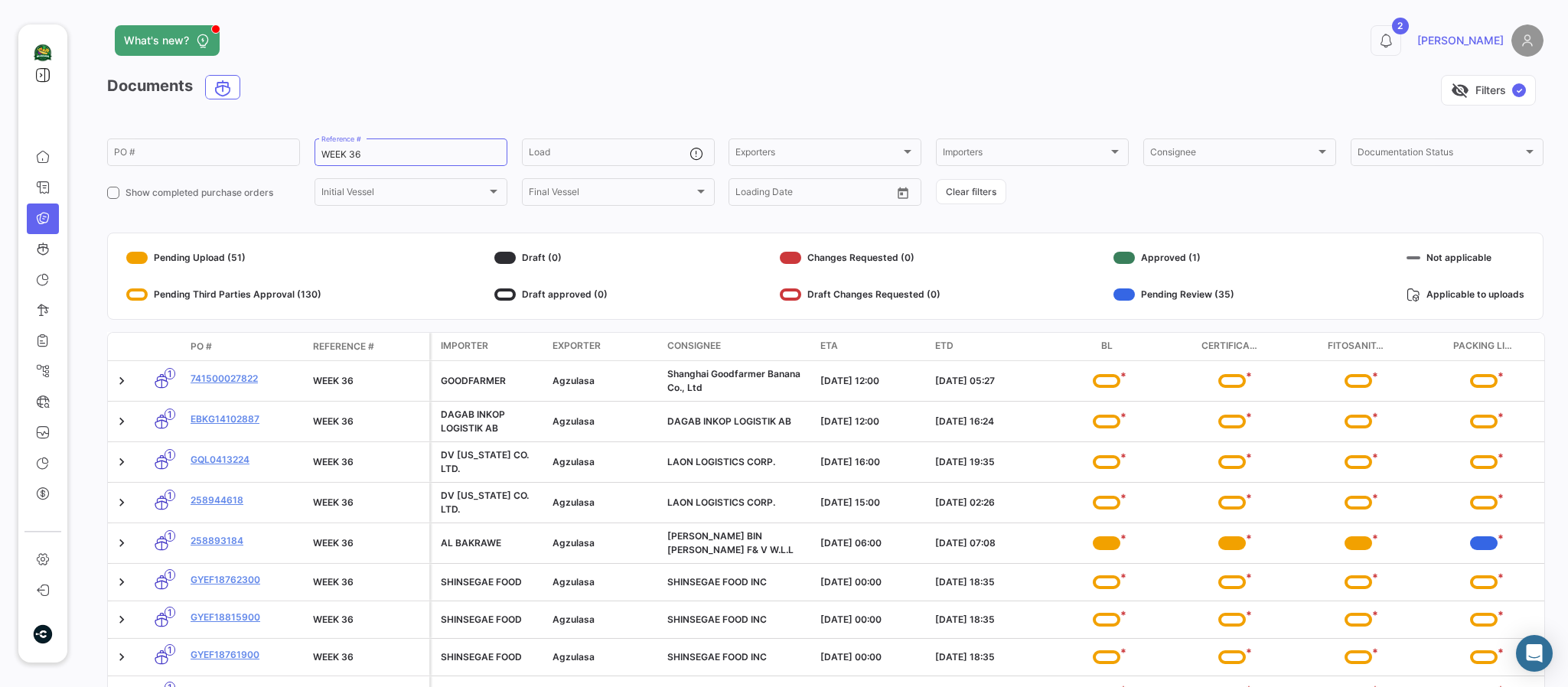
scroll to position [149, 0]
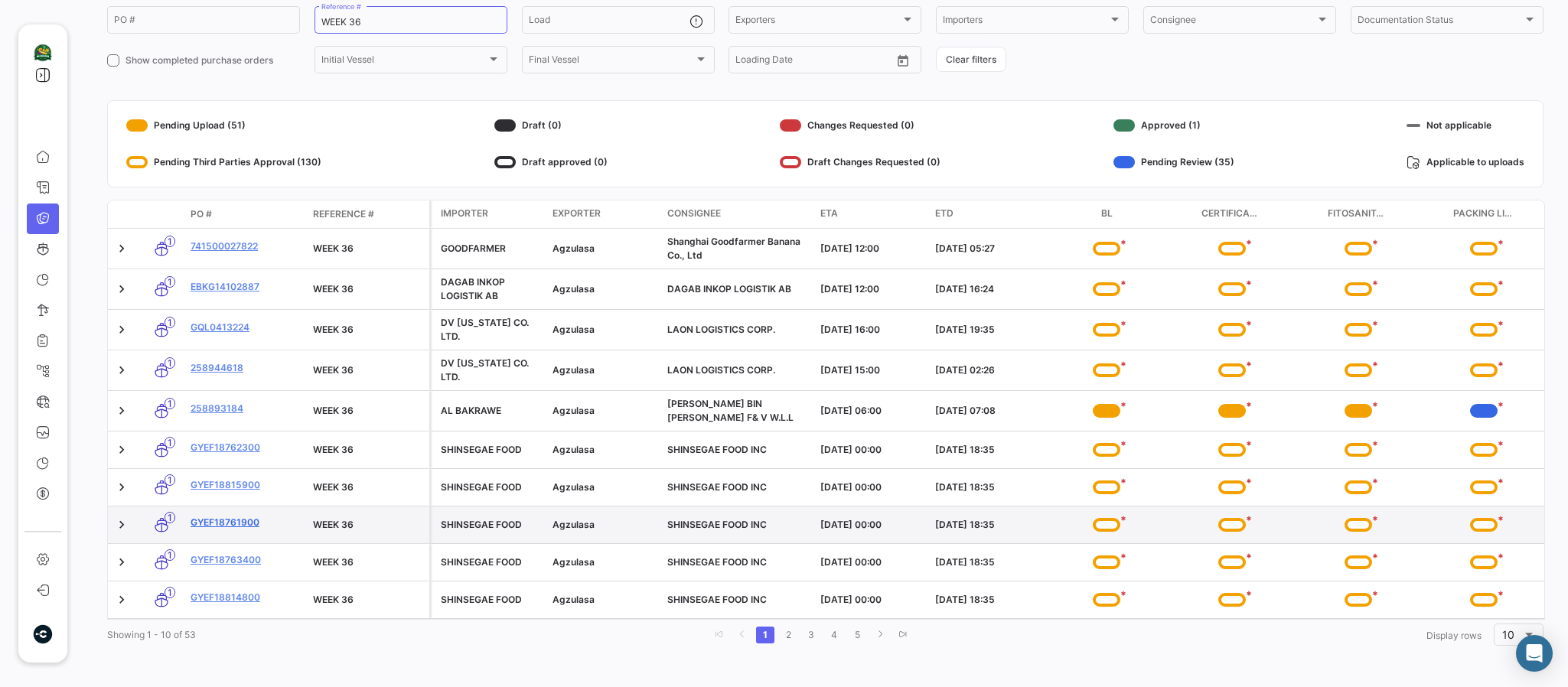
click at [228, 516] on link "GYEF18761900" at bounding box center [245, 522] width 110 height 13
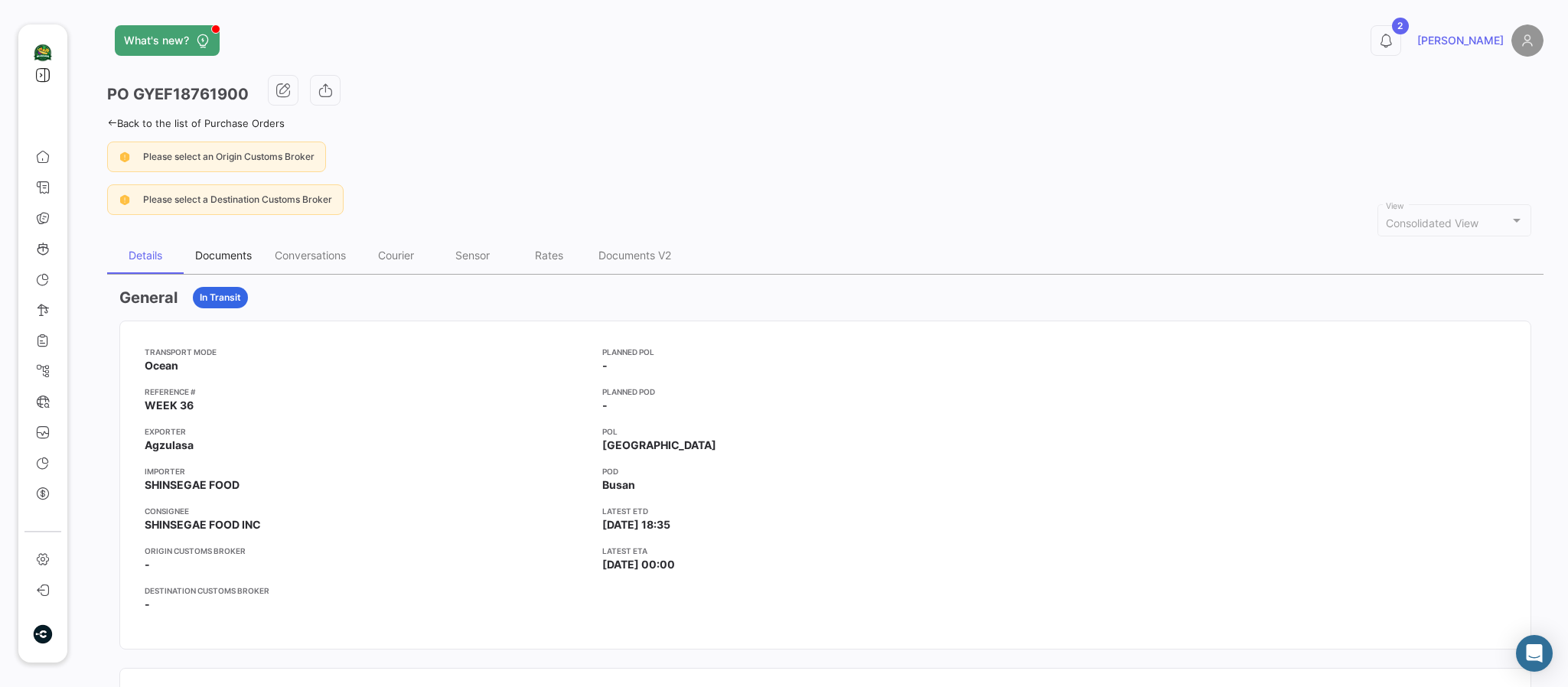
click at [256, 252] on div "Documents" at bounding box center [223, 255] width 80 height 37
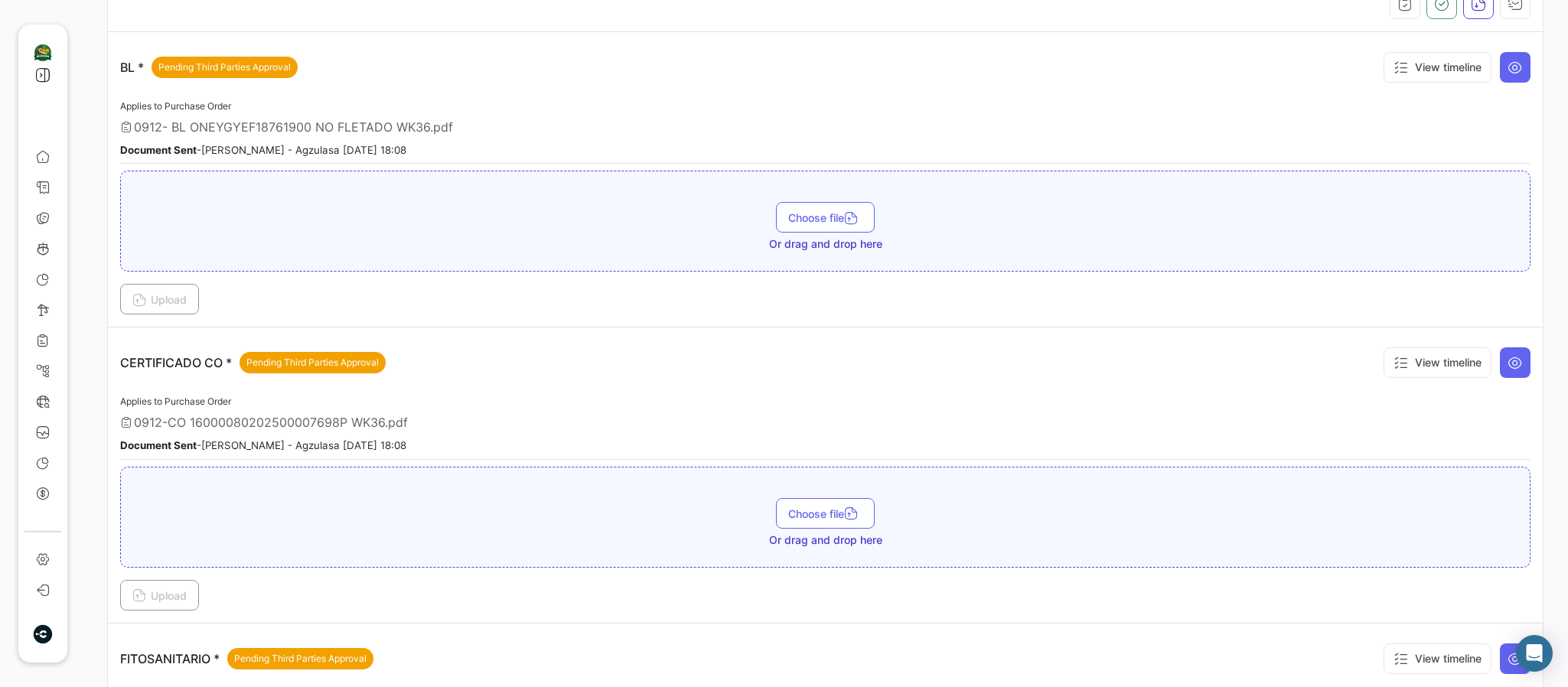
scroll to position [344, 0]
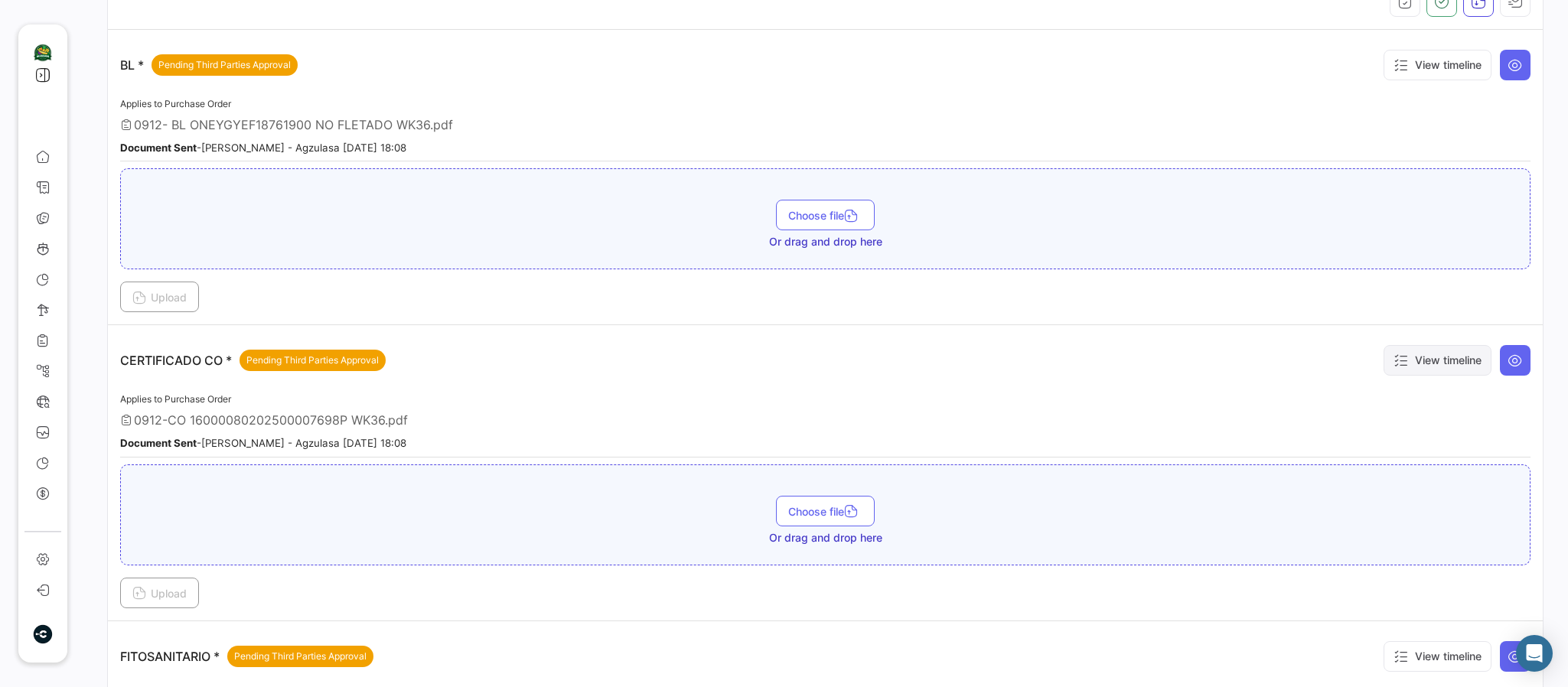
click at [1305, 359] on button "View timeline" at bounding box center [1437, 361] width 108 height 30
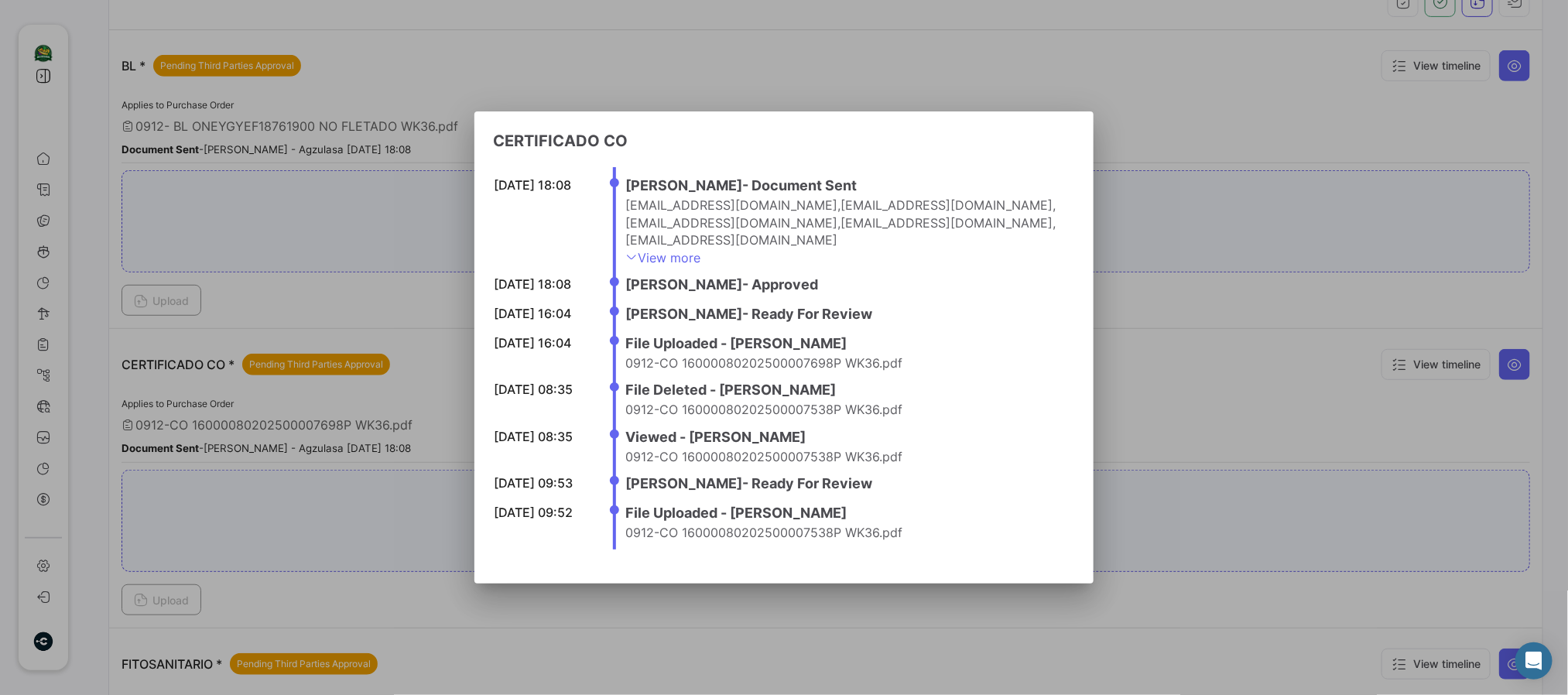
drag, startPoint x: 508, startPoint y: 342, endPoint x: 771, endPoint y: 339, distance: 263.0
click at [771, 339] on li "[DATE] 16:04 File Uploaded - [PERSON_NAME] 0912-CO 16000080202500007698P WK36.p…" at bounding box center [845, 356] width 440 height 46
click at [1147, 237] on div at bounding box center [784, 348] width 1568 height 695
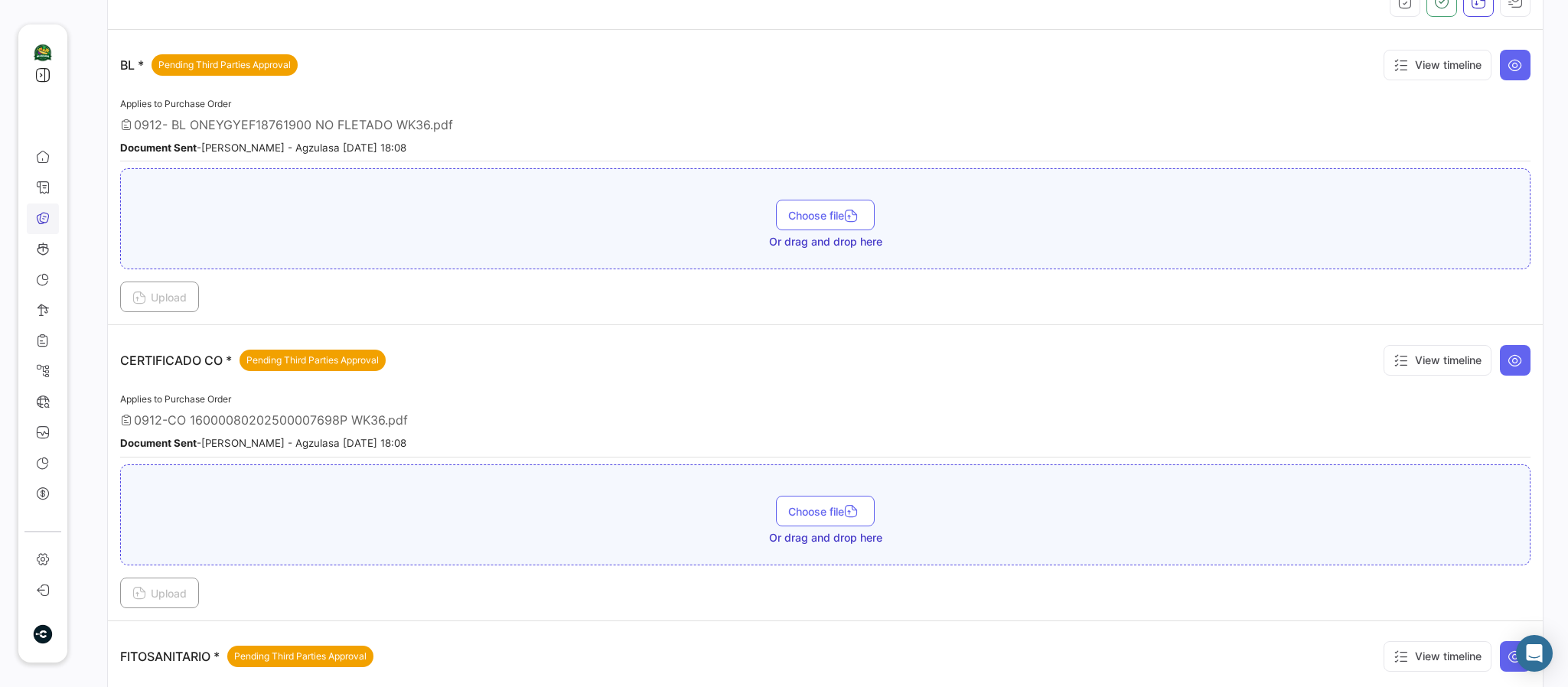
click at [41, 216] on icon at bounding box center [42, 217] width 13 height 13
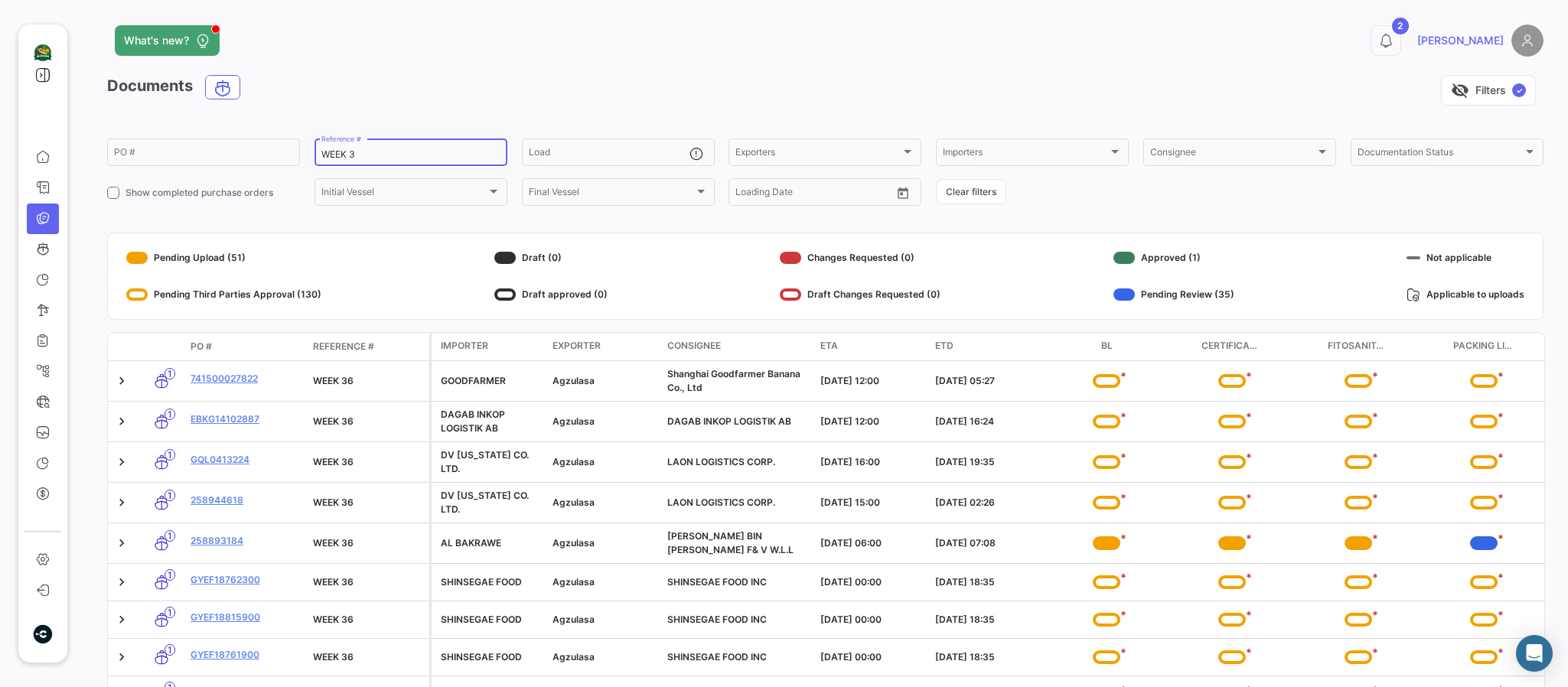
click at [388, 149] on input "WEEK 3" at bounding box center [411, 154] width 179 height 11
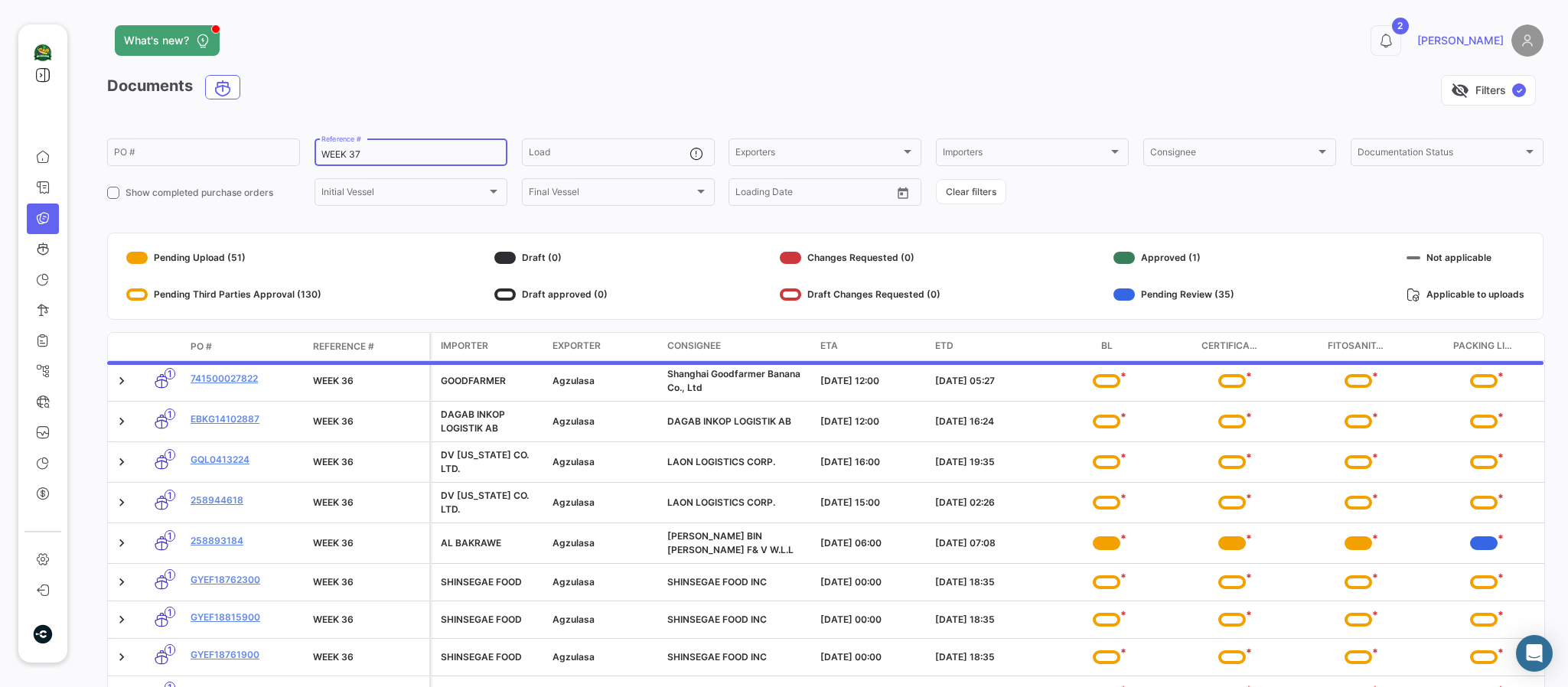
type input "WEEK 37"
